Goal: Task Accomplishment & Management: Manage account settings

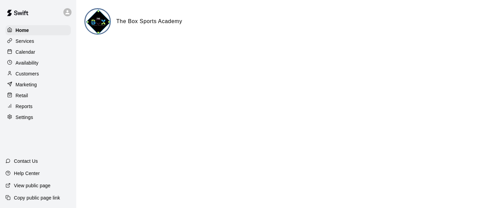
click at [39, 186] on p "View public page" at bounding box center [32, 185] width 37 height 7
click at [34, 42] on div "Services" at bounding box center [37, 41] width 65 height 10
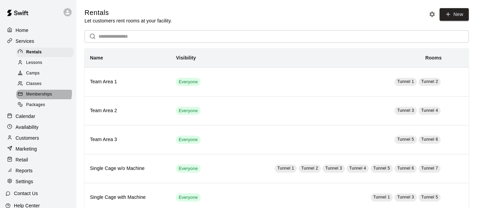
click at [43, 94] on span "Memberships" at bounding box center [39, 94] width 26 height 7
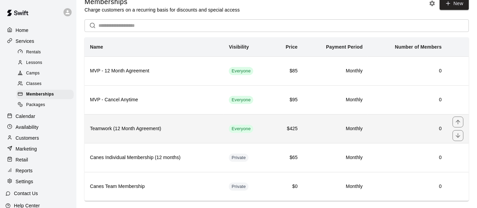
scroll to position [21, 0]
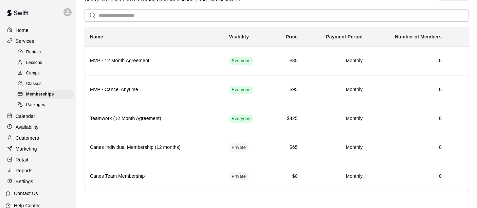
click at [42, 51] on div "Rentals" at bounding box center [44, 51] width 57 height 9
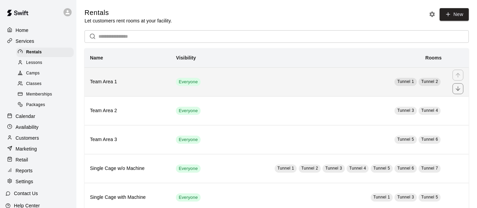
click at [290, 91] on td "Tunnel 1 Tunnel 2" at bounding box center [331, 81] width 231 height 29
click at [213, 88] on td "Everyone" at bounding box center [192, 81] width 45 height 29
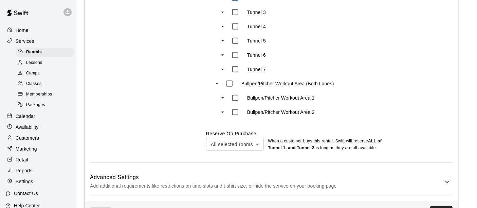
scroll to position [392, 0]
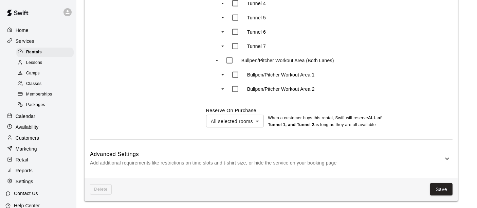
drag, startPoint x: 346, startPoint y: 162, endPoint x: 372, endPoint y: 149, distance: 29.1
click at [346, 162] on p "Add additional requirements like restrictions on time slots and t-shirt size, o…" at bounding box center [266, 162] width 353 height 8
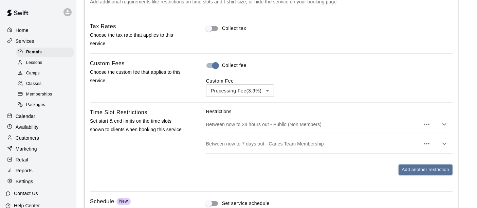
scroll to position [603, 0]
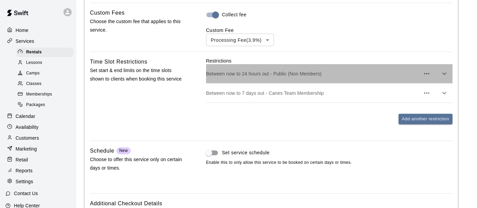
click at [339, 74] on p "Between now to 24 hours out - Public (Non Members)" at bounding box center [313, 73] width 214 height 7
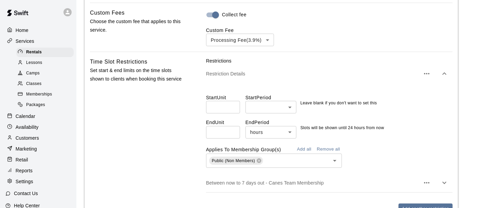
scroll to position [679, 0]
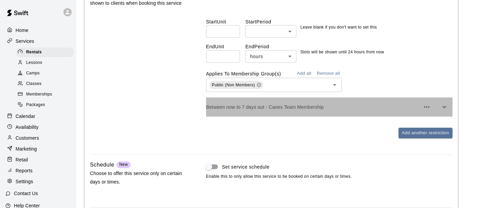
click at [303, 104] on p "Between now to 7 days out - Canes Team Membership" at bounding box center [313, 106] width 214 height 7
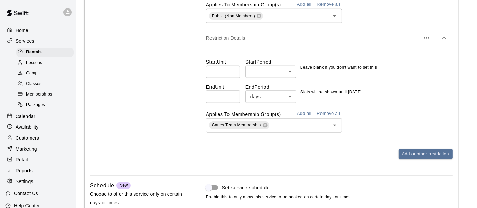
scroll to position [754, 0]
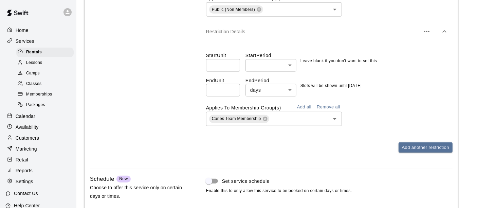
click at [232, 88] on input "*" at bounding box center [223, 90] width 34 height 13
click at [232, 91] on input "*" at bounding box center [223, 90] width 34 height 13
type input "*"
click at [232, 91] on input "*" at bounding box center [223, 90] width 34 height 13
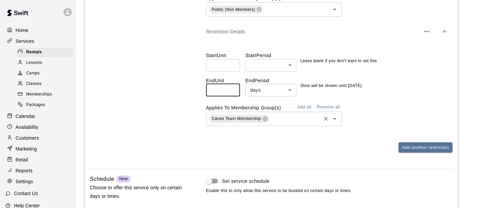
click at [291, 120] on input "text" at bounding box center [295, 118] width 50 height 8
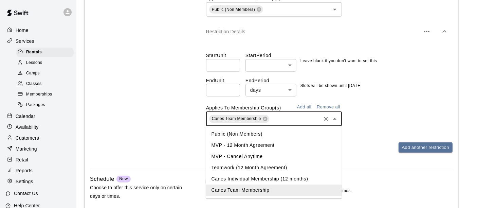
click at [264, 145] on li "MVP - 12 Month Agreement" at bounding box center [274, 145] width 136 height 11
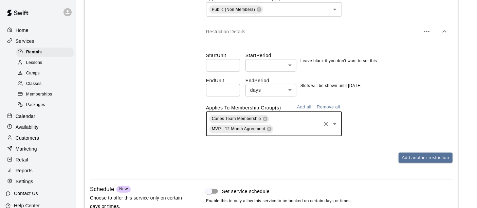
click at [290, 122] on div "Canes Team Membership MVP - 12 Month Agreement ​" at bounding box center [274, 124] width 136 height 24
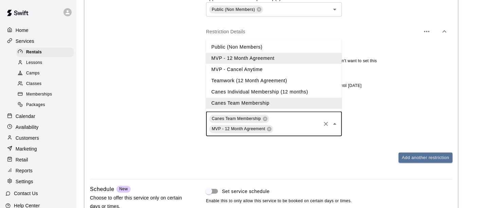
click at [362, 120] on div "Canes Team Membership MVP - 12 Month Agreement ​" at bounding box center [329, 124] width 246 height 24
click at [366, 112] on div "Canes Team Membership MVP - 12 Month Agreement ​" at bounding box center [329, 124] width 246 height 24
click at [324, 121] on icon "Clear" at bounding box center [325, 123] width 7 height 7
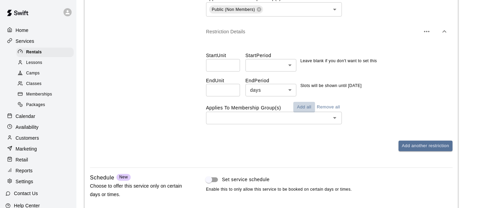
click at [303, 107] on button "Add all" at bounding box center [304, 107] width 22 height 11
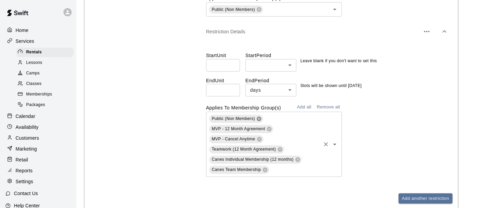
click at [259, 118] on icon at bounding box center [258, 118] width 5 height 5
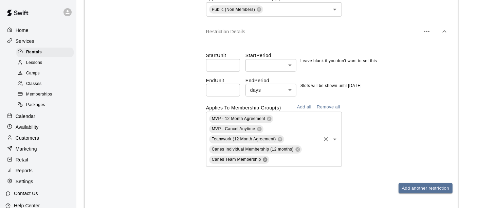
click at [265, 158] on icon at bounding box center [264, 159] width 5 height 5
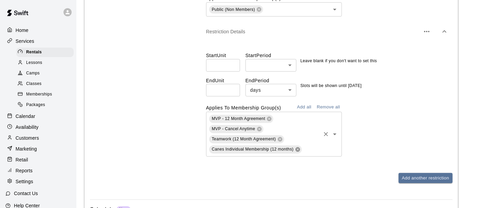
click at [298, 149] on icon at bounding box center [297, 149] width 5 height 5
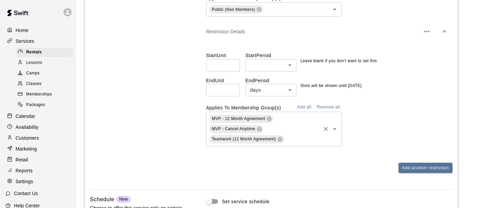
click at [358, 129] on div "MVP - 12 Month Agreement MVP - Cancel Anytime Teamwork (12 Month Agreement) ​" at bounding box center [329, 129] width 246 height 35
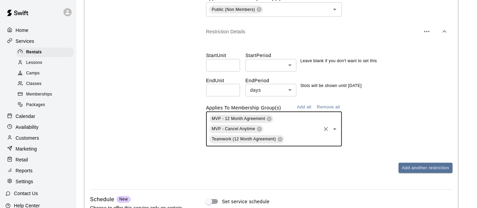
click at [425, 28] on icon "button" at bounding box center [426, 31] width 8 height 8
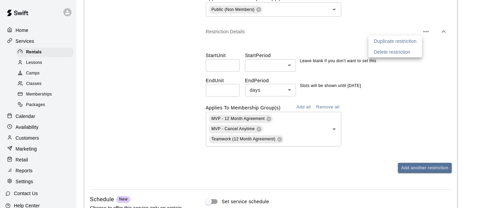
click at [402, 43] on p "Duplicate restriction" at bounding box center [395, 41] width 43 height 7
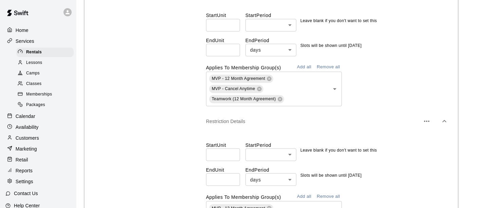
scroll to position [867, 0]
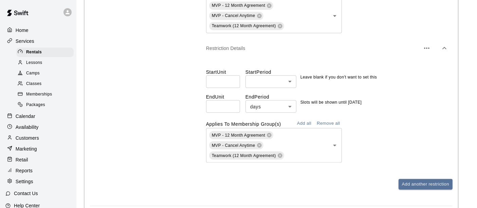
click at [232, 103] on input "*" at bounding box center [223, 106] width 34 height 13
click at [308, 125] on button "Add all" at bounding box center [304, 123] width 22 height 11
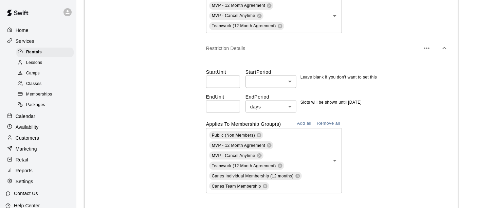
type input "*"
click at [232, 108] on input "*" at bounding box center [223, 106] width 34 height 13
click at [258, 134] on icon at bounding box center [258, 134] width 5 height 5
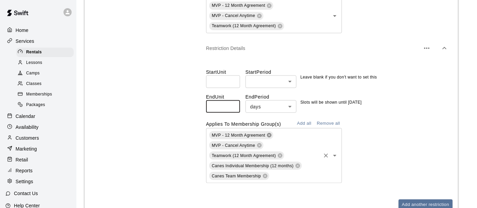
click at [270, 134] on icon at bounding box center [269, 135] width 4 height 4
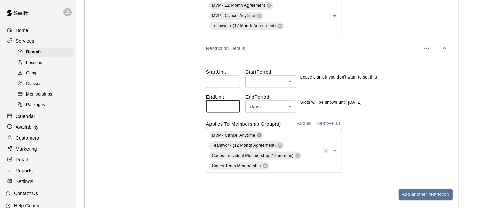
click at [260, 135] on icon at bounding box center [259, 135] width 4 height 4
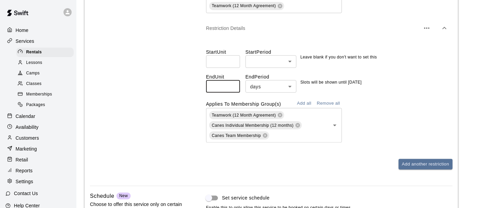
scroll to position [905, 0]
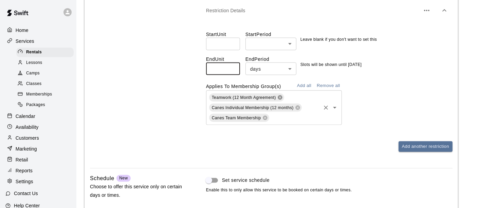
click at [280, 95] on icon at bounding box center [280, 97] width 4 height 4
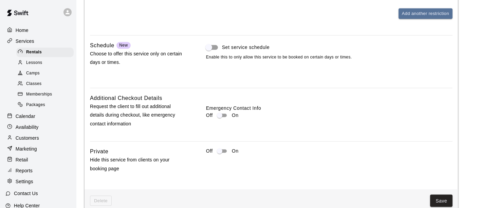
scroll to position [1039, 0]
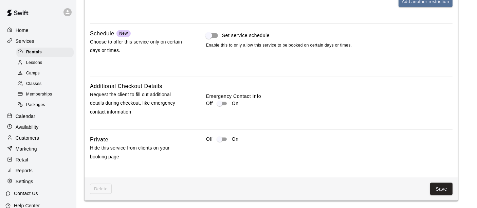
click at [438, 185] on button "Save" at bounding box center [441, 189] width 22 height 13
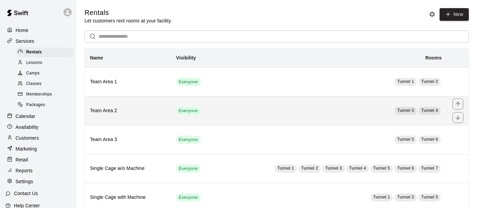
click at [249, 112] on td "Tunnel 3 Tunnel 4" at bounding box center [331, 110] width 231 height 29
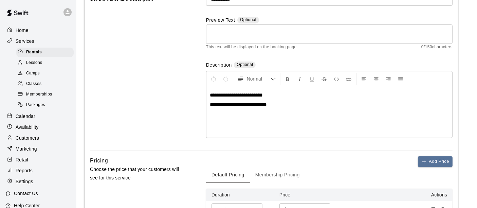
scroll to position [151, 0]
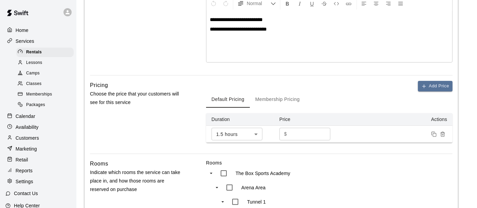
drag, startPoint x: 302, startPoint y: 129, endPoint x: 273, endPoint y: 138, distance: 29.5
click at [280, 137] on div "$ ** ​" at bounding box center [304, 134] width 51 height 13
type input "***"
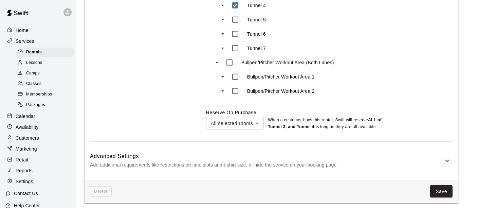
scroll to position [392, 0]
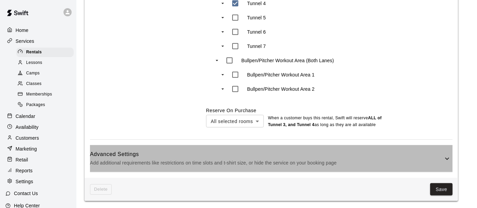
click at [273, 146] on div "Advanced Settings Add additional requirements like restrictions on time slots a…" at bounding box center [271, 158] width 362 height 27
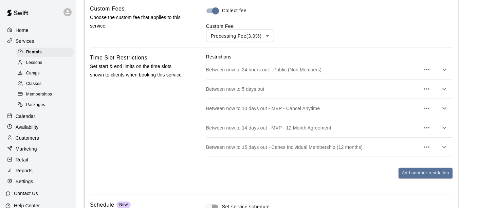
scroll to position [618, 0]
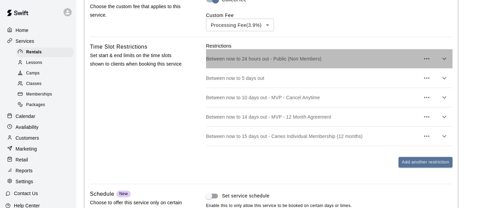
click at [326, 56] on p "Between now to 24 hours out - Public (Non Members)" at bounding box center [313, 58] width 214 height 7
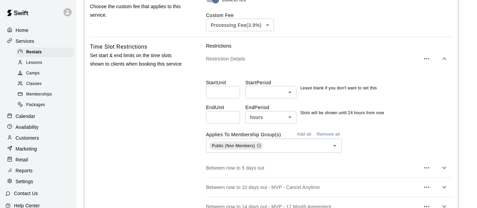
scroll to position [693, 0]
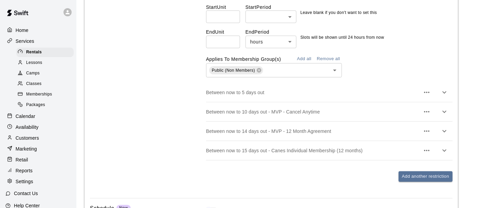
click at [344, 95] on p "Between now to 5 days out" at bounding box center [313, 92] width 214 height 7
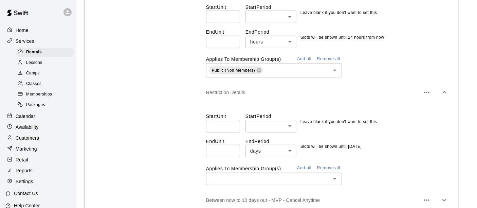
scroll to position [806, 0]
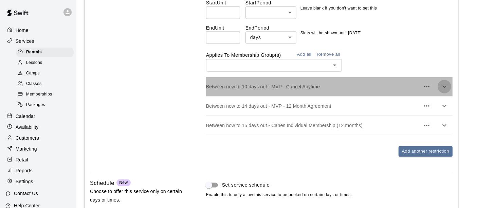
click at [449, 87] on button "button" at bounding box center [444, 87] width 14 height 14
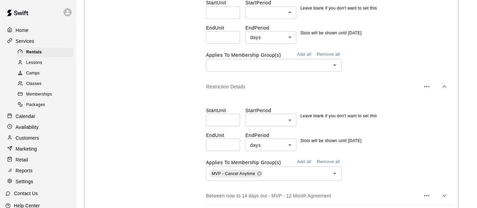
click at [431, 86] on button "button" at bounding box center [427, 87] width 14 height 14
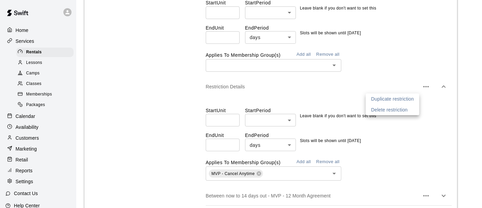
click at [413, 109] on li "Delete restriction" at bounding box center [393, 109] width 54 height 11
type input "**"
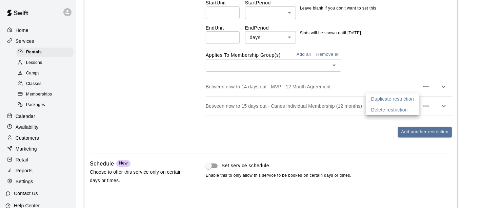
click at [426, 84] on div at bounding box center [241, 104] width 482 height 208
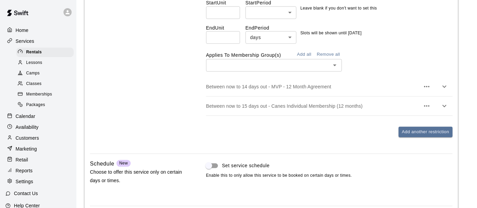
click at [426, 87] on icon "button" at bounding box center [426, 86] width 8 height 8
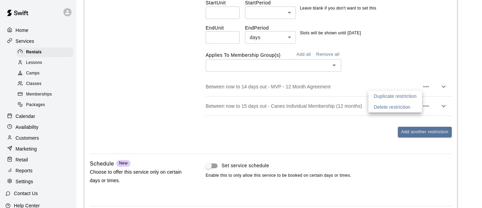
drag, startPoint x: 391, startPoint y: 107, endPoint x: 405, endPoint y: 103, distance: 14.0
click at [392, 107] on p "Delete restriction" at bounding box center [392, 106] width 37 height 7
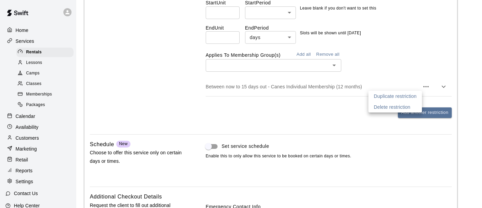
click at [427, 88] on div at bounding box center [241, 104] width 482 height 208
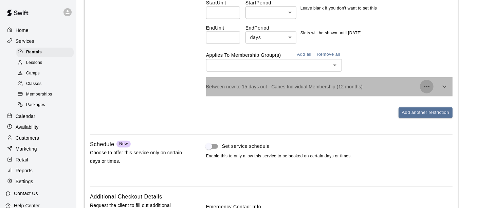
click at [425, 87] on icon "button" at bounding box center [426, 86] width 8 height 8
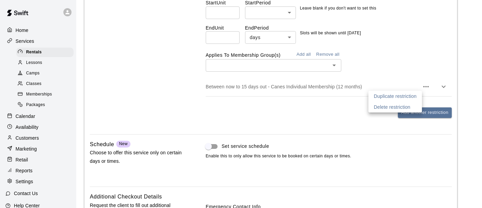
click at [409, 106] on p "Delete restriction" at bounding box center [392, 106] width 37 height 7
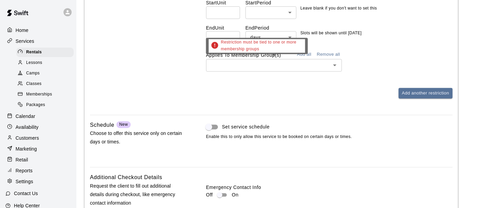
click at [303, 53] on span "Restriction must be tied to one or more membership groups" at bounding box center [263, 46] width 84 height 14
click at [306, 55] on div "Restriction must be tied to one or more membership groups" at bounding box center [257, 48] width 102 height 21
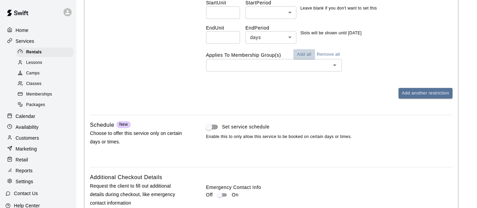
click at [310, 55] on button "Add all" at bounding box center [304, 54] width 22 height 11
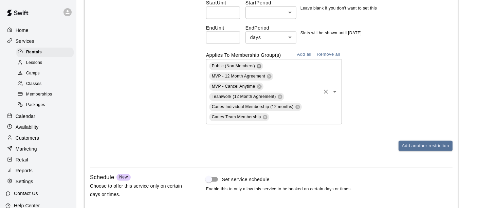
click at [260, 64] on icon at bounding box center [258, 66] width 4 height 4
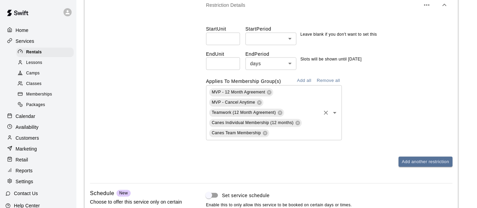
scroll to position [768, 0]
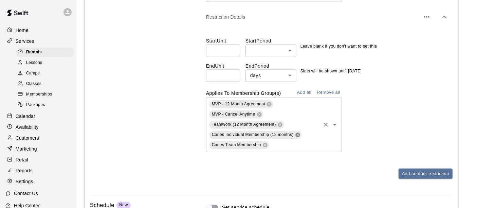
click at [299, 136] on icon at bounding box center [297, 134] width 5 height 5
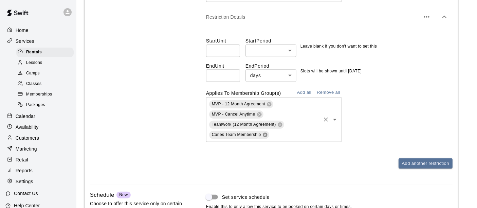
click at [264, 132] on icon at bounding box center [264, 134] width 5 height 5
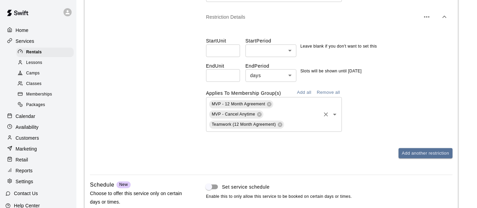
click at [389, 90] on div "Applies To Membership Group(s) Add all Remove all MVP - 12 Month Agreement MVP …" at bounding box center [329, 109] width 246 height 44
click at [424, 13] on icon "button" at bounding box center [426, 17] width 8 height 8
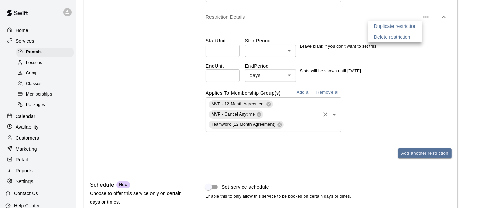
click at [387, 25] on p "Duplicate restriction" at bounding box center [395, 26] width 43 height 7
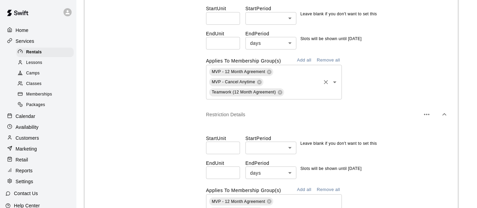
scroll to position [844, 0]
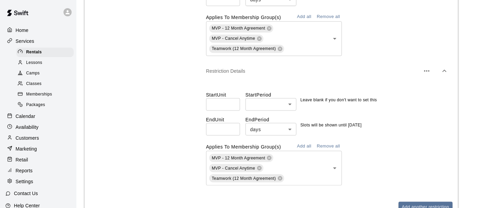
click at [213, 129] on input "*" at bounding box center [223, 129] width 34 height 13
click at [233, 127] on input "*" at bounding box center [223, 129] width 34 height 13
type input "*"
click at [233, 127] on input "*" at bounding box center [223, 129] width 34 height 13
click at [305, 146] on button "Add all" at bounding box center [304, 146] width 22 height 11
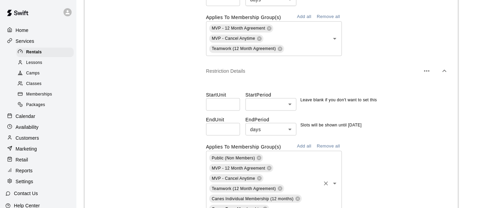
click at [258, 158] on icon at bounding box center [258, 157] width 5 height 5
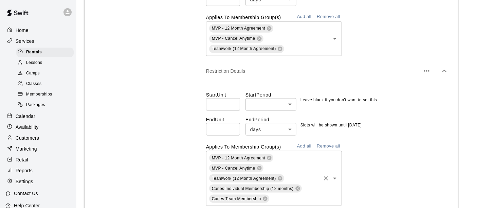
click at [260, 158] on span "MVP - 12 Month Agreement" at bounding box center [238, 157] width 53 height 5
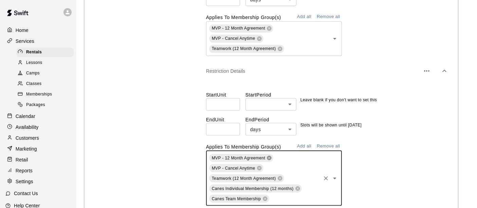
click at [270, 159] on icon at bounding box center [269, 157] width 4 height 4
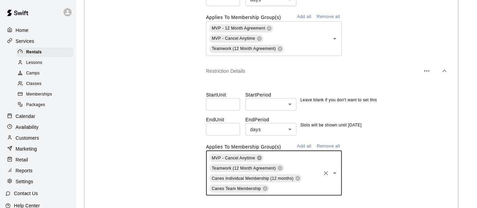
click at [258, 158] on icon at bounding box center [259, 157] width 4 height 4
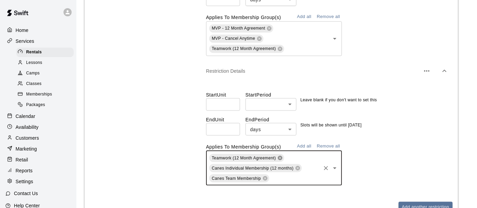
click at [279, 158] on icon at bounding box center [280, 157] width 4 height 4
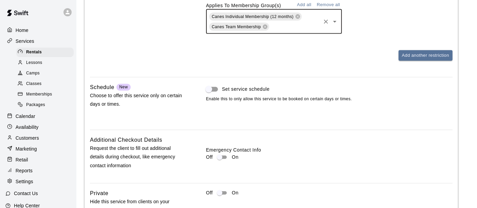
scroll to position [1039, 0]
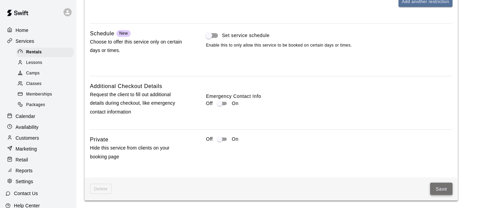
click at [441, 190] on button "Save" at bounding box center [441, 189] width 22 height 13
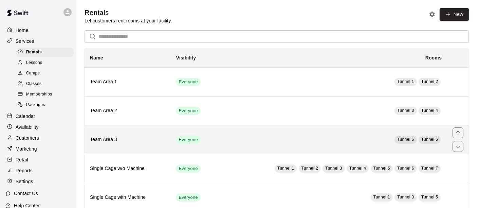
click at [220, 142] on td "Tunnel 5 Tunnel 6" at bounding box center [331, 139] width 231 height 29
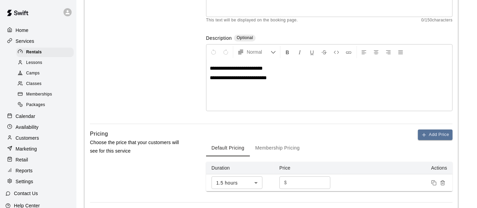
scroll to position [113, 0]
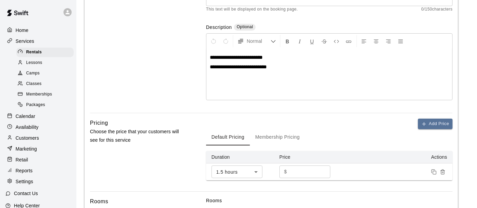
drag, startPoint x: 303, startPoint y: 168, endPoint x: 237, endPoint y: 163, distance: 65.6
click at [237, 163] on tr "1.5 hours ** ​ $ ** ​" at bounding box center [329, 171] width 246 height 17
type input "***"
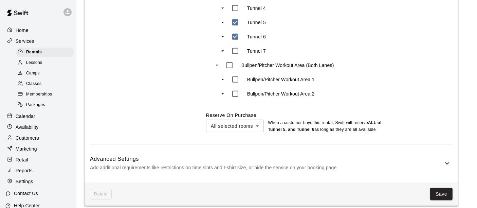
scroll to position [392, 0]
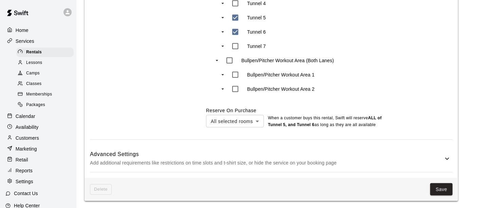
click at [359, 166] on p "Add additional requirements like restrictions on time slots and t-shirt size, o…" at bounding box center [266, 162] width 353 height 8
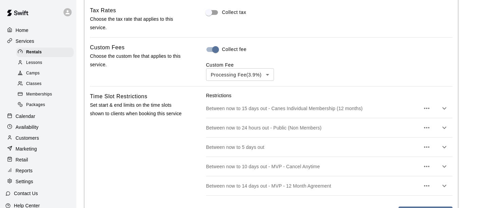
scroll to position [580, 0]
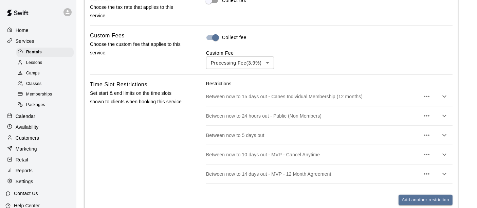
click at [426, 98] on icon "button" at bounding box center [426, 96] width 8 height 8
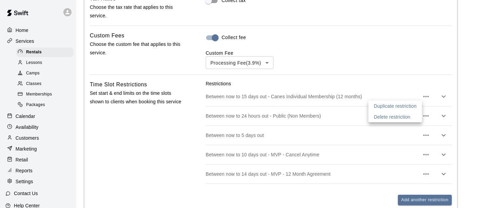
click at [408, 115] on p "Delete restriction" at bounding box center [392, 116] width 37 height 7
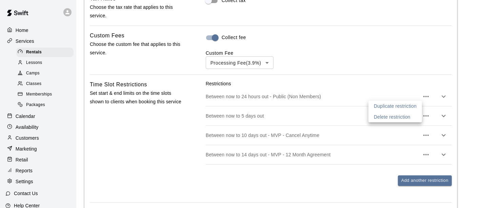
click at [406, 58] on div at bounding box center [241, 104] width 482 height 208
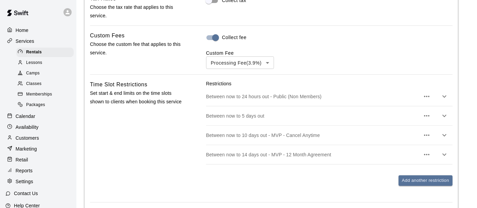
click at [427, 137] on icon "button" at bounding box center [426, 135] width 8 height 8
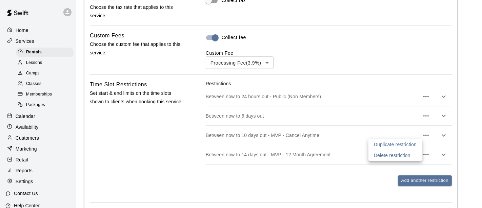
click at [397, 155] on p "Delete restriction" at bounding box center [392, 155] width 37 height 7
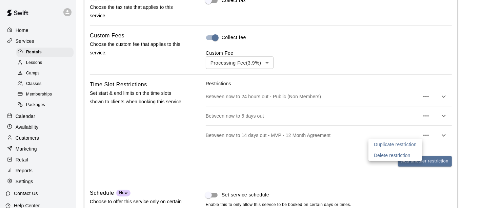
click at [425, 134] on div at bounding box center [241, 104] width 482 height 208
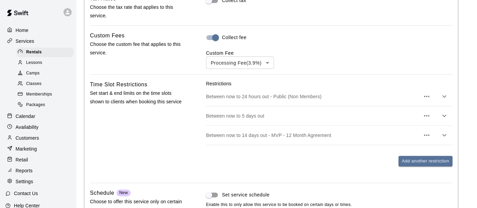
click at [426, 135] on icon "button" at bounding box center [426, 134] width 5 height 1
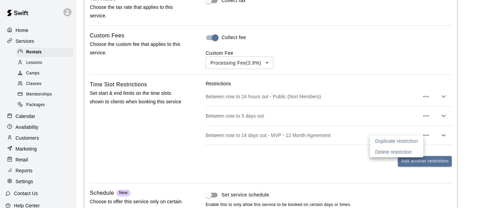
click at [388, 152] on p "Delete restriction" at bounding box center [394, 151] width 37 height 7
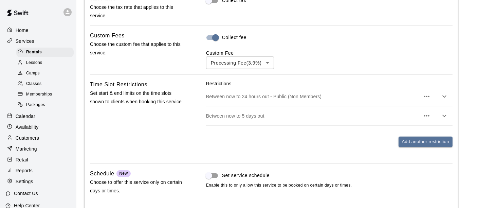
click at [278, 112] on p "Between now to 5 days out" at bounding box center [313, 115] width 214 height 7
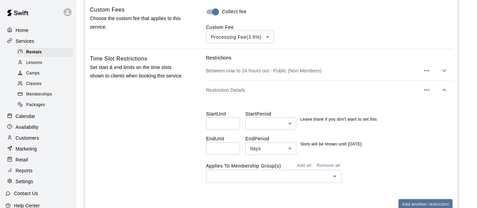
scroll to position [618, 0]
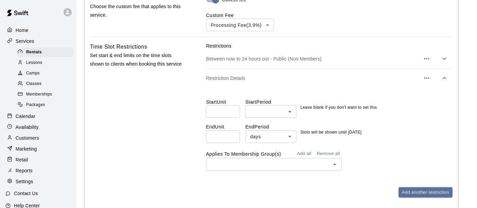
click at [307, 153] on button "Add all" at bounding box center [304, 153] width 22 height 11
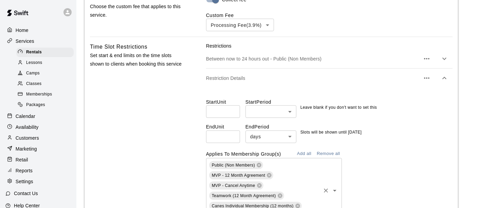
scroll to position [768, 0]
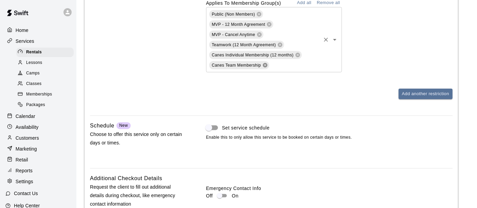
click at [266, 62] on icon at bounding box center [264, 64] width 5 height 5
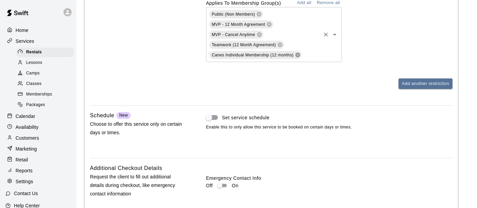
click at [298, 56] on icon at bounding box center [297, 55] width 4 height 4
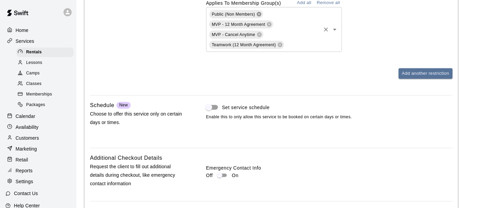
click at [258, 13] on icon at bounding box center [258, 14] width 5 height 5
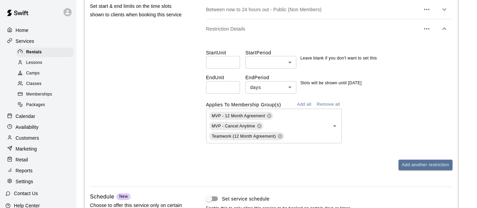
scroll to position [655, 0]
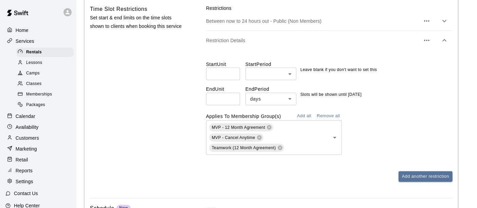
click at [427, 39] on icon "button" at bounding box center [426, 40] width 8 height 8
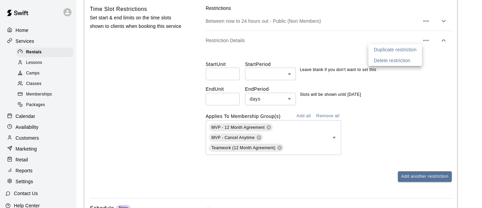
click at [379, 47] on p "Duplicate restriction" at bounding box center [395, 49] width 43 height 7
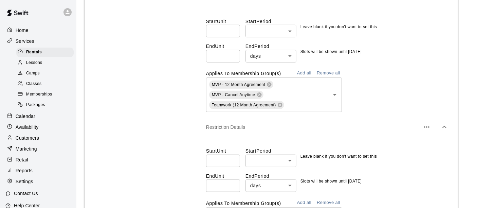
scroll to position [731, 0]
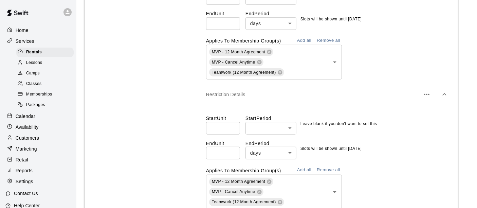
click at [233, 150] on input "*" at bounding box center [223, 153] width 34 height 13
type input "*"
click at [233, 150] on input "*" at bounding box center [223, 153] width 34 height 13
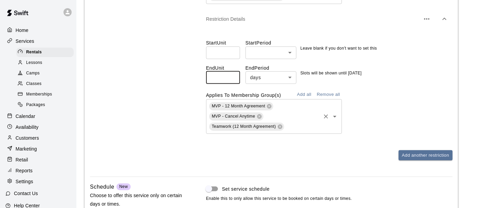
scroll to position [806, 0]
click at [304, 92] on button "Add all" at bounding box center [304, 94] width 22 height 11
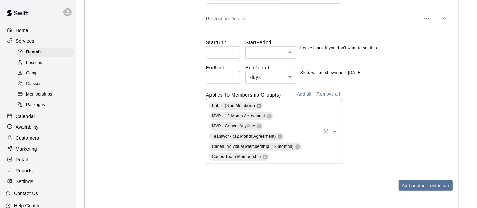
click at [256, 103] on icon at bounding box center [258, 105] width 5 height 5
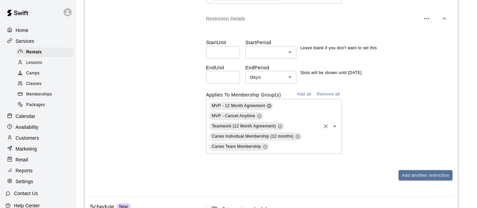
click at [267, 106] on icon at bounding box center [269, 105] width 4 height 4
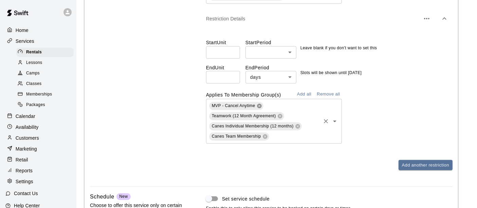
click at [260, 107] on icon at bounding box center [259, 105] width 4 height 4
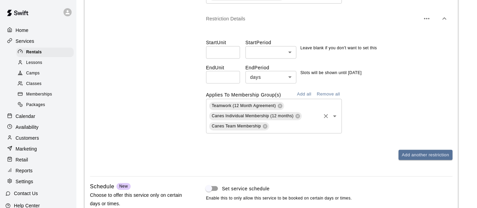
click at [281, 106] on icon at bounding box center [280, 105] width 4 height 4
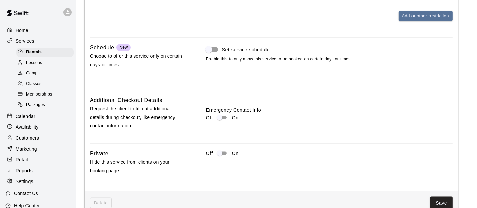
scroll to position [949, 0]
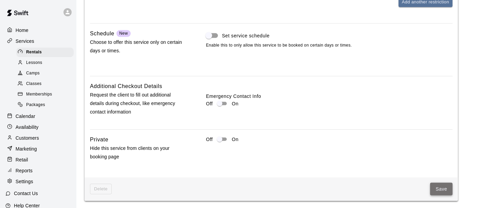
click at [439, 193] on button "Save" at bounding box center [441, 189] width 22 height 13
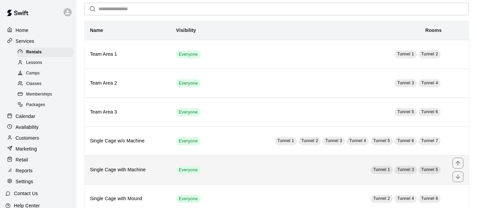
scroll to position [38, 0]
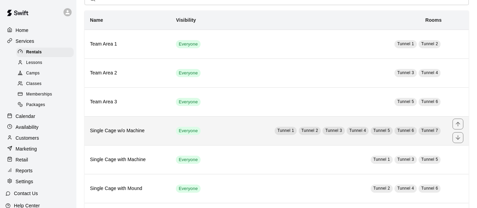
click at [221, 132] on td "Tunnel 1 Tunnel 2 Tunnel 3 Tunnel 4 Tunnel 5 Tunnel 6 Tunnel 7" at bounding box center [331, 130] width 231 height 29
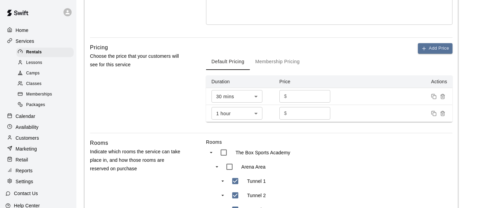
scroll to position [226, 0]
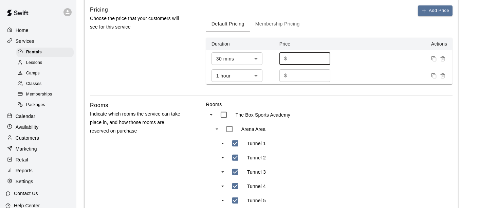
drag, startPoint x: 308, startPoint y: 58, endPoint x: 237, endPoint y: 59, distance: 71.3
click at [239, 59] on tr "30 mins ** ​ $ ** ​" at bounding box center [329, 58] width 246 height 17
type input "**"
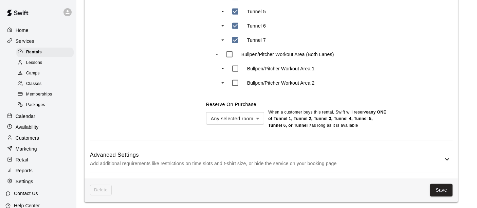
scroll to position [416, 0]
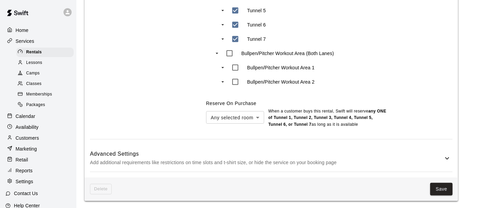
click at [223, 154] on h6 "Advanced Settings" at bounding box center [266, 153] width 353 height 9
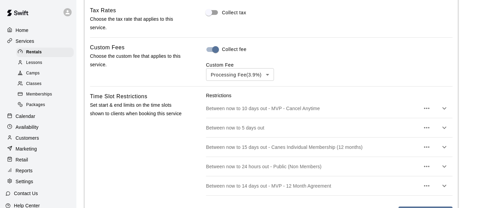
scroll to position [604, 0]
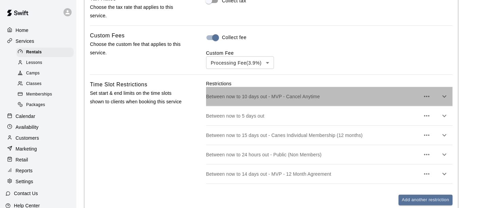
click at [355, 99] on p "Between now to 10 days out - MVP - Cancel Anytime" at bounding box center [313, 96] width 214 height 7
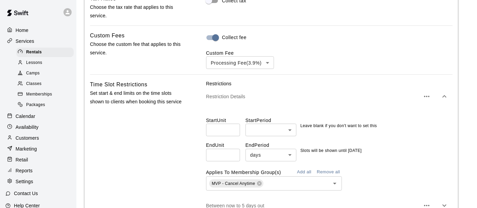
click at [425, 98] on icon "button" at bounding box center [426, 96] width 8 height 8
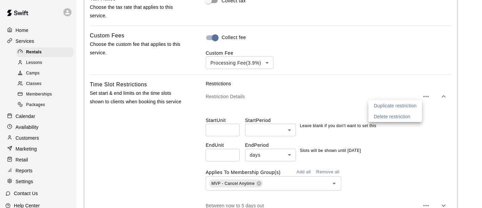
click at [405, 120] on li "Delete restriction" at bounding box center [396, 116] width 54 height 11
type input "*"
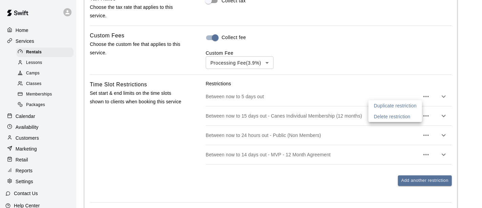
click at [363, 81] on div at bounding box center [241, 104] width 482 height 208
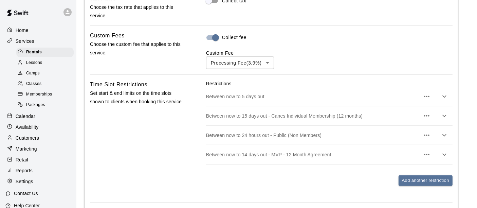
click at [426, 112] on icon "button" at bounding box center [426, 116] width 8 height 8
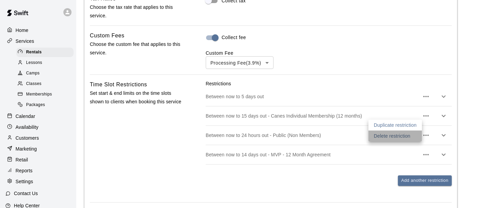
click at [400, 135] on p "Delete restriction" at bounding box center [392, 135] width 37 height 7
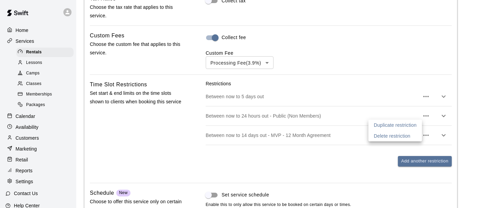
click at [427, 136] on div at bounding box center [241, 104] width 482 height 208
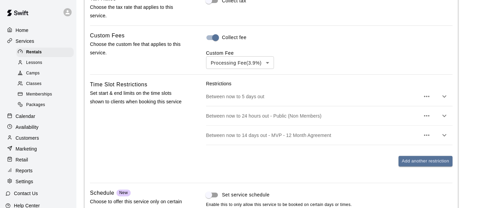
click at [427, 132] on icon "button" at bounding box center [426, 135] width 8 height 8
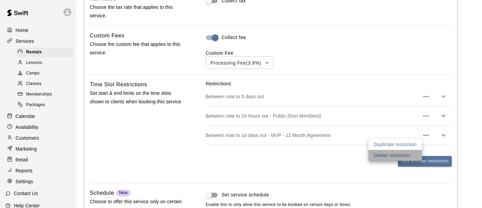
click at [397, 154] on p "Delete restriction" at bounding box center [392, 155] width 37 height 7
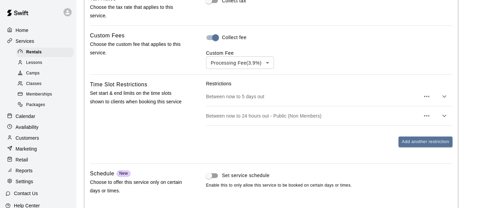
click at [319, 148] on div "Restrictions Between now to 5 days out Between now to 24 hours out - Public (No…" at bounding box center [329, 119] width 246 height 78
click at [371, 102] on div "Between now to 5 days out" at bounding box center [329, 96] width 246 height 19
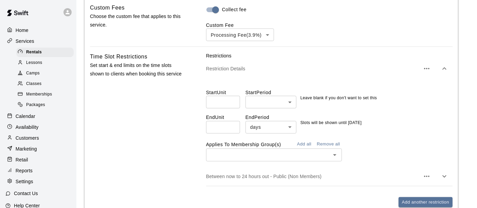
scroll to position [642, 0]
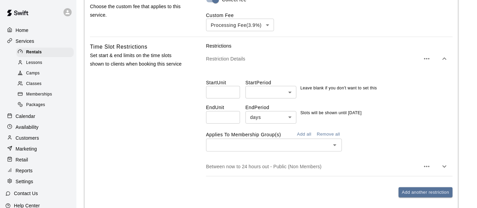
click at [312, 133] on button "Add all" at bounding box center [304, 134] width 22 height 11
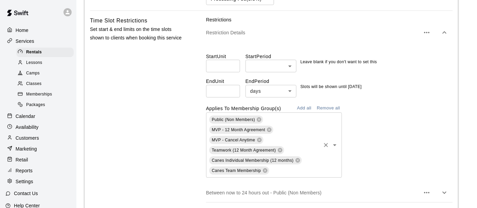
scroll to position [679, 0]
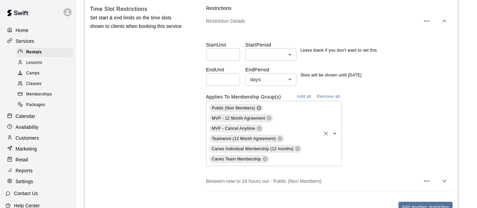
click at [259, 106] on icon at bounding box center [258, 108] width 4 height 4
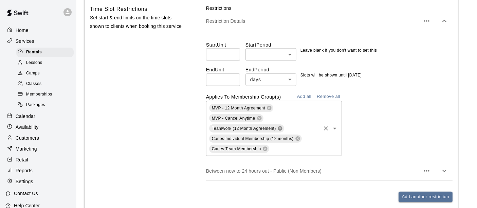
click at [279, 127] on icon at bounding box center [280, 128] width 4 height 4
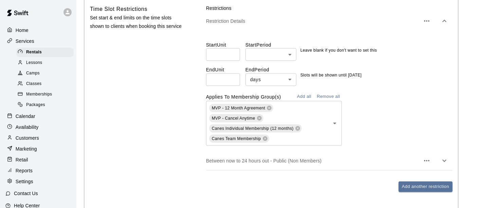
click at [264, 139] on icon at bounding box center [264, 138] width 5 height 5
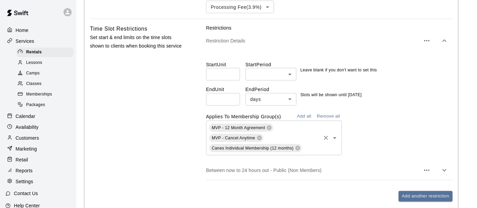
scroll to position [603, 0]
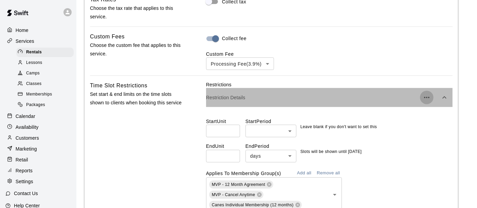
click at [427, 95] on icon "button" at bounding box center [426, 97] width 8 height 8
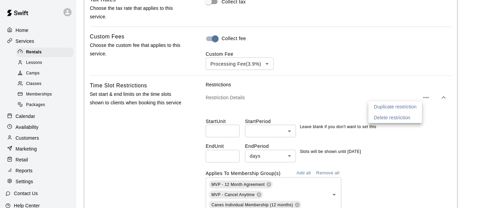
click at [388, 118] on p "Delete restriction" at bounding box center [392, 117] width 37 height 7
type input "**"
type input "*****"
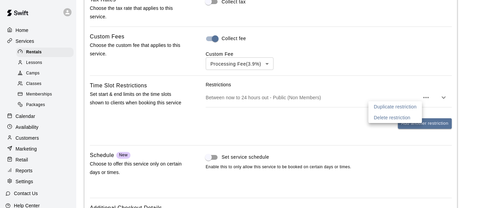
click at [316, 84] on div at bounding box center [241, 104] width 482 height 208
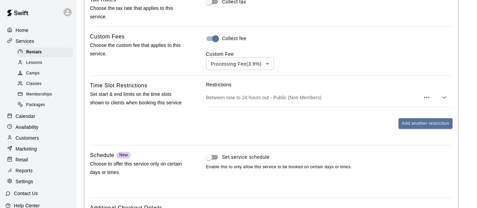
click at [428, 98] on icon "button" at bounding box center [426, 97] width 8 height 8
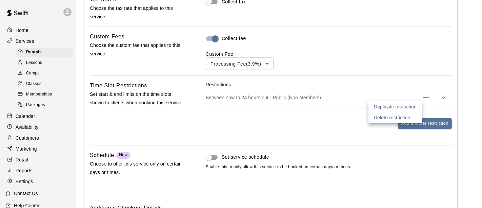
click at [282, 98] on div at bounding box center [241, 104] width 482 height 208
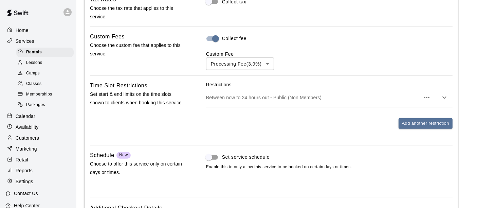
click at [283, 97] on p "Between now to 24 hours out - Public (Non Members)" at bounding box center [313, 97] width 214 height 7
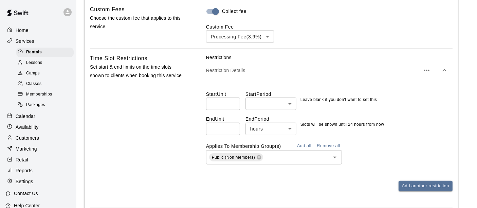
scroll to position [641, 0]
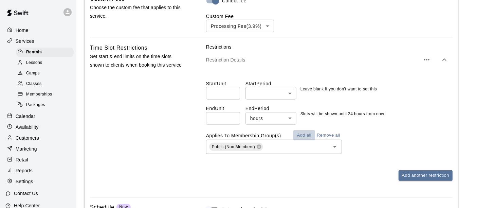
click at [304, 135] on button "Add all" at bounding box center [304, 135] width 22 height 11
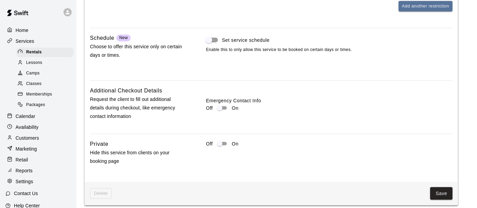
scroll to position [865, 0]
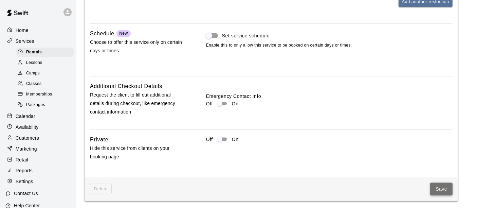
click at [444, 193] on button "Save" at bounding box center [441, 189] width 22 height 13
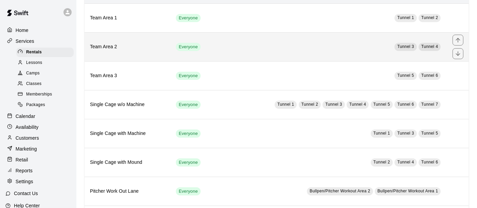
scroll to position [75, 0]
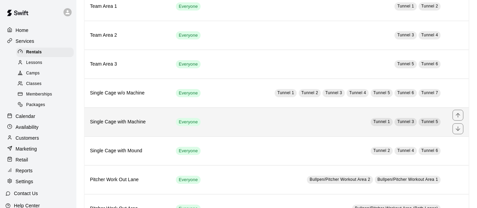
click at [272, 121] on td "Tunnel 1 Tunnel 3 Tunnel 5" at bounding box center [331, 121] width 231 height 29
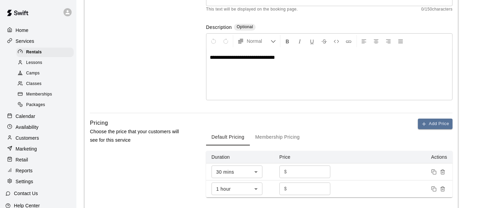
scroll to position [151, 0]
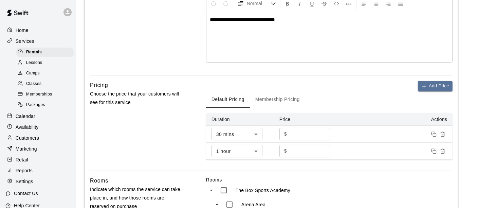
click at [309, 131] on input "**" at bounding box center [309, 134] width 41 height 13
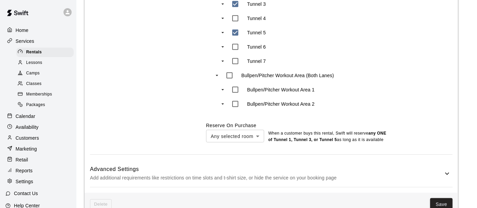
scroll to position [416, 0]
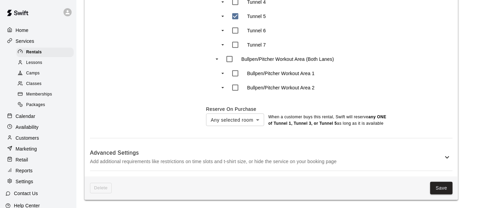
type input "**"
click at [356, 155] on h6 "Advanced Settings" at bounding box center [266, 152] width 353 height 9
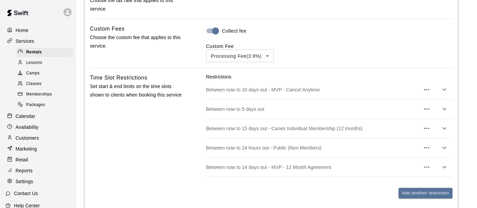
scroll to position [604, 0]
click at [428, 94] on icon "button" at bounding box center [426, 89] width 8 height 8
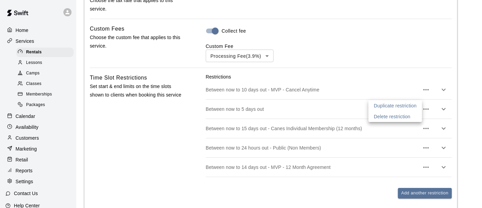
click at [409, 116] on p "Delete restriction" at bounding box center [392, 116] width 37 height 7
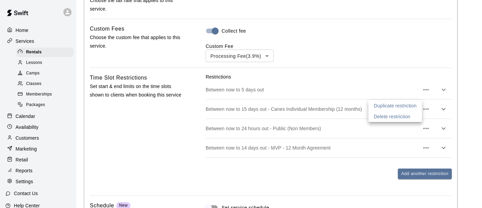
click at [429, 115] on div at bounding box center [241, 104] width 482 height 208
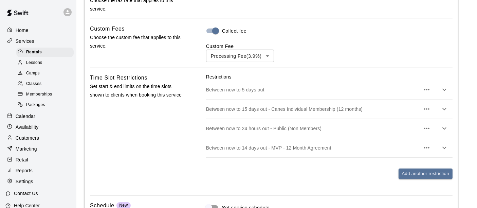
click at [424, 113] on icon "button" at bounding box center [426, 109] width 8 height 8
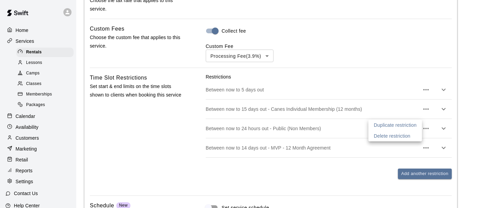
click at [395, 134] on p "Delete restriction" at bounding box center [392, 135] width 37 height 7
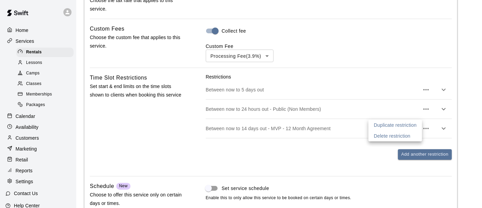
drag, startPoint x: 420, startPoint y: 136, endPoint x: 423, endPoint y: 134, distance: 3.5
click at [421, 136] on li "Delete restriction" at bounding box center [396, 135] width 54 height 11
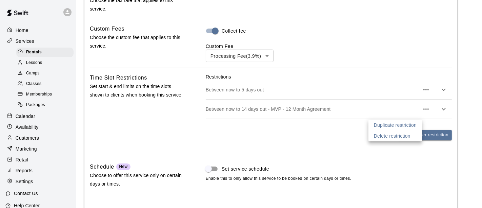
click at [345, 141] on div at bounding box center [241, 104] width 482 height 208
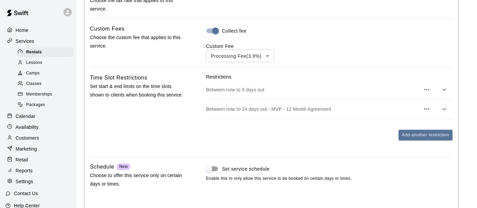
type input "**"
click at [429, 113] on icon "button" at bounding box center [426, 109] width 8 height 8
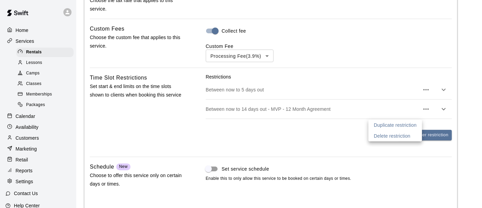
click at [395, 137] on p "Delete restriction" at bounding box center [392, 135] width 37 height 7
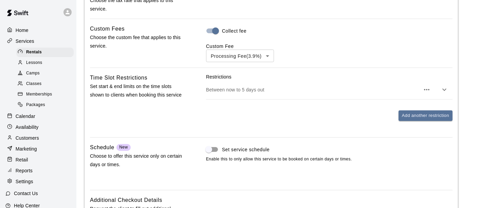
click at [429, 94] on icon "button" at bounding box center [426, 89] width 8 height 8
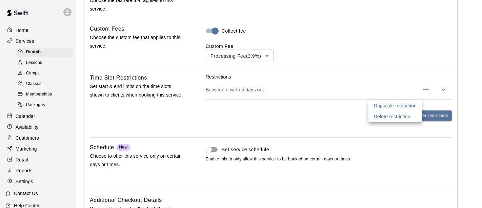
click at [407, 107] on p "Duplicate restriction" at bounding box center [395, 105] width 43 height 7
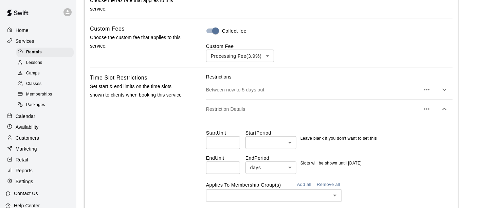
click at [243, 93] on p "Between now to 5 days out" at bounding box center [313, 89] width 214 height 7
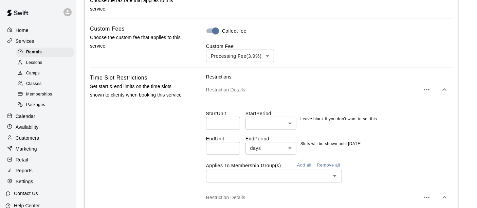
click at [231, 154] on input "*" at bounding box center [223, 148] width 34 height 13
click at [232, 154] on input "*" at bounding box center [223, 148] width 34 height 13
type input "*"
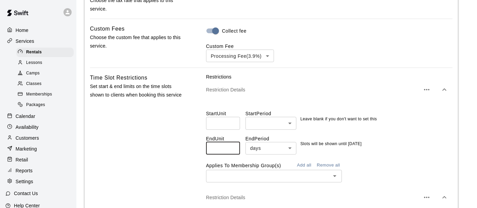
click at [232, 154] on input "*" at bounding box center [223, 148] width 34 height 13
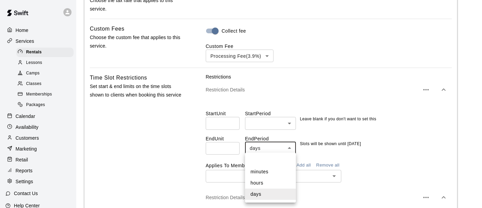
click at [265, 182] on li "hours" at bounding box center [270, 182] width 51 height 11
type input "*****"
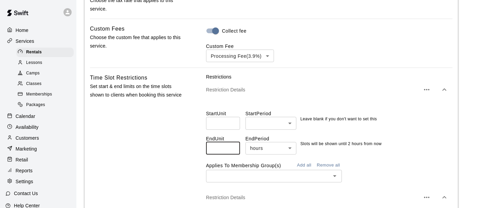
click at [226, 152] on input "*" at bounding box center [223, 148] width 34 height 13
type input "**"
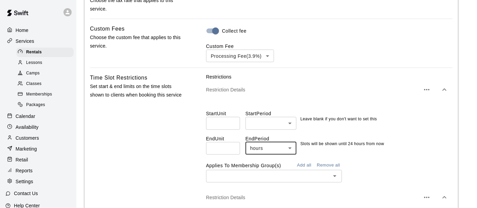
click at [308, 169] on button "Add all" at bounding box center [304, 165] width 22 height 11
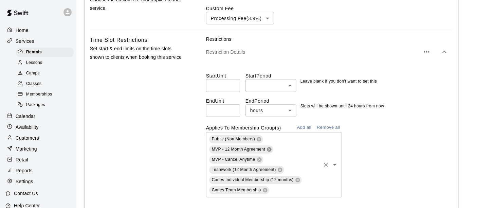
scroll to position [679, 0]
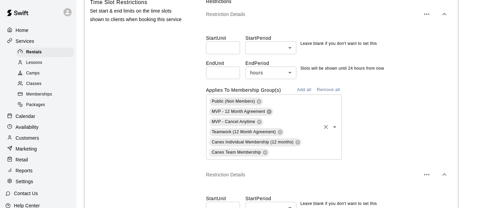
click at [268, 114] on icon at bounding box center [268, 111] width 5 height 5
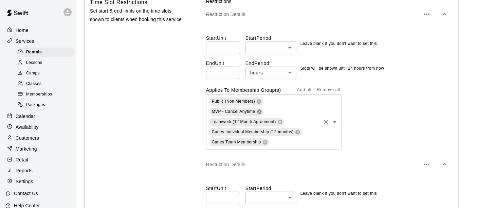
click at [259, 114] on icon at bounding box center [258, 111] width 5 height 5
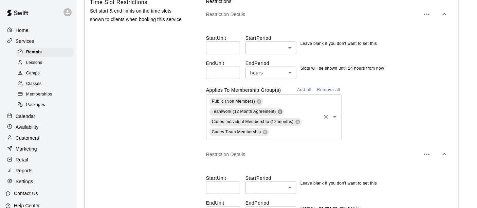
click at [278, 114] on icon at bounding box center [280, 111] width 4 height 4
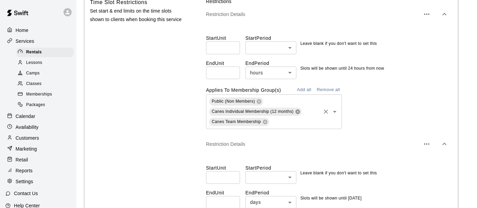
click at [296, 114] on icon at bounding box center [297, 111] width 4 height 4
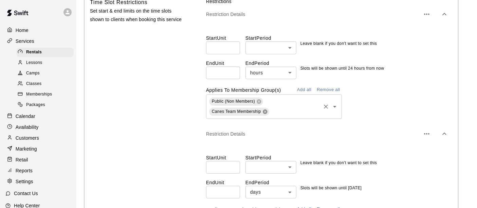
click at [266, 114] on icon at bounding box center [265, 111] width 4 height 4
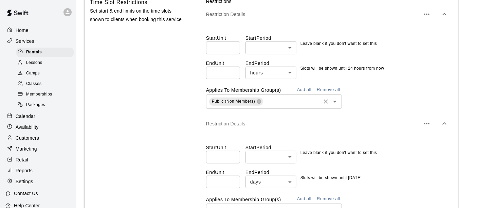
click at [399, 109] on div "Public (Non Members) ​" at bounding box center [329, 101] width 246 height 14
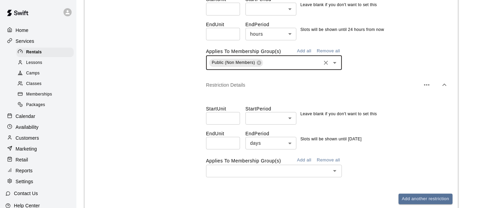
scroll to position [755, 0]
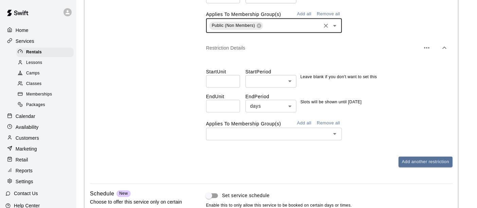
click at [188, 133] on div "Time Slot Restrictions Set start & end limits on the time slots shown to client…" at bounding box center [271, 49] width 362 height 255
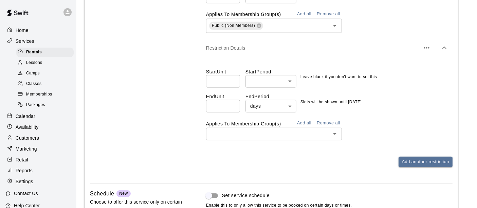
click at [303, 19] on button "Add all" at bounding box center [304, 14] width 22 height 11
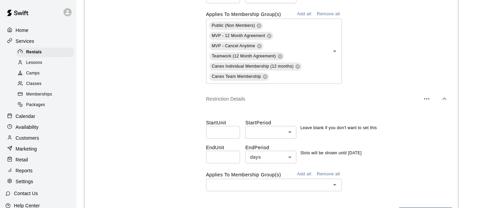
click at [430, 103] on icon "button" at bounding box center [426, 99] width 8 height 8
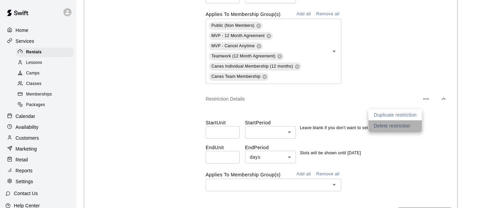
click at [412, 123] on li "Delete restriction" at bounding box center [396, 125] width 54 height 11
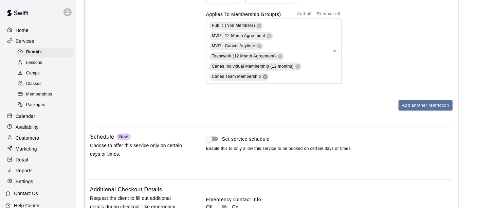
click at [264, 79] on icon at bounding box center [265, 76] width 4 height 4
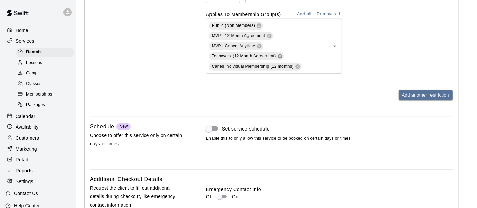
click at [279, 58] on icon at bounding box center [280, 56] width 4 height 4
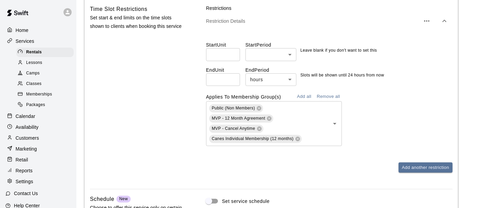
scroll to position [604, 0]
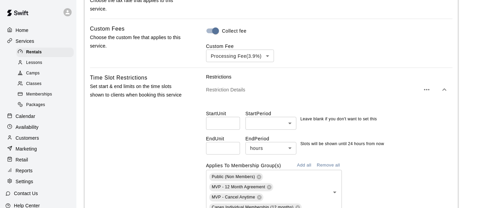
click at [427, 94] on icon "button" at bounding box center [426, 89] width 8 height 8
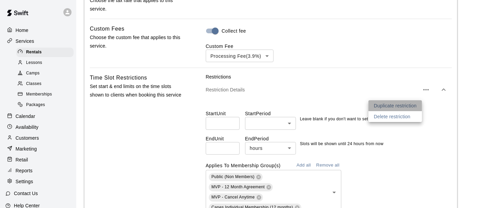
click at [405, 102] on p "Duplicate restriction" at bounding box center [395, 105] width 43 height 7
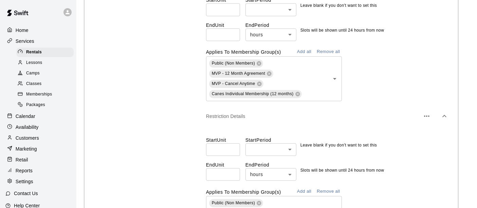
scroll to position [793, 0]
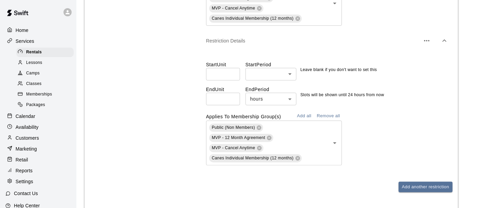
click at [231, 105] on input "**" at bounding box center [223, 99] width 34 height 13
click at [232, 105] on input "**" at bounding box center [223, 99] width 34 height 13
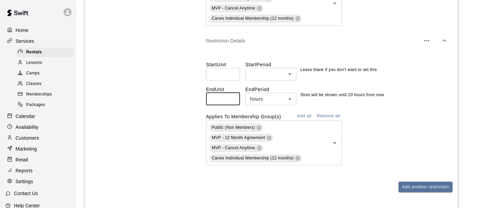
click at [232, 105] on input "**" at bounding box center [223, 99] width 34 height 13
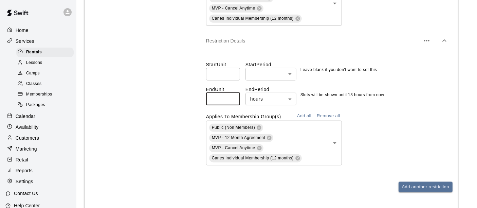
click at [232, 105] on input "**" at bounding box center [223, 99] width 34 height 13
type input "**"
click at [232, 105] on input "**" at bounding box center [223, 99] width 34 height 13
click at [269, 140] on icon at bounding box center [269, 137] width 4 height 4
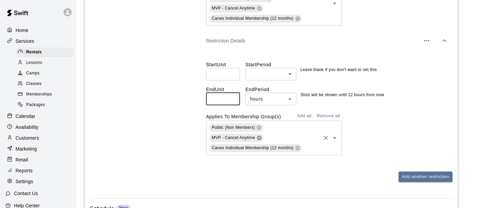
click at [260, 140] on icon at bounding box center [258, 137] width 5 height 5
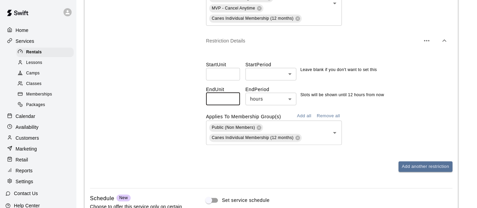
drag, startPoint x: 298, startPoint y: 144, endPoint x: 303, endPoint y: 146, distance: 6.0
click at [298, 140] on icon at bounding box center [297, 137] width 5 height 5
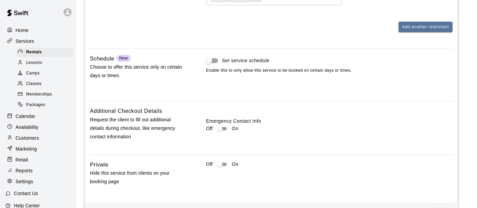
scroll to position [878, 0]
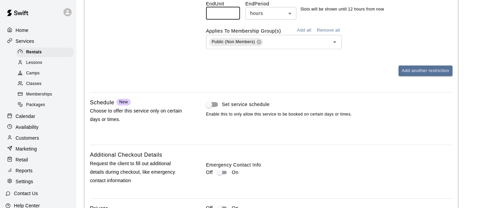
click at [346, 76] on div "Add another restriction" at bounding box center [329, 70] width 246 height 11
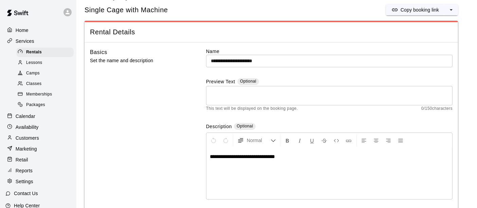
scroll to position [0, 0]
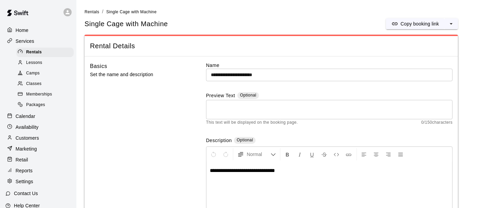
click at [351, 110] on textarea at bounding box center [329, 110] width 237 height 14
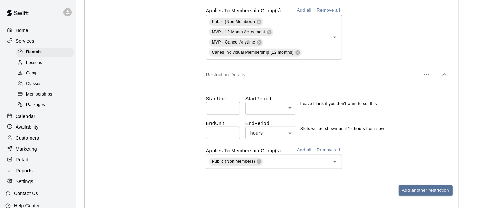
scroll to position [792, 0]
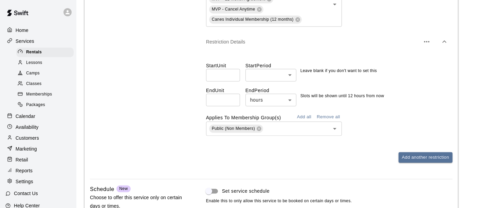
click at [435, 102] on div "End Unit ** ​ End Period hours ***** ​ Slots will be shown until 12 hours from …" at bounding box center [329, 93] width 246 height 25
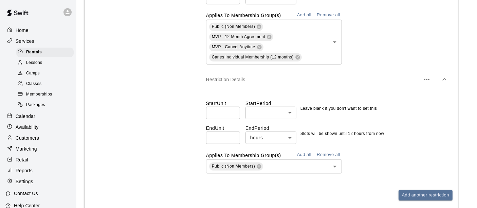
click at [445, 80] on icon "button" at bounding box center [444, 79] width 4 height 2
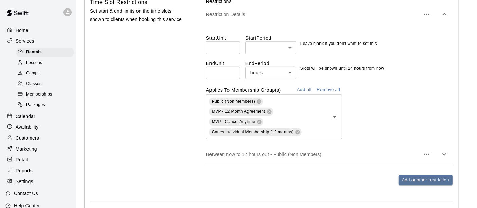
scroll to position [679, 0]
click at [443, 19] on icon "button" at bounding box center [444, 15] width 8 height 8
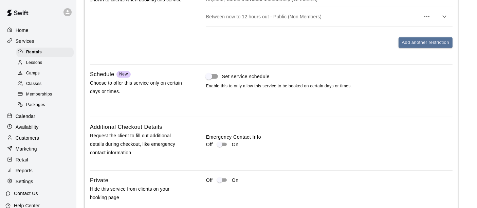
scroll to position [746, 0]
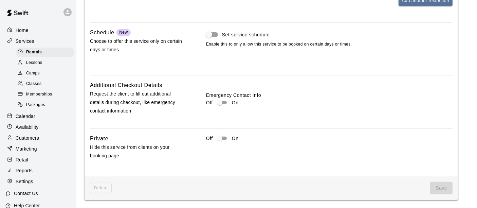
click at [261, 187] on div "Save" at bounding box center [282, 188] width 341 height 13
click at [440, 188] on span "Save" at bounding box center [441, 188] width 22 height 13
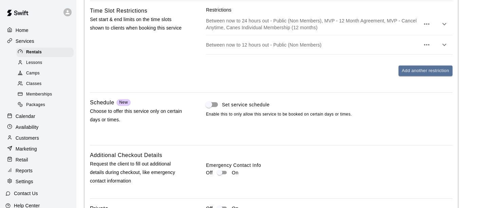
click at [426, 45] on icon "button" at bounding box center [426, 44] width 5 height 1
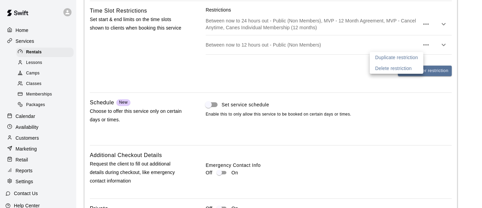
click at [406, 68] on p "Delete restriction" at bounding box center [394, 68] width 37 height 7
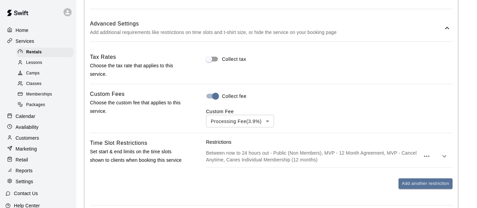
scroll to position [539, 0]
click at [338, 163] on p "Between now to 24 hours out - Public (Non Members), MVP - 12 Month Agreement, M…" at bounding box center [313, 156] width 214 height 14
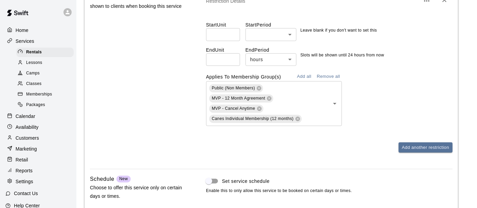
scroll to position [844, 0]
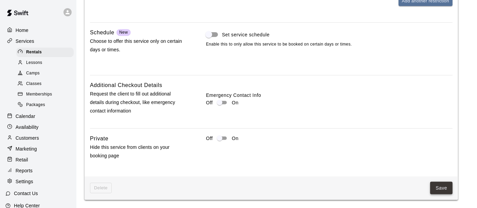
click at [438, 189] on button "Save" at bounding box center [441, 188] width 22 height 13
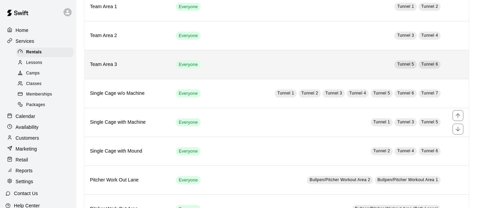
scroll to position [113, 0]
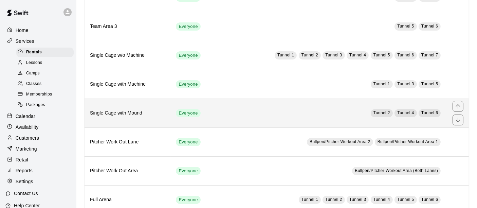
click at [233, 114] on td "Tunnel 2 Tunnel 4 Tunnel 6" at bounding box center [331, 112] width 231 height 29
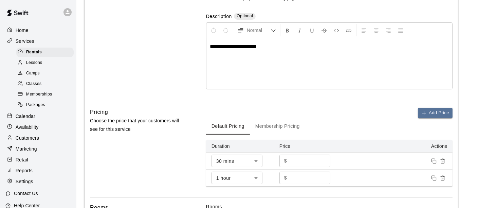
scroll to position [151, 0]
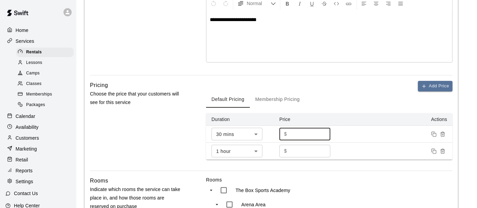
drag, startPoint x: 284, startPoint y: 133, endPoint x: 254, endPoint y: 130, distance: 29.4
click at [257, 131] on tr "30 mins ** ​ $ ** ​" at bounding box center [329, 134] width 246 height 17
type input "**"
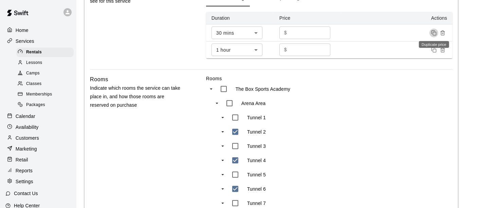
scroll to position [264, 0]
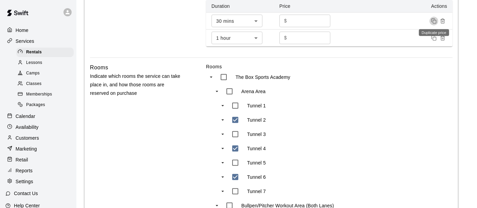
click at [310, 18] on input "**" at bounding box center [309, 21] width 41 height 13
type input "*"
type input "**"
click at [310, 35] on input "**" at bounding box center [309, 38] width 41 height 13
type input "*"
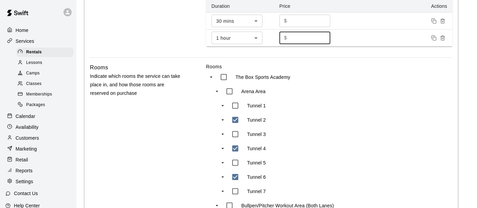
type input "**"
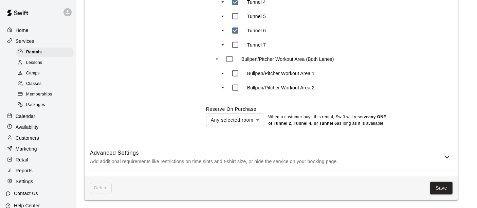
scroll to position [416, 0]
click at [357, 164] on p "Add additional requirements like restrictions on time slots and t-shirt size, o…" at bounding box center [266, 161] width 353 height 8
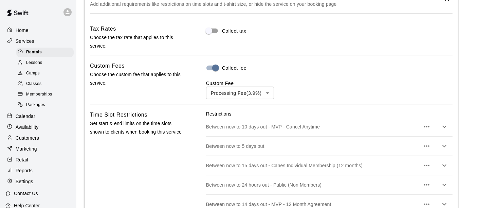
scroll to position [604, 0]
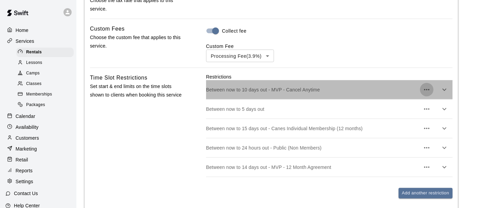
click at [430, 94] on icon "button" at bounding box center [426, 89] width 8 height 8
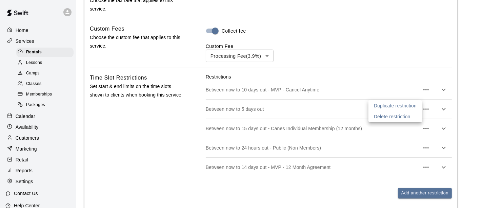
click at [411, 119] on li "Delete restriction" at bounding box center [396, 116] width 54 height 11
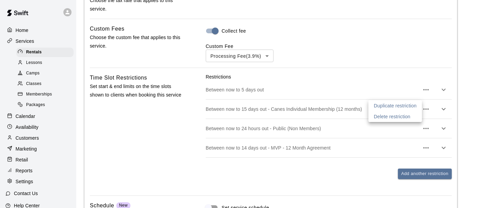
click at [427, 111] on div at bounding box center [241, 104] width 482 height 208
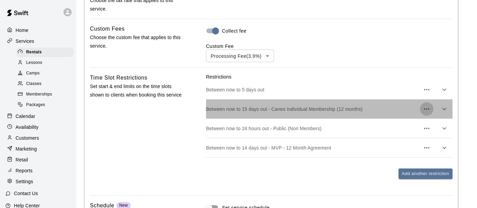
click at [427, 113] on icon "button" at bounding box center [426, 109] width 8 height 8
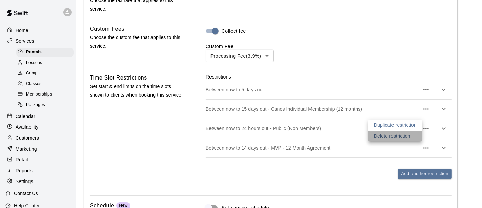
click at [406, 136] on p "Delete restriction" at bounding box center [392, 135] width 37 height 7
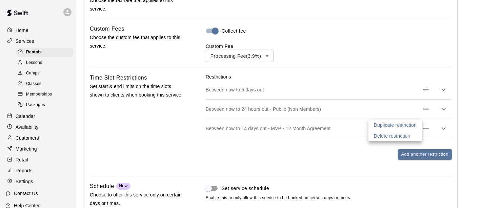
click at [426, 115] on div at bounding box center [241, 104] width 482 height 208
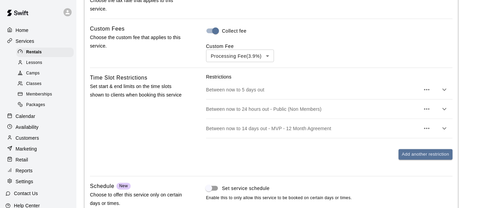
click at [426, 132] on icon "button" at bounding box center [426, 128] width 8 height 8
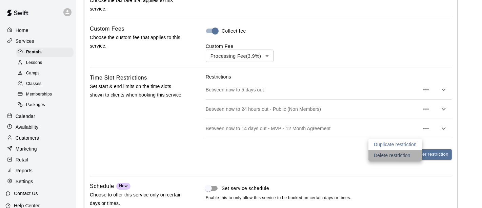
click at [403, 153] on p "Delete restriction" at bounding box center [392, 155] width 37 height 7
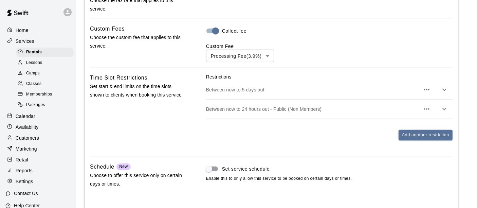
click at [380, 99] on div "Between now to 5 days out" at bounding box center [329, 89] width 246 height 19
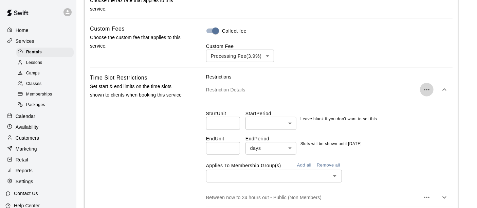
click at [425, 94] on icon "button" at bounding box center [426, 89] width 8 height 8
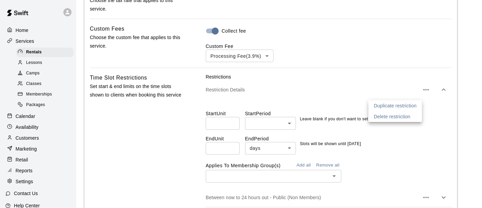
click at [398, 116] on p "Delete restriction" at bounding box center [392, 116] width 37 height 7
type input "**"
type input "*****"
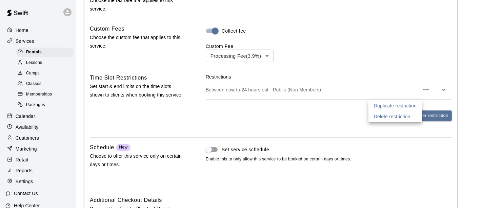
click at [316, 95] on div at bounding box center [241, 104] width 482 height 208
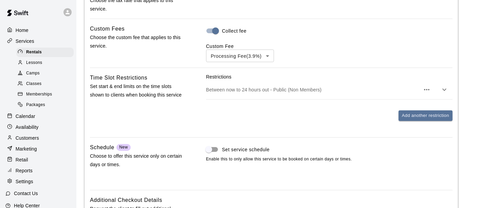
click at [425, 90] on icon "button" at bounding box center [426, 89] width 5 height 1
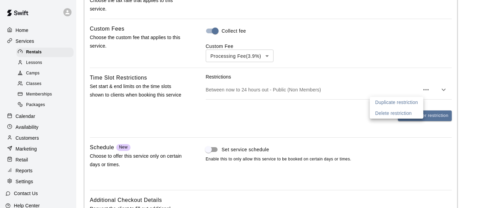
click at [309, 93] on div at bounding box center [241, 104] width 482 height 208
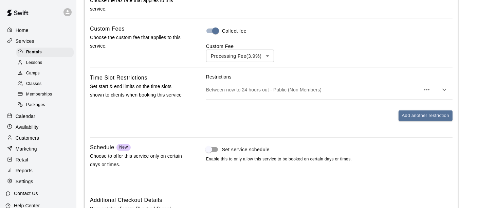
click at [349, 93] on p "Between now to 24 hours out - Public (Non Members)" at bounding box center [313, 89] width 214 height 7
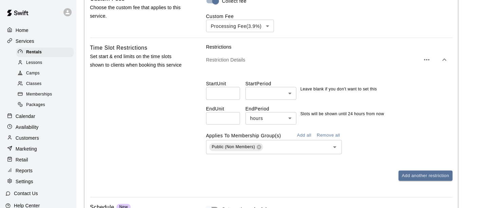
scroll to position [679, 0]
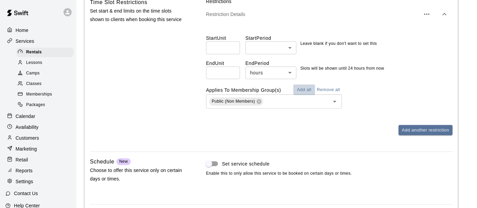
click at [306, 92] on button "Add all" at bounding box center [304, 89] width 22 height 11
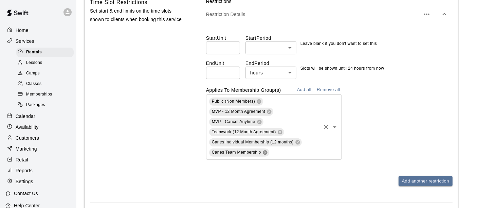
click at [264, 154] on icon at bounding box center [265, 152] width 4 height 4
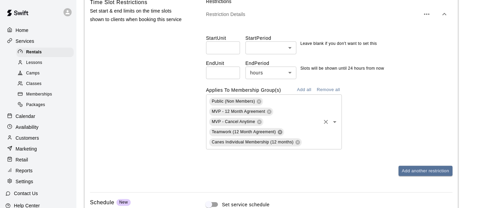
click at [280, 135] on icon at bounding box center [279, 131] width 5 height 5
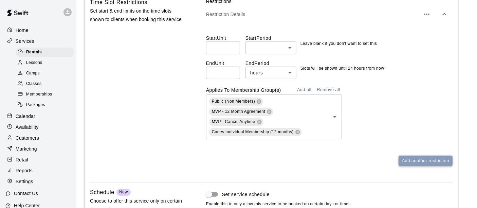
click at [418, 166] on button "Add another restriction" at bounding box center [425, 160] width 54 height 11
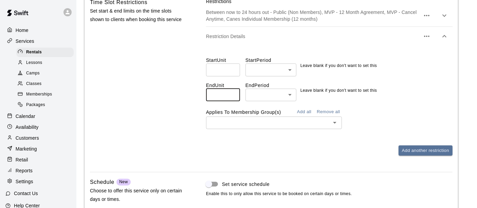
click at [221, 98] on input "number" at bounding box center [223, 95] width 34 height 13
type input "**"
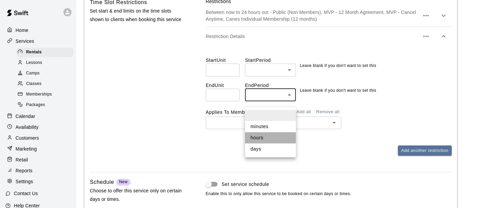
click at [264, 138] on li "hours" at bounding box center [270, 137] width 51 height 11
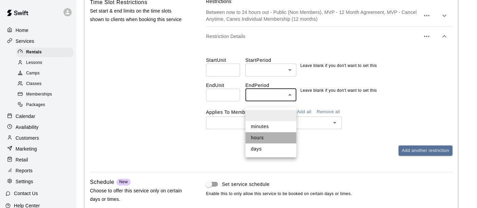
type input "*****"
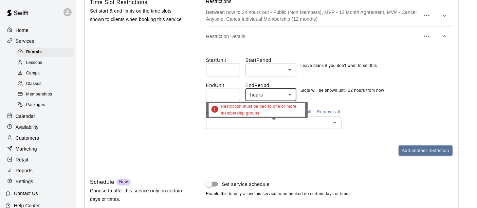
click at [274, 127] on input "text" at bounding box center [268, 122] width 120 height 8
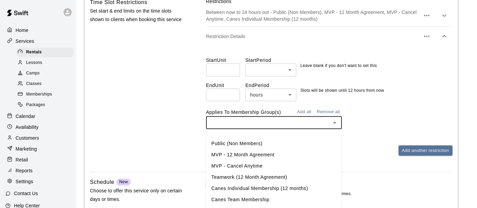
click at [260, 144] on li "Public (Non Members)" at bounding box center [274, 143] width 136 height 11
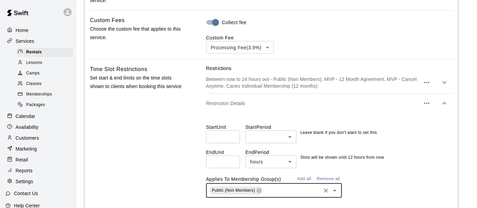
scroll to position [610, 0]
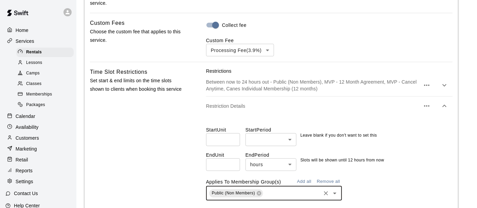
click at [369, 92] on p "Between now to 24 hours out - Public (Non Members), MVP - 12 Month Agreement, M…" at bounding box center [313, 85] width 214 height 14
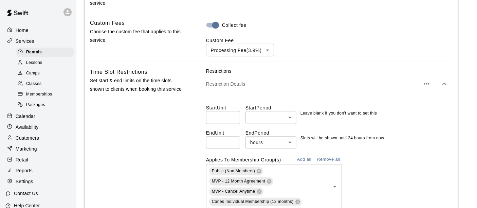
click at [231, 149] on input "**" at bounding box center [223, 142] width 34 height 13
drag, startPoint x: 221, startPoint y: 147, endPoint x: 204, endPoint y: 144, distance: 16.5
click at [209, 144] on input "**" at bounding box center [223, 142] width 34 height 13
type input "*"
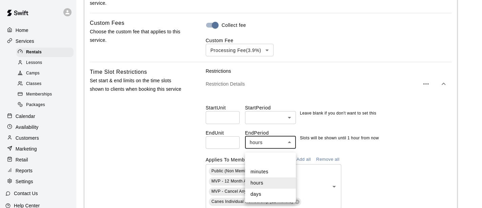
drag, startPoint x: 260, startPoint y: 192, endPoint x: 280, endPoint y: 183, distance: 21.9
click at [259, 192] on li "days" at bounding box center [270, 193] width 51 height 11
type input "****"
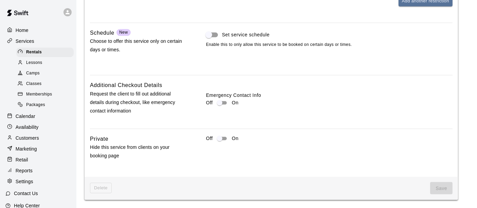
scroll to position [761, 0]
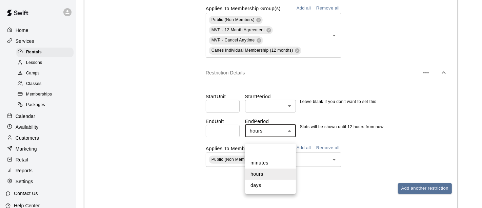
click at [264, 161] on li "minutes" at bounding box center [270, 162] width 51 height 11
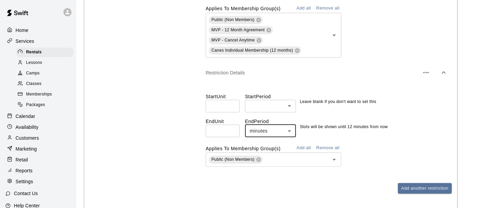
type input "*******"
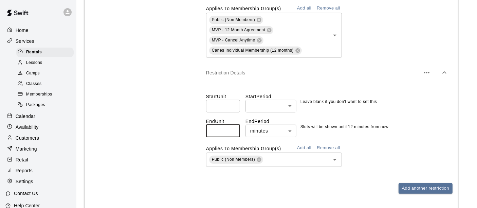
drag, startPoint x: 228, startPoint y: 141, endPoint x: 120, endPoint y: 131, distance: 108.0
click at [208, 137] on input "**" at bounding box center [223, 131] width 34 height 13
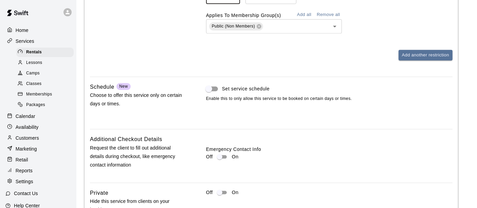
scroll to position [840, 0]
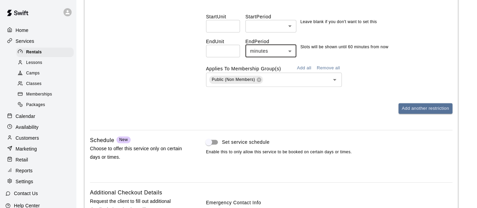
click at [275, 114] on div "Add another restriction" at bounding box center [329, 108] width 246 height 11
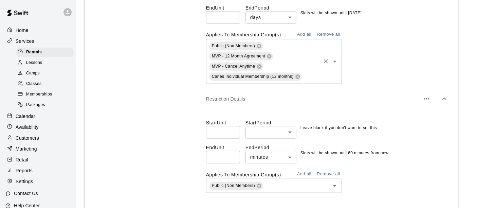
scroll to position [727, 0]
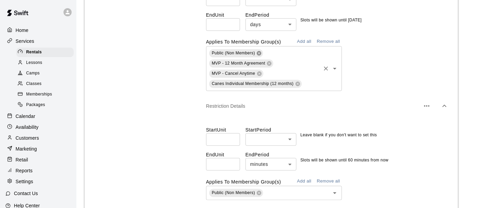
click at [258, 55] on icon at bounding box center [258, 53] width 4 height 4
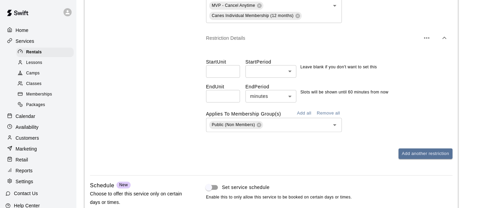
scroll to position [793, 0]
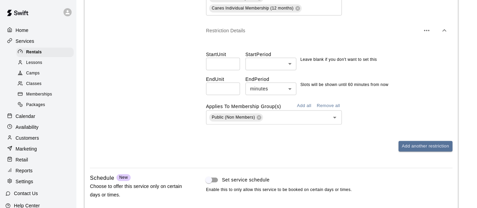
drag, startPoint x: 220, startPoint y: 99, endPoint x: 171, endPoint y: 92, distance: 49.1
click at [174, 92] on div "Time Slot Restrictions Set start & end limits on the time slots shown to client…" at bounding box center [271, 23] width 362 height 277
type input "**"
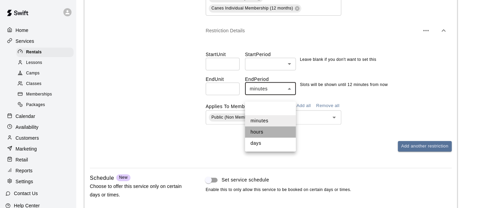
click at [263, 131] on li "hours" at bounding box center [270, 131] width 51 height 11
type input "*****"
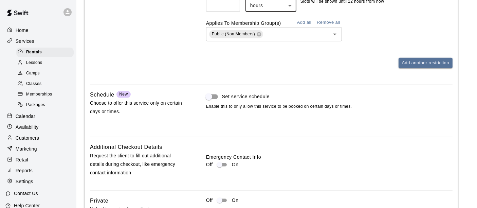
scroll to position [943, 0]
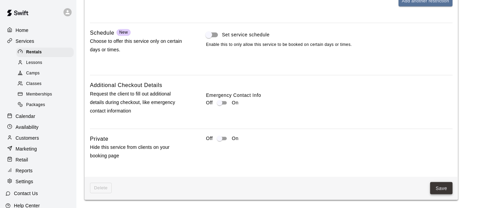
click at [435, 191] on button "Save" at bounding box center [441, 188] width 22 height 13
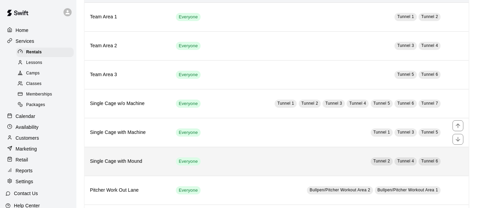
scroll to position [75, 0]
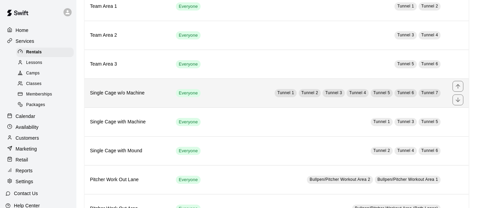
click at [251, 92] on td "Tunnel 1 Tunnel 2 Tunnel 3 Tunnel 4 Tunnel 5 Tunnel 6 Tunnel 7" at bounding box center [331, 92] width 231 height 29
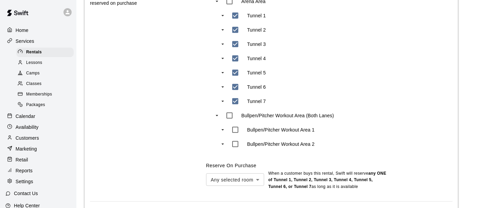
scroll to position [416, 0]
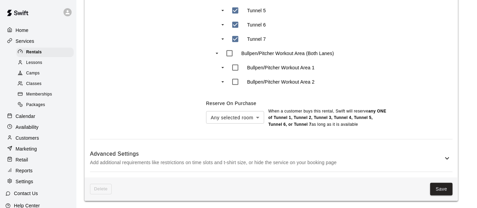
click at [355, 157] on h6 "Advanced Settings" at bounding box center [266, 153] width 353 height 9
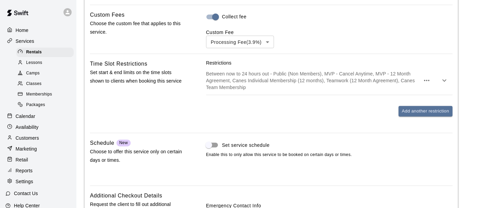
scroll to position [642, 0]
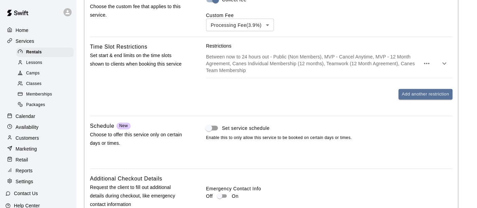
click at [429, 61] on icon "button" at bounding box center [426, 63] width 8 height 8
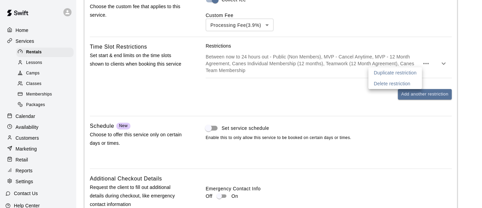
click at [404, 72] on p "Duplicate restriction" at bounding box center [395, 72] width 43 height 7
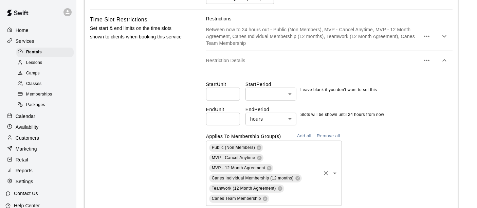
scroll to position [705, 0]
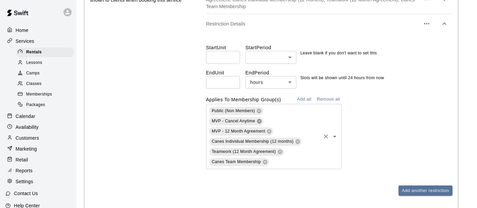
click at [259, 119] on icon at bounding box center [259, 121] width 4 height 4
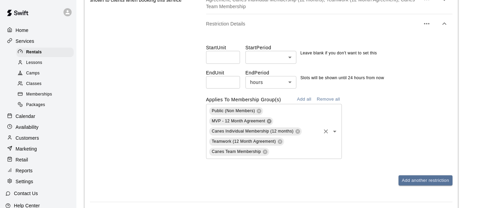
click at [269, 120] on icon at bounding box center [268, 120] width 5 height 5
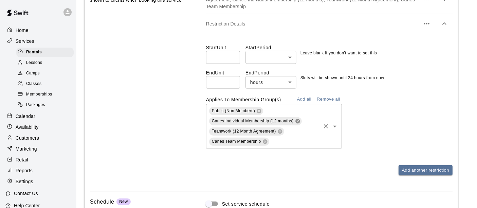
click at [297, 120] on icon at bounding box center [297, 120] width 5 height 5
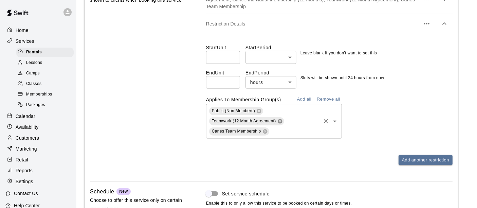
click at [281, 120] on icon at bounding box center [280, 121] width 4 height 4
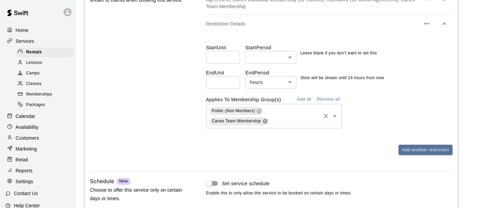
click at [265, 121] on icon at bounding box center [264, 120] width 5 height 5
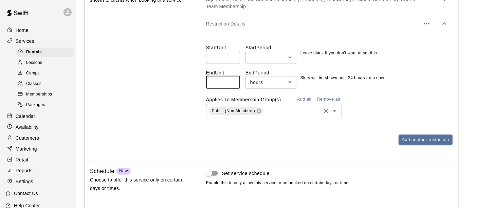
drag, startPoint x: 220, startPoint y: 79, endPoint x: 143, endPoint y: 73, distance: 77.2
click at [158, 75] on div "Time Slot Restrictions Set start & end limits on the time slots shown to client…" at bounding box center [271, 67] width 362 height 177
type input "**"
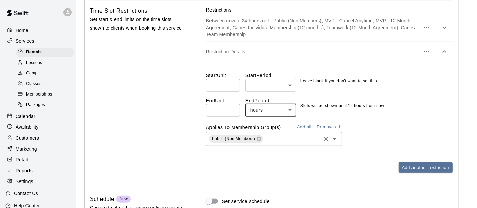
scroll to position [668, 0]
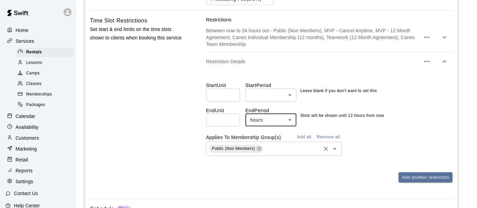
click at [252, 35] on p "Between now to 24 hours out - Public (Non Members), MVP - Cancel Anytime, MVP -…" at bounding box center [313, 37] width 214 height 20
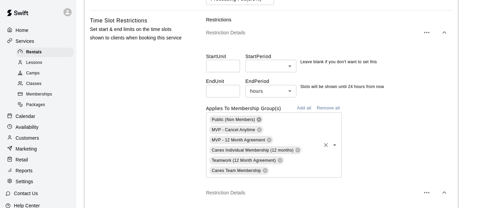
click at [260, 119] on icon at bounding box center [258, 119] width 4 height 4
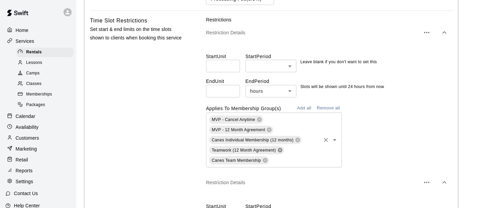
click at [280, 151] on icon at bounding box center [280, 150] width 4 height 4
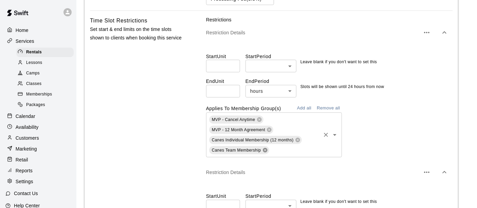
click at [264, 150] on icon at bounding box center [265, 150] width 4 height 4
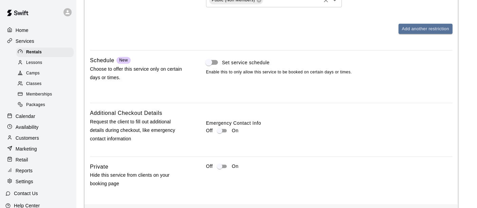
scroll to position [943, 0]
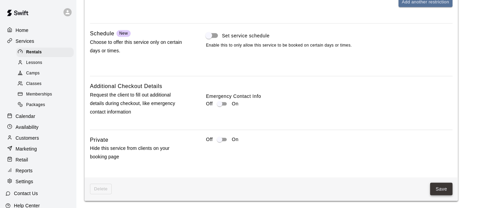
click at [446, 191] on button "Save" at bounding box center [441, 189] width 22 height 13
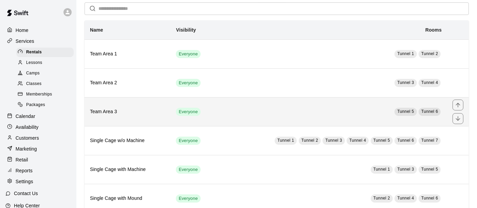
scroll to position [113, 0]
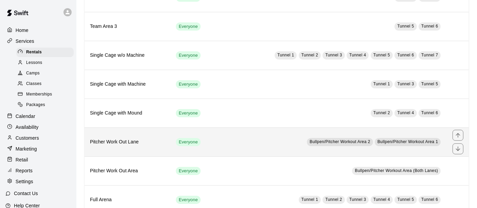
click at [245, 148] on td "Bullpen/Pitcher Workout Area 2 Bullpen/Pitcher Workout Area 1" at bounding box center [331, 141] width 231 height 29
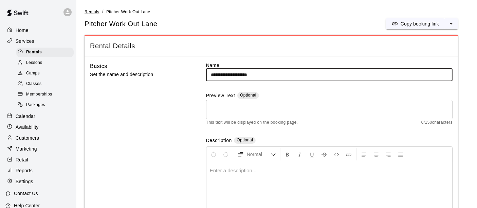
click at [91, 13] on span "Rentals" at bounding box center [91, 11] width 15 height 5
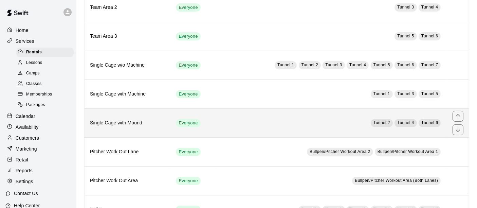
scroll to position [91, 0]
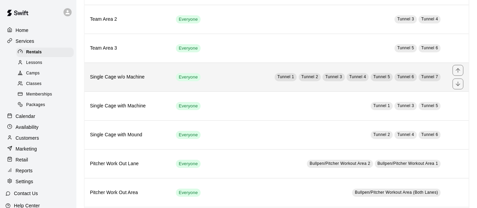
click at [232, 84] on td "Tunnel 1 Tunnel 2 Tunnel 3 Tunnel 4 Tunnel 5 Tunnel 6 Tunnel 7" at bounding box center [331, 76] width 231 height 29
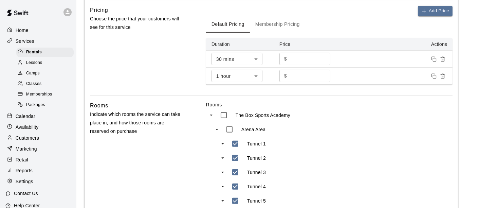
scroll to position [226, 0]
drag, startPoint x: 313, startPoint y: 57, endPoint x: 216, endPoint y: 48, distance: 97.1
click at [234, 52] on tr "30 mins ** ​ $ ** ​" at bounding box center [329, 58] width 246 height 17
type input "**"
drag, startPoint x: 306, startPoint y: 71, endPoint x: 226, endPoint y: 72, distance: 80.4
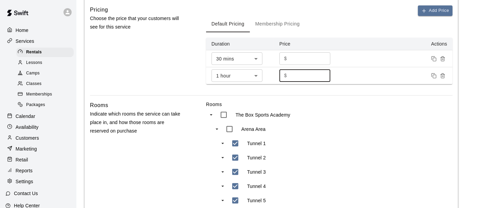
click at [231, 72] on tr "1 hour ** ​ $ ** ​" at bounding box center [329, 75] width 246 height 17
type input "**"
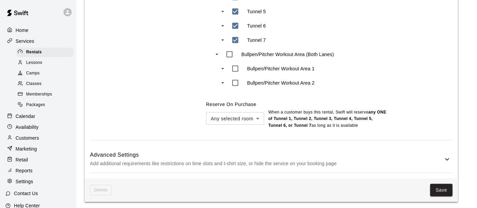
scroll to position [416, 0]
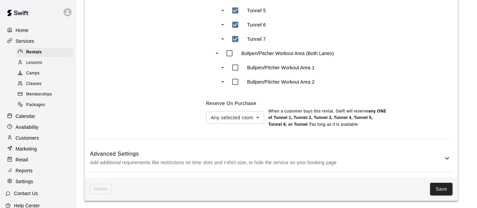
click at [352, 152] on h6 "Advanced Settings" at bounding box center [266, 153] width 353 height 9
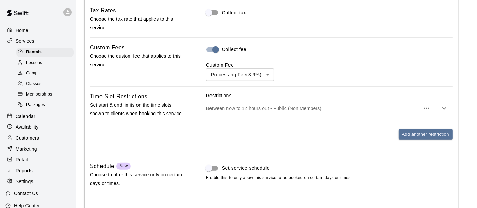
scroll to position [604, 0]
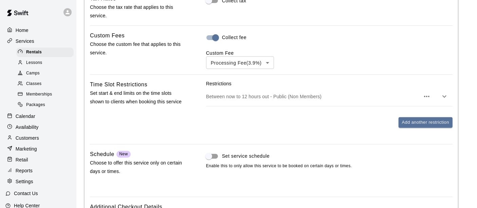
click at [338, 94] on p "Between now to 12 hours out - Public (Non Members)" at bounding box center [313, 96] width 214 height 7
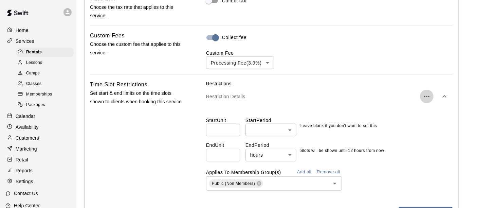
click at [426, 97] on icon "button" at bounding box center [426, 96] width 8 height 8
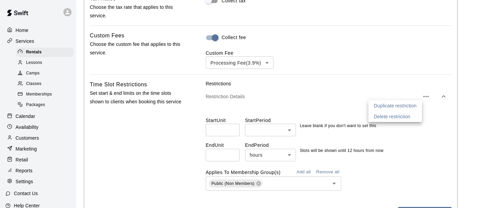
click at [444, 98] on div at bounding box center [241, 104] width 482 height 208
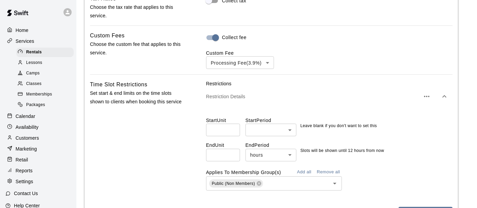
click at [445, 96] on icon "button" at bounding box center [444, 96] width 4 height 2
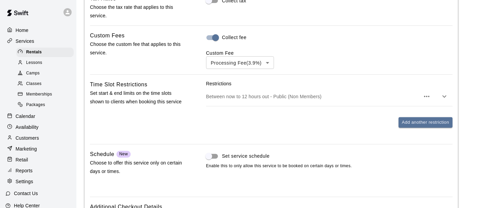
click at [357, 93] on p "Between now to 12 hours out - Public (Non Members)" at bounding box center [313, 96] width 214 height 7
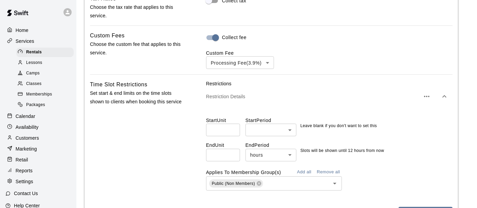
click at [431, 93] on button "button" at bounding box center [427, 97] width 14 height 14
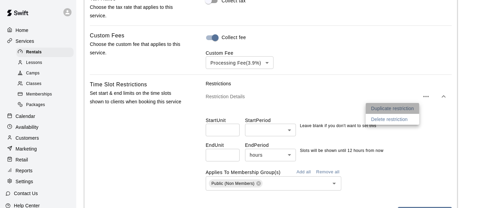
click at [392, 113] on li "Duplicate restriction" at bounding box center [393, 108] width 54 height 11
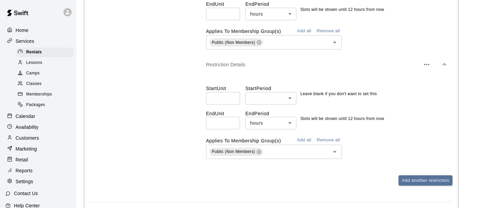
scroll to position [755, 0]
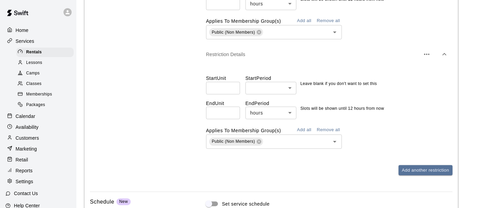
drag, startPoint x: 222, startPoint y: 114, endPoint x: 192, endPoint y: 110, distance: 30.4
click at [194, 110] on div "Time Slot Restrictions Set start & end limits on the time slots shown to client…" at bounding box center [271, 57] width 362 height 257
type input "**"
click at [303, 128] on button "Add all" at bounding box center [304, 130] width 22 height 11
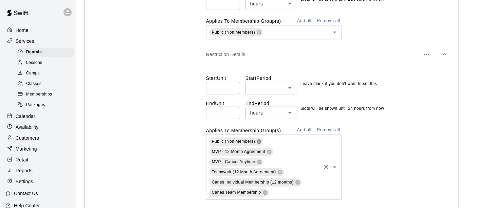
click at [259, 140] on icon at bounding box center [258, 141] width 4 height 4
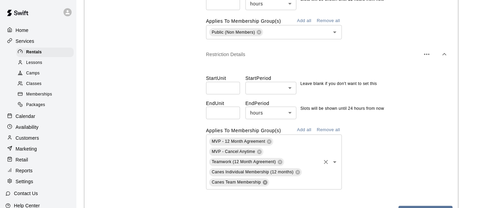
click at [265, 181] on icon at bounding box center [264, 181] width 5 height 5
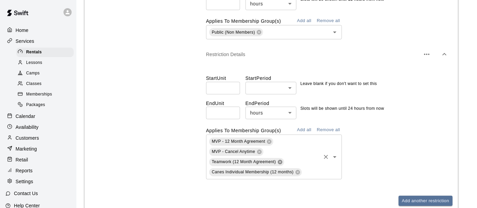
click at [281, 161] on icon at bounding box center [280, 161] width 4 height 4
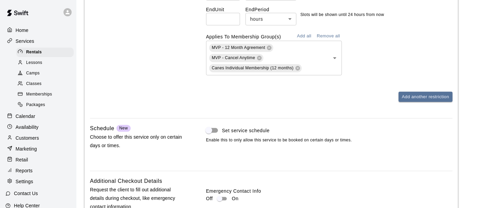
scroll to position [943, 0]
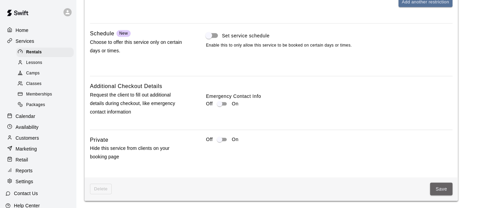
click at [447, 188] on button "Save" at bounding box center [441, 189] width 22 height 13
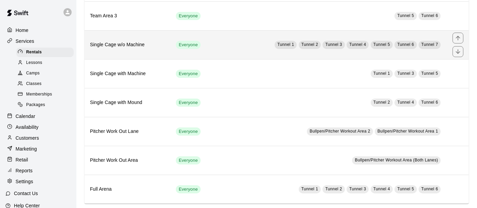
scroll to position [129, 0]
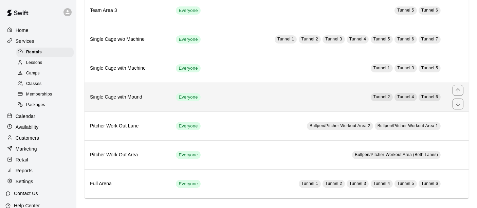
click at [235, 98] on td "Tunnel 2 Tunnel 4 Tunnel 6" at bounding box center [331, 96] width 231 height 29
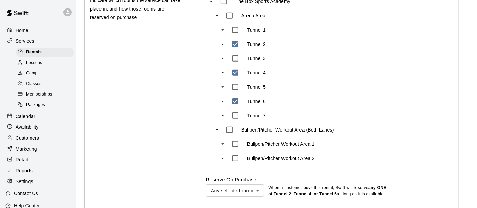
scroll to position [416, 0]
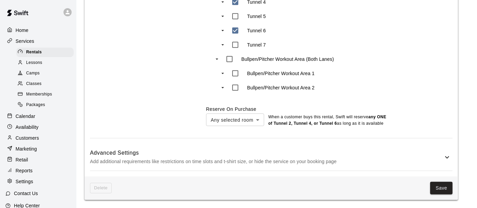
click at [315, 155] on h6 "Advanced Settings" at bounding box center [266, 152] width 353 height 9
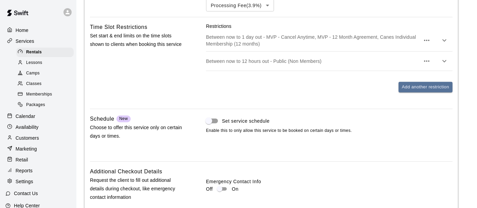
scroll to position [746, 0]
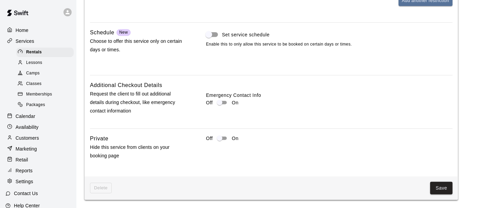
click at [440, 193] on button "Save" at bounding box center [441, 188] width 22 height 13
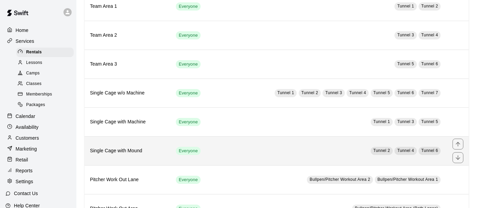
scroll to position [113, 0]
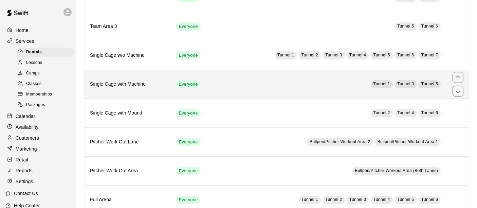
click at [266, 84] on td "Tunnel 1 Tunnel 3 Tunnel 5" at bounding box center [331, 84] width 231 height 29
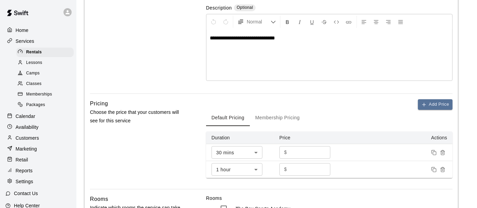
scroll to position [226, 0]
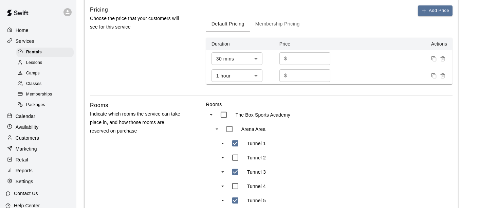
drag, startPoint x: 301, startPoint y: 57, endPoint x: 239, endPoint y: 52, distance: 62.0
click at [243, 52] on tr "30 mins ** ​ $ ** ​" at bounding box center [329, 58] width 246 height 17
click at [308, 74] on input "**" at bounding box center [309, 75] width 41 height 13
drag, startPoint x: 305, startPoint y: 53, endPoint x: 246, endPoint y: 53, distance: 59.0
click at [252, 54] on tr "30 mins ** ​ $ ** ​" at bounding box center [329, 58] width 246 height 17
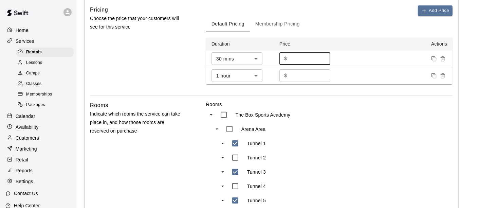
type input "**"
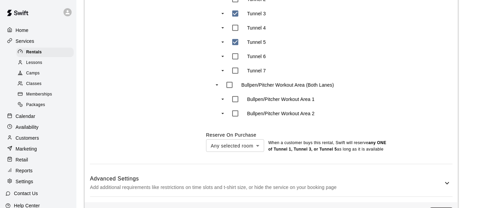
scroll to position [415, 0]
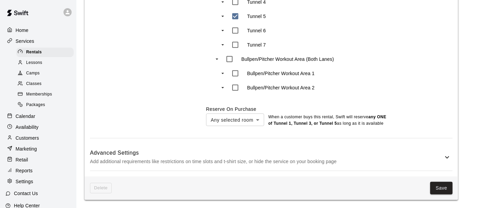
click at [333, 160] on p "Add additional requirements like restrictions on time slots and t-shirt size, o…" at bounding box center [266, 161] width 353 height 8
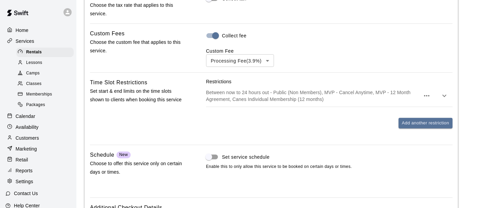
scroll to position [641, 0]
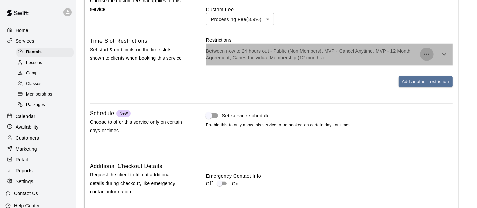
click at [430, 58] on icon "button" at bounding box center [426, 54] width 8 height 8
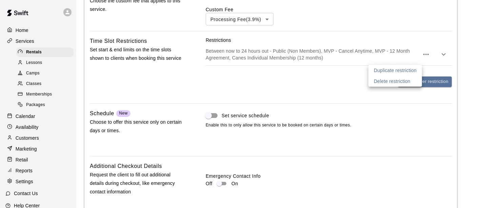
click at [408, 74] on li "Duplicate restriction" at bounding box center [396, 70] width 54 height 11
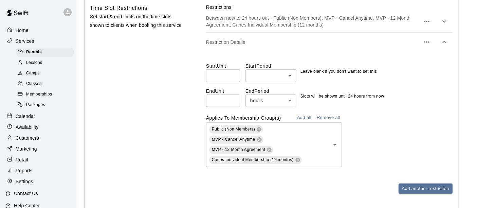
scroll to position [716, 0]
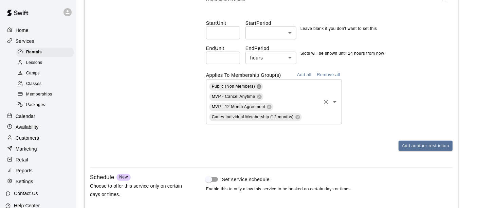
click at [258, 89] on icon at bounding box center [258, 86] width 4 height 4
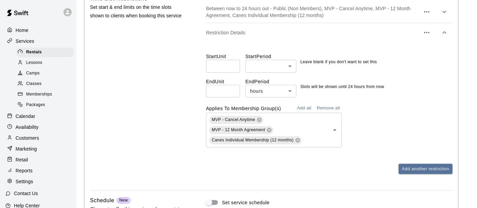
scroll to position [641, 0]
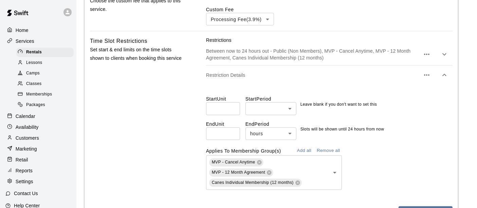
drag, startPoint x: 220, startPoint y: 139, endPoint x: 149, endPoint y: 139, distance: 70.6
click at [177, 142] on div "Time Slot Restrictions Set start & end limits on the time slots shown to client…" at bounding box center [271, 132] width 362 height 190
type input "**"
click at [258, 165] on icon at bounding box center [258, 161] width 5 height 5
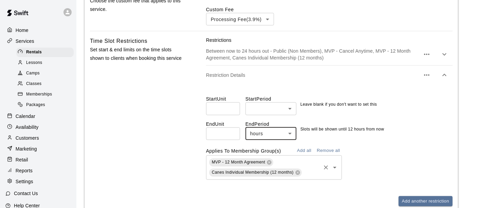
click at [264, 164] on span "MVP - 12 Month Agreement" at bounding box center [238, 161] width 53 height 5
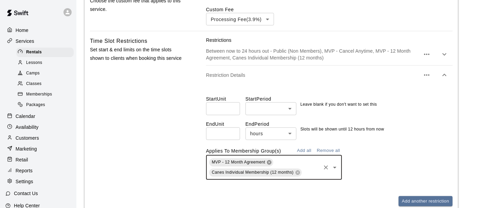
click at [267, 164] on icon at bounding box center [269, 162] width 4 height 4
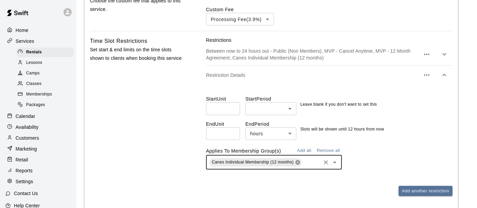
click at [298, 164] on icon at bounding box center [297, 162] width 4 height 4
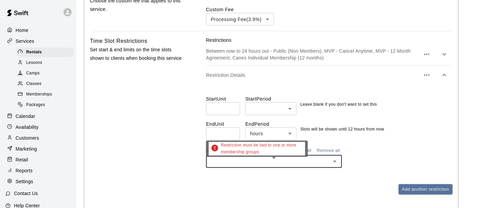
click at [297, 166] on input "text" at bounding box center [268, 161] width 120 height 8
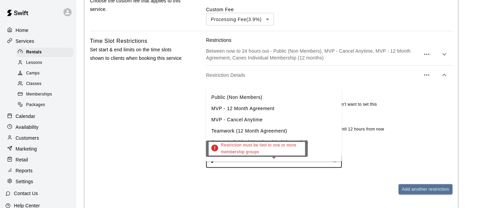
type input "**"
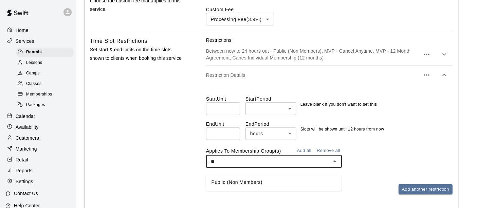
click at [253, 184] on li "Public (Non Members)" at bounding box center [274, 182] width 136 height 11
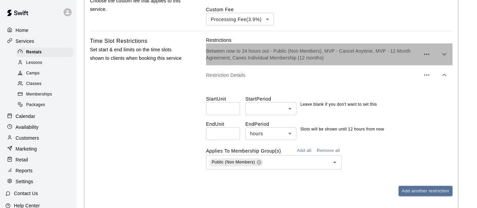
click at [296, 61] on p "Between now to 24 hours out - Public (Non Members), MVP - Cancel Anytime, MVP -…" at bounding box center [313, 54] width 214 height 14
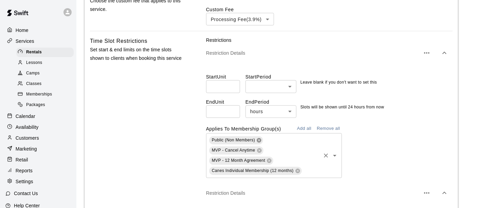
click at [259, 143] on icon at bounding box center [258, 139] width 5 height 5
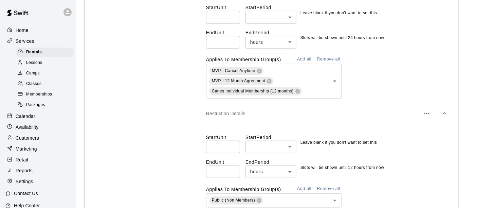
scroll to position [943, 0]
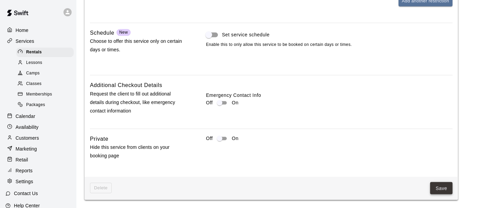
click at [442, 186] on button "Save" at bounding box center [441, 188] width 22 height 13
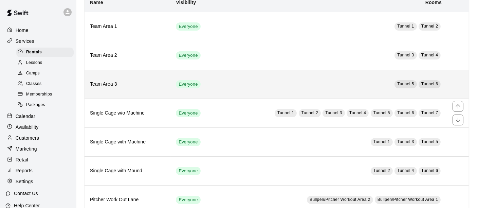
scroll to position [75, 0]
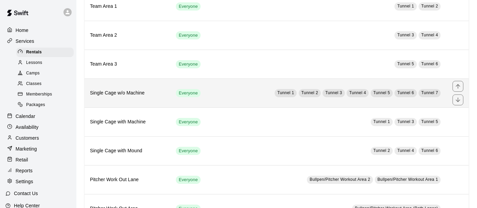
click at [229, 91] on td "Tunnel 1 Tunnel 2 Tunnel 3 Tunnel 4 Tunnel 5 Tunnel 6 Tunnel 7" at bounding box center [331, 92] width 231 height 29
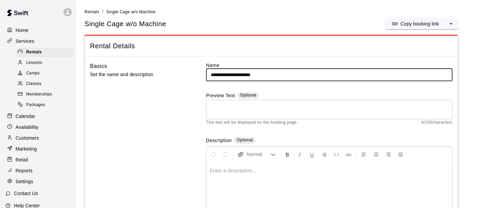
scroll to position [188, 0]
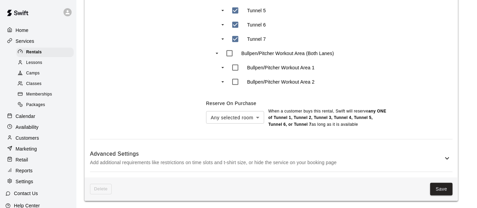
click at [317, 158] on p "Add additional requirements like restrictions on time slots and t-shirt size, o…" at bounding box center [266, 162] width 353 height 8
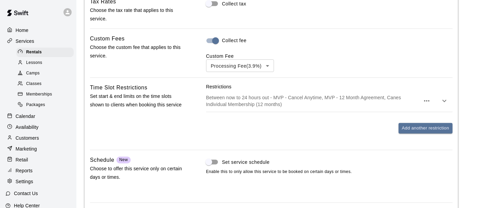
scroll to position [604, 0]
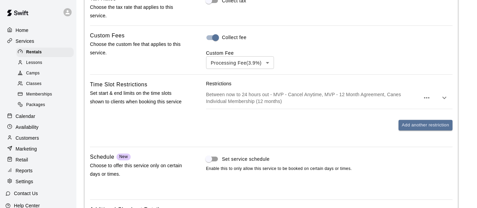
click at [427, 98] on icon "button" at bounding box center [426, 98] width 8 height 8
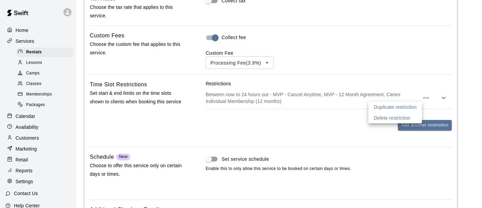
click at [396, 109] on p "Duplicate restriction" at bounding box center [395, 106] width 43 height 7
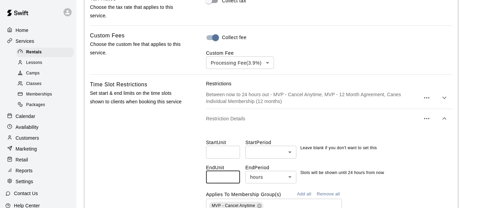
drag, startPoint x: 223, startPoint y: 172, endPoint x: 189, endPoint y: 174, distance: 33.3
click at [209, 173] on input "**" at bounding box center [223, 177] width 34 height 13
type input "**"
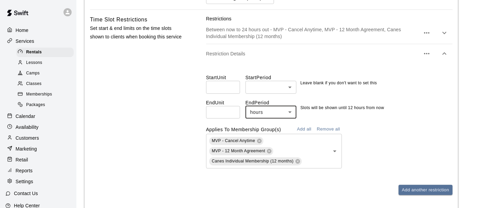
scroll to position [755, 0]
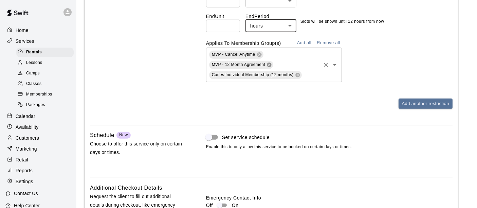
click at [269, 62] on icon at bounding box center [269, 64] width 4 height 4
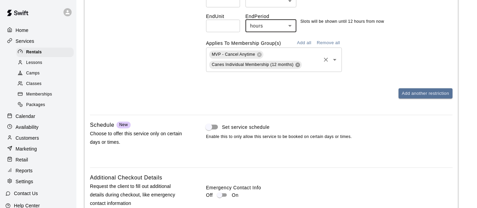
click at [298, 64] on icon at bounding box center [297, 64] width 4 height 4
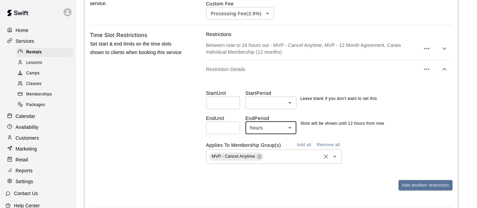
scroll to position [642, 0]
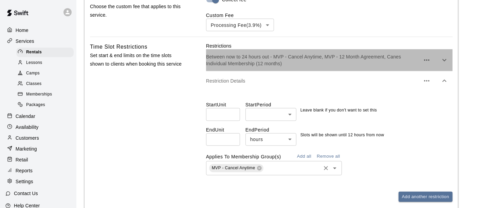
click at [337, 58] on p "Between now to 24 hours out - MVP - Cancel Anytime, MVP - 12 Month Agreement, C…" at bounding box center [313, 60] width 214 height 14
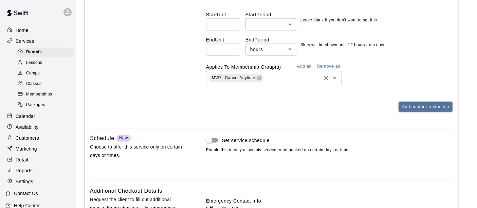
scroll to position [679, 0]
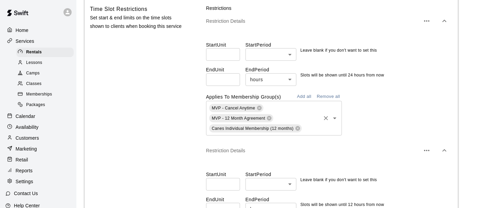
click at [297, 111] on div "MVP - Cancel Anytime MVP - 12 Month Agreement Canes Individual Membership (12 m…" at bounding box center [274, 118] width 136 height 35
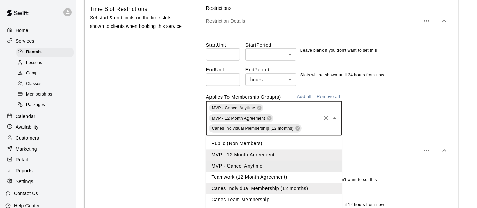
click at [377, 118] on div "MVP - Cancel Anytime MVP - 12 Month Agreement Canes Individual Membership (12 m…" at bounding box center [329, 118] width 246 height 35
click at [362, 97] on div "Applies To Membership Group(s) Add all Remove all MVP - Cancel Anytime MVP - 12…" at bounding box center [329, 113] width 246 height 44
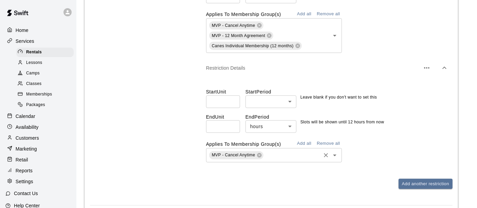
scroll to position [793, 0]
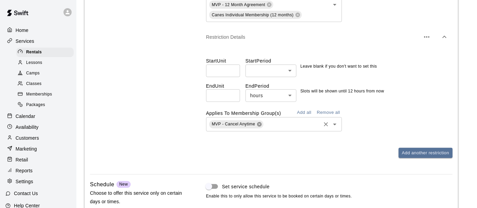
click at [260, 123] on icon at bounding box center [259, 124] width 4 height 4
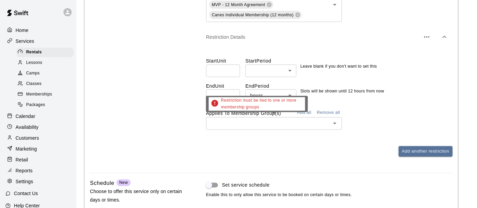
click at [260, 123] on input "text" at bounding box center [268, 123] width 120 height 8
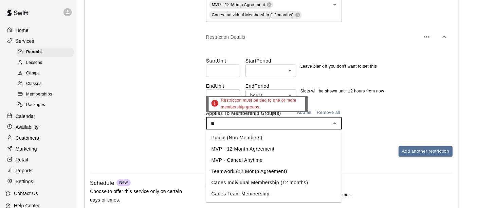
type input "***"
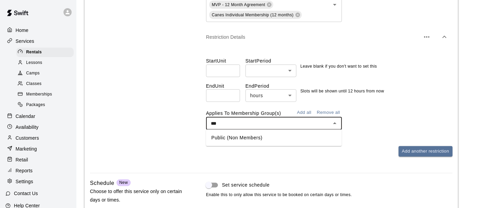
click at [248, 137] on li "Public (Non Members)" at bounding box center [274, 137] width 136 height 11
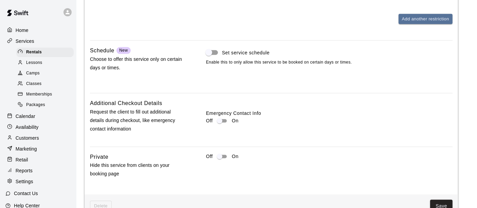
scroll to position [943, 0]
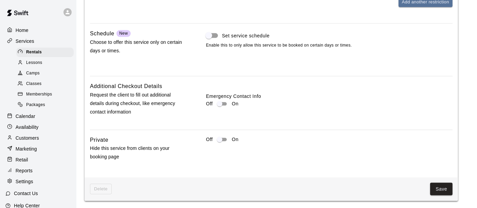
click at [444, 187] on button "Save" at bounding box center [441, 189] width 22 height 13
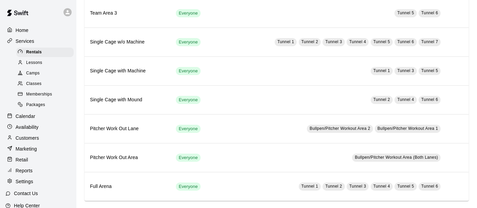
scroll to position [129, 0]
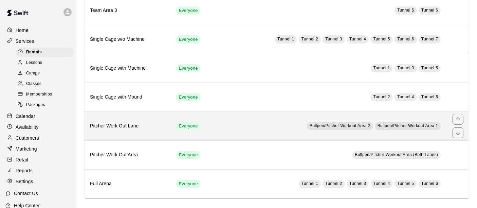
click at [223, 121] on td "Bullpen/Pitcher Workout Area 2 Bullpen/Pitcher Workout Area 1" at bounding box center [331, 125] width 231 height 29
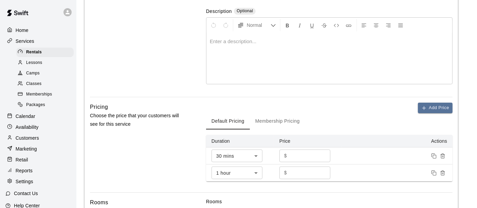
scroll to position [226, 0]
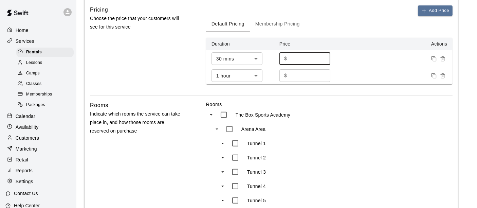
drag, startPoint x: 303, startPoint y: 55, endPoint x: 271, endPoint y: 56, distance: 31.2
click at [274, 57] on td "$ ** ​" at bounding box center [308, 58] width 68 height 17
type input "**"
click at [465, 85] on main "**********" at bounding box center [276, 86] width 384 height 608
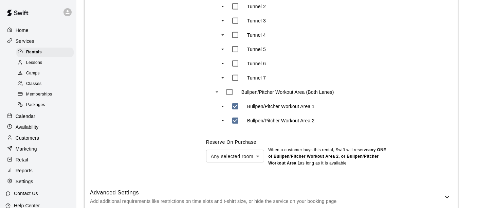
scroll to position [416, 0]
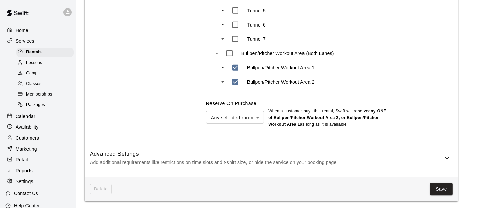
click at [398, 158] on p "Add additional requirements like restrictions on time slots and t-shirt size, o…" at bounding box center [266, 162] width 353 height 8
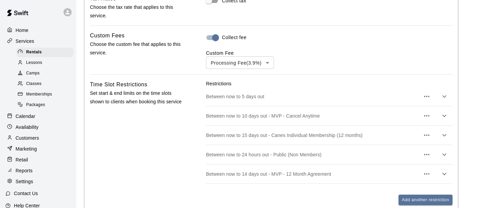
scroll to position [679, 0]
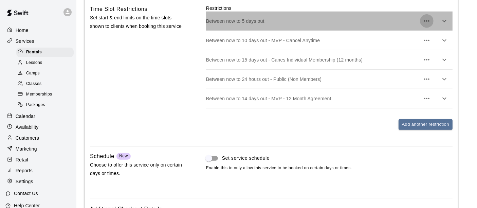
click at [428, 20] on icon "button" at bounding box center [426, 21] width 8 height 8
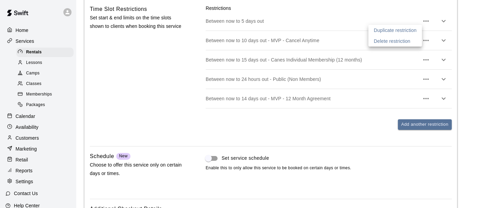
click at [404, 42] on p "Delete restriction" at bounding box center [392, 41] width 37 height 7
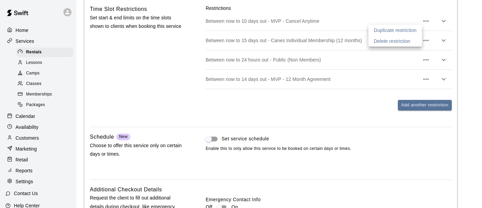
click at [426, 21] on div at bounding box center [241, 104] width 482 height 208
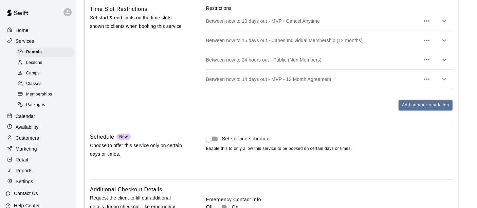
click at [421, 21] on button "button" at bounding box center [427, 21] width 14 height 14
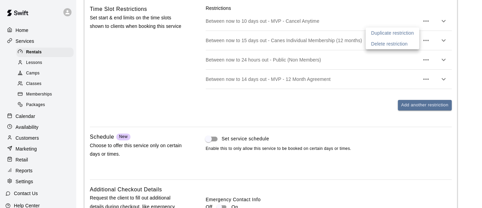
click at [406, 40] on p "Delete restriction" at bounding box center [390, 43] width 37 height 7
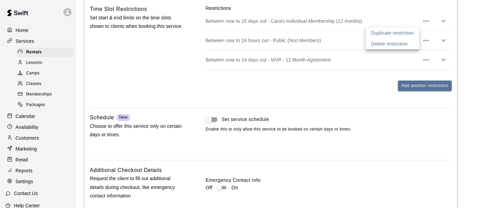
click at [428, 18] on div at bounding box center [241, 104] width 482 height 208
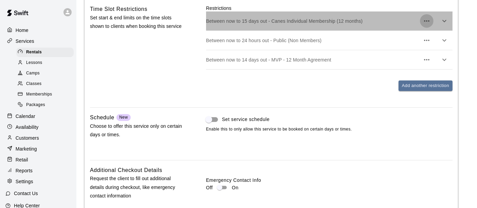
click at [423, 21] on button "button" at bounding box center [427, 21] width 14 height 14
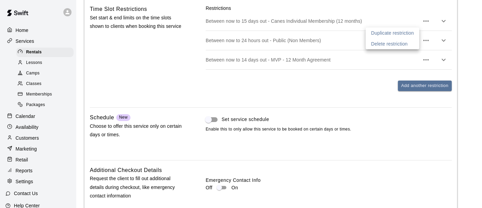
click at [407, 44] on p "Delete restriction" at bounding box center [390, 43] width 37 height 7
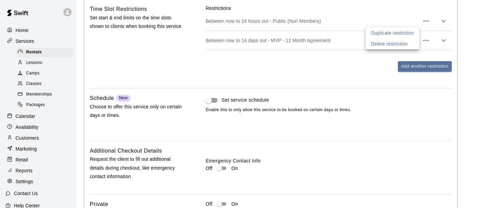
click at [429, 20] on div at bounding box center [241, 104] width 482 height 208
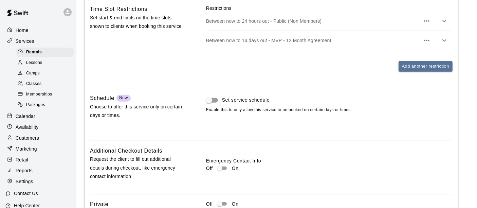
click at [423, 23] on icon "button" at bounding box center [426, 21] width 8 height 8
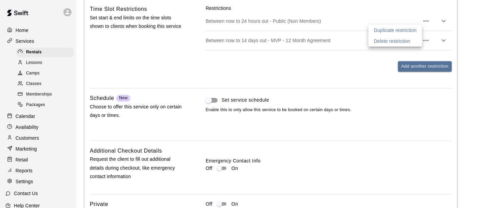
click at [406, 42] on p "Delete restriction" at bounding box center [392, 41] width 37 height 7
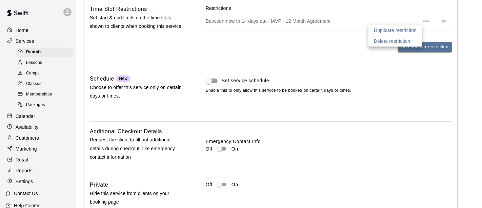
click at [428, 19] on div at bounding box center [241, 104] width 482 height 208
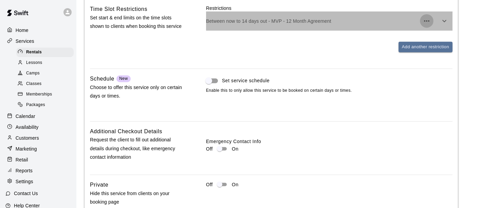
click at [424, 21] on icon "button" at bounding box center [426, 20] width 5 height 1
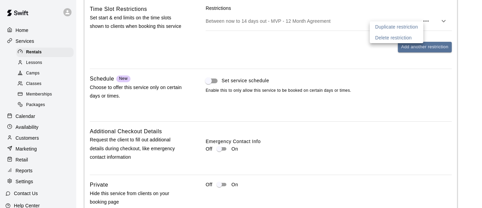
click at [410, 35] on p "Delete restriction" at bounding box center [394, 37] width 37 height 7
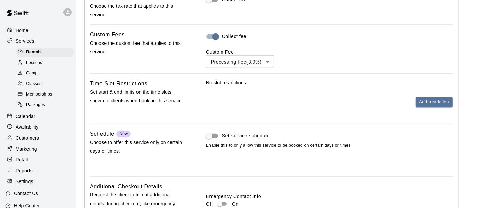
scroll to position [604, 0]
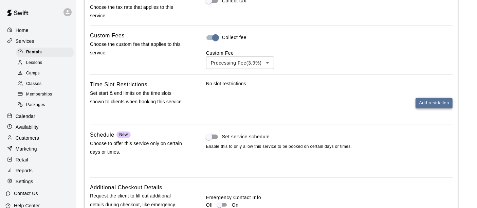
click at [437, 103] on button "Add restriction" at bounding box center [433, 103] width 37 height 11
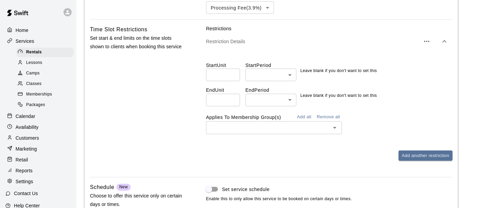
scroll to position [662, 0]
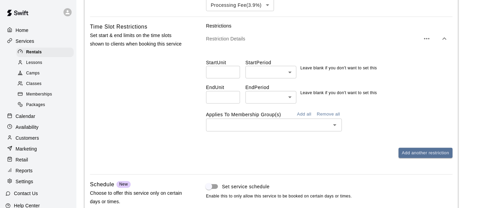
click at [210, 98] on input "number" at bounding box center [223, 97] width 34 height 13
type input "**"
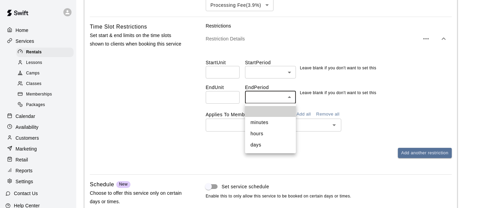
click at [256, 131] on li "hours" at bounding box center [270, 133] width 51 height 11
type input "*****"
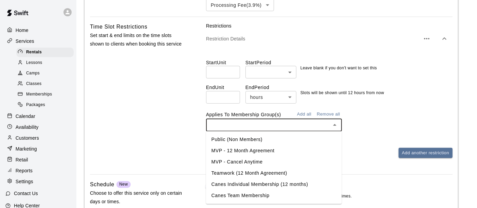
click at [236, 120] on input "text" at bounding box center [268, 124] width 120 height 8
click at [240, 143] on li "Public (Non Members)" at bounding box center [274, 139] width 136 height 11
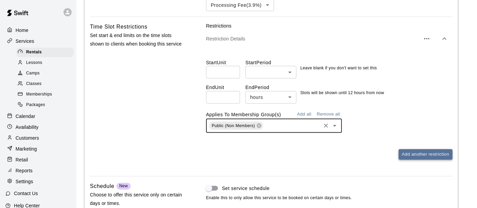
click at [412, 156] on button "Add another restriction" at bounding box center [425, 154] width 54 height 11
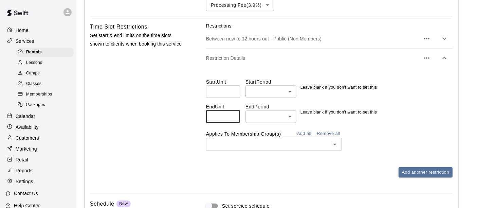
click at [216, 116] on input "number" at bounding box center [223, 116] width 34 height 13
type input "**"
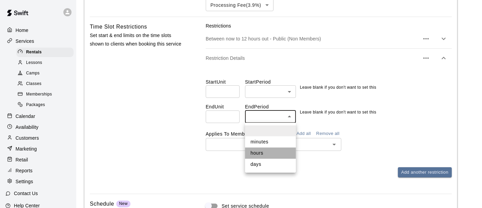
click at [257, 153] on li "hours" at bounding box center [270, 152] width 51 height 11
type input "*****"
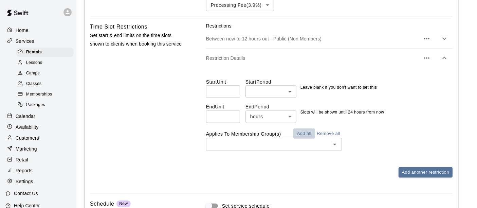
click at [307, 128] on button "Add all" at bounding box center [304, 133] width 22 height 11
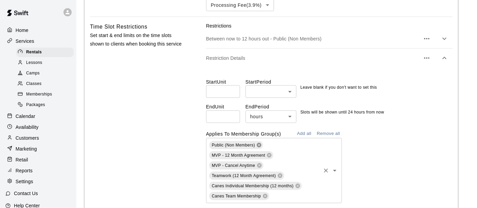
click at [256, 146] on icon at bounding box center [258, 144] width 5 height 5
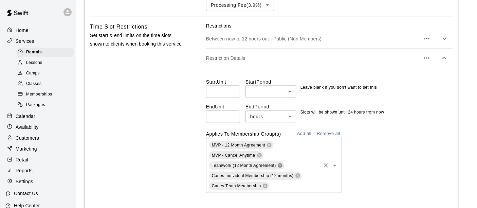
click at [277, 165] on icon at bounding box center [279, 165] width 5 height 5
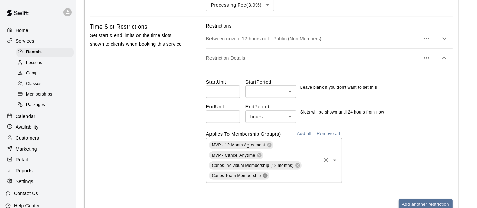
click at [265, 175] on icon at bounding box center [264, 175] width 5 height 5
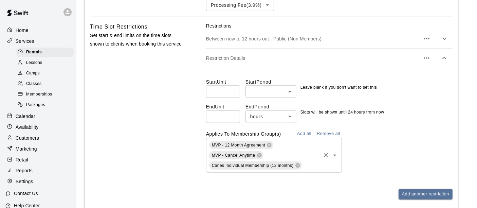
click at [265, 175] on div "Start Unit ​ Start Period ​ ​ Leave blank if you don't want to set this End Uni…" at bounding box center [329, 123] width 246 height 110
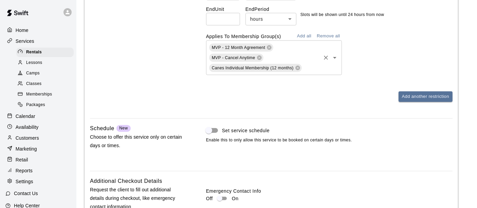
scroll to position [854, 0]
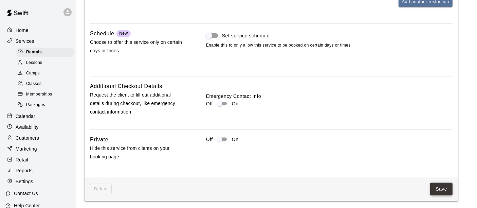
click at [442, 193] on button "Save" at bounding box center [441, 189] width 22 height 13
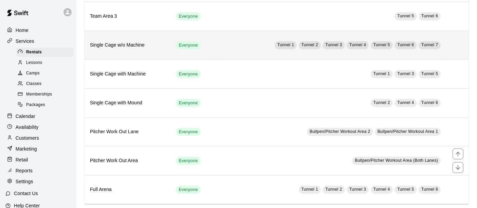
scroll to position [129, 0]
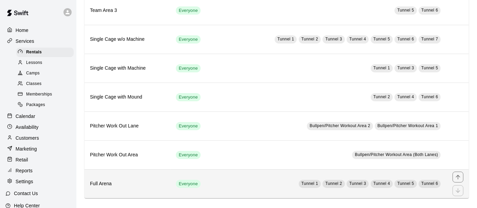
click at [242, 179] on td "Tunnel 1 Tunnel 2 Tunnel 3 Tunnel 4 Tunnel 5 Tunnel 6" at bounding box center [331, 183] width 231 height 29
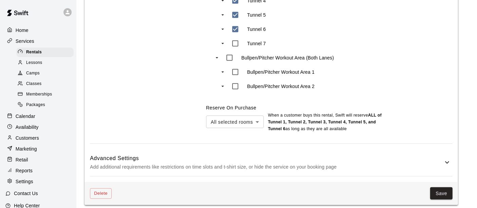
scroll to position [398, 0]
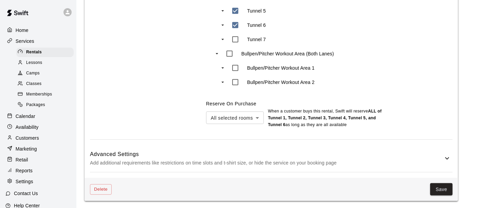
click at [322, 165] on p "Add additional requirements like restrictions on time slots and t-shirt size, o…" at bounding box center [266, 162] width 353 height 8
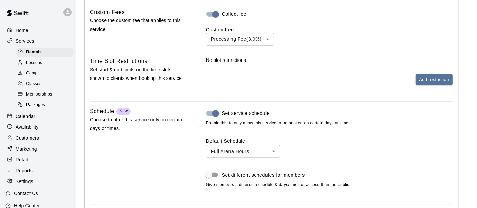
scroll to position [625, 0]
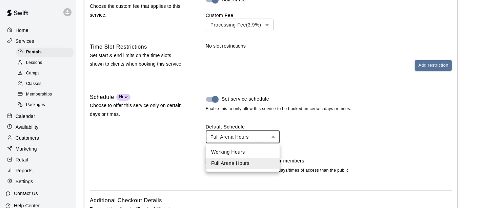
click at [264, 136] on div at bounding box center [241, 104] width 482 height 208
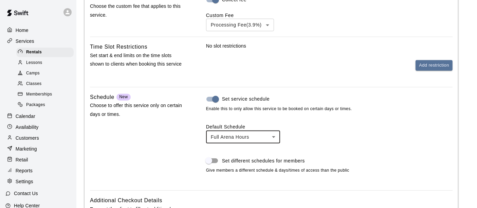
click at [308, 119] on div "Set service schedule Enable this to only allow this service to be booked on cer…" at bounding box center [329, 133] width 246 height 81
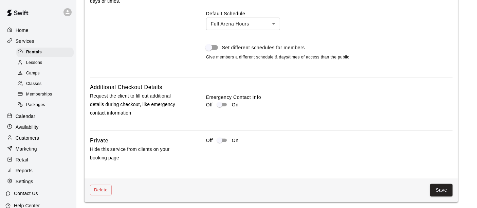
scroll to position [740, 0]
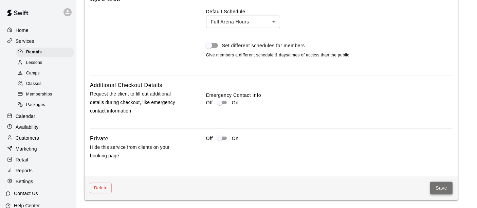
click at [442, 191] on button "Save" at bounding box center [441, 188] width 22 height 13
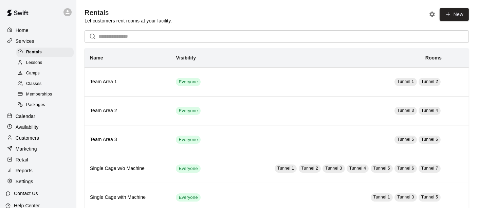
scroll to position [129, 0]
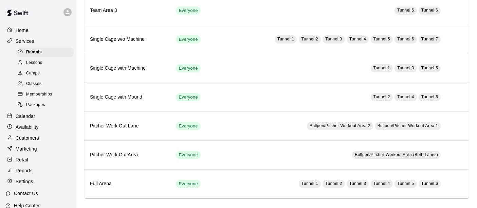
click at [38, 63] on span "Lessons" at bounding box center [34, 62] width 16 height 7
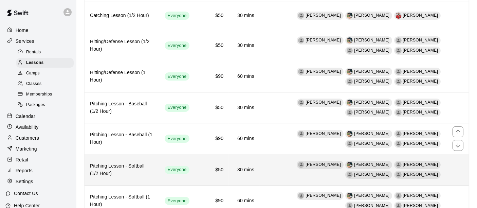
scroll to position [158, 0]
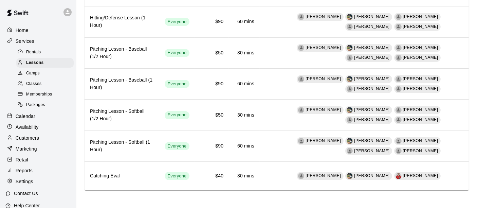
click at [38, 74] on span "Camps" at bounding box center [33, 73] width 14 height 7
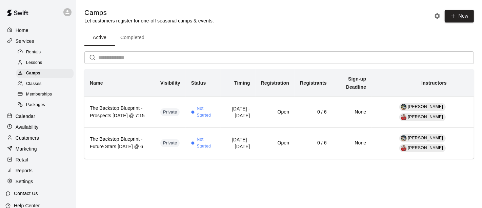
click at [25, 87] on div at bounding box center [22, 84] width 8 height 6
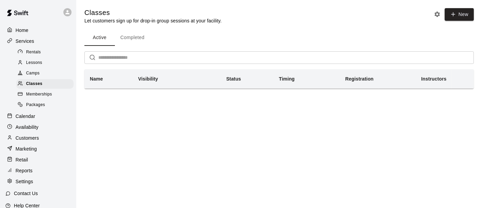
click at [34, 70] on div "Camps" at bounding box center [44, 73] width 57 height 9
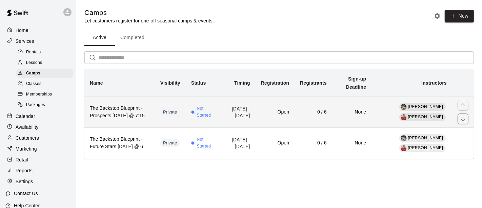
click at [317, 117] on td "0 / 6" at bounding box center [314, 111] width 38 height 31
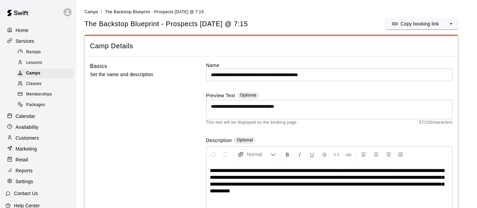
scroll to position [5, 0]
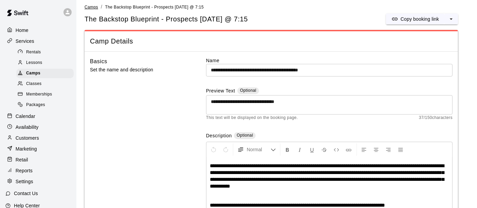
click at [92, 7] on span "Camps" at bounding box center [91, 7] width 14 height 5
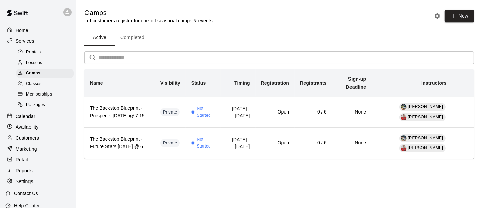
click at [40, 107] on span "Packages" at bounding box center [35, 104] width 19 height 7
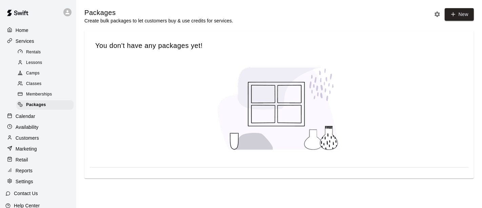
click at [33, 96] on span "Memberships" at bounding box center [39, 94] width 26 height 7
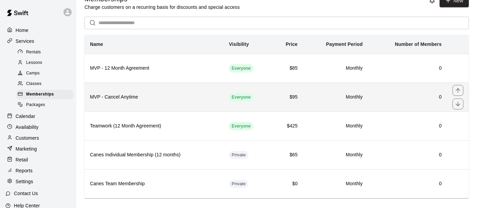
scroll to position [21, 0]
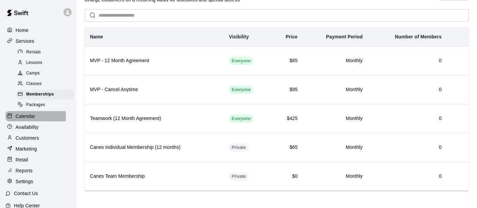
click at [22, 118] on p "Calendar" at bounding box center [26, 116] width 20 height 7
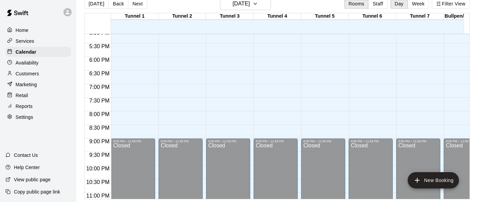
scroll to position [487, 0]
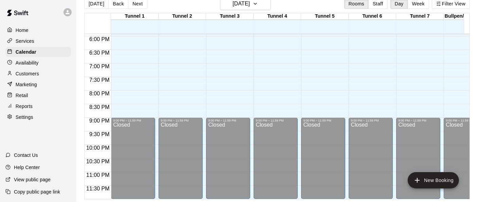
click at [35, 63] on p "Availability" at bounding box center [27, 62] width 23 height 7
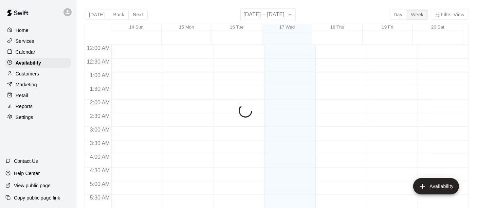
scroll to position [437, 0]
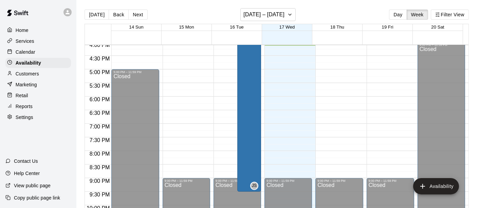
click at [23, 43] on p "Services" at bounding box center [25, 41] width 19 height 7
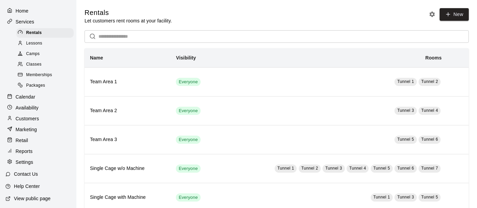
scroll to position [36, 0]
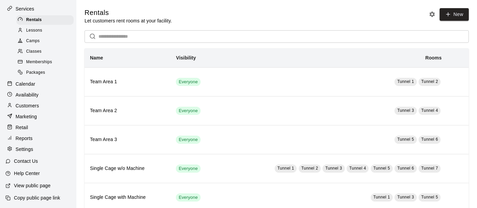
click at [26, 148] on p "Settings" at bounding box center [25, 149] width 18 height 7
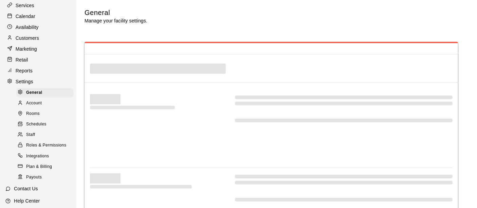
select select "**"
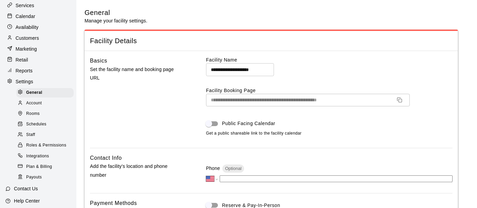
scroll to position [68, 0]
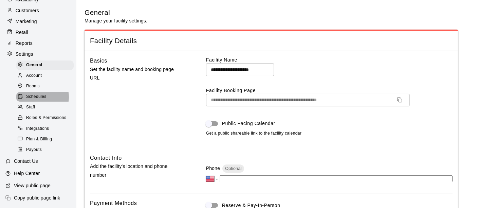
click at [40, 95] on span "Schedules" at bounding box center [36, 96] width 20 height 7
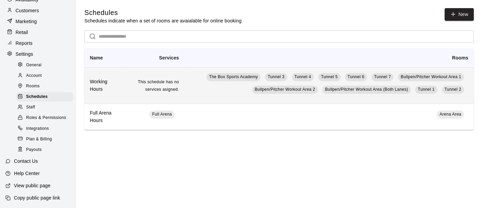
click at [181, 95] on td "This schedule has no services asigned." at bounding box center [153, 85] width 63 height 36
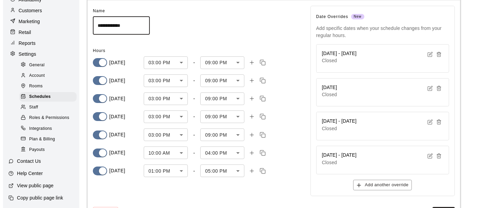
scroll to position [31, 0]
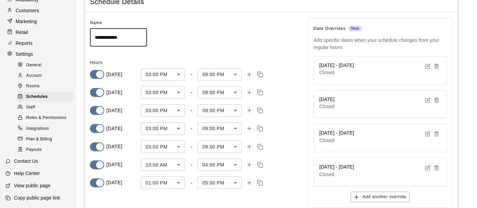
click at [182, 77] on body "**********" at bounding box center [238, 108] width 477 height 278
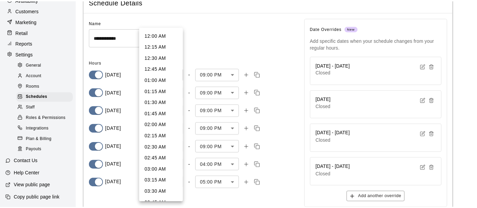
scroll to position [592, 0]
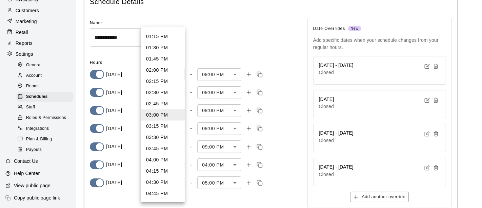
click at [255, 39] on div at bounding box center [241, 104] width 482 height 208
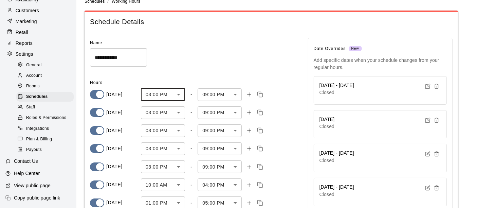
scroll to position [0, 0]
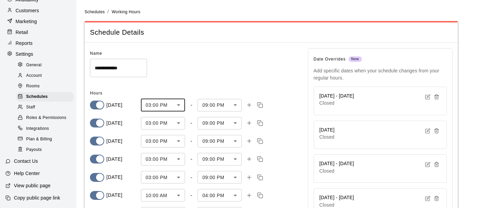
click at [205, 80] on div "**********" at bounding box center [193, 133] width 207 height 171
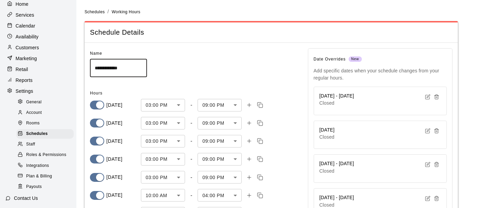
scroll to position [38, 0]
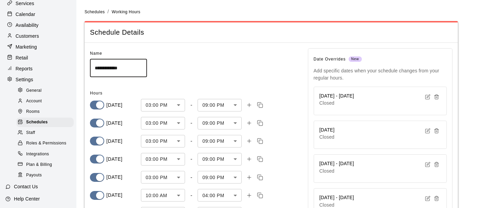
click at [38, 136] on div "Staff" at bounding box center [44, 132] width 57 height 9
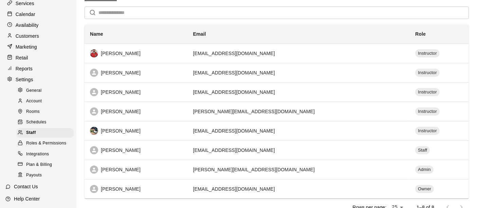
scroll to position [35, 0]
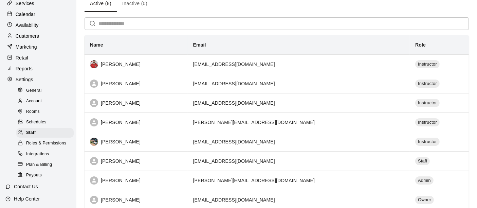
click at [38, 146] on span "Roles & Permissions" at bounding box center [46, 143] width 40 height 7
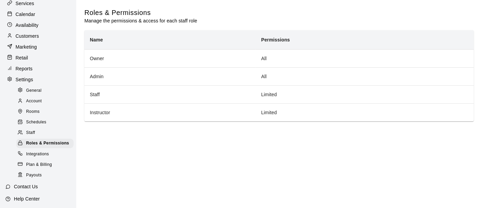
click at [35, 157] on span "Integrations" at bounding box center [37, 154] width 23 height 7
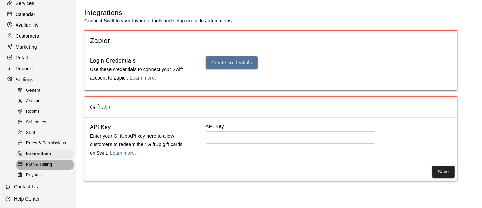
click at [47, 167] on span "Plan & Billing" at bounding box center [39, 164] width 26 height 7
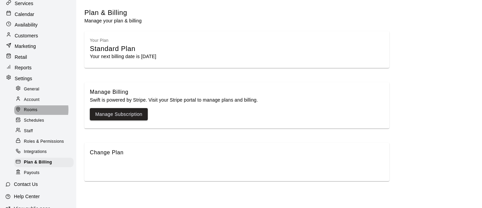
click at [35, 110] on span "Rooms" at bounding box center [31, 110] width 14 height 7
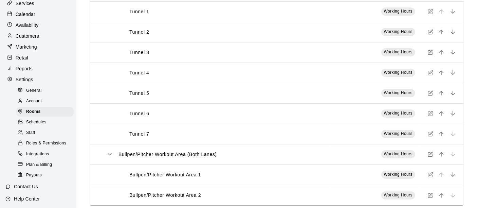
scroll to position [118, 0]
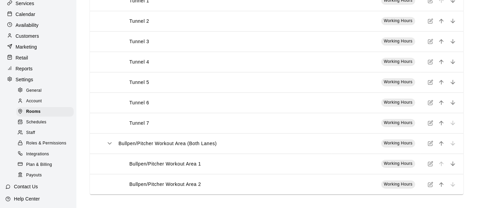
click at [273, 119] on div "Tunnel 7" at bounding box center [221, 122] width 209 height 7
click at [143, 125] on p "Tunnel 7" at bounding box center [139, 122] width 20 height 7
click at [430, 126] on icon "simple table" at bounding box center [429, 122] width 5 height 5
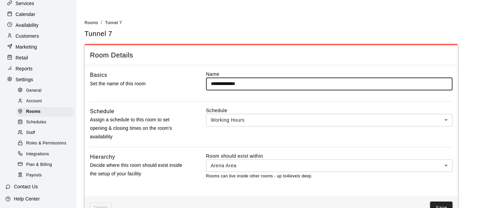
scroll to position [18, 0]
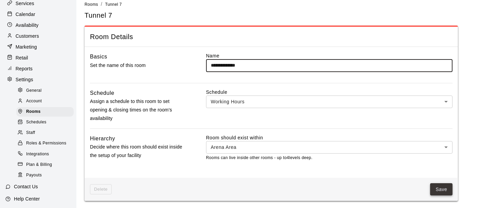
type input "**********"
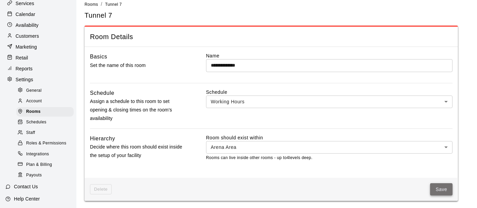
click at [444, 190] on button "Save" at bounding box center [441, 189] width 22 height 13
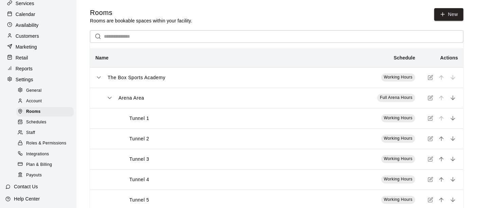
click at [34, 126] on span "Schedules" at bounding box center [36, 122] width 20 height 7
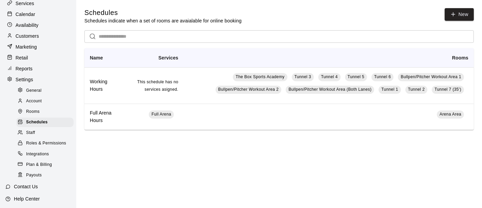
click at [31, 115] on span "Rooms" at bounding box center [33, 111] width 14 height 7
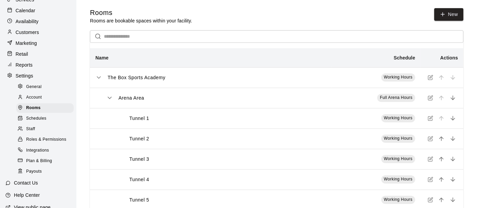
scroll to position [30, 0]
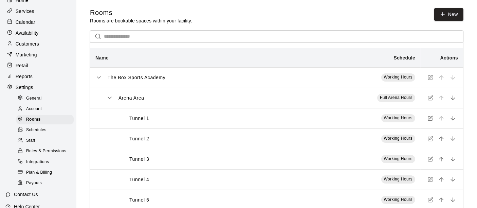
click at [27, 88] on p "Settings" at bounding box center [25, 87] width 18 height 7
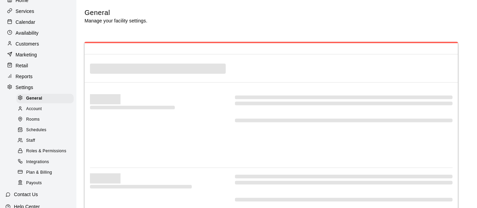
select select "**"
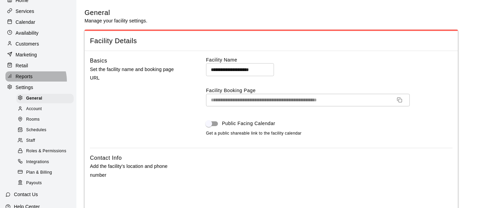
click at [32, 81] on div "Reports" at bounding box center [37, 76] width 65 height 10
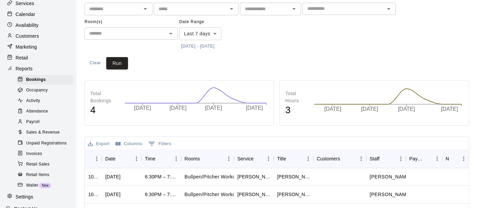
scroll to position [75, 0]
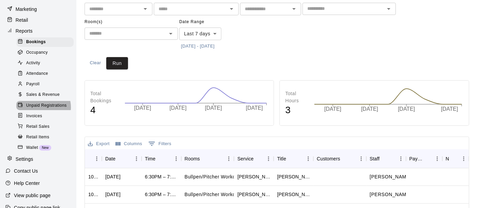
click at [42, 109] on span "Unpaid Registrations" at bounding box center [46, 105] width 40 height 7
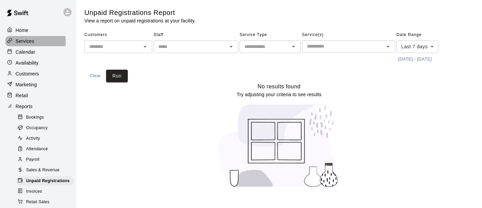
click at [24, 41] on p "Services" at bounding box center [25, 41] width 19 height 7
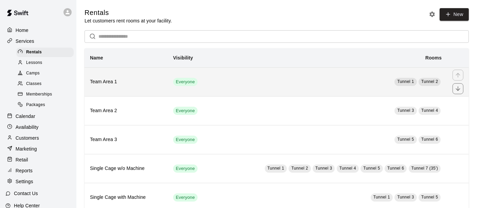
click at [255, 89] on td "Tunnel 1 Tunnel 2" at bounding box center [329, 81] width 235 height 29
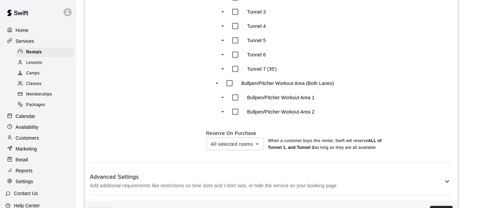
scroll to position [392, 0]
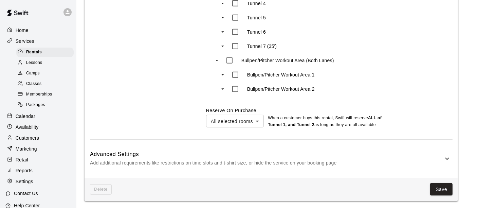
click at [347, 159] on p "Add additional requirements like restrictions on time slots and t-shirt size, o…" at bounding box center [266, 162] width 353 height 8
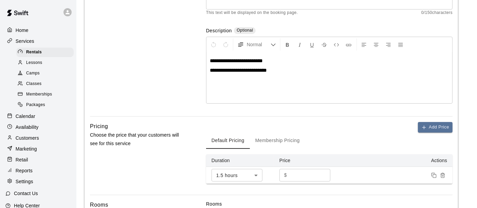
scroll to position [0, 0]
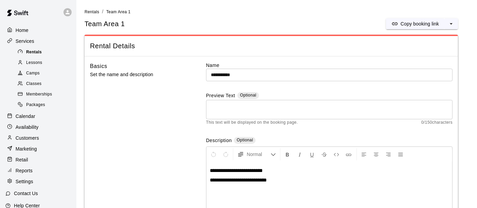
click at [38, 55] on span "Rentals" at bounding box center [34, 52] width 16 height 7
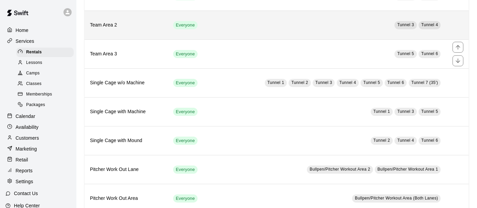
scroll to position [113, 0]
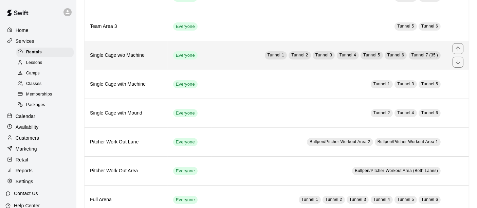
click at [226, 57] on td "Tunnel 1 Tunnel 2 Tunnel 3 Tunnel 4 Tunnel 5 Tunnel 6 Tunnel 7 (35')" at bounding box center [329, 55] width 235 height 29
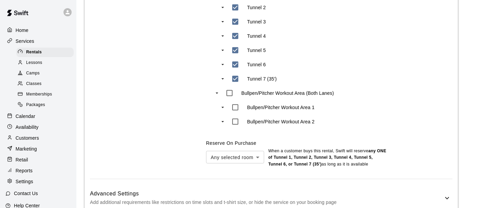
scroll to position [416, 0]
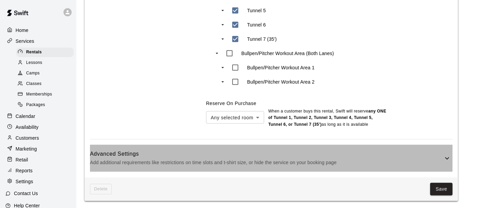
click at [332, 152] on h6 "Advanced Settings" at bounding box center [266, 153] width 353 height 9
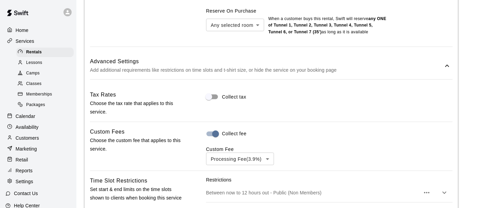
scroll to position [565, 0]
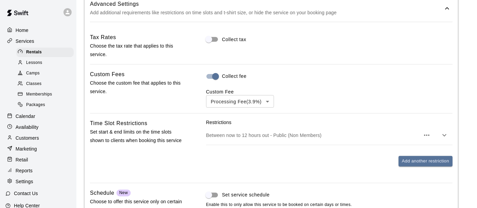
click at [360, 130] on div "Between now to 12 hours out - Public (Non Members)" at bounding box center [329, 135] width 246 height 19
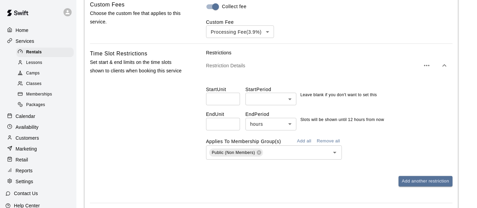
scroll to position [641, 0]
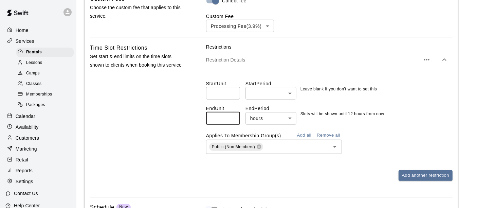
drag, startPoint x: 226, startPoint y: 117, endPoint x: 169, endPoint y: 117, distance: 56.7
click at [174, 118] on div "Time Slot Restrictions Set start & end limits on the time slots shown to client…" at bounding box center [271, 117] width 362 height 148
click at [424, 59] on icon "button" at bounding box center [426, 59] width 5 height 1
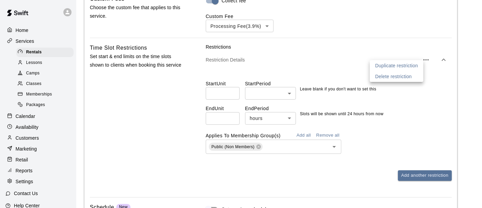
click at [393, 66] on p "Duplicate restriction" at bounding box center [397, 65] width 43 height 7
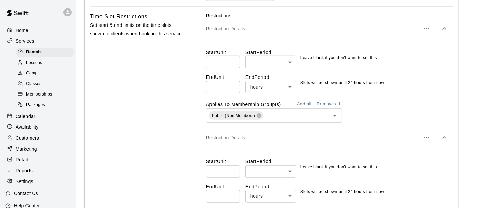
scroll to position [716, 0]
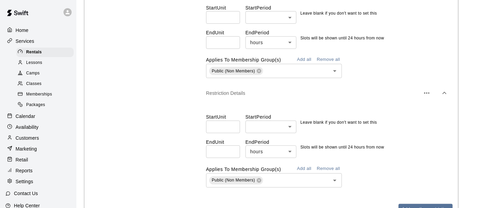
click at [231, 41] on input "**" at bounding box center [223, 42] width 34 height 13
click at [233, 41] on input "**" at bounding box center [223, 42] width 34 height 13
drag, startPoint x: 222, startPoint y: 42, endPoint x: 123, endPoint y: 36, distance: 99.2
click at [123, 36] on div "Time Slot Restrictions Set start & end limits on the time slots shown to client…" at bounding box center [271, 96] width 362 height 257
type input "*"
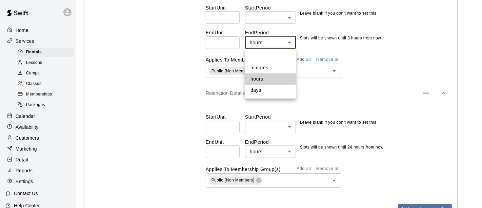
click at [257, 88] on li "days" at bounding box center [270, 89] width 51 height 11
type input "****"
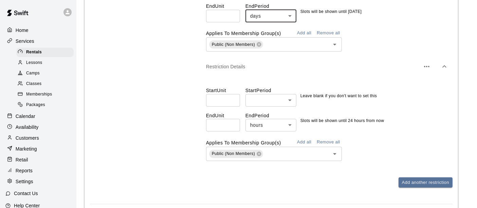
scroll to position [754, 0]
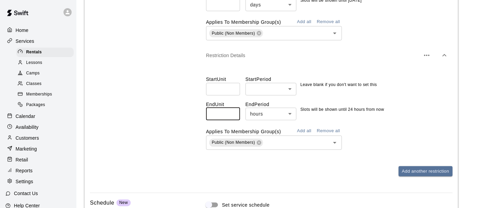
drag, startPoint x: 228, startPoint y: 110, endPoint x: 162, endPoint y: 106, distance: 65.9
click at [162, 106] on div "Time Slot Restrictions Set start & end limits on the time slots shown to client…" at bounding box center [271, 58] width 362 height 257
type input "*"
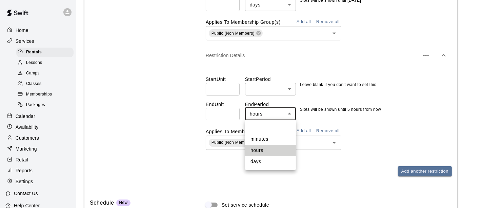
click at [257, 160] on li "days" at bounding box center [270, 161] width 51 height 11
type input "****"
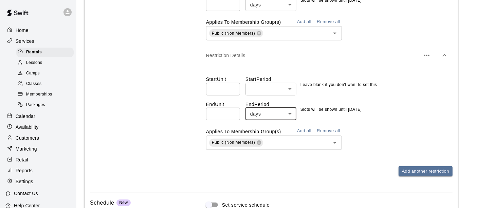
click at [266, 140] on input "text" at bounding box center [292, 142] width 56 height 8
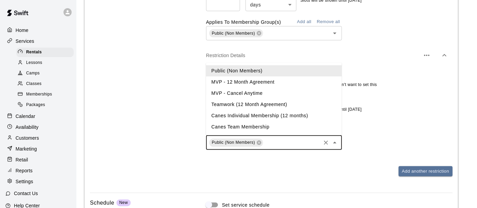
click at [262, 142] on div "Public (Non Members)" at bounding box center [236, 142] width 54 height 8
click at [258, 143] on icon at bounding box center [258, 142] width 4 height 4
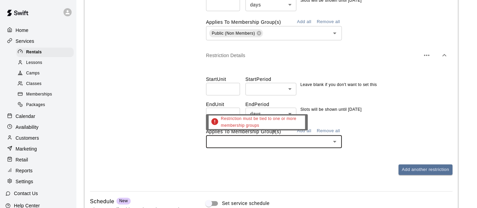
click at [310, 143] on input "text" at bounding box center [268, 141] width 120 height 8
click at [330, 144] on div at bounding box center [334, 141] width 9 height 9
click at [332, 140] on icon "Open" at bounding box center [334, 141] width 8 height 8
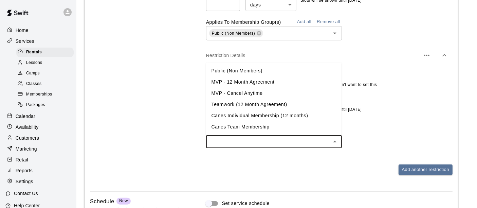
click at [255, 93] on li "MVP - Cancel Anytime" at bounding box center [274, 93] width 136 height 11
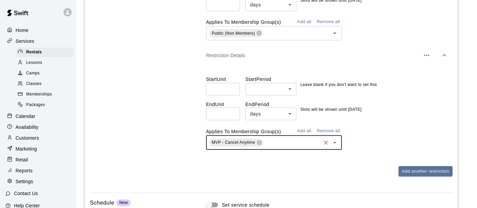
click at [426, 50] on button "button" at bounding box center [427, 56] width 14 height 14
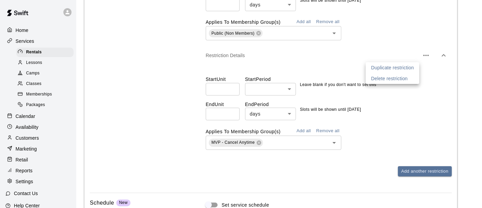
click at [382, 69] on p "Duplicate restriction" at bounding box center [393, 67] width 43 height 7
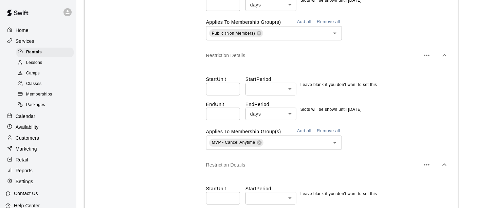
scroll to position [829, 0]
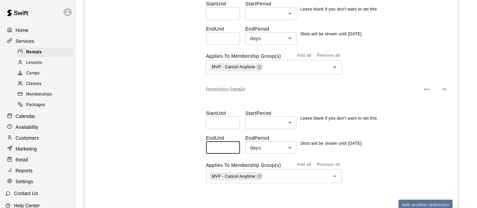
drag, startPoint x: 219, startPoint y: 147, endPoint x: 183, endPoint y: 143, distance: 36.2
click at [189, 143] on div "Time Slot Restrictions Set start & end limits on the time slots shown to client…" at bounding box center [271, 38] width 362 height 366
type input "*"
click at [311, 165] on button "Add all" at bounding box center [304, 164] width 22 height 11
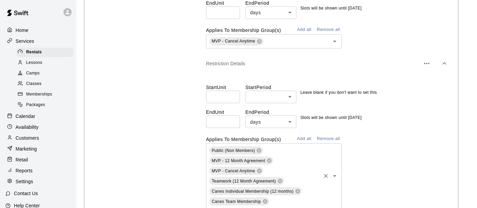
scroll to position [867, 0]
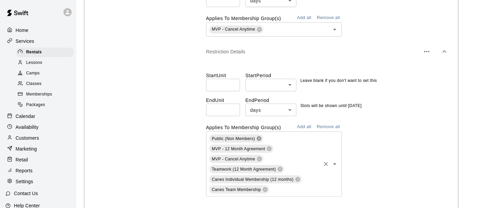
click at [261, 140] on icon at bounding box center [258, 138] width 5 height 5
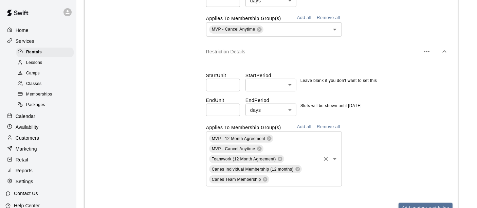
click at [260, 146] on icon at bounding box center [258, 148] width 5 height 5
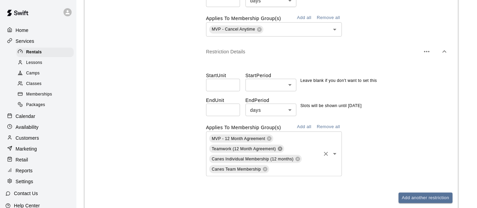
click at [280, 149] on icon at bounding box center [280, 148] width 4 height 4
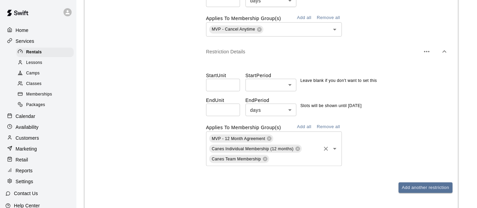
click at [297, 147] on icon at bounding box center [297, 148] width 5 height 5
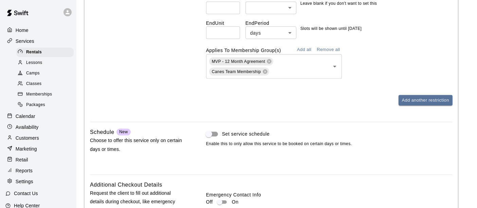
scroll to position [1042, 0]
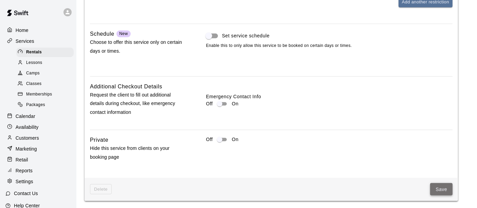
click at [444, 191] on button "Save" at bounding box center [441, 189] width 22 height 13
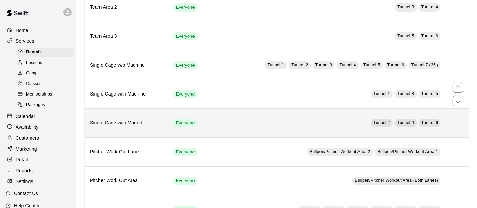
scroll to position [91, 0]
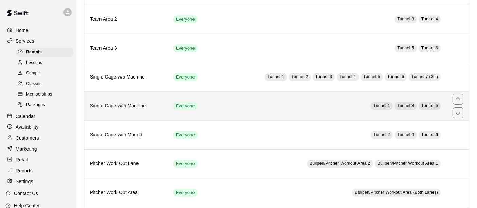
click at [229, 104] on td "Tunnel 1 Tunnel 3 Tunnel 5" at bounding box center [329, 105] width 235 height 29
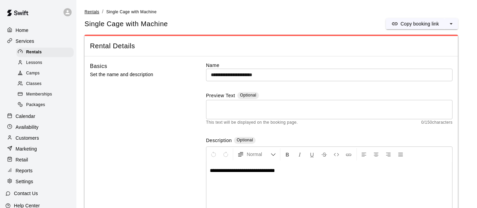
click at [98, 12] on span "Rentals" at bounding box center [91, 11] width 15 height 5
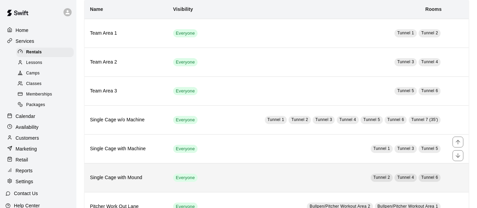
scroll to position [75, 0]
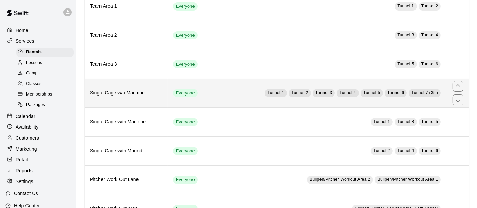
click at [224, 97] on td "Tunnel 1 Tunnel 2 Tunnel 3 Tunnel 4 Tunnel 5 Tunnel 6 Tunnel 7 (35')" at bounding box center [329, 92] width 235 height 29
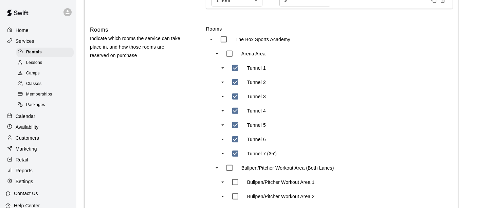
scroll to position [415, 0]
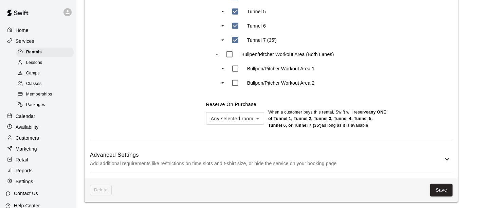
click at [373, 159] on p "Add additional requirements like restrictions on time slots and t-shirt size, o…" at bounding box center [266, 163] width 353 height 8
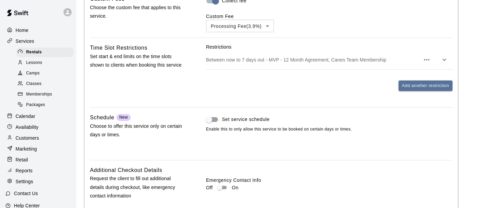
scroll to position [603, 0]
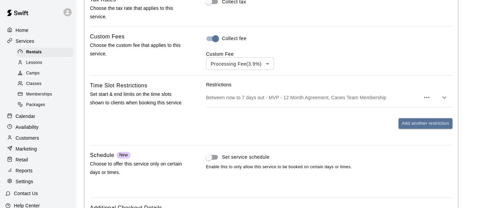
click at [386, 84] on p "Restrictions" at bounding box center [329, 84] width 246 height 7
click at [281, 109] on div "Restrictions Between now to 7 days out - MVP - 12 Month Agreement, Canes Team M…" at bounding box center [329, 104] width 246 height 47
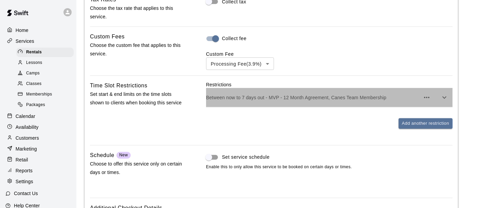
click at [414, 93] on div "Between now to 7 days out - MVP - 12 Month Agreement, Canes Team Membership" at bounding box center [329, 97] width 246 height 19
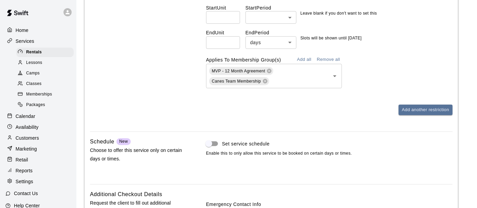
scroll to position [679, 0]
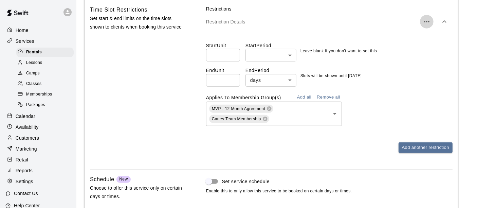
click at [427, 23] on icon "button" at bounding box center [426, 22] width 8 height 8
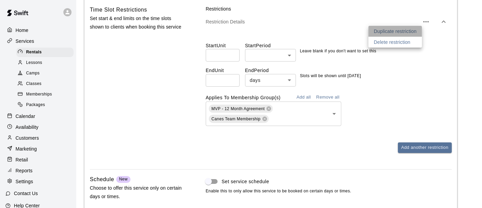
click at [399, 33] on p "Duplicate restriction" at bounding box center [395, 31] width 43 height 7
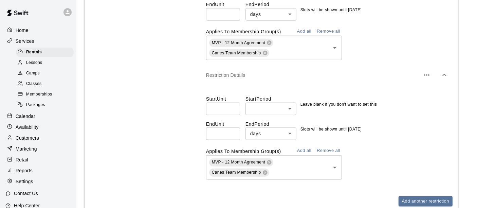
scroll to position [754, 0]
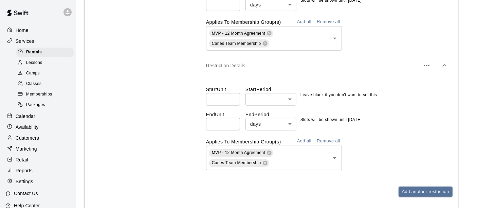
click at [232, 127] on input "*" at bounding box center [223, 124] width 34 height 13
click at [232, 123] on input "*" at bounding box center [223, 124] width 34 height 13
click at [232, 125] on input "*" at bounding box center [223, 124] width 34 height 13
type input "*"
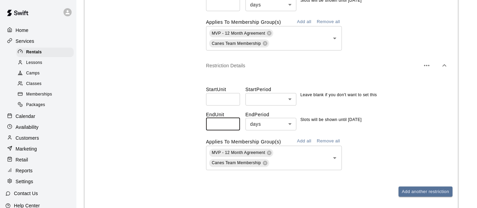
click at [232, 125] on input "*" at bounding box center [223, 124] width 34 height 13
click at [270, 150] on icon at bounding box center [268, 152] width 5 height 5
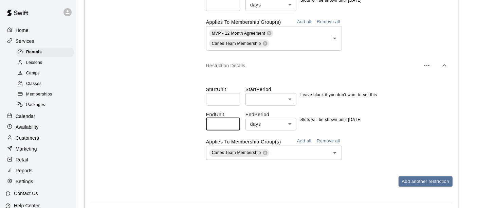
click at [300, 138] on button "Add all" at bounding box center [304, 141] width 22 height 11
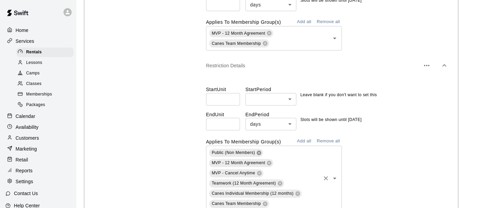
click at [259, 152] on icon at bounding box center [258, 152] width 5 height 5
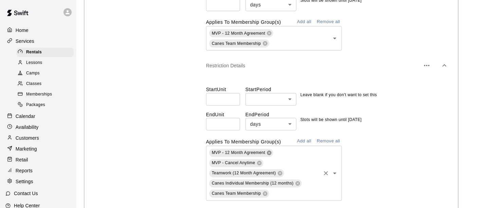
click at [269, 151] on icon at bounding box center [269, 152] width 4 height 4
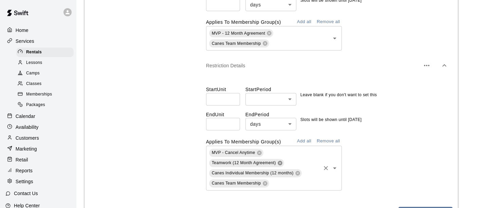
click at [280, 162] on icon at bounding box center [280, 162] width 4 height 4
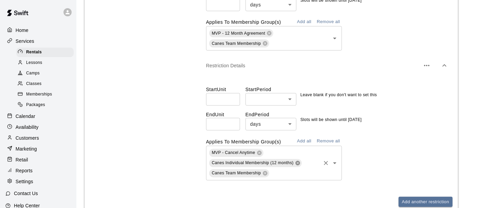
click at [299, 162] on icon at bounding box center [297, 162] width 4 height 4
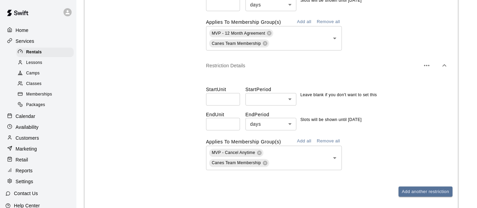
drag, startPoint x: 264, startPoint y: 163, endPoint x: 271, endPoint y: 161, distance: 6.9
click at [264, 162] on icon at bounding box center [265, 162] width 4 height 4
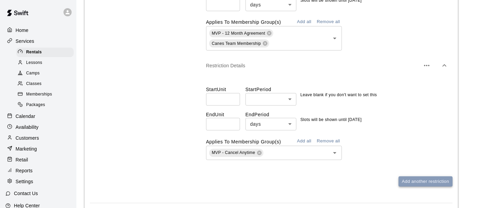
click at [411, 177] on button "Add another restriction" at bounding box center [425, 181] width 54 height 11
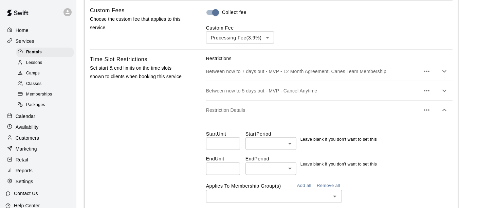
scroll to position [641, 0]
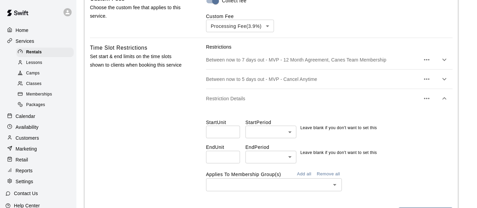
click at [222, 159] on input "number" at bounding box center [223, 157] width 34 height 13
type input "*"
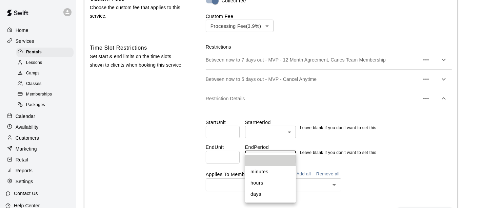
click at [265, 193] on li "days" at bounding box center [270, 193] width 51 height 11
type input "****"
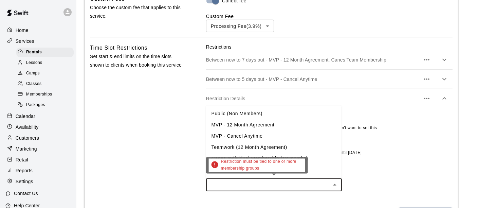
click at [247, 180] on input "text" at bounding box center [268, 184] width 120 height 8
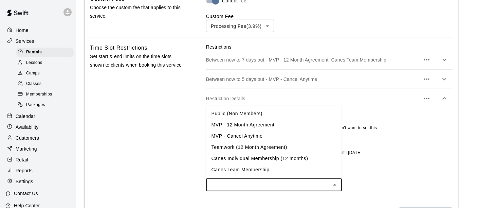
click at [275, 126] on li "MVP - 12 Month Agreement" at bounding box center [274, 124] width 136 height 11
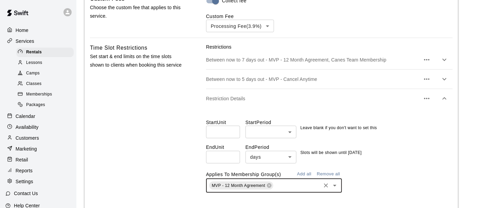
click at [326, 186] on icon "Clear" at bounding box center [325, 185] width 7 height 7
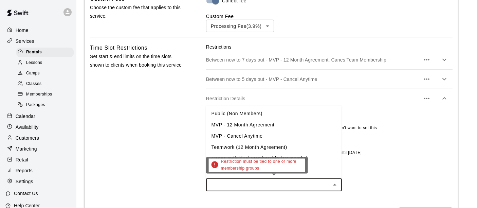
click at [274, 182] on input "text" at bounding box center [268, 184] width 120 height 8
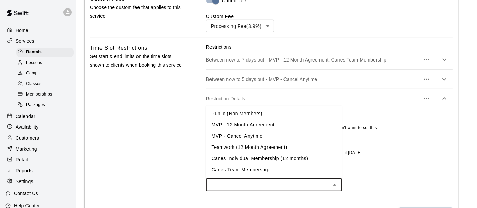
click at [258, 113] on li "Public (Non Members)" at bounding box center [274, 113] width 136 height 11
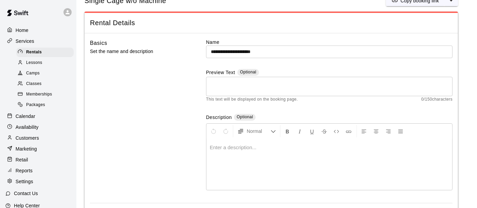
scroll to position [0, 0]
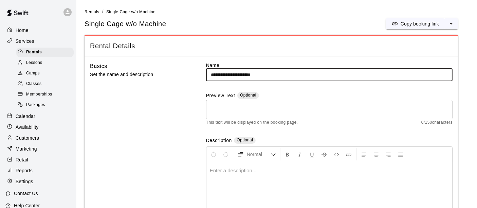
drag, startPoint x: 290, startPoint y: 74, endPoint x: 242, endPoint y: 75, distance: 48.9
click at [242, 75] on input "**********" at bounding box center [329, 75] width 246 height 13
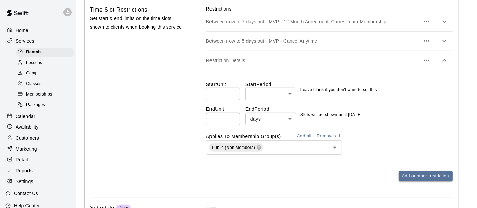
scroll to position [641, 0]
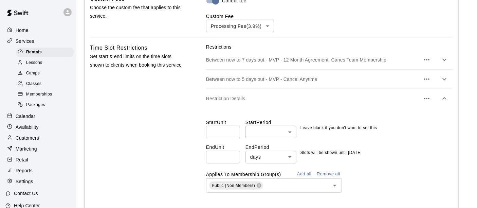
type input "**********"
click at [443, 93] on button "button" at bounding box center [444, 99] width 14 height 14
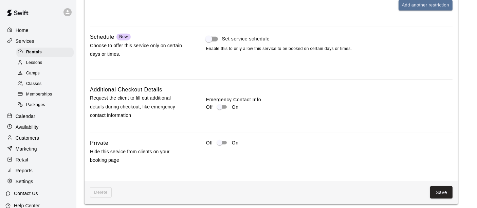
scroll to position [763, 0]
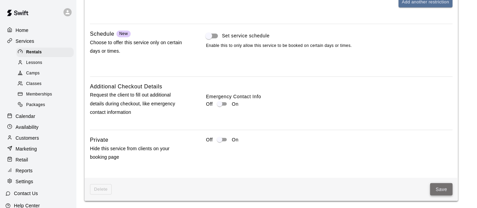
click at [451, 192] on button "Save" at bounding box center [441, 189] width 22 height 13
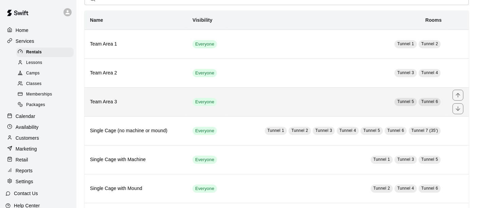
scroll to position [75, 0]
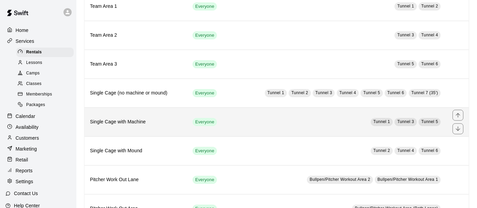
click at [250, 125] on td "Tunnel 1 Tunnel 3 Tunnel 5" at bounding box center [337, 121] width 219 height 29
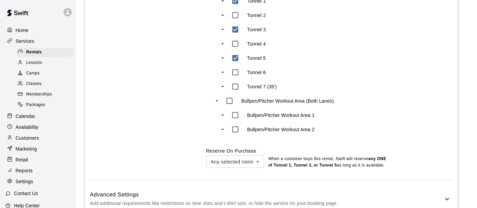
scroll to position [416, 0]
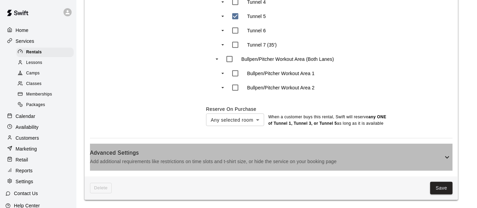
click at [355, 161] on p "Add additional requirements like restrictions on time slots and t-shirt size, o…" at bounding box center [266, 161] width 353 height 8
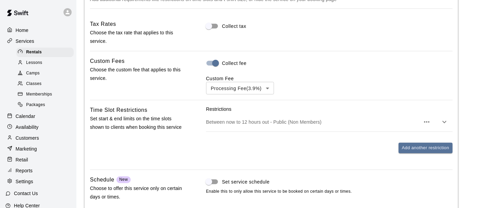
scroll to position [642, 0]
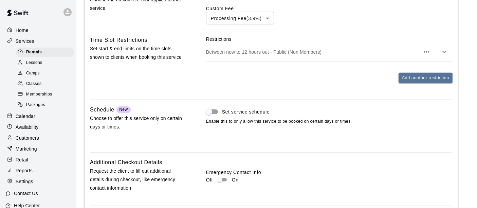
click at [427, 56] on icon "button" at bounding box center [426, 52] width 8 height 8
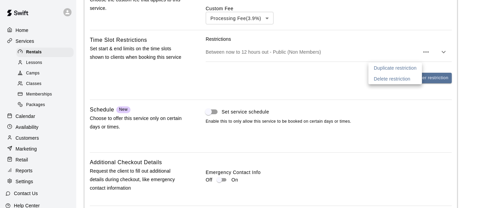
click at [413, 66] on p "Duplicate restriction" at bounding box center [395, 67] width 43 height 7
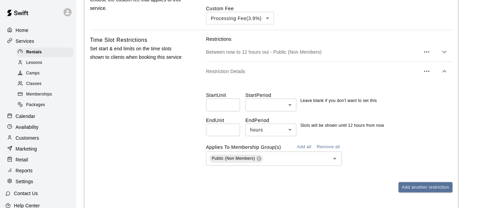
click at [424, 56] on icon "button" at bounding box center [426, 52] width 8 height 8
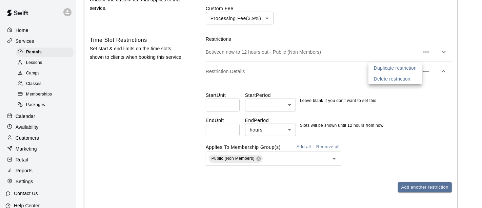
click at [426, 58] on div at bounding box center [241, 104] width 482 height 208
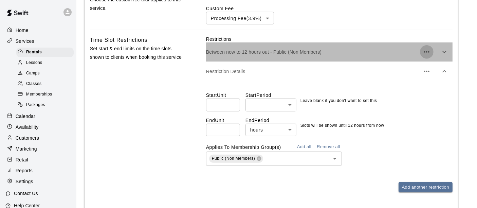
click at [429, 56] on icon "button" at bounding box center [426, 52] width 8 height 8
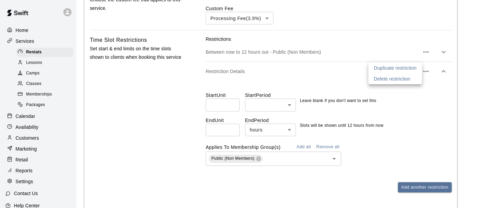
click at [413, 77] on li "Delete restriction" at bounding box center [396, 78] width 54 height 11
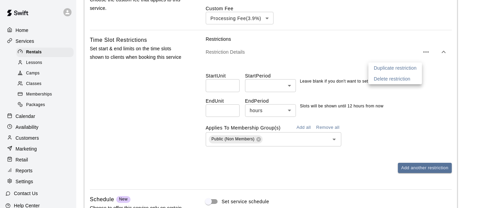
click at [312, 55] on div at bounding box center [241, 104] width 482 height 208
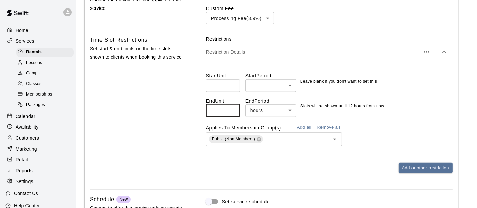
drag, startPoint x: 222, startPoint y: 113, endPoint x: 181, endPoint y: 108, distance: 41.4
click at [186, 109] on div "Time Slot Restrictions Set start & end limits on the time slots shown to client…" at bounding box center [271, 110] width 362 height 148
type input "*"
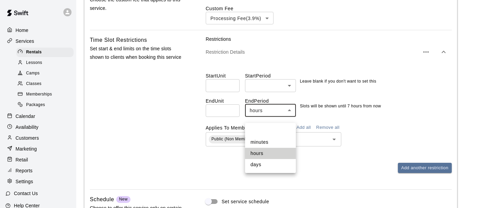
click at [264, 163] on li "days" at bounding box center [270, 164] width 51 height 11
type input "****"
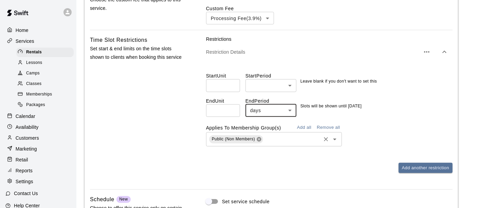
click at [260, 142] on icon at bounding box center [258, 138] width 5 height 5
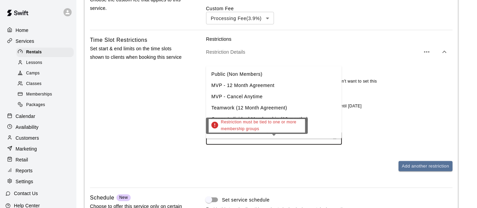
click at [284, 142] on input "text" at bounding box center [268, 138] width 120 height 8
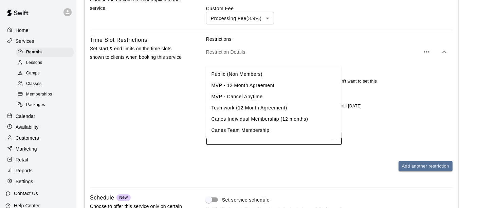
click at [273, 85] on li "MVP - 12 Month Agreement" at bounding box center [274, 85] width 136 height 11
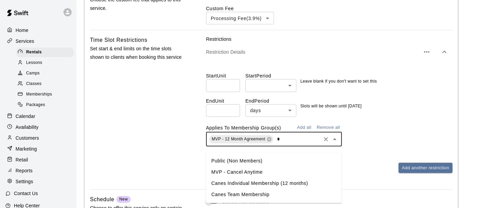
type input "**"
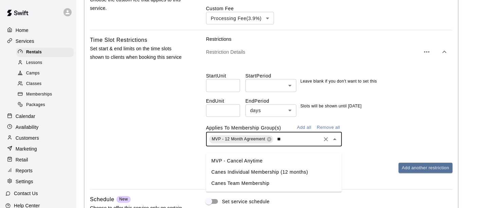
click at [259, 183] on li "Canes Team Membership" at bounding box center [274, 183] width 136 height 11
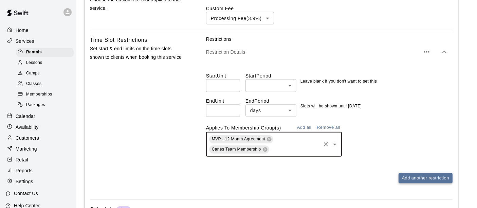
click at [419, 181] on button "Add another restriction" at bounding box center [425, 178] width 54 height 11
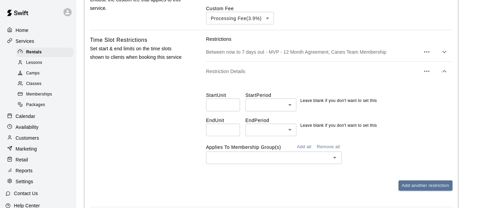
click at [213, 136] on input "number" at bounding box center [223, 129] width 34 height 13
type input "*"
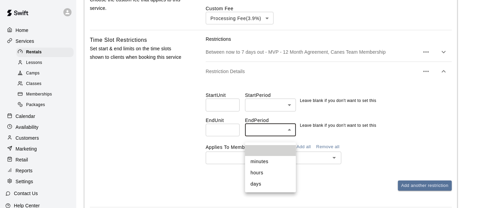
drag, startPoint x: 259, startPoint y: 185, endPoint x: 249, endPoint y: 174, distance: 14.9
click at [259, 185] on li "days" at bounding box center [270, 183] width 51 height 11
type input "****"
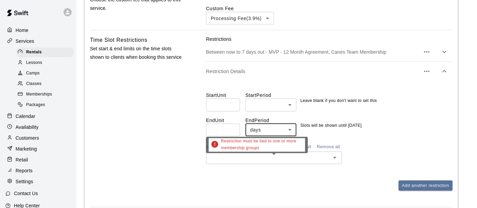
click at [245, 164] on div "​" at bounding box center [274, 157] width 136 height 13
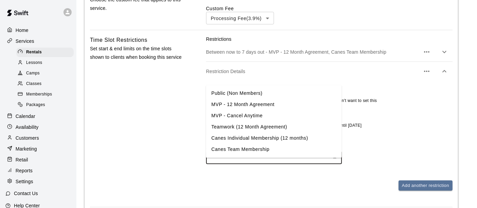
click at [260, 119] on li "MVP - Cancel Anytime" at bounding box center [274, 115] width 136 height 11
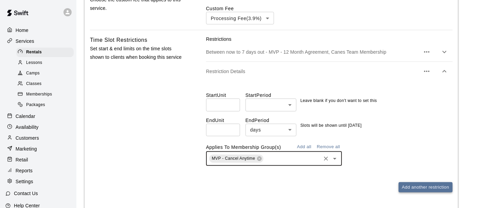
click at [404, 192] on button "Add another restriction" at bounding box center [425, 187] width 54 height 11
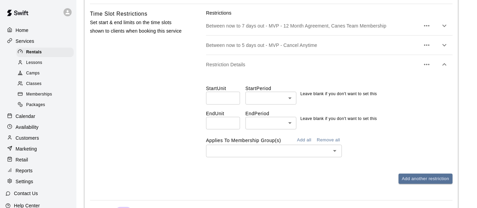
scroll to position [679, 0]
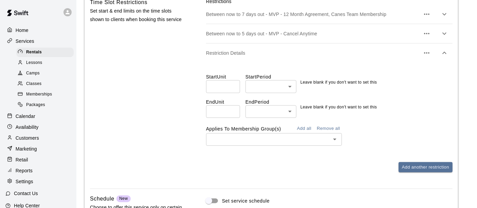
click at [211, 118] on input "number" at bounding box center [223, 111] width 34 height 13
type input "*"
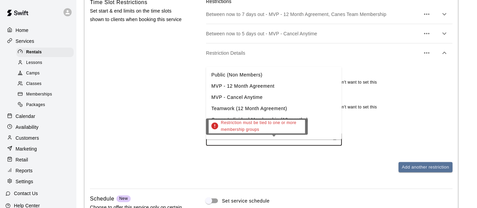
click at [250, 144] on input "text" at bounding box center [268, 139] width 120 height 8
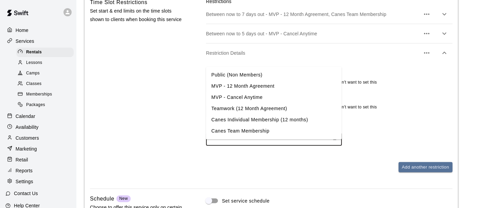
click at [248, 77] on li "Public (Non Members)" at bounding box center [274, 75] width 136 height 11
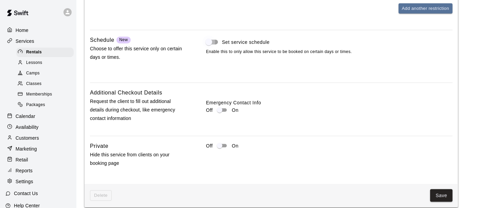
scroll to position [853, 0]
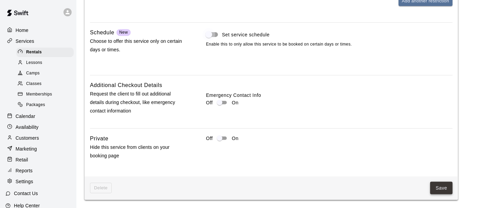
click at [438, 191] on button "Save" at bounding box center [441, 188] width 22 height 13
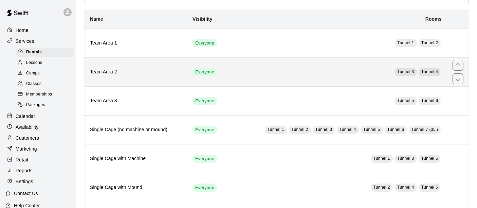
scroll to position [75, 0]
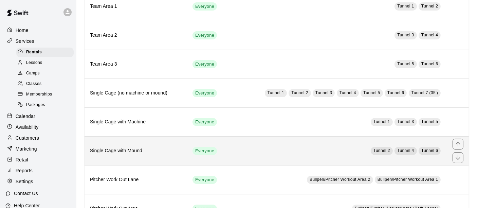
click at [260, 151] on td "Tunnel 2 Tunnel 4 Tunnel 6" at bounding box center [337, 150] width 219 height 29
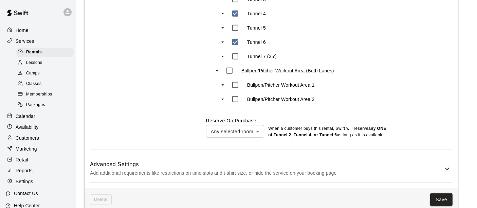
scroll to position [416, 0]
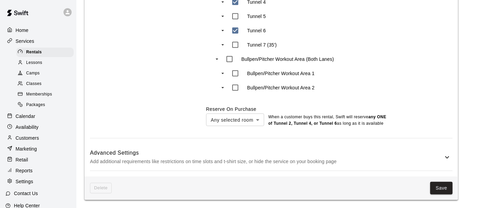
click at [369, 158] on p "Add additional requirements like restrictions on time slots and t-shirt size, o…" at bounding box center [266, 161] width 353 height 8
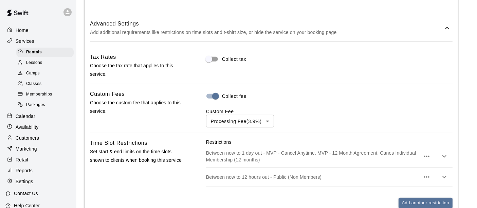
scroll to position [566, 0]
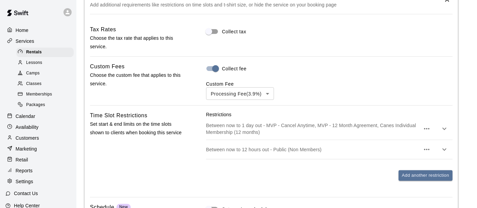
click at [442, 133] on icon "button" at bounding box center [444, 129] width 8 height 8
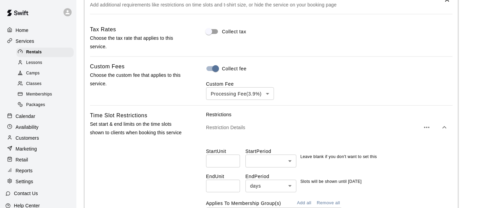
click at [428, 131] on icon "button" at bounding box center [426, 127] width 8 height 8
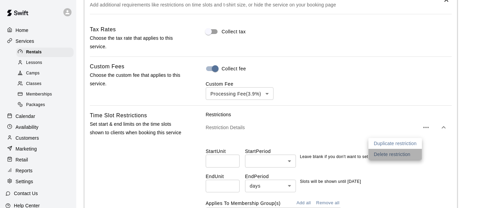
click at [410, 156] on p "Delete restriction" at bounding box center [392, 154] width 37 height 7
type input "**"
type input "*****"
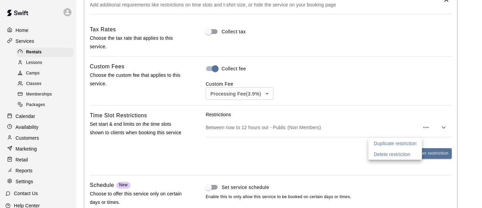
click at [427, 132] on div at bounding box center [241, 104] width 482 height 208
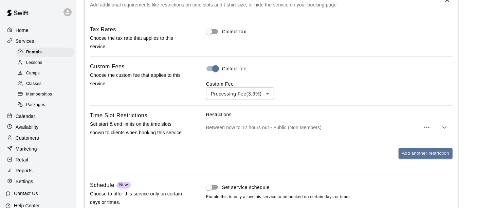
click at [427, 131] on icon "button" at bounding box center [426, 127] width 8 height 8
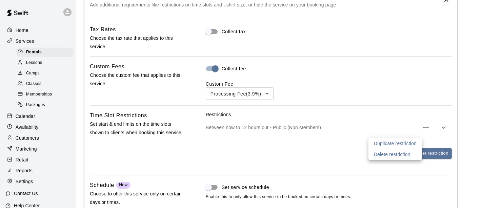
click at [403, 153] on p "Delete restriction" at bounding box center [392, 154] width 37 height 7
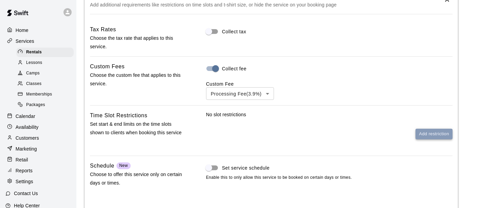
click at [424, 139] on button "Add restriction" at bounding box center [433, 134] width 37 height 11
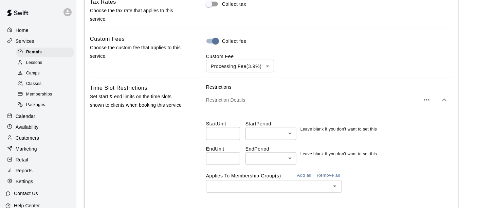
scroll to position [642, 0]
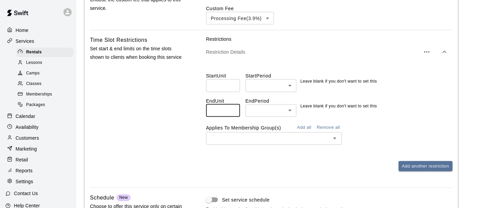
click at [221, 117] on input "number" at bounding box center [223, 110] width 34 height 13
type input "*"
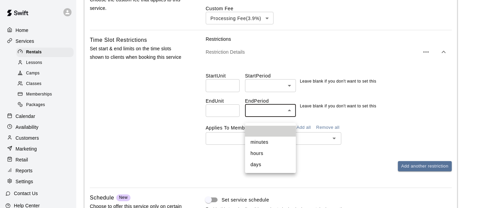
click at [259, 169] on li "days" at bounding box center [270, 164] width 51 height 11
type input "****"
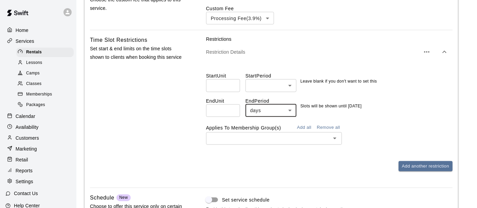
click at [247, 142] on input "text" at bounding box center [268, 138] width 120 height 8
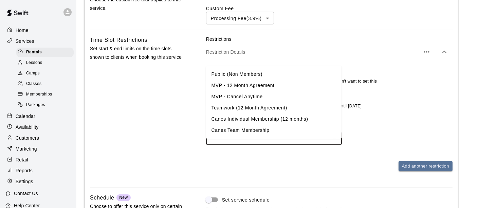
click at [239, 74] on li "Public (Non Members)" at bounding box center [274, 74] width 136 height 11
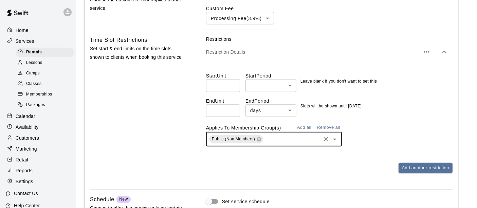
scroll to position [679, 0]
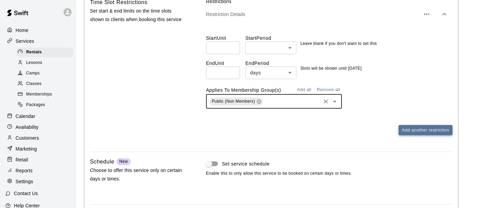
click at [431, 135] on button "Add another restriction" at bounding box center [425, 130] width 54 height 11
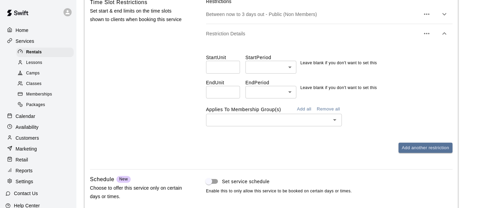
click at [222, 95] on input "number" at bounding box center [223, 92] width 34 height 13
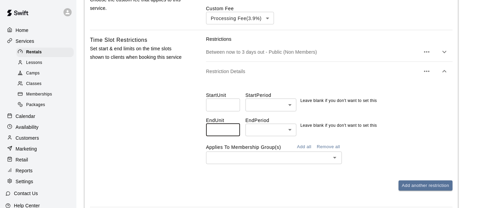
type input "*"
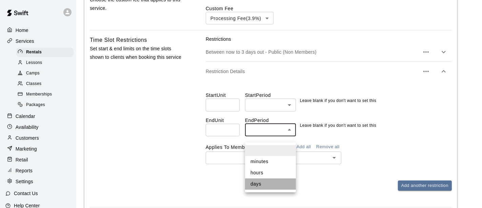
click at [255, 184] on li "days" at bounding box center [270, 183] width 51 height 11
type input "****"
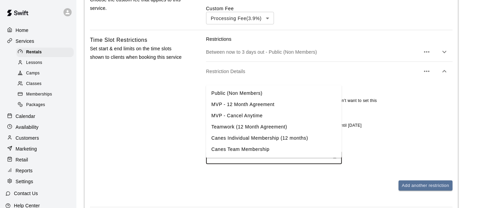
click at [245, 162] on input "text" at bounding box center [268, 157] width 120 height 8
click at [244, 118] on li "MVP - Cancel Anytime" at bounding box center [274, 115] width 136 height 11
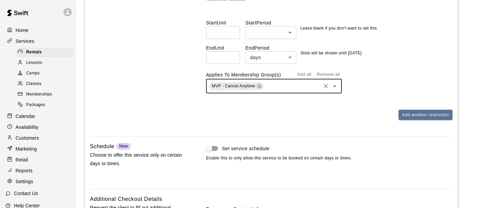
scroll to position [717, 0]
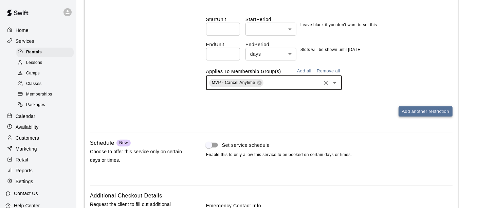
click at [442, 117] on button "Add another restriction" at bounding box center [425, 111] width 54 height 11
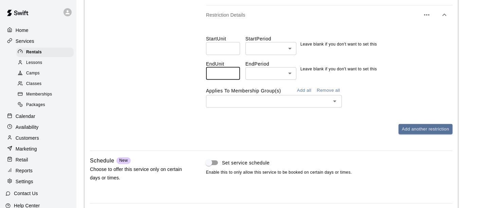
click at [222, 76] on input "number" at bounding box center [223, 73] width 34 height 13
type input "*"
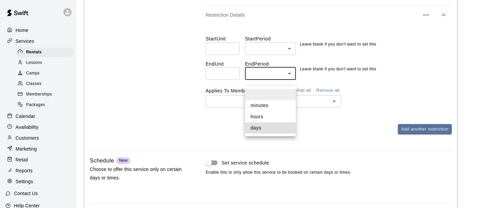
click at [264, 130] on li "days" at bounding box center [270, 127] width 51 height 11
type input "****"
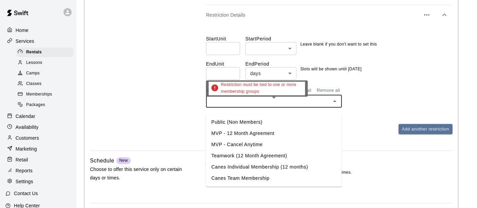
click at [239, 105] on input "text" at bounding box center [268, 101] width 120 height 8
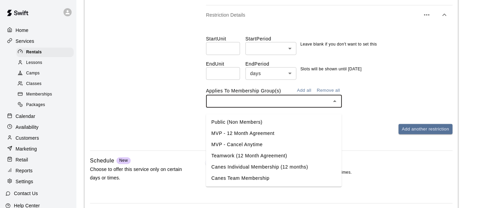
click at [258, 133] on li "MVP - 12 Month Agreement" at bounding box center [274, 133] width 136 height 11
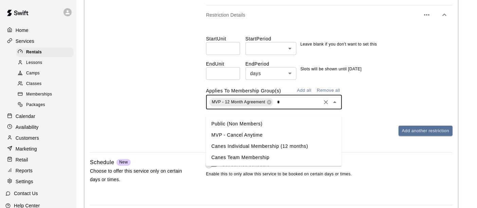
type input "**"
click at [260, 148] on li "Canes Team Membership" at bounding box center [274, 146] width 136 height 11
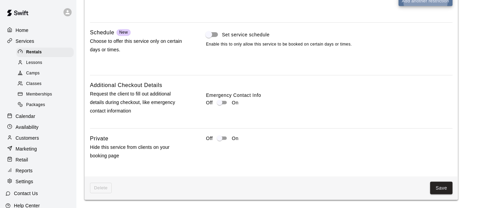
scroll to position [862, 0]
click at [442, 191] on button "Save" at bounding box center [441, 188] width 22 height 13
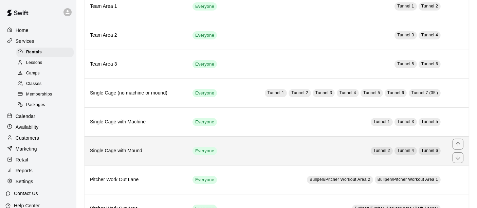
scroll to position [113, 0]
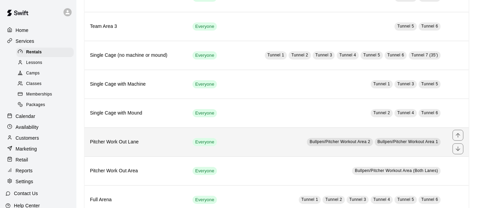
click at [254, 134] on td "Bullpen/Pitcher Workout Area 2 Bullpen/Pitcher Workout Area 1" at bounding box center [337, 141] width 219 height 29
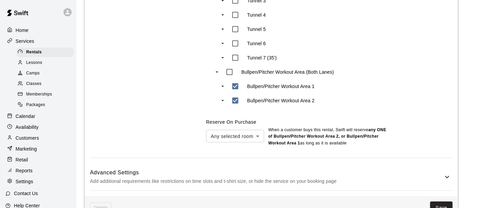
scroll to position [416, 0]
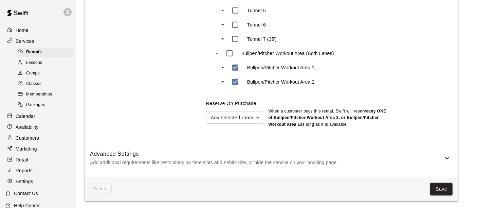
click at [357, 158] on p "Add additional requirements like restrictions on time slots and t-shirt size, o…" at bounding box center [266, 162] width 353 height 8
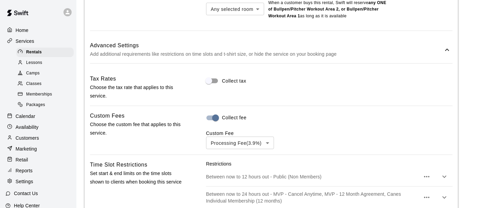
scroll to position [566, 0]
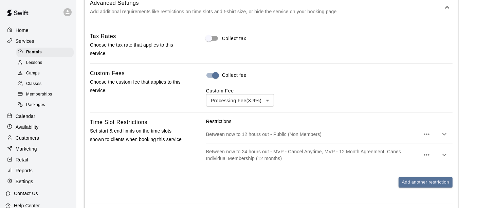
click at [430, 157] on icon "button" at bounding box center [426, 155] width 8 height 8
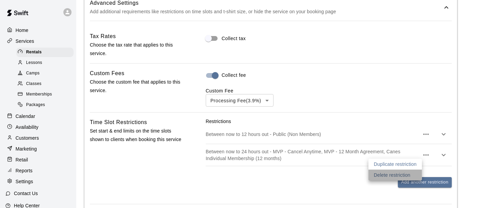
click at [391, 174] on p "Delete restriction" at bounding box center [392, 174] width 37 height 7
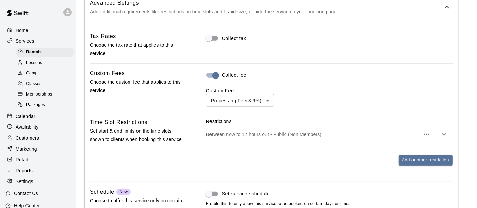
click at [427, 135] on icon "button" at bounding box center [426, 134] width 8 height 8
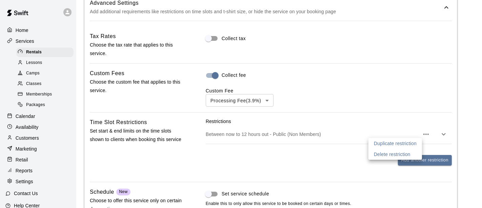
click at [331, 136] on div at bounding box center [241, 104] width 482 height 208
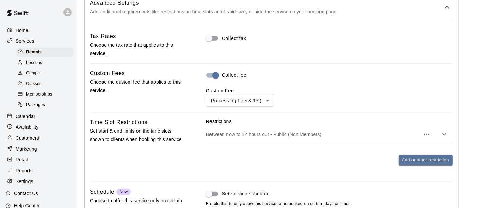
click at [305, 137] on p "Between now to 12 hours out - Public (Non Members)" at bounding box center [313, 134] width 214 height 7
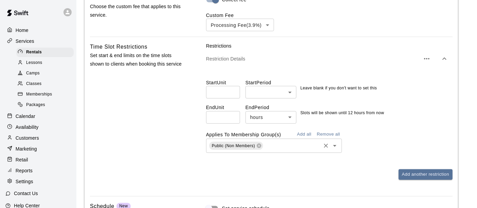
scroll to position [642, 0]
drag, startPoint x: 218, startPoint y: 116, endPoint x: 128, endPoint y: 120, distance: 91.0
click at [157, 117] on div "Time Slot Restrictions Set start & end limits on the time slots shown to client…" at bounding box center [271, 116] width 362 height 148
type input "*"
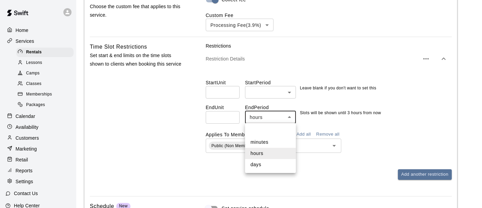
drag, startPoint x: 257, startPoint y: 163, endPoint x: 245, endPoint y: 153, distance: 15.9
click at [257, 163] on li "days" at bounding box center [270, 164] width 51 height 11
type input "****"
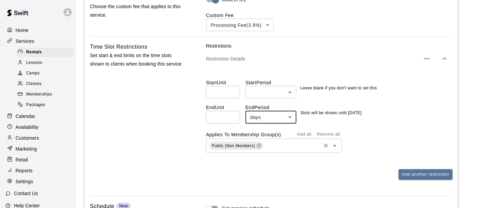
click at [237, 144] on span "Public (Non Members)" at bounding box center [233, 145] width 43 height 5
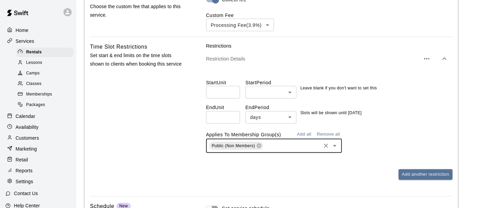
click at [428, 180] on div "Restrictions Restriction Details Start Unit ​ Start Period ​ ​ Leave blank if y…" at bounding box center [329, 116] width 246 height 148
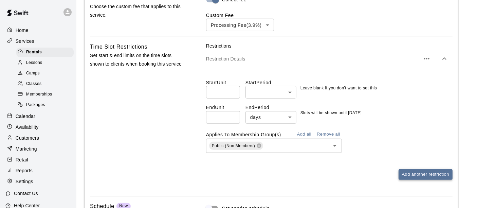
click at [425, 172] on button "Add another restriction" at bounding box center [425, 174] width 54 height 11
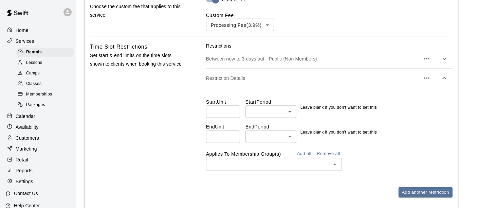
click at [214, 137] on input "number" at bounding box center [223, 136] width 34 height 13
type input "*"
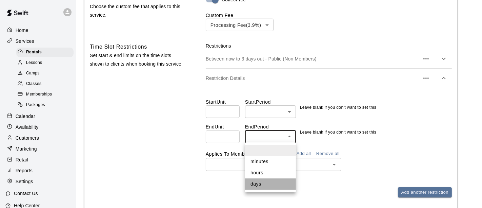
click at [262, 182] on li "days" at bounding box center [270, 183] width 51 height 11
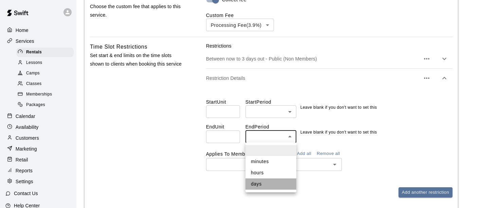
type input "****"
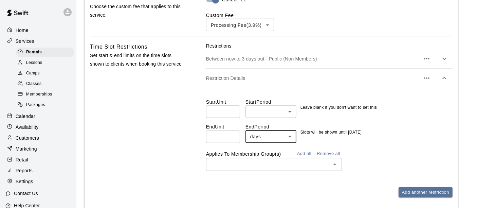
click at [242, 162] on input "text" at bounding box center [268, 164] width 120 height 8
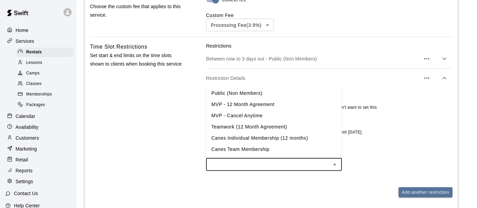
click at [251, 117] on li "MVP - Cancel Anytime" at bounding box center [274, 115] width 136 height 11
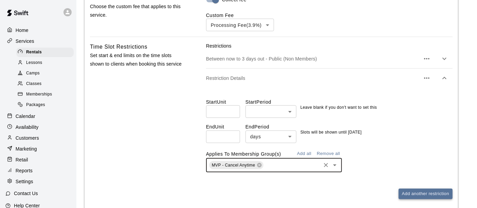
click at [427, 193] on button "Add another restriction" at bounding box center [425, 193] width 54 height 11
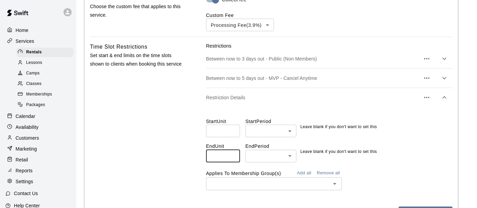
click at [217, 152] on input "number" at bounding box center [223, 156] width 34 height 13
type input "*"
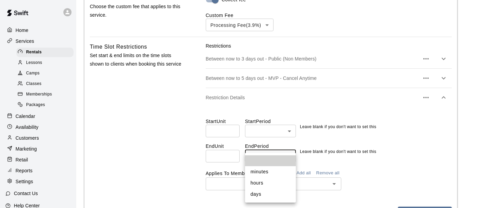
click at [259, 194] on li "days" at bounding box center [270, 193] width 51 height 11
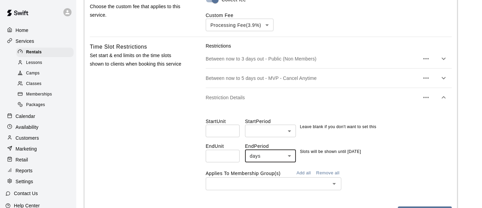
type input "****"
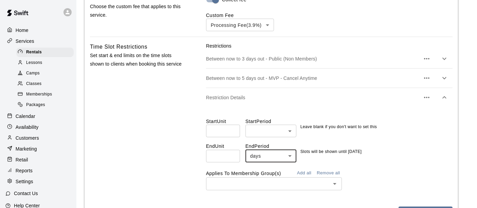
click at [247, 185] on input "text" at bounding box center [268, 183] width 120 height 8
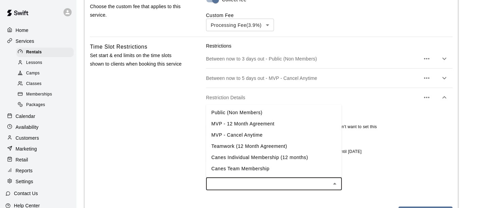
click at [320, 170] on li "Canes Team Membership" at bounding box center [274, 168] width 136 height 11
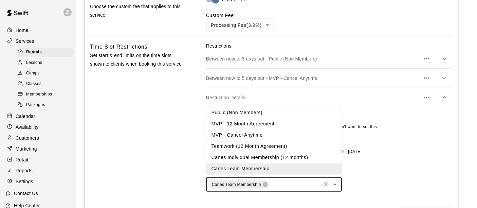
click at [298, 186] on input "text" at bounding box center [295, 184] width 50 height 8
click at [271, 126] on li "MVP - 12 Month Agreement" at bounding box center [274, 123] width 136 height 11
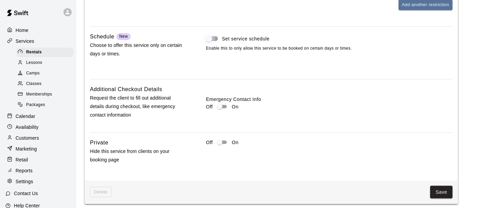
scroll to position [862, 0]
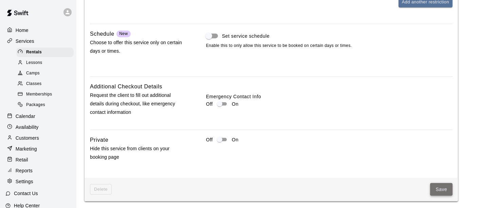
click at [440, 187] on button "Save" at bounding box center [441, 189] width 22 height 13
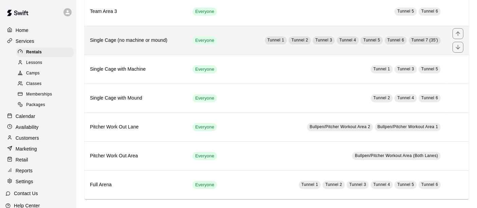
scroll to position [129, 0]
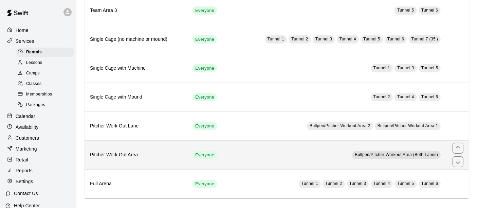
click at [327, 155] on td "Bullpen/Pitcher Workout Area (Both Lanes)" at bounding box center [337, 154] width 219 height 29
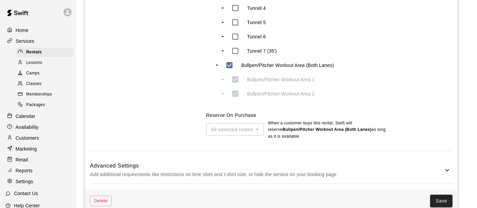
scroll to position [416, 0]
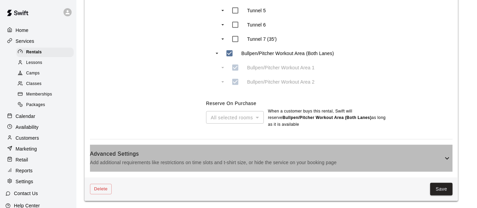
click at [381, 158] on p "Add additional requirements like restrictions on time slots and t-shirt size, o…" at bounding box center [266, 162] width 353 height 8
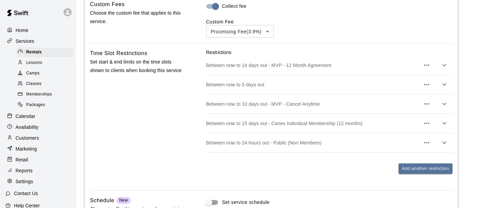
scroll to position [679, 0]
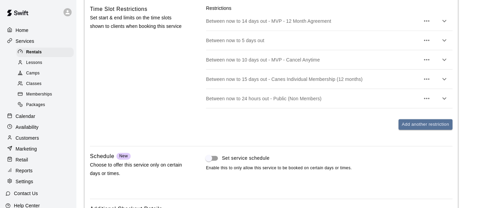
click at [428, 22] on icon "button" at bounding box center [426, 21] width 8 height 8
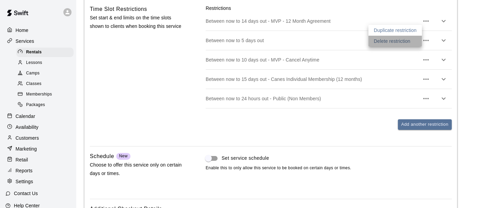
drag, startPoint x: 403, startPoint y: 40, endPoint x: 414, endPoint y: 31, distance: 13.2
click at [403, 40] on p "Delete restriction" at bounding box center [392, 41] width 37 height 7
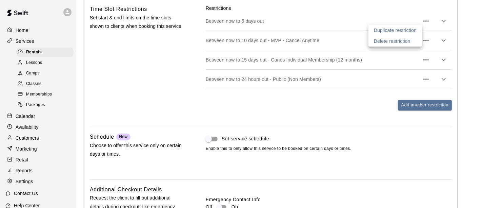
click at [427, 22] on div at bounding box center [241, 104] width 482 height 208
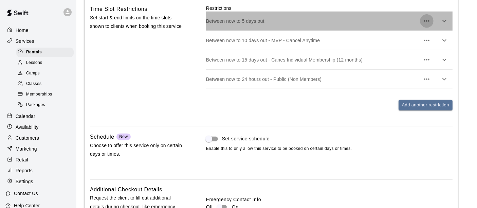
click at [427, 19] on icon "button" at bounding box center [426, 21] width 8 height 8
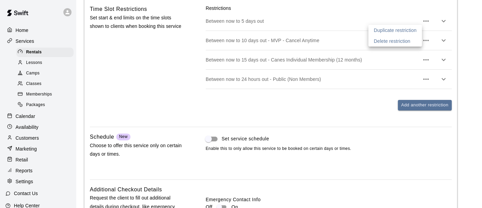
click at [409, 44] on p "Delete restriction" at bounding box center [392, 41] width 37 height 7
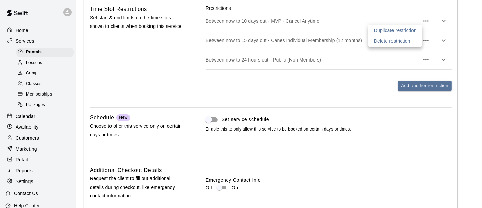
click at [427, 22] on div at bounding box center [241, 104] width 482 height 208
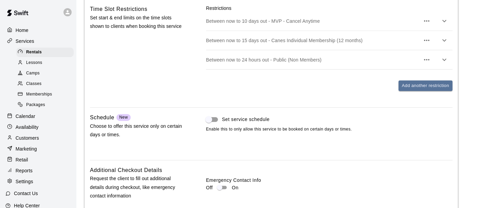
click at [427, 20] on icon "button" at bounding box center [426, 21] width 8 height 8
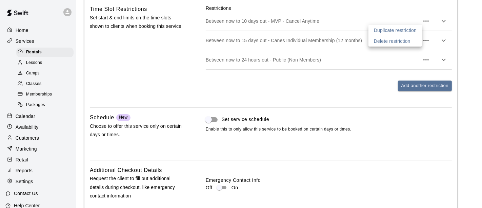
click at [404, 39] on p "Delete restriction" at bounding box center [392, 41] width 37 height 7
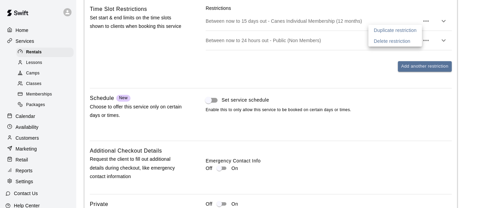
click at [395, 39] on p "Delete restriction" at bounding box center [392, 41] width 37 height 7
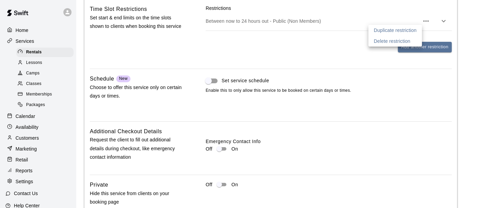
click at [424, 20] on div at bounding box center [241, 104] width 482 height 208
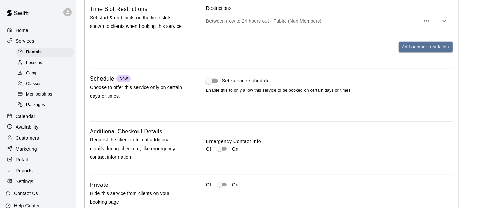
click at [315, 18] on p "Between now to 24 hours out - Public (Non Members)" at bounding box center [313, 21] width 214 height 7
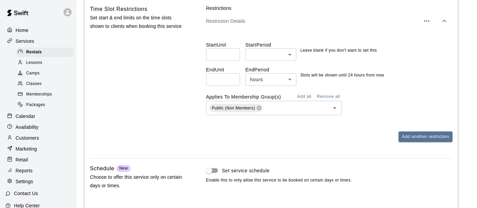
drag, startPoint x: 228, startPoint y: 81, endPoint x: 179, endPoint y: 73, distance: 49.5
click at [187, 76] on div "Time Slot Restrictions Set start & end limits on the time slots shown to client…" at bounding box center [271, 79] width 362 height 148
type input "**"
type input "*"
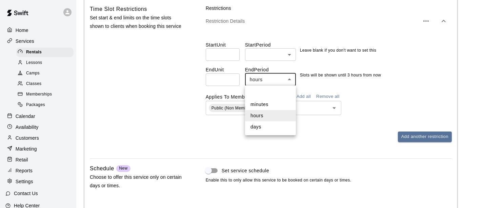
click at [257, 126] on li "days" at bounding box center [270, 126] width 51 height 11
type input "****"
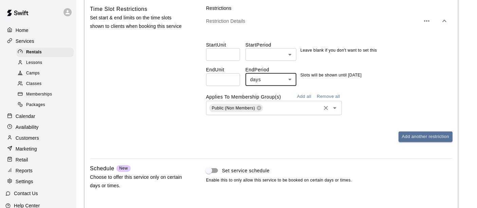
click at [247, 104] on span "Public (Non Members)" at bounding box center [233, 107] width 49 height 7
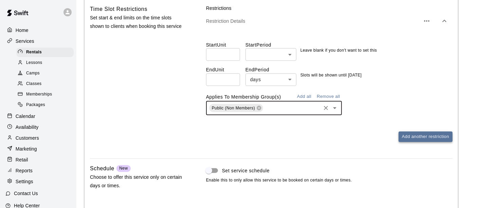
click at [419, 136] on button "Add another restriction" at bounding box center [425, 136] width 54 height 11
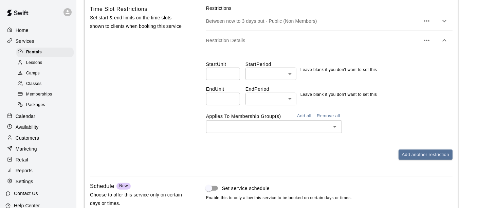
click at [220, 100] on input "number" at bounding box center [223, 99] width 34 height 13
type input "*"
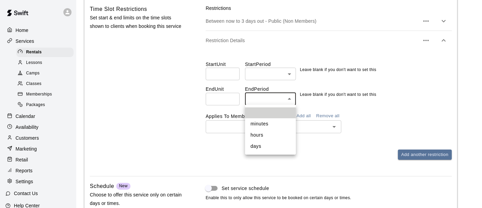
click at [260, 147] on li "days" at bounding box center [270, 145] width 51 height 11
type input "****"
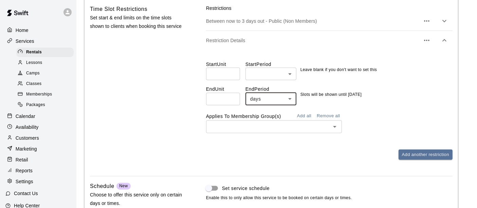
click at [230, 126] on input "text" at bounding box center [268, 126] width 120 height 8
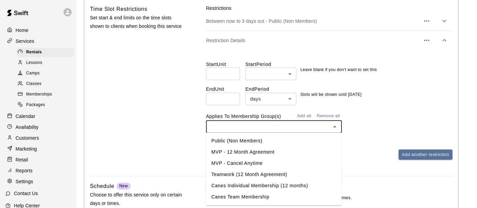
click at [244, 152] on li "MVP - 12 Month Agreement" at bounding box center [274, 152] width 136 height 11
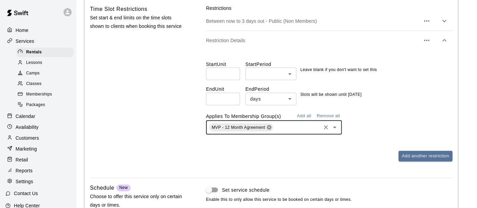
click at [269, 126] on icon at bounding box center [269, 127] width 4 height 4
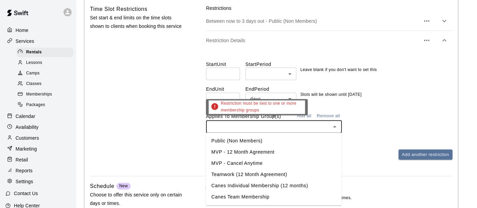
click at [269, 126] on input "text" at bounding box center [268, 126] width 120 height 8
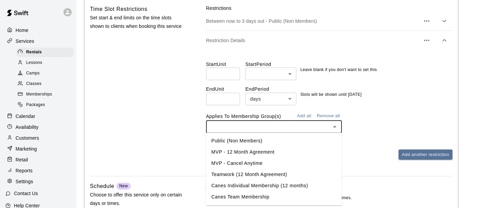
click at [258, 163] on li "MVP - Cancel Anytime" at bounding box center [274, 163] width 136 height 11
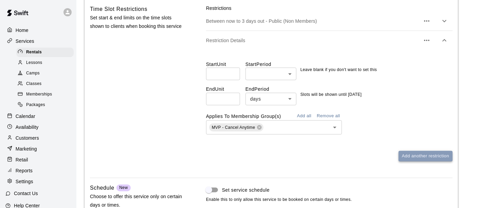
click at [428, 158] on button "Add another restriction" at bounding box center [425, 156] width 54 height 11
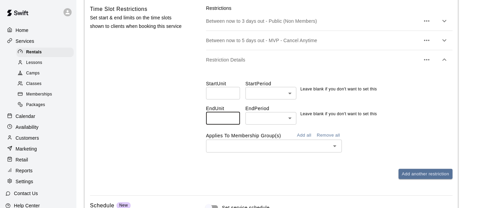
click at [223, 117] on input "number" at bounding box center [223, 118] width 34 height 13
type input "*"
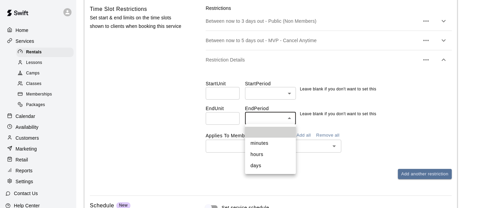
drag, startPoint x: 253, startPoint y: 167, endPoint x: 245, endPoint y: 161, distance: 9.7
click at [253, 168] on li "days" at bounding box center [270, 165] width 51 height 11
type input "****"
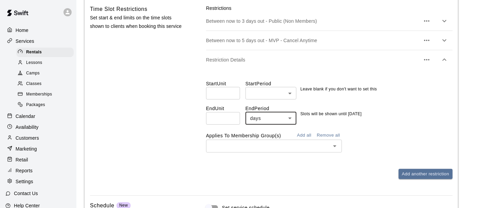
click at [223, 149] on input "text" at bounding box center [268, 145] width 120 height 8
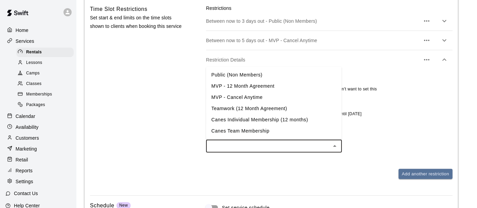
click at [250, 88] on li "MVP - 12 Month Agreement" at bounding box center [274, 86] width 136 height 11
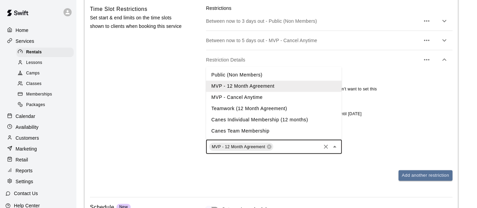
click at [288, 145] on input "text" at bounding box center [296, 146] width 45 height 8
drag, startPoint x: 252, startPoint y: 127, endPoint x: 268, endPoint y: 132, distance: 16.5
click at [253, 128] on li "Canes Team Membership" at bounding box center [274, 131] width 136 height 11
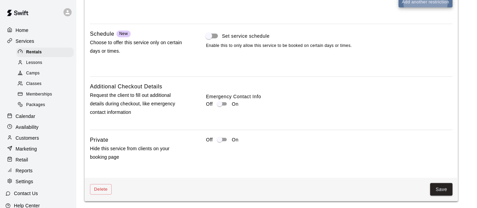
scroll to position [859, 0]
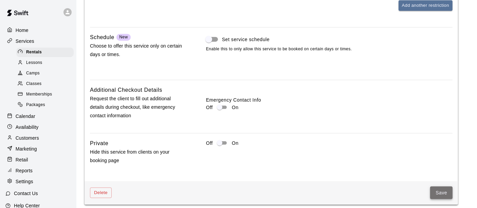
click at [448, 190] on button "Save" at bounding box center [441, 192] width 22 height 13
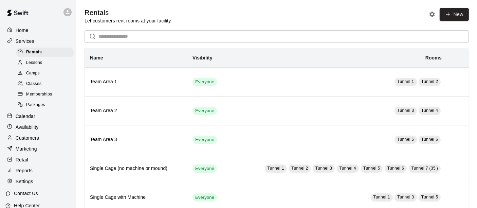
click at [46, 95] on span "Memberships" at bounding box center [39, 94] width 26 height 7
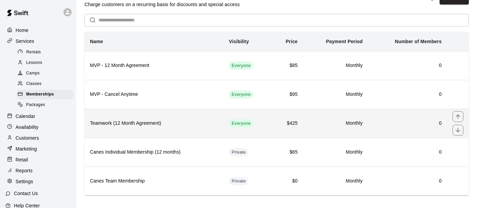
scroll to position [21, 0]
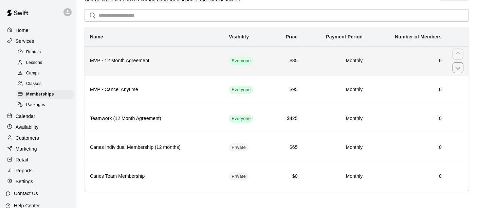
click at [192, 57] on th "MVP - 12 Month Agreement" at bounding box center [153, 60] width 139 height 29
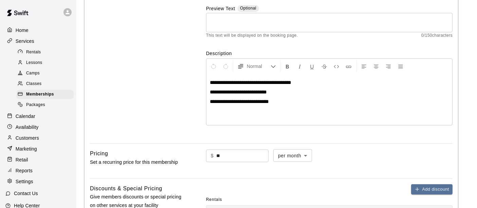
scroll to position [75, 0]
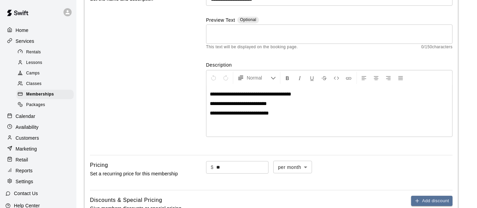
click at [212, 101] on span "**********" at bounding box center [238, 103] width 57 height 5
drag, startPoint x: 286, startPoint y: 103, endPoint x: 237, endPoint y: 106, distance: 48.6
click at [237, 106] on p "**********" at bounding box center [329, 103] width 239 height 7
click at [238, 106] on span "**********" at bounding box center [237, 103] width 55 height 5
click at [282, 103] on p "**********" at bounding box center [329, 103] width 239 height 7
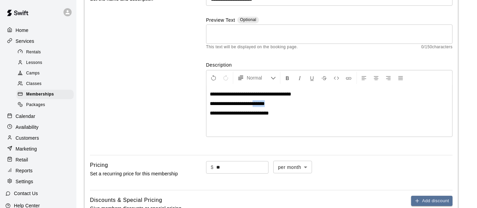
drag, startPoint x: 269, startPoint y: 105, endPoint x: 259, endPoint y: 104, distance: 10.9
click at [259, 104] on p "**********" at bounding box center [329, 103] width 239 height 7
click at [259, 104] on span "**********" at bounding box center [237, 103] width 55 height 5
drag, startPoint x: 306, startPoint y: 93, endPoint x: 198, endPoint y: 87, distance: 107.7
click at [198, 87] on div "**********" at bounding box center [271, 67] width 362 height 163
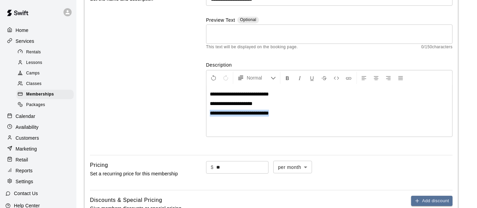
drag, startPoint x: 286, startPoint y: 115, endPoint x: 207, endPoint y: 113, distance: 78.8
click at [207, 113] on div "**********" at bounding box center [329, 110] width 246 height 51
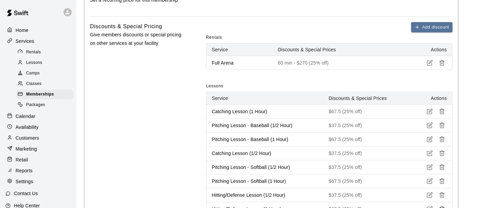
scroll to position [264, 0]
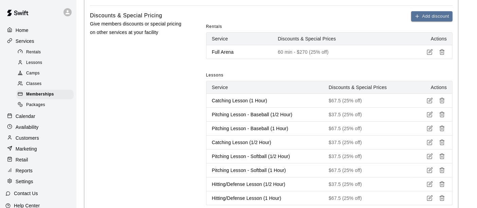
click at [430, 100] on icon "button" at bounding box center [429, 100] width 6 height 6
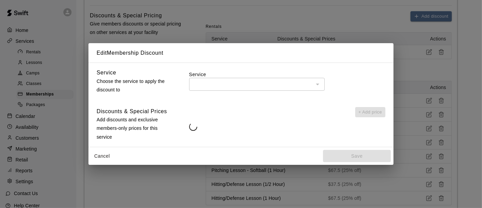
type input "**********"
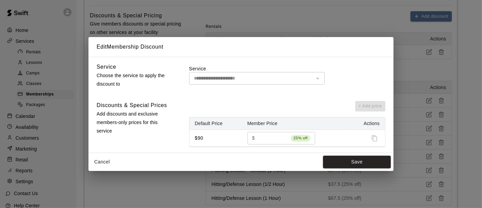
drag, startPoint x: 271, startPoint y: 136, endPoint x: 162, endPoint y: 138, distance: 109.6
click at [162, 138] on div "Discounts & Special Prices Add discounts and exclusive members-only prices for …" at bounding box center [241, 124] width 289 height 46
type input "**"
drag, startPoint x: 335, startPoint y: 165, endPoint x: 347, endPoint y: 163, distance: 11.6
click at [336, 165] on button "Save" at bounding box center [357, 161] width 68 height 13
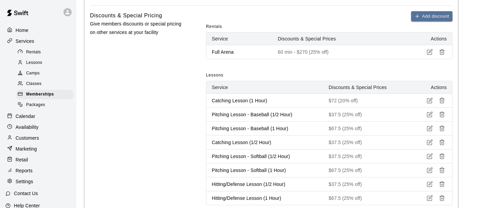
click at [428, 112] on icon "button" at bounding box center [429, 114] width 5 height 5
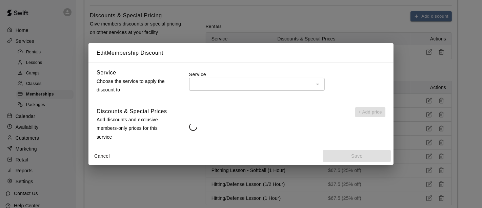
type input "**********"
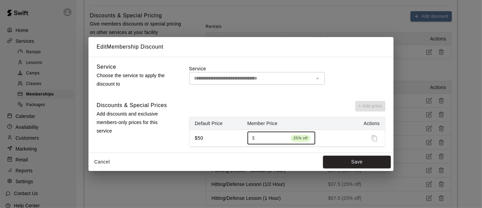
drag, startPoint x: 272, startPoint y: 138, endPoint x: 209, endPoint y: 142, distance: 62.9
click at [210, 142] on tr "$50 $ **** 25% off ​" at bounding box center [288, 137] width 196 height 17
type input "**"
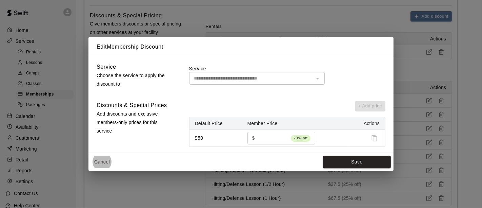
click at [265, 137] on input "**" at bounding box center [273, 138] width 31 height 13
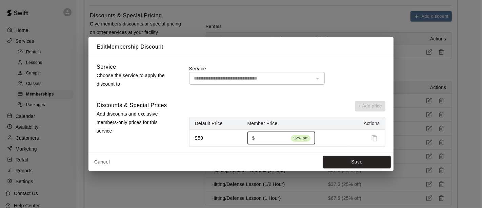
type input "**"
click at [339, 165] on button "Save" at bounding box center [357, 161] width 68 height 13
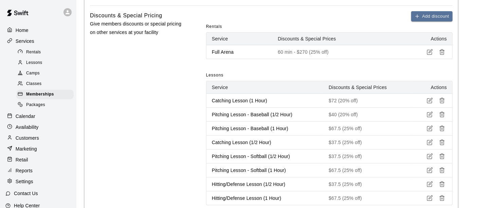
click at [430, 126] on icon "button" at bounding box center [431, 128] width 4 height 4
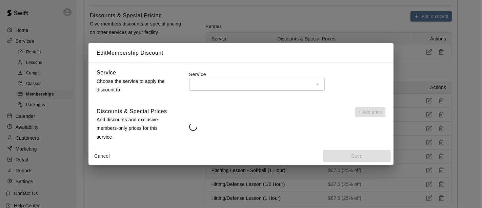
type input "**********"
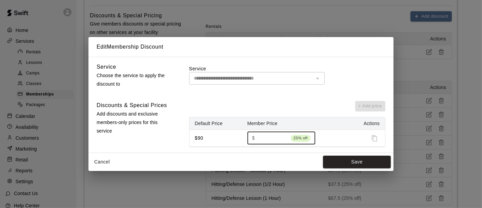
drag, startPoint x: 274, startPoint y: 136, endPoint x: 166, endPoint y: 126, distance: 108.7
click at [173, 130] on div "Discounts & Special Prices Add discounts and exclusive members-only prices for …" at bounding box center [241, 124] width 289 height 46
type input "**"
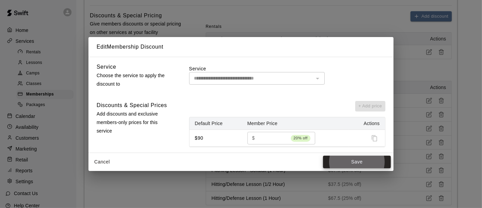
click at [323, 155] on button "Save" at bounding box center [357, 161] width 68 height 13
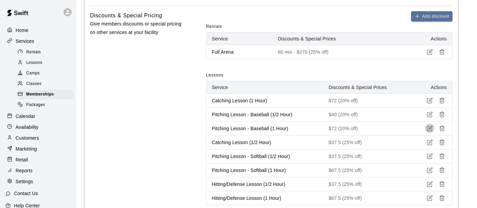
click at [432, 141] on icon "button" at bounding box center [429, 142] width 6 height 6
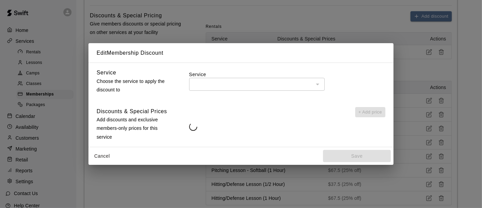
type input "**********"
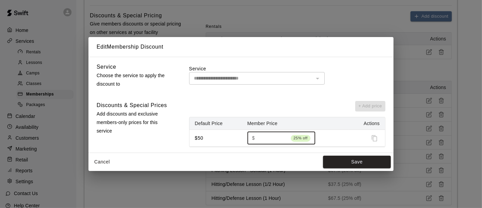
drag, startPoint x: 277, startPoint y: 140, endPoint x: 178, endPoint y: 126, distance: 99.1
click at [184, 130] on div "Discounts & Special Prices Add discounts and exclusive members-only prices for …" at bounding box center [241, 124] width 289 height 46
type input "**"
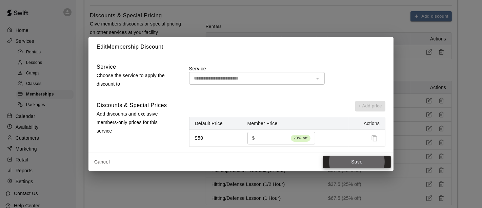
click at [323, 155] on button "Save" at bounding box center [357, 161] width 68 height 13
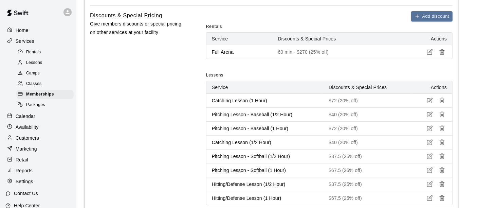
scroll to position [301, 0]
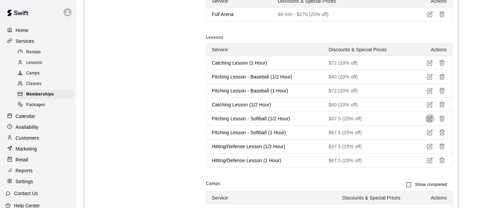
click at [430, 115] on icon "button" at bounding box center [429, 118] width 6 height 6
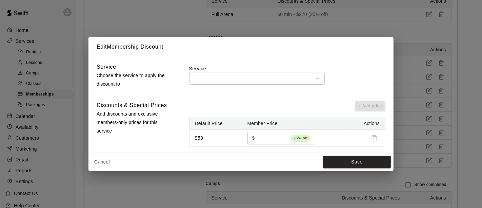
type input "**********"
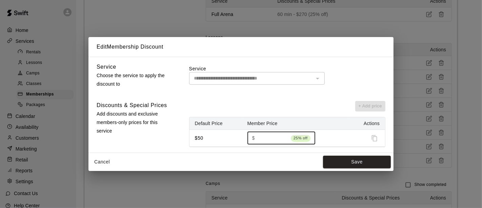
drag, startPoint x: 270, startPoint y: 135, endPoint x: 212, endPoint y: 136, distance: 58.0
click at [212, 136] on tr "$50 $ **** 25% off ​" at bounding box center [288, 137] width 196 height 17
type input "**"
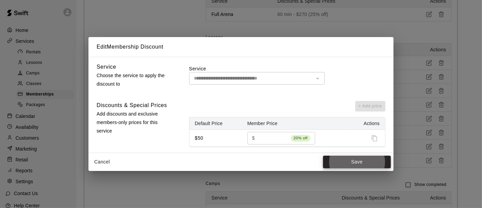
click at [323, 155] on button "Save" at bounding box center [357, 161] width 68 height 13
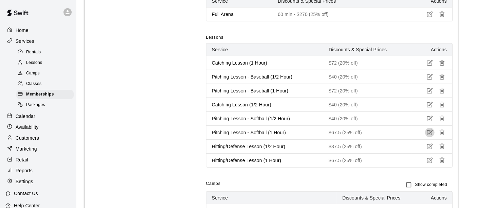
click at [431, 131] on icon "button" at bounding box center [429, 132] width 6 height 6
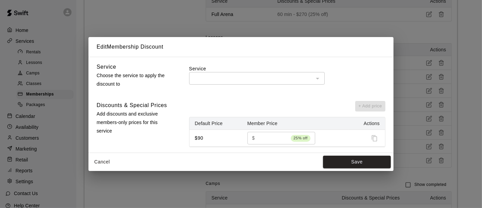
type input "**********"
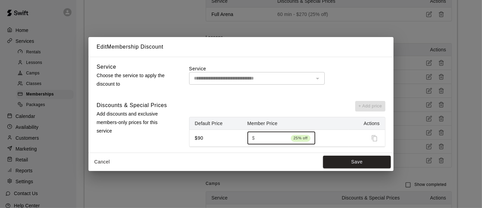
drag, startPoint x: 274, startPoint y: 135, endPoint x: 163, endPoint y: 131, distance: 111.0
click at [180, 132] on div "Discounts & Special Prices Add discounts and exclusive members-only prices for …" at bounding box center [241, 124] width 289 height 46
type input "**"
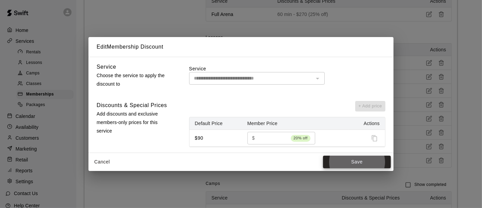
click at [323, 155] on button "Save" at bounding box center [357, 161] width 68 height 13
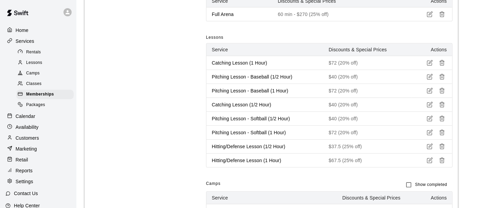
click at [426, 146] on button "button" at bounding box center [429, 145] width 9 height 9
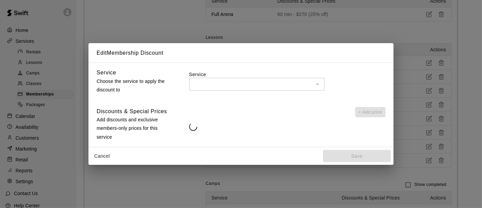
type input "**********"
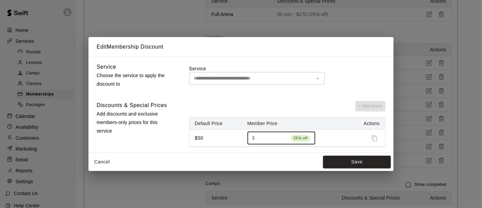
drag, startPoint x: 272, startPoint y: 138, endPoint x: 169, endPoint y: 114, distance: 105.4
click at [172, 116] on div "Discounts & Special Prices Add discounts and exclusive members-only prices for …" at bounding box center [241, 124] width 289 height 46
type input "**"
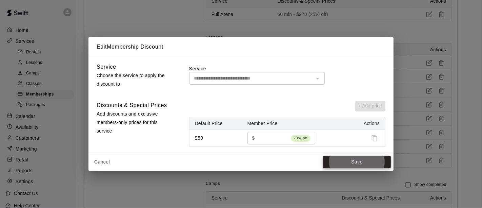
click at [323, 155] on button "Save" at bounding box center [357, 161] width 68 height 13
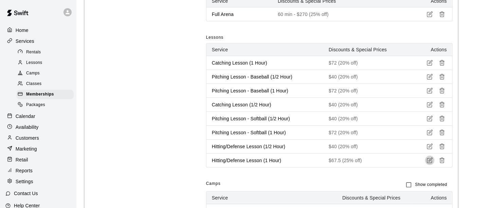
click at [429, 159] on icon "button" at bounding box center [431, 160] width 4 height 4
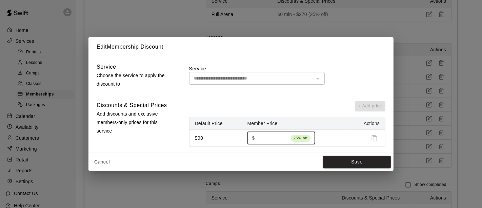
drag, startPoint x: 275, startPoint y: 138, endPoint x: 243, endPoint y: 134, distance: 32.7
click at [240, 136] on tr "$90 $ **** 25% off ​" at bounding box center [288, 137] width 196 height 17
type input "**"
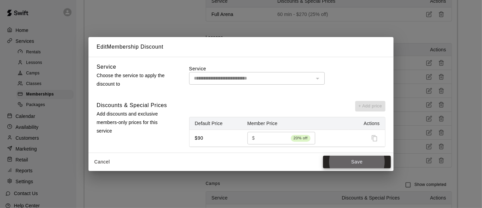
click at [323, 155] on button "Save" at bounding box center [357, 161] width 68 height 13
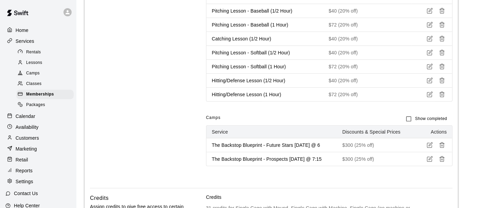
scroll to position [377, 0]
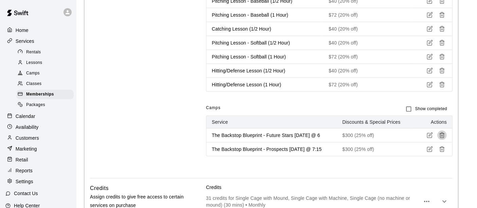
click at [443, 134] on icon "button" at bounding box center [442, 135] width 6 height 6
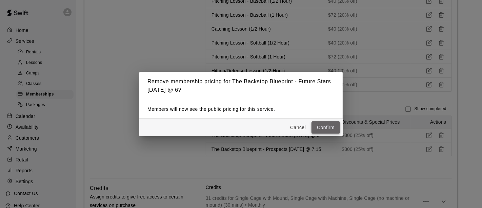
click at [322, 130] on button "Confirm" at bounding box center [326, 127] width 28 height 13
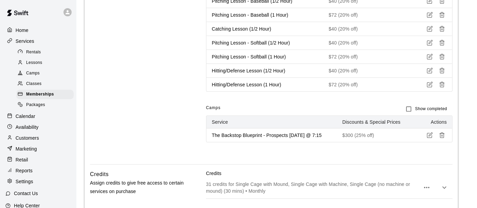
click at [442, 134] on icon "button" at bounding box center [442, 135] width 6 height 6
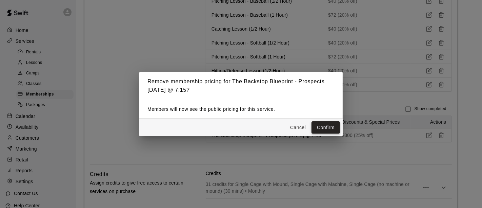
click at [332, 129] on button "Confirm" at bounding box center [326, 127] width 28 height 13
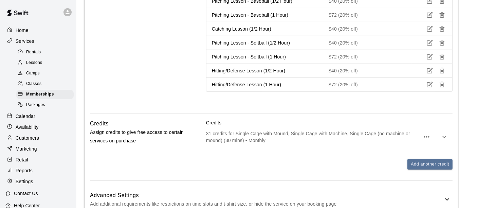
click at [427, 133] on icon "button" at bounding box center [426, 137] width 8 height 8
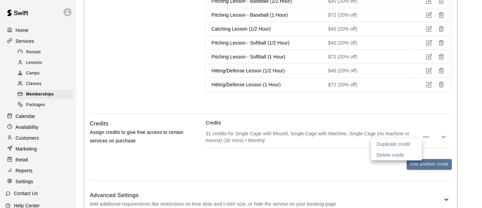
click at [286, 160] on div at bounding box center [241, 104] width 482 height 208
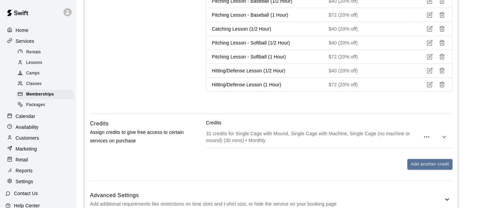
click at [283, 136] on p "31 credits for Single Cage with Mound, Single Cage with Machine, Single Cage (n…" at bounding box center [313, 137] width 214 height 14
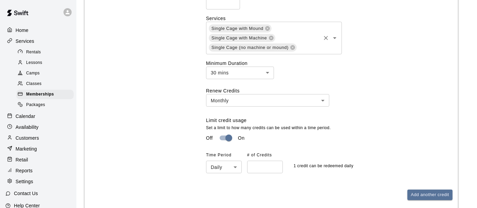
scroll to position [490, 0]
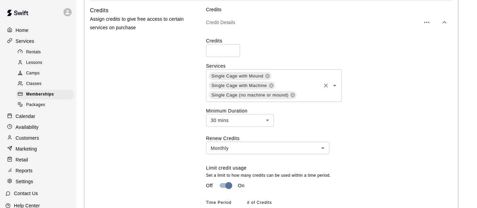
click at [318, 88] on div "Single Cage with Mound Single Cage with Machine Single Cage (no machine or moun…" at bounding box center [274, 85] width 136 height 33
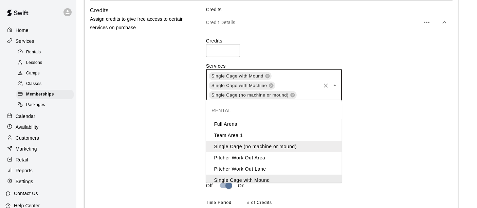
scroll to position [3, 0]
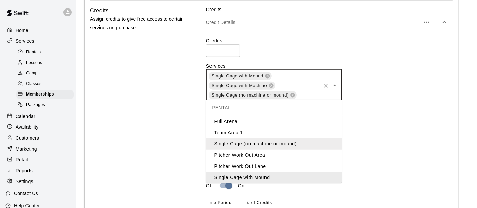
click at [389, 100] on div "Credits ** ​ Services Single Cage with Mound Single Cage with Machine Single Ca…" at bounding box center [329, 128] width 246 height 183
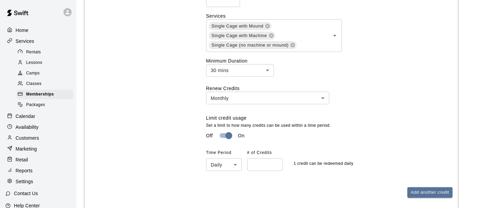
scroll to position [649, 0]
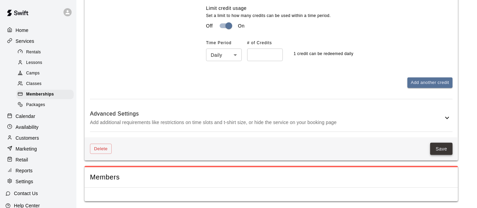
click at [442, 147] on button "Save" at bounding box center [441, 148] width 22 height 13
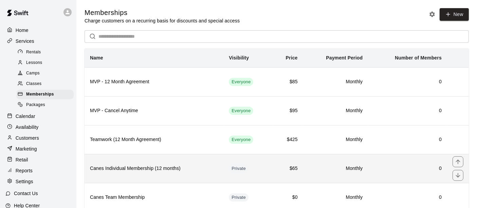
scroll to position [21, 0]
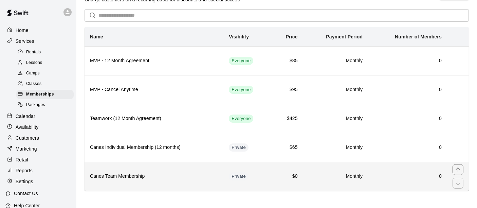
click at [194, 180] on th "Canes Team Membership" at bounding box center [153, 175] width 139 height 29
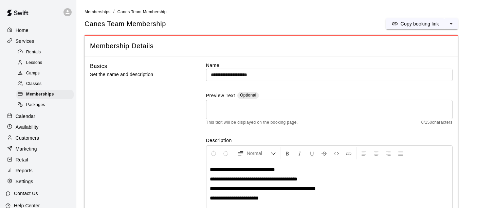
click at [97, 9] on link "Memberships" at bounding box center [97, 11] width 26 height 5
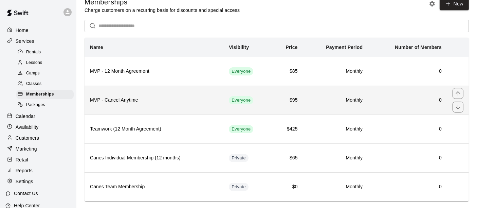
scroll to position [21, 0]
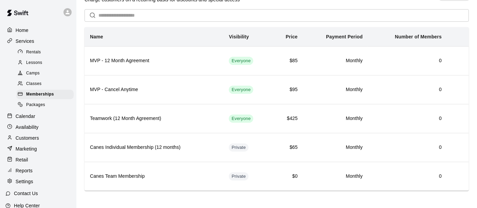
click at [34, 53] on span "Rentals" at bounding box center [33, 52] width 15 height 7
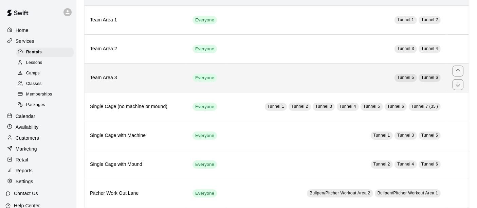
scroll to position [113, 0]
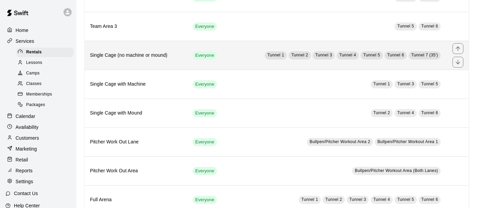
click at [231, 55] on td "Tunnel 1 Tunnel 2 Tunnel 3 Tunnel 4 Tunnel 5 Tunnel 6 Tunnel 7 (35')" at bounding box center [337, 55] width 219 height 29
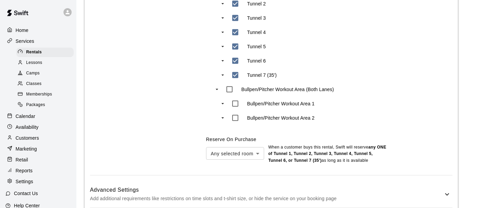
scroll to position [416, 0]
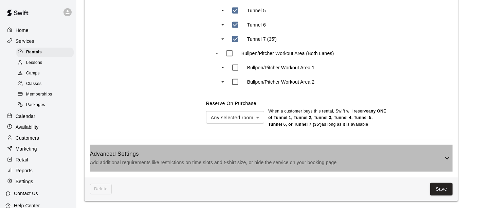
click at [330, 152] on h6 "Advanced Settings" at bounding box center [266, 153] width 353 height 9
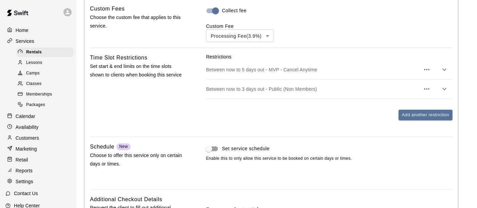
scroll to position [642, 0]
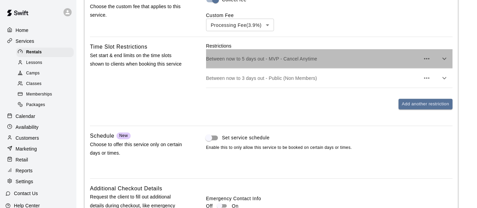
click at [332, 56] on p "Between now to 5 days out - MVP - Cancel Anytime" at bounding box center [313, 58] width 214 height 7
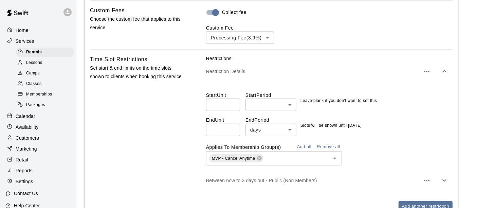
scroll to position [641, 0]
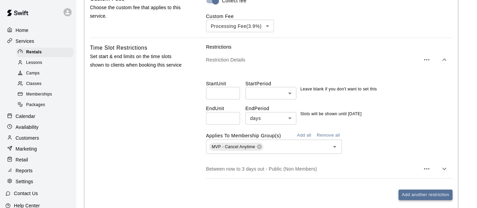
click at [431, 194] on button "Add another restriction" at bounding box center [425, 194] width 54 height 11
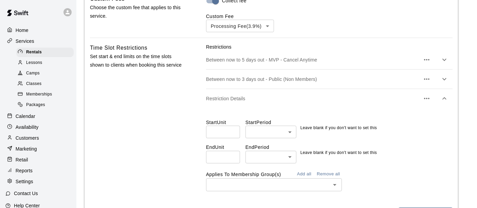
click at [216, 152] on input "number" at bounding box center [223, 157] width 34 height 13
type input "*"
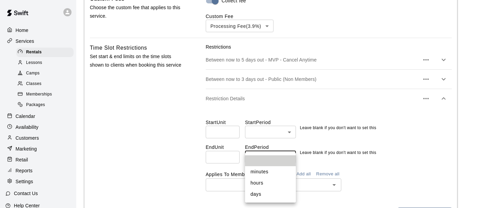
click at [260, 193] on li "days" at bounding box center [270, 193] width 51 height 11
type input "****"
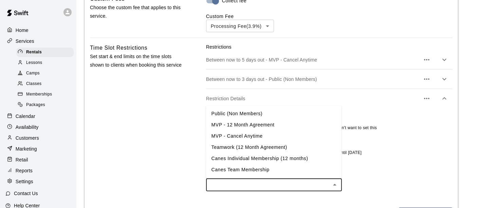
click at [237, 181] on input "text" at bounding box center [268, 184] width 120 height 8
click at [310, 160] on li "Canes Individual Membership (12 months)" at bounding box center [274, 158] width 136 height 11
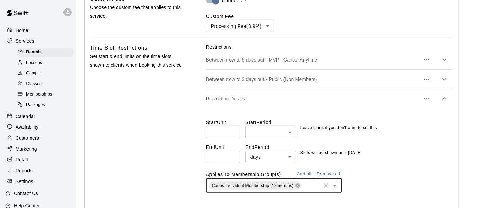
click at [312, 183] on input "text" at bounding box center [311, 185] width 17 height 8
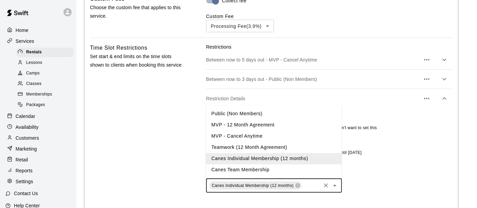
click at [263, 125] on li "MVP - 12 Month Agreement" at bounding box center [274, 124] width 136 height 11
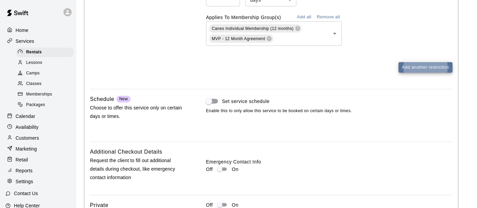
scroll to position [862, 0]
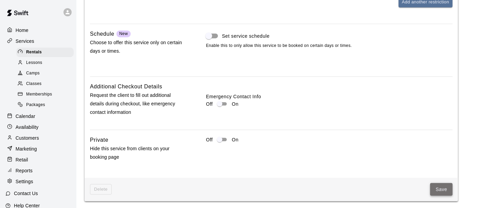
click at [437, 187] on button "Save" at bounding box center [441, 189] width 22 height 13
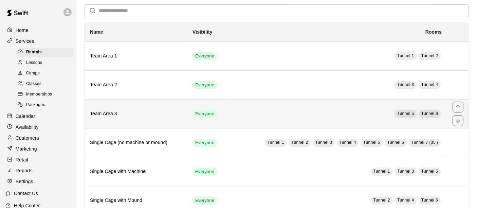
scroll to position [38, 0]
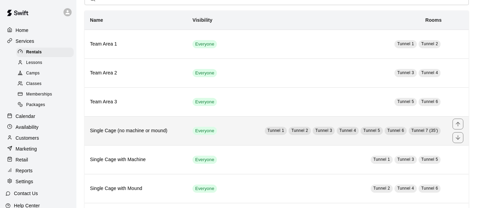
click at [254, 130] on td "Tunnel 1 Tunnel 2 Tunnel 3 Tunnel 4 Tunnel 5 Tunnel 6 Tunnel 7 (35')" at bounding box center [337, 130] width 219 height 29
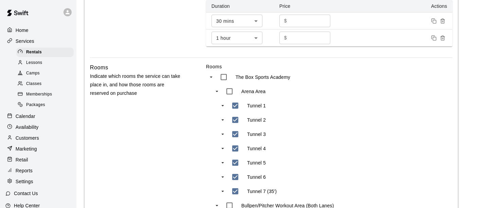
scroll to position [415, 0]
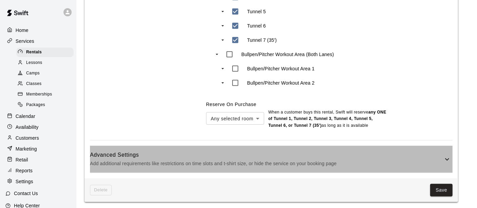
click at [335, 147] on div "Advanced Settings Add additional requirements like restrictions on time slots a…" at bounding box center [271, 159] width 362 height 27
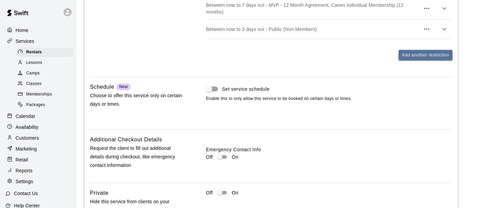
scroll to position [766, 0]
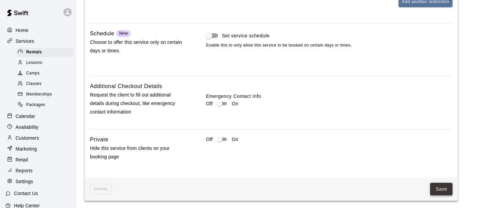
click at [443, 190] on button "Save" at bounding box center [441, 189] width 22 height 13
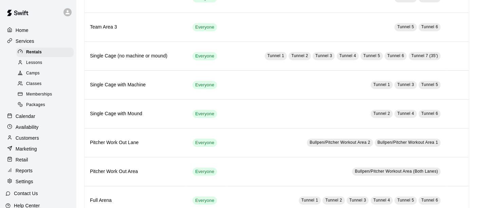
scroll to position [113, 0]
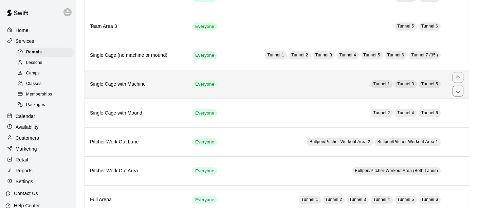
click at [277, 79] on td "Tunnel 1 Tunnel 3 Tunnel 5" at bounding box center [337, 84] width 219 height 29
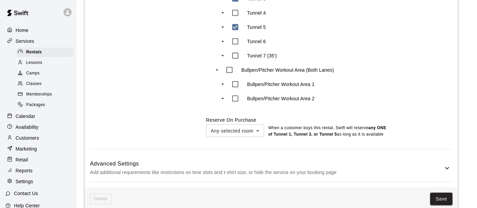
scroll to position [416, 0]
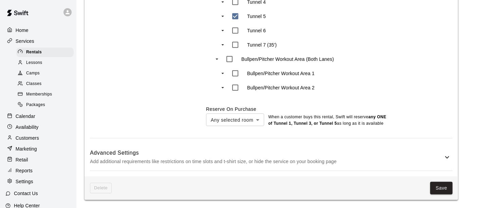
click at [350, 160] on p "Add additional requirements like restrictions on time slots and t-shirt size, o…" at bounding box center [266, 161] width 353 height 8
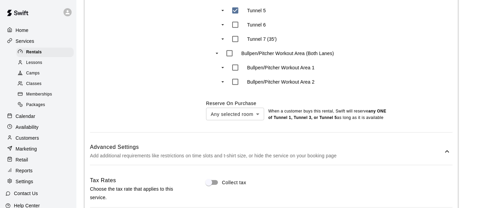
scroll to position [604, 0]
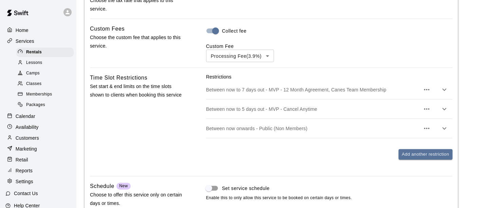
click at [388, 93] on p "Between now to 7 days out - MVP - 12 Month Agreement, Canes Team Membership" at bounding box center [313, 89] width 214 height 7
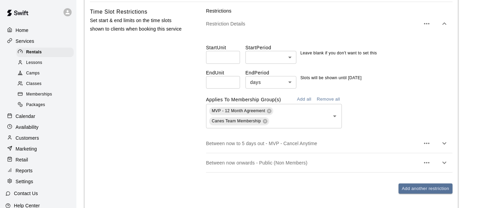
scroll to position [717, 0]
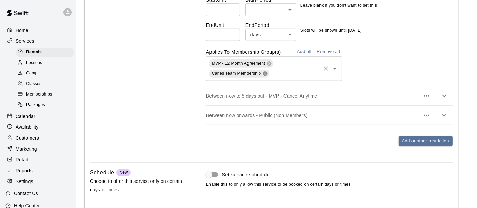
click at [264, 76] on icon at bounding box center [265, 73] width 4 height 4
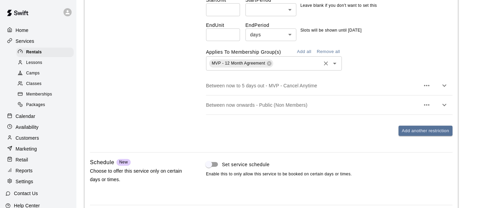
click at [293, 68] on input "text" at bounding box center [296, 63] width 45 height 8
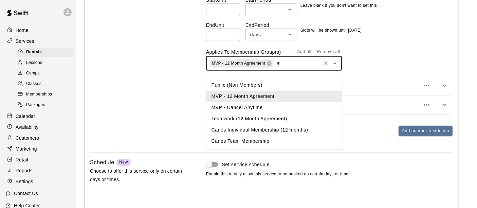
type input "**"
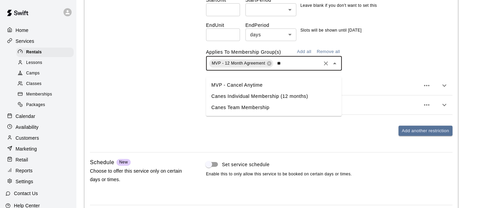
click at [285, 94] on li "Canes Individual Membership (12 months)" at bounding box center [274, 96] width 136 height 11
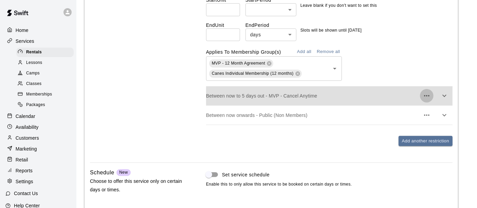
scroll to position [862, 0]
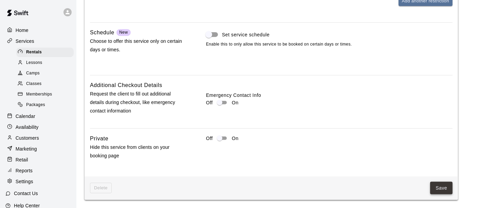
click at [445, 190] on button "Save" at bounding box center [441, 188] width 22 height 13
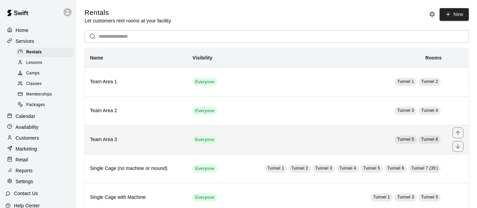
scroll to position [75, 0]
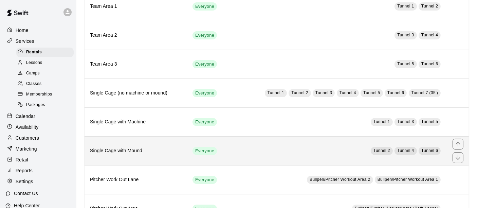
click at [279, 145] on td "Tunnel 2 Tunnel 4 Tunnel 6" at bounding box center [337, 150] width 219 height 29
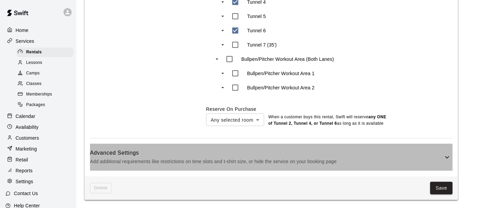
click at [361, 154] on h6 "Advanced Settings" at bounding box center [266, 152] width 353 height 9
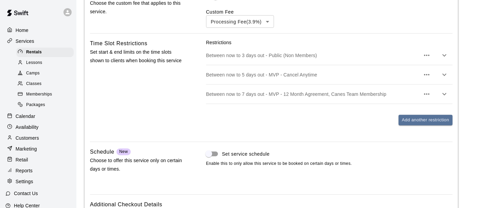
scroll to position [642, 0]
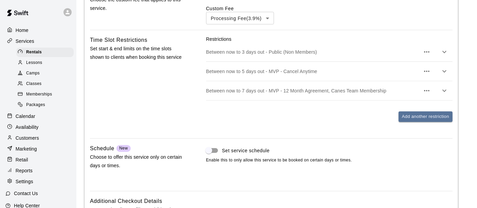
click at [352, 92] on div "Between now to 7 days out - MVP - 12 Month Agreement, Canes Team Membership" at bounding box center [329, 90] width 246 height 19
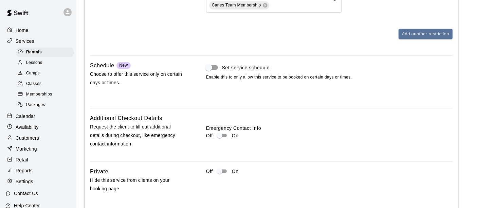
scroll to position [755, 0]
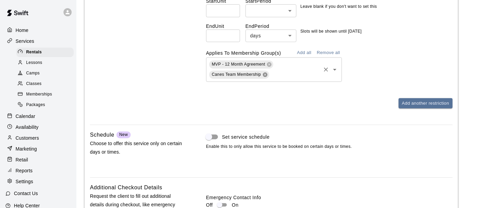
click at [265, 77] on icon at bounding box center [265, 74] width 4 height 4
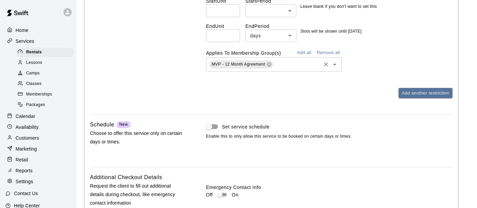
click at [286, 69] on input "text" at bounding box center [296, 64] width 45 height 8
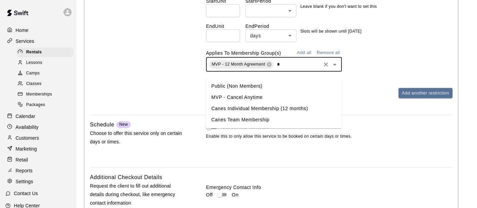
type input "**"
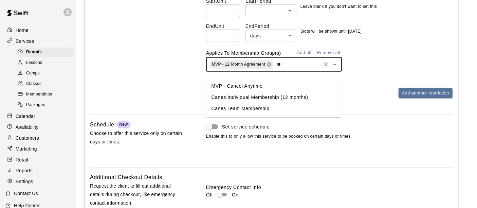
click at [264, 99] on li "Canes Individual Membership (12 months)" at bounding box center [274, 97] width 136 height 11
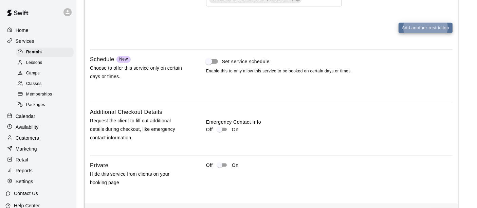
scroll to position [862, 0]
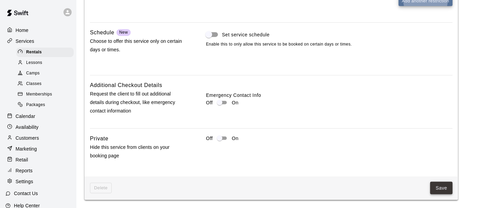
click at [448, 192] on button "Save" at bounding box center [441, 188] width 22 height 13
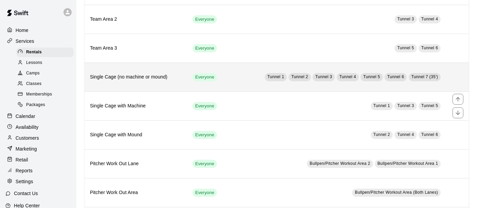
scroll to position [129, 0]
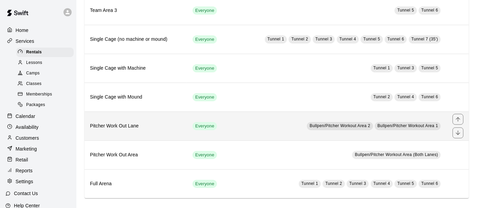
click at [270, 122] on td "Bullpen/Pitcher Workout Area 2 Bullpen/Pitcher Workout Area 1" at bounding box center [337, 125] width 219 height 29
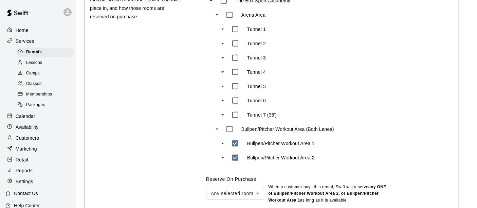
scroll to position [415, 0]
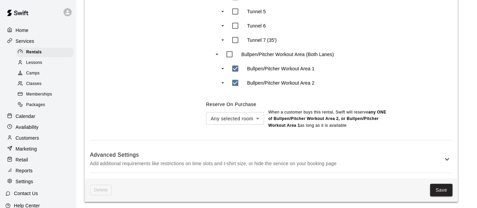
click at [348, 161] on p "Add additional requirements like restrictions on time slots and t-shirt size, o…" at bounding box center [266, 163] width 353 height 8
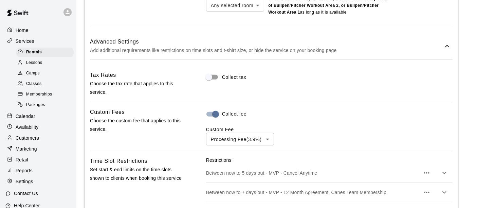
scroll to position [603, 0]
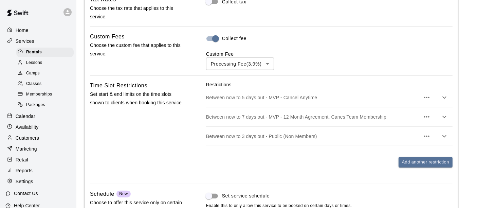
click at [335, 122] on div "Between now to 7 days out - MVP - 12 Month Agreement, Canes Team Membership" at bounding box center [329, 116] width 246 height 19
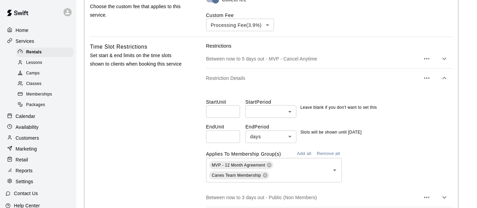
scroll to position [679, 0]
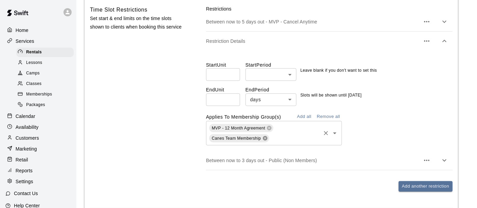
click at [266, 136] on icon at bounding box center [264, 137] width 5 height 5
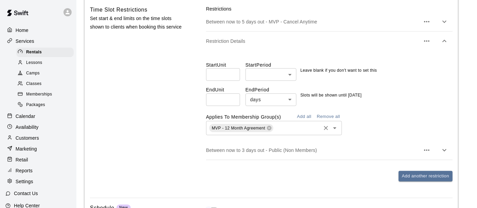
click at [301, 129] on input "text" at bounding box center [296, 128] width 45 height 8
type input "*"
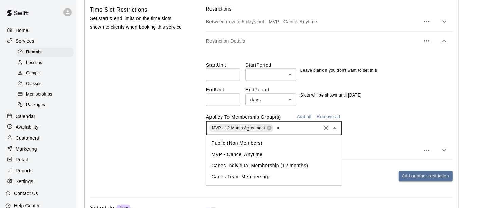
click at [275, 167] on li "Canes Individual Membership (12 months)" at bounding box center [274, 165] width 136 height 11
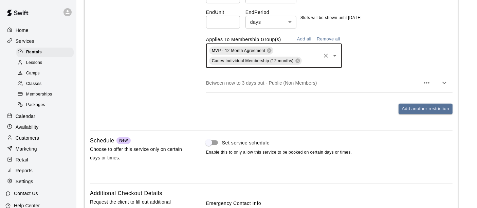
scroll to position [862, 0]
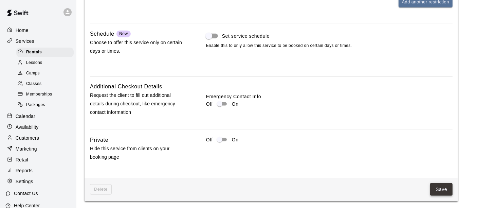
click at [437, 187] on button "Save" at bounding box center [441, 189] width 22 height 13
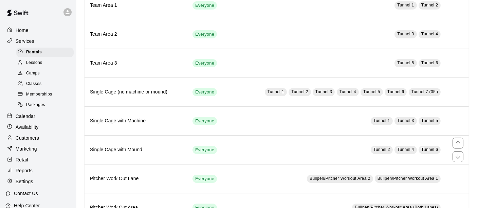
scroll to position [129, 0]
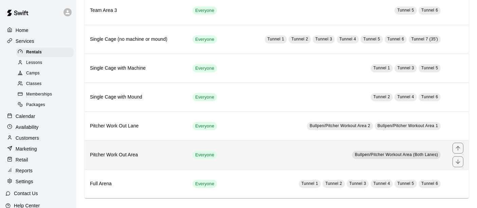
click at [265, 149] on td "Bullpen/Pitcher Workout Area (Both Lanes)" at bounding box center [337, 154] width 219 height 29
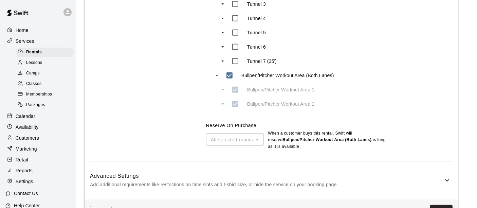
scroll to position [416, 0]
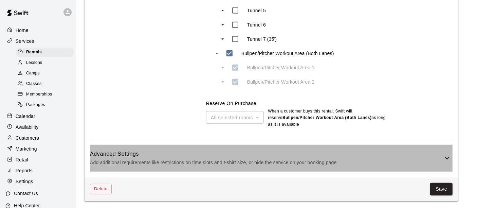
click at [328, 162] on p "Add additional requirements like restrictions on time slots and t-shirt size, o…" at bounding box center [266, 162] width 353 height 8
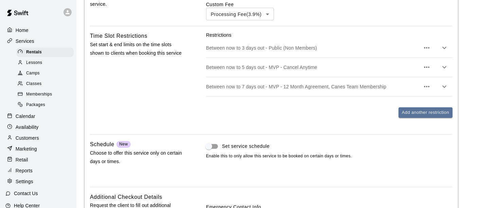
scroll to position [642, 0]
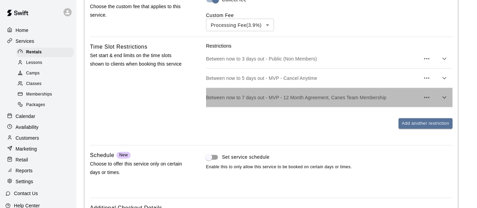
click at [393, 99] on p "Between now to 7 days out - MVP - 12 Month Agreement, Canes Team Membership" at bounding box center [313, 97] width 214 height 7
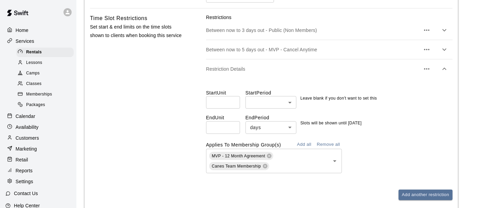
scroll to position [717, 0]
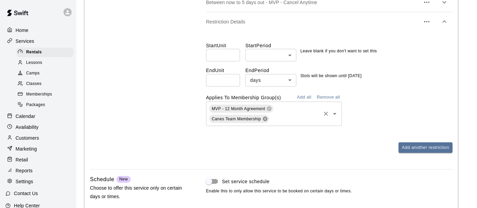
click at [266, 119] on icon at bounding box center [265, 119] width 4 height 4
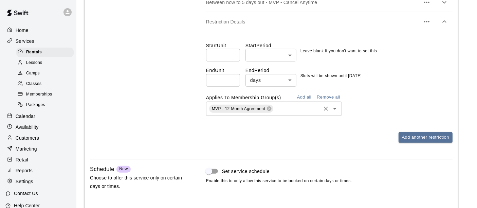
click at [293, 113] on div "MVP - 12 Month Agreement ​" at bounding box center [274, 108] width 136 height 14
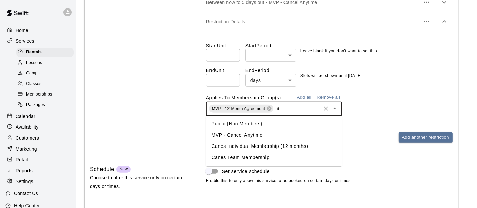
type input "**"
click at [276, 135] on li "Canes Individual Membership (12 months)" at bounding box center [274, 135] width 136 height 11
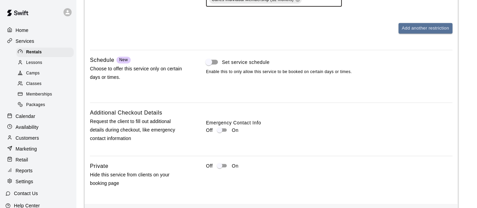
scroll to position [862, 0]
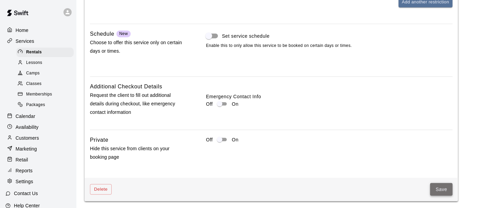
click at [438, 189] on button "Save" at bounding box center [441, 189] width 22 height 13
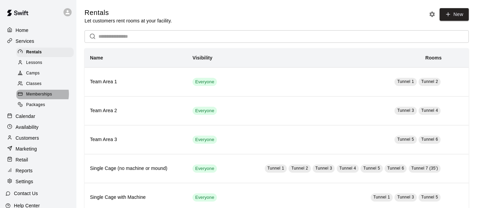
click at [38, 95] on span "Memberships" at bounding box center [39, 94] width 26 height 7
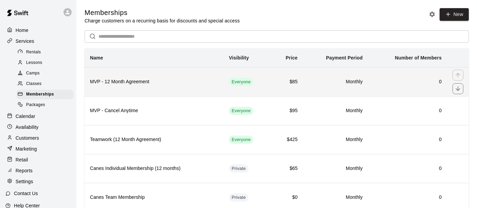
click at [138, 82] on h6 "MVP - 12 Month Agreement" at bounding box center [154, 81] width 128 height 7
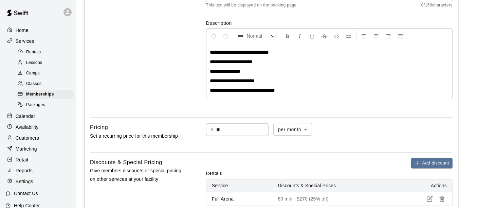
scroll to position [115, 0]
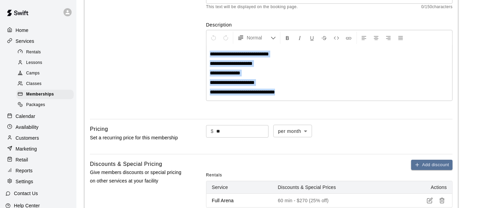
drag, startPoint x: 294, startPoint y: 94, endPoint x: 209, endPoint y: 55, distance: 94.3
click at [209, 55] on div "**********" at bounding box center [329, 72] width 246 height 55
copy div "**********"
click at [46, 98] on span "Memberships" at bounding box center [40, 94] width 28 height 7
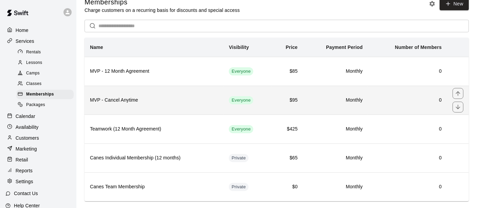
scroll to position [21, 0]
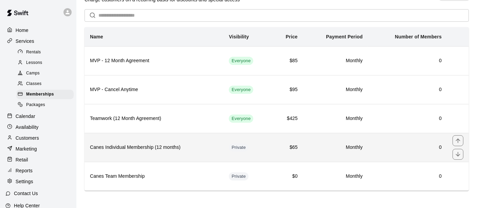
click at [180, 149] on h6 "Canes Individual Membership (12 months)" at bounding box center [154, 147] width 128 height 7
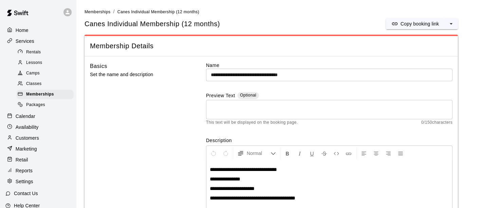
click at [240, 112] on textarea at bounding box center [329, 110] width 237 height 14
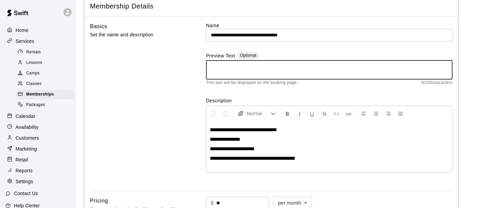
scroll to position [75, 0]
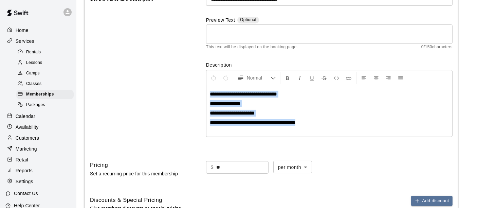
drag, startPoint x: 326, startPoint y: 122, endPoint x: 160, endPoint y: 86, distance: 169.9
click at [160, 86] on div "**********" at bounding box center [271, 67] width 362 height 163
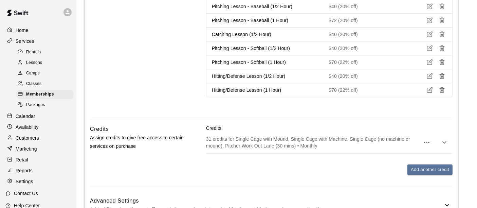
scroll to position [408, 0]
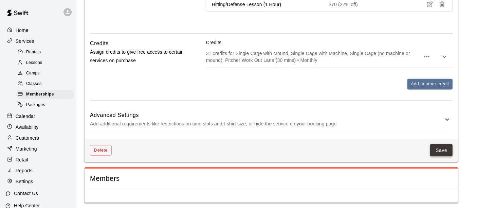
click at [443, 148] on button "Save" at bounding box center [441, 150] width 22 height 13
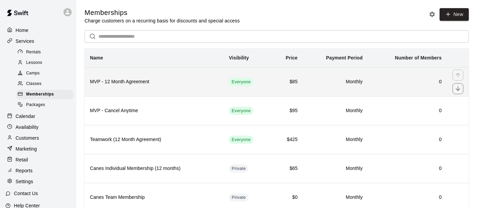
click at [170, 89] on th "MVP - 12 Month Agreement" at bounding box center [153, 81] width 139 height 29
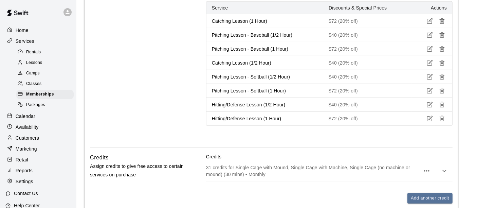
scroll to position [417, 0]
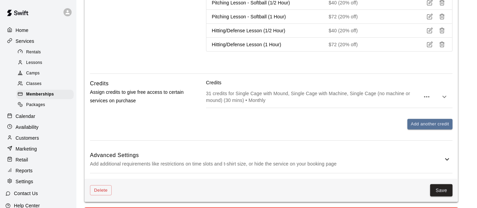
click at [454, 190] on div "Delete Save" at bounding box center [270, 189] width 373 height 23
click at [445, 187] on button "Save" at bounding box center [441, 190] width 22 height 13
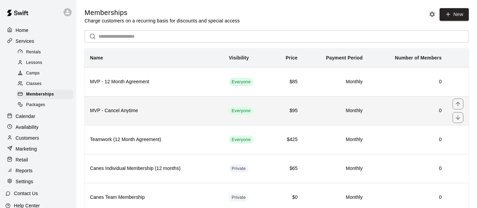
click at [176, 116] on th "MVP - Cancel Anytime" at bounding box center [153, 110] width 139 height 29
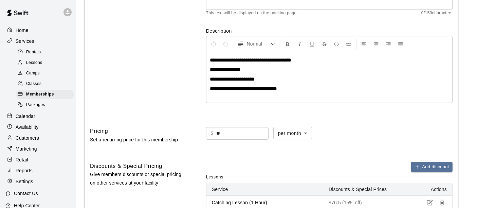
scroll to position [113, 0]
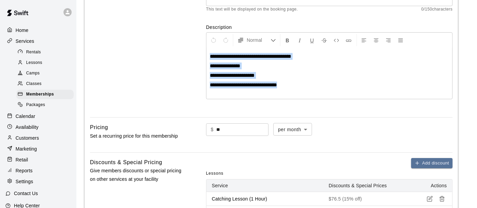
drag, startPoint x: 304, startPoint y: 90, endPoint x: 156, endPoint y: 33, distance: 158.8
click at [156, 33] on div "**********" at bounding box center [271, 30] width 362 height 163
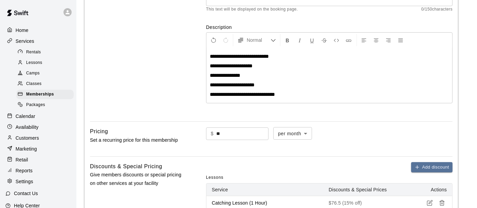
click at [211, 73] on span "**********" at bounding box center [225, 75] width 31 height 5
click at [211, 85] on span "**********" at bounding box center [232, 84] width 45 height 5
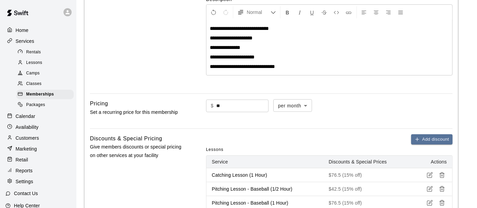
scroll to position [151, 0]
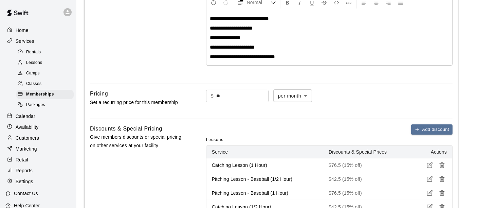
click at [211, 56] on span "**********" at bounding box center [242, 56] width 65 height 5
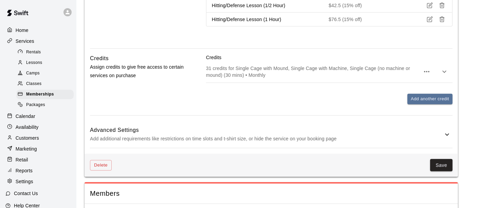
scroll to position [408, 0]
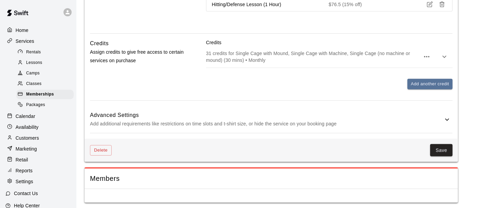
click at [330, 59] on p "31 credits for Single Cage with Mound, Single Cage with Machine, Single Cage (n…" at bounding box center [313, 57] width 214 height 14
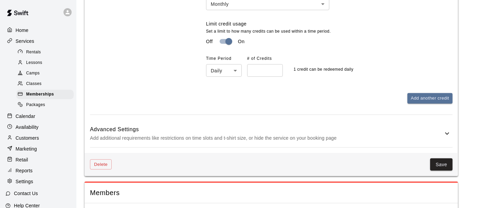
scroll to position [597, 0]
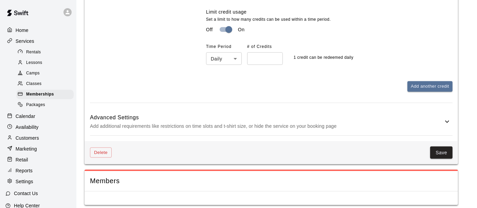
click at [437, 149] on button "Save" at bounding box center [441, 152] width 22 height 13
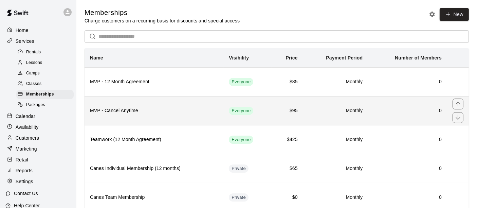
scroll to position [21, 0]
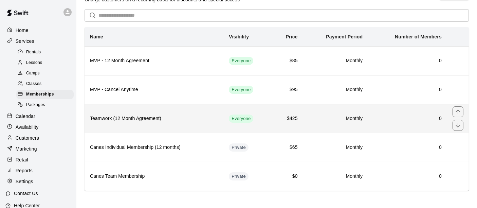
click at [203, 126] on th "Teamwork (12 Month Agreement)" at bounding box center [153, 118] width 139 height 29
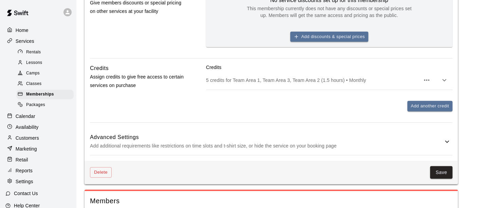
scroll to position [303, 0]
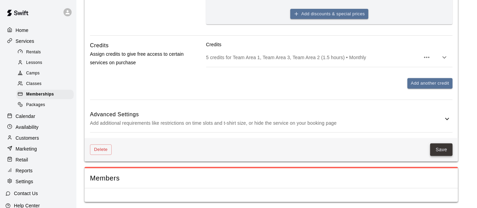
click at [442, 151] on button "Save" at bounding box center [441, 149] width 22 height 13
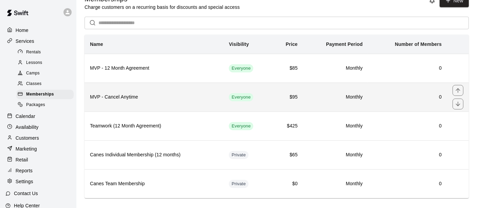
scroll to position [21, 0]
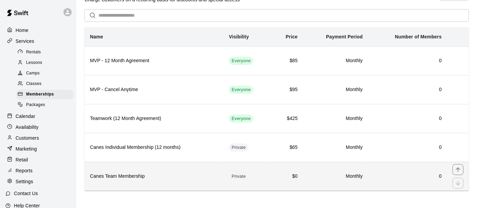
click at [202, 175] on h6 "Canes Team Membership" at bounding box center [154, 175] width 128 height 7
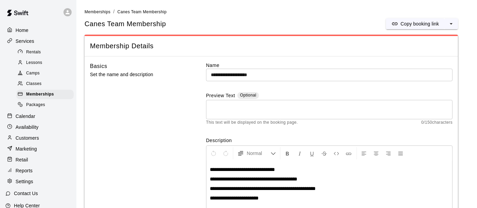
click at [32, 54] on span "Rentals" at bounding box center [33, 52] width 15 height 7
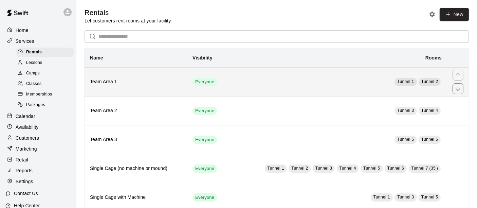
click at [146, 90] on th "Team Area 1" at bounding box center [135, 81] width 102 height 29
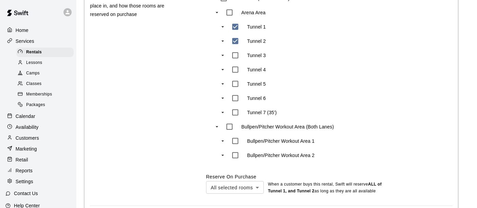
scroll to position [392, 0]
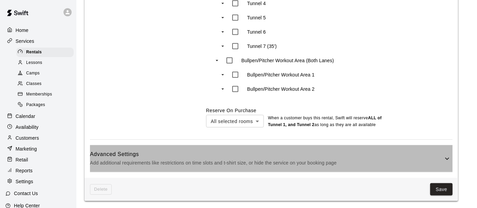
click at [351, 156] on h6 "Advanced Settings" at bounding box center [266, 154] width 353 height 9
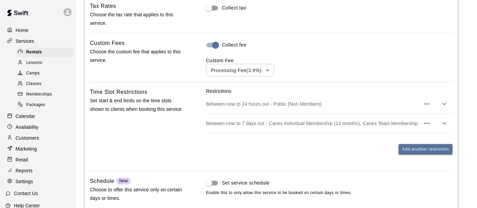
scroll to position [580, 0]
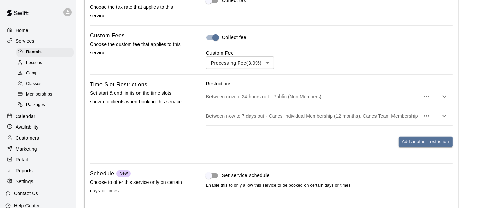
click at [358, 115] on p "Between now to 7 days out - Canes Individual Membership (12 months), Canes Team…" at bounding box center [313, 115] width 214 height 7
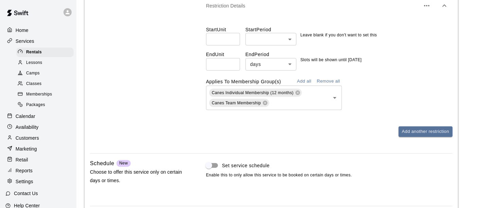
scroll to position [679, 0]
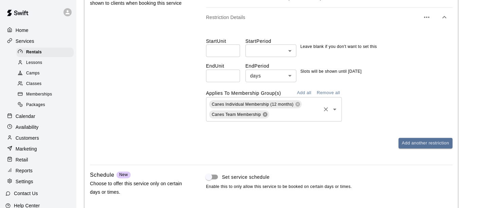
click at [265, 114] on icon at bounding box center [265, 114] width 4 height 4
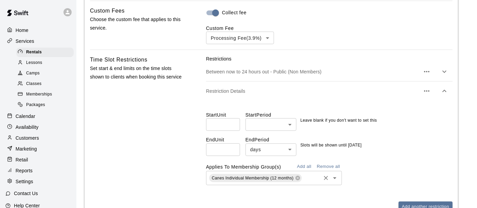
scroll to position [603, 0]
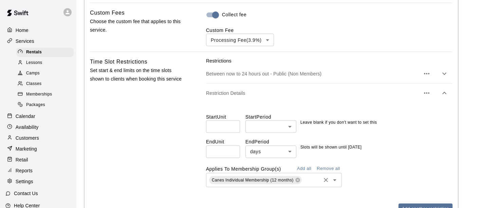
click at [345, 72] on p "Between now to 24 hours out - Public (Non Members)" at bounding box center [313, 73] width 214 height 7
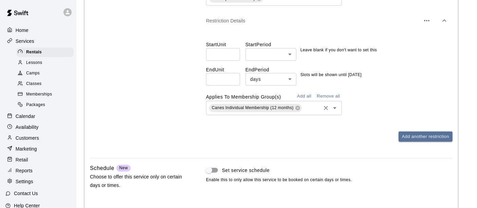
scroll to position [786, 0]
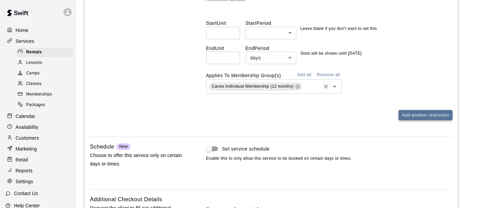
click at [430, 118] on button "Add another restriction" at bounding box center [425, 115] width 54 height 11
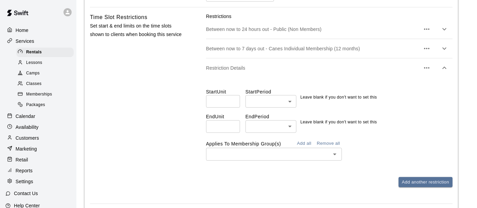
scroll to position [635, 0]
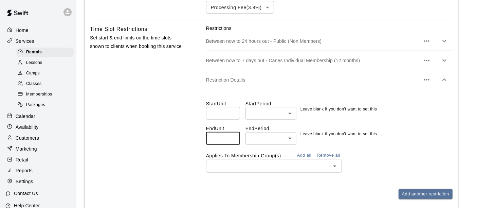
click at [220, 138] on input "number" at bounding box center [223, 138] width 34 height 13
type input "**"
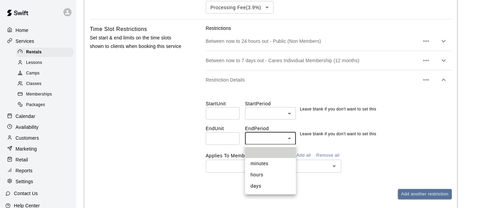
click at [260, 186] on li "days" at bounding box center [270, 185] width 51 height 11
type input "****"
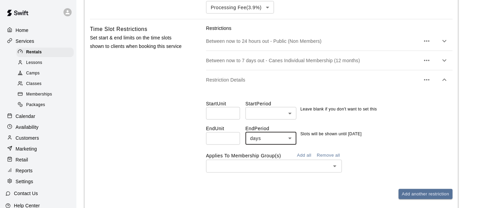
click at [253, 163] on input "text" at bounding box center [268, 165] width 120 height 8
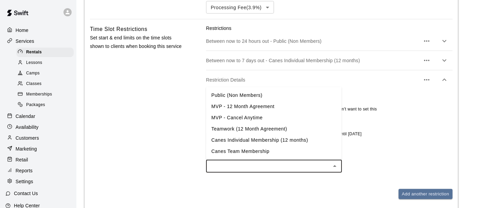
click at [272, 140] on li "Canes Individual Membership (12 months)" at bounding box center [274, 139] width 136 height 11
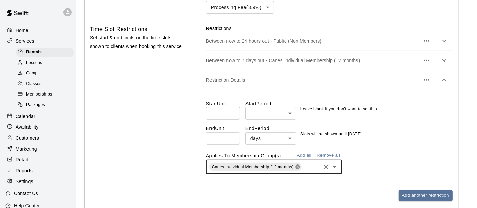
click at [298, 167] on icon at bounding box center [297, 167] width 4 height 4
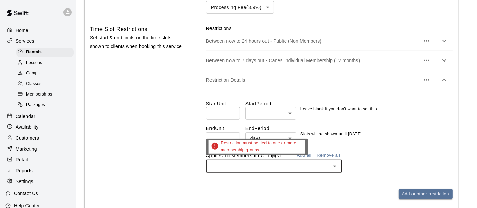
click at [297, 167] on input "text" at bounding box center [268, 165] width 120 height 8
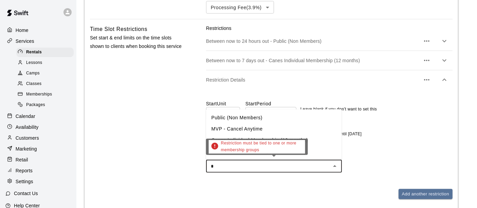
type input "**"
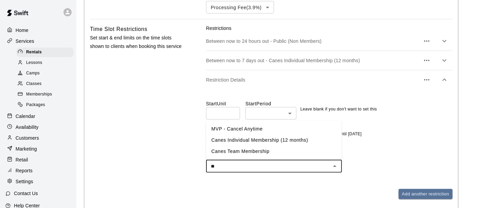
click at [270, 153] on li "Canes Team Membership" at bounding box center [274, 151] width 136 height 11
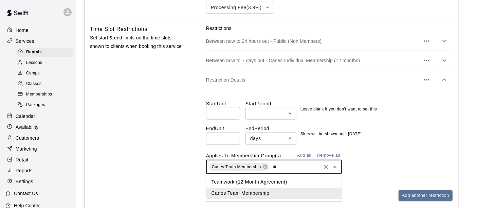
type input "***"
click at [273, 183] on li "Teamwork (12 Month Agreement)" at bounding box center [274, 181] width 136 height 11
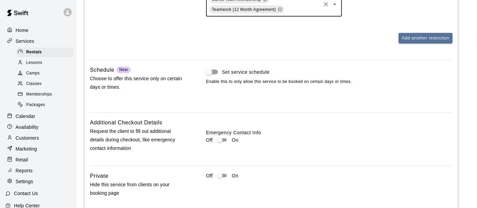
scroll to position [839, 0]
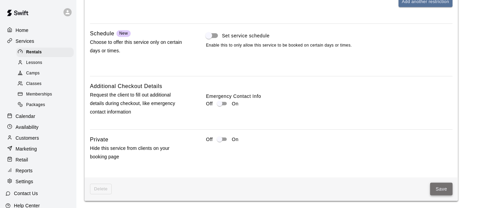
click at [443, 192] on button "Save" at bounding box center [441, 189] width 22 height 13
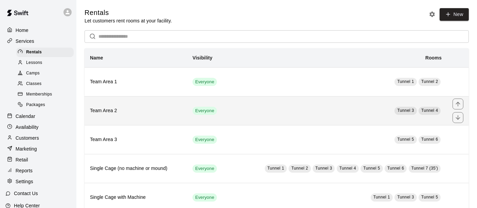
click at [261, 112] on td "Tunnel 3 Tunnel 4" at bounding box center [337, 110] width 219 height 29
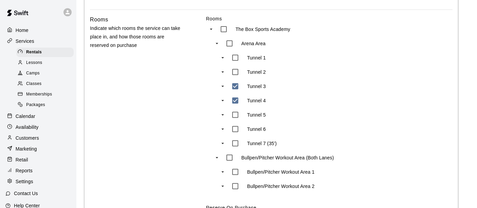
scroll to position [392, 0]
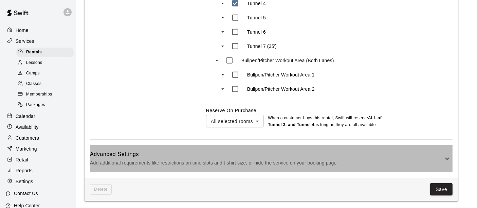
click at [346, 153] on h6 "Advanced Settings" at bounding box center [266, 154] width 353 height 9
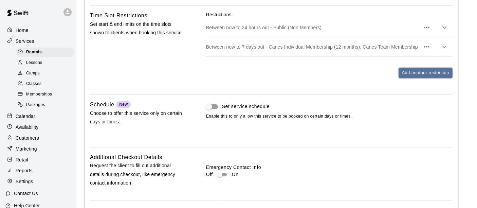
scroll to position [569, 0]
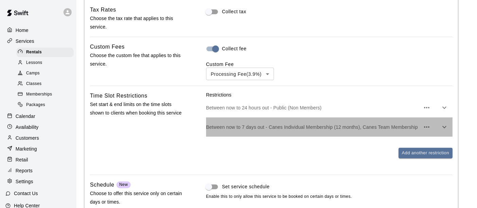
click at [303, 126] on p "Between now to 7 days out - Canes Individual Membership (12 months), Canes Team…" at bounding box center [313, 126] width 214 height 7
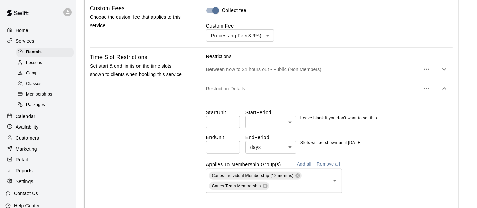
scroll to position [682, 0]
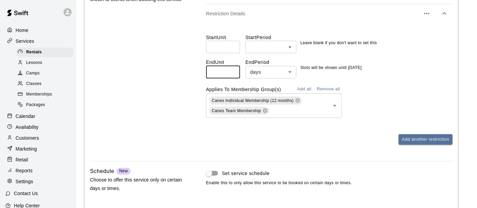
drag, startPoint x: 222, startPoint y: 68, endPoint x: 170, endPoint y: 61, distance: 52.7
click at [173, 62] on div "Time Slot Restrictions Set start & end limits on the time slots shown to client…" at bounding box center [271, 66] width 362 height 177
type input "**"
click at [383, 84] on div "Applies To Membership Group(s) Add all Remove all Canes Individual Membership (…" at bounding box center [329, 101] width 246 height 34
click at [297, 99] on icon at bounding box center [297, 100] width 5 height 5
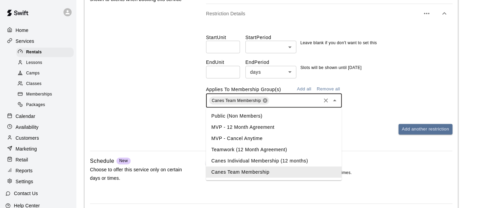
click at [297, 99] on input "text" at bounding box center [295, 100] width 50 height 8
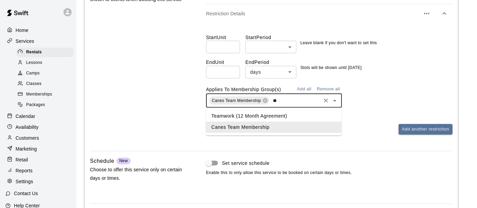
type input "***"
click at [271, 116] on li "Teamwork (12 Month Agreement)" at bounding box center [274, 115] width 136 height 11
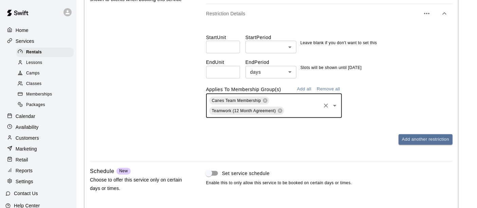
scroll to position [820, 0]
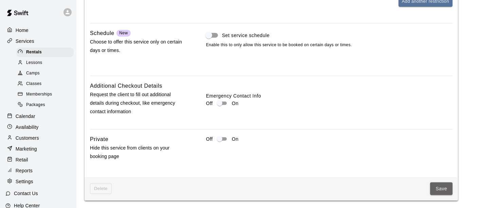
click at [440, 191] on button "Save" at bounding box center [441, 188] width 22 height 13
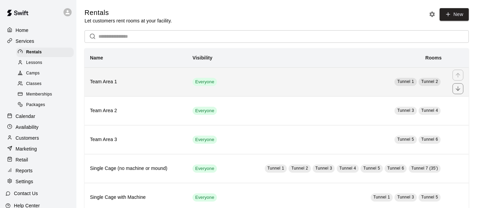
click at [236, 75] on td "Tunnel 1 Tunnel 2" at bounding box center [337, 81] width 219 height 29
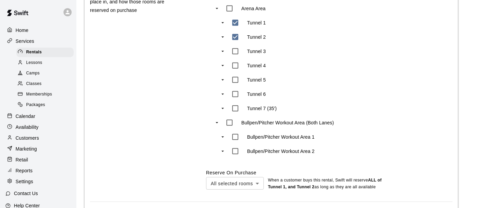
scroll to position [392, 0]
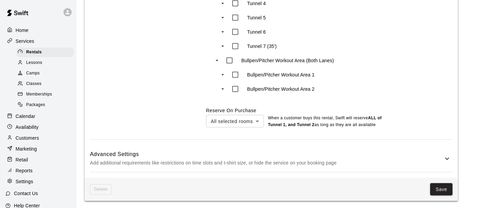
click at [337, 156] on h6 "Advanced Settings" at bounding box center [266, 154] width 353 height 9
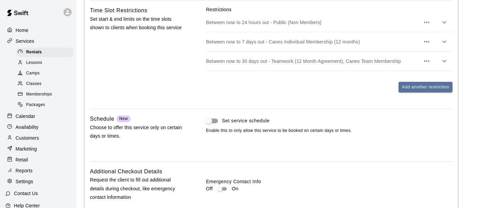
scroll to position [655, 0]
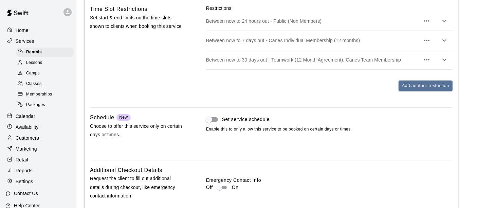
click at [307, 38] on p "Between now to 7 days out - Canes Individual Membership (12 months)" at bounding box center [313, 40] width 214 height 7
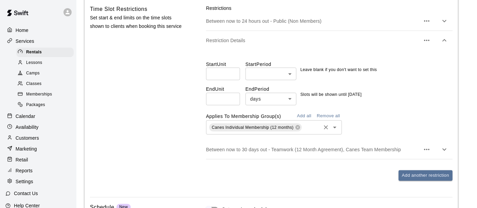
click at [312, 130] on input "text" at bounding box center [311, 127] width 17 height 8
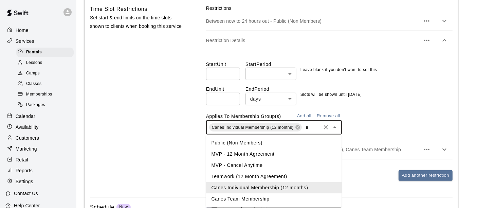
type input "**"
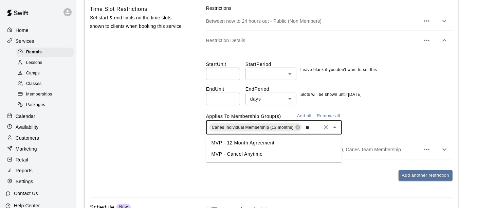
click at [263, 143] on li "MVP - 12 Month Agreement" at bounding box center [274, 142] width 136 height 11
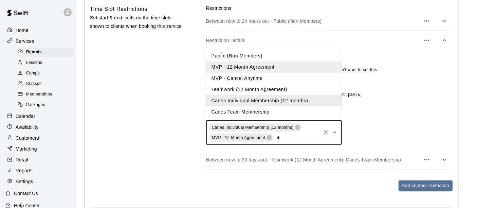
type input "**"
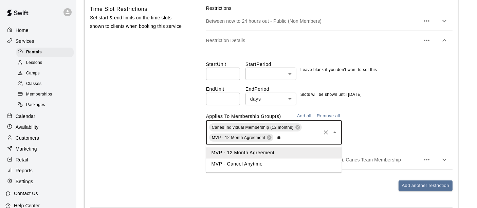
drag, startPoint x: 254, startPoint y: 161, endPoint x: 284, endPoint y: 160, distance: 30.2
click at [254, 162] on li "MVP - Cancel Anytime" at bounding box center [274, 163] width 136 height 11
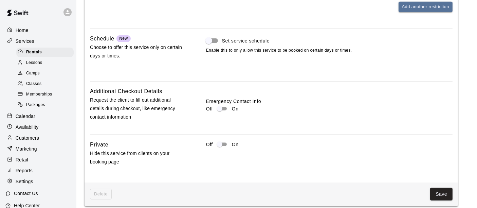
scroll to position [849, 0]
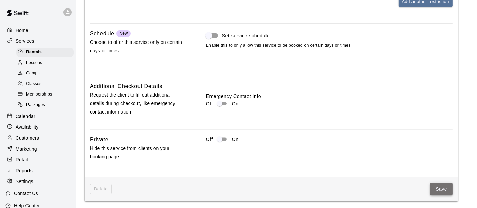
click at [443, 187] on button "Save" at bounding box center [441, 189] width 22 height 13
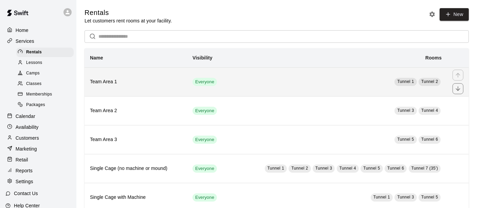
scroll to position [38, 0]
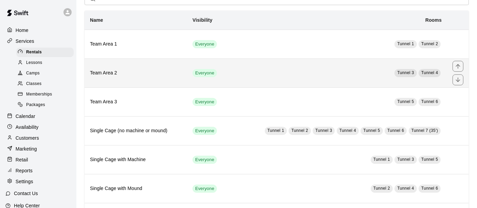
click at [263, 79] on td "Tunnel 3 Tunnel 4" at bounding box center [337, 72] width 219 height 29
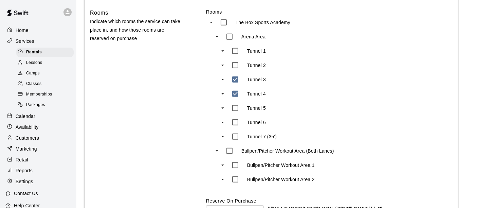
scroll to position [392, 0]
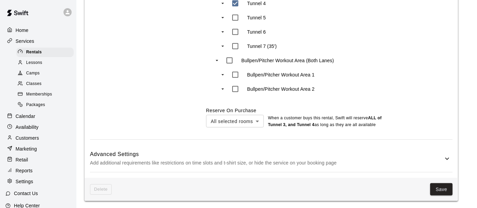
click at [334, 157] on h6 "Advanced Settings" at bounding box center [266, 154] width 353 height 9
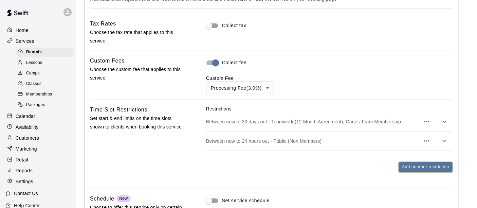
scroll to position [580, 0]
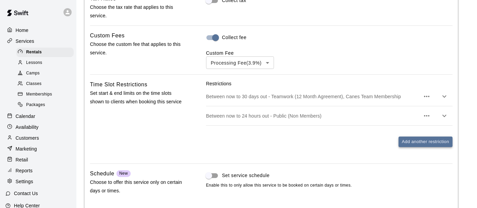
click at [419, 139] on button "Add another restriction" at bounding box center [425, 141] width 54 height 11
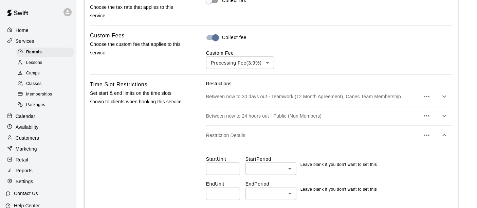
click at [216, 201] on div "Start Unit ​ Start Period ​ ​ Leave blank if you don't want to set this End Uni…" at bounding box center [329, 189] width 246 height 88
click at [218, 198] on input "number" at bounding box center [223, 193] width 34 height 13
type input "*"
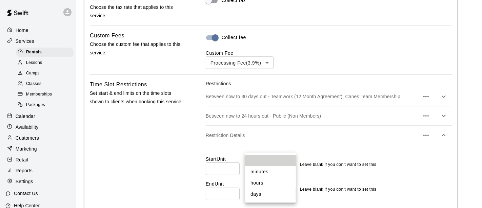
click at [257, 195] on li "days" at bounding box center [270, 193] width 51 height 11
type input "****"
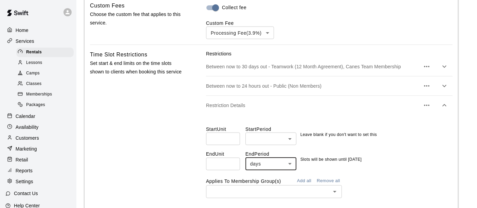
scroll to position [655, 0]
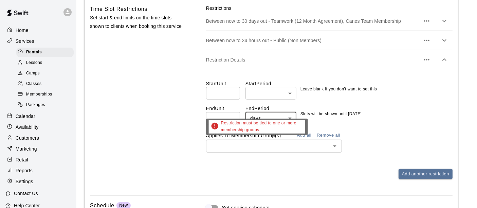
click at [229, 142] on input "text" at bounding box center [268, 145] width 120 height 8
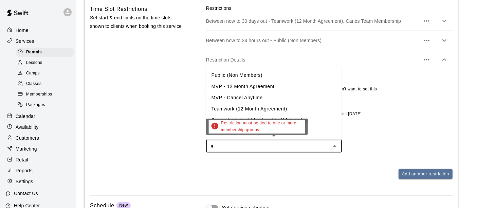
type input "**"
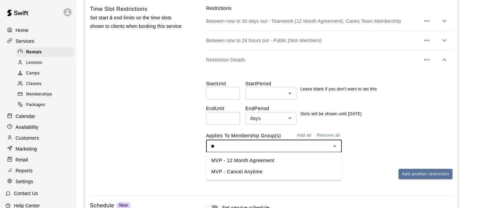
click at [237, 155] on li "MVP - 12 Month Agreement" at bounding box center [274, 160] width 136 height 11
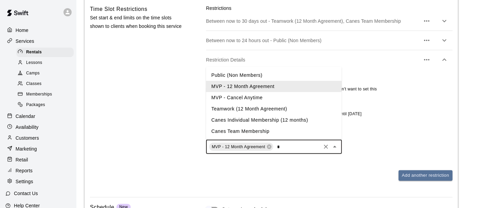
type input "**"
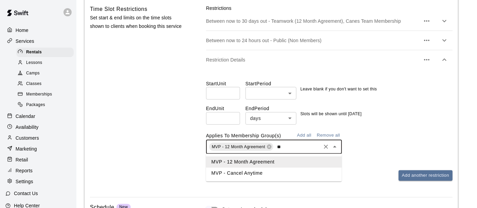
drag, startPoint x: 230, startPoint y: 172, endPoint x: 240, endPoint y: 169, distance: 10.3
click at [231, 172] on li "MVP - Cancel Anytime" at bounding box center [274, 172] width 136 height 11
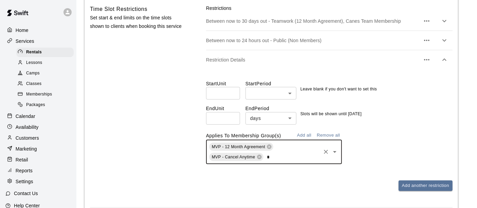
type input "**"
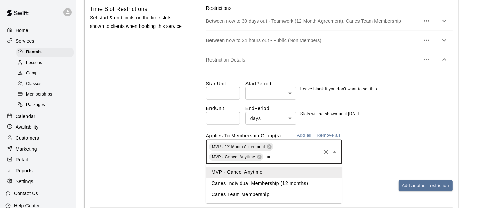
click at [280, 183] on li "Canes Individual Membership (12 months)" at bounding box center [274, 183] width 136 height 11
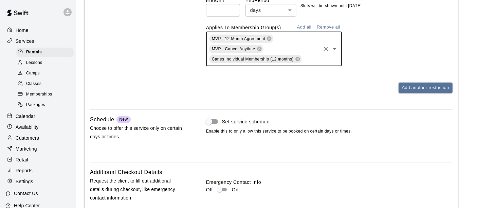
scroll to position [844, 0]
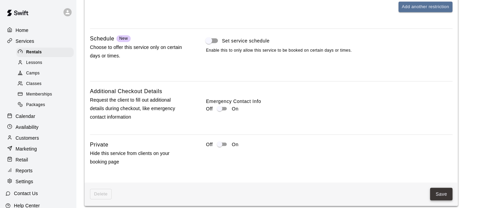
click at [444, 192] on button "Save" at bounding box center [441, 194] width 22 height 13
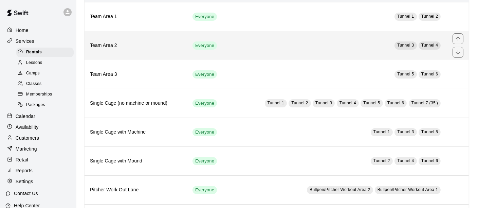
scroll to position [75, 0]
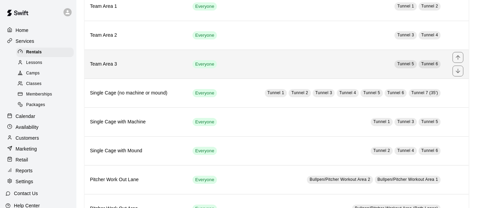
click at [252, 65] on td "Tunnel 5 Tunnel 6" at bounding box center [337, 64] width 219 height 29
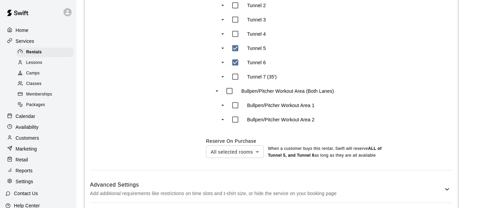
scroll to position [392, 0]
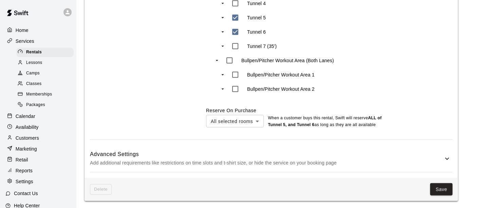
click at [391, 162] on p "Add additional requirements like restrictions on time slots and t-shirt size, o…" at bounding box center [266, 162] width 353 height 8
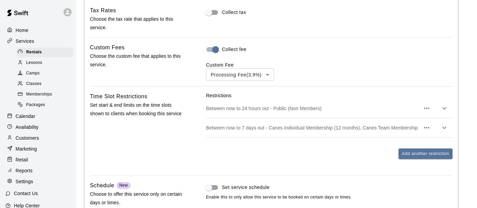
scroll to position [580, 0]
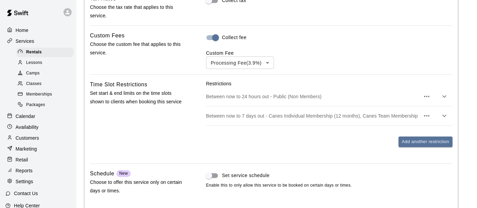
click at [340, 119] on div "Between now to 7 days out - Canes Individual Membership (12 months), Canes Team…" at bounding box center [329, 115] width 246 height 19
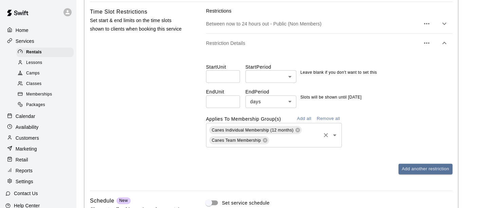
scroll to position [655, 0]
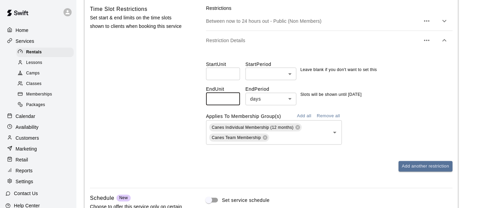
drag, startPoint x: 226, startPoint y: 98, endPoint x: 117, endPoint y: 100, distance: 108.3
click at [123, 101] on div "Time Slot Restrictions Set start & end limits on the time slots shown to client…" at bounding box center [271, 93] width 362 height 177
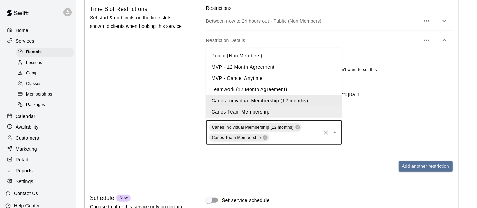
click at [292, 136] on input "text" at bounding box center [295, 137] width 50 height 8
click at [264, 138] on icon at bounding box center [265, 137] width 4 height 4
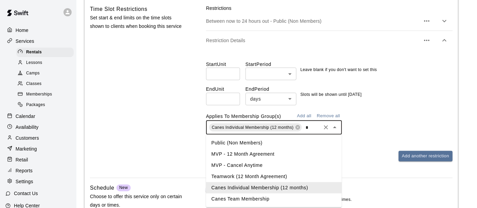
type input "**"
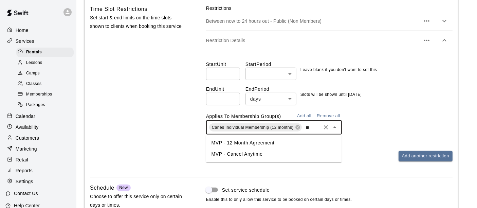
click at [265, 143] on li "MVP - 12 Month Agreement" at bounding box center [274, 142] width 136 height 11
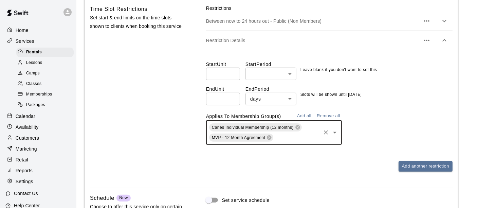
type input "*"
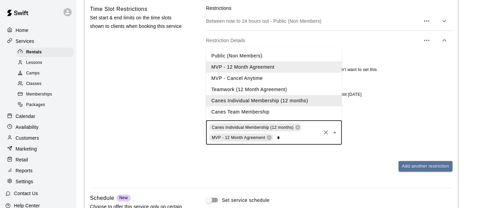
type input "**"
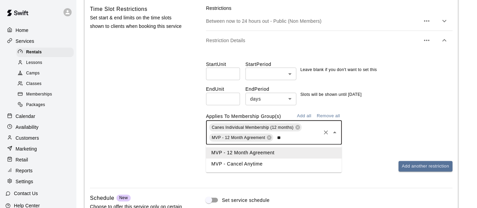
click at [246, 161] on li "MVP - Cancel Anytime" at bounding box center [274, 163] width 136 height 11
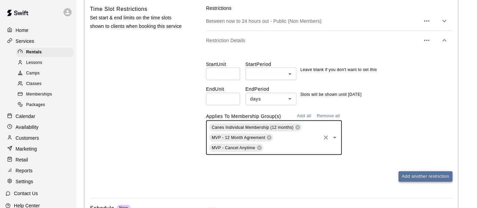
click at [413, 176] on button "Add another restriction" at bounding box center [425, 176] width 54 height 11
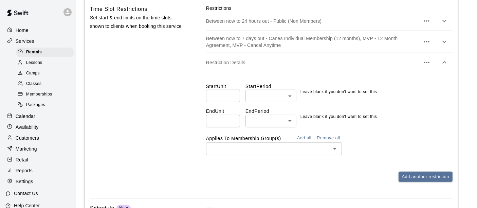
click at [213, 120] on input "number" at bounding box center [223, 121] width 34 height 13
type input "**"
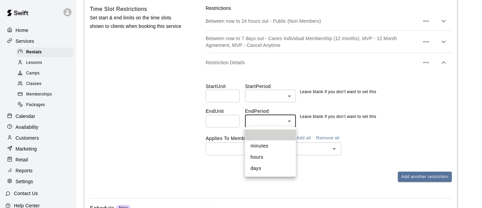
click at [260, 167] on li "days" at bounding box center [270, 168] width 51 height 11
type input "****"
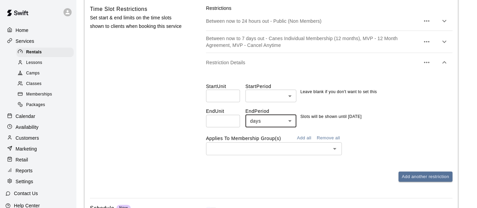
click at [244, 150] on input "text" at bounding box center [268, 148] width 120 height 8
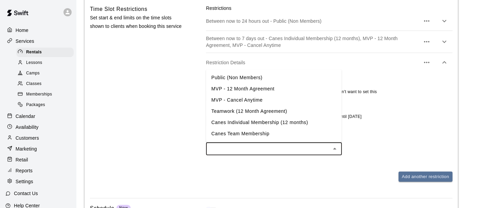
click at [258, 112] on li "Teamwork (12 Month Agreement)" at bounding box center [274, 111] width 136 height 11
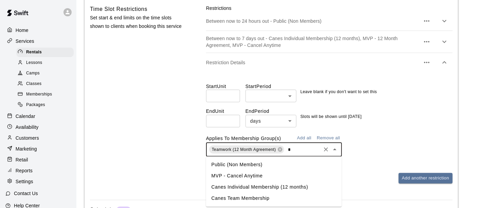
type input "**"
click at [269, 191] on li "Canes Team Membership" at bounding box center [274, 187] width 136 height 11
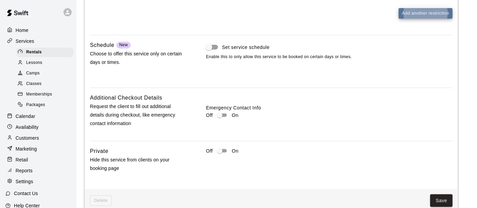
scroll to position [842, 0]
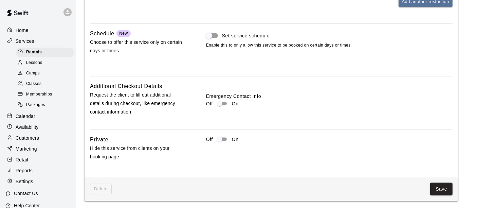
click at [297, 51] on div "Set service schedule Enable this to only allow this service to be booked on cer…" at bounding box center [329, 44] width 246 height 31
click at [433, 188] on button "Save" at bounding box center [441, 189] width 22 height 13
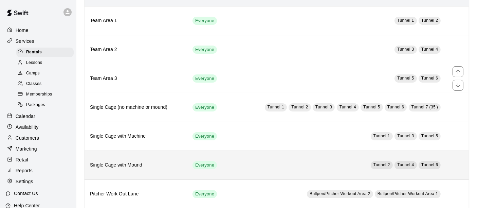
scroll to position [75, 0]
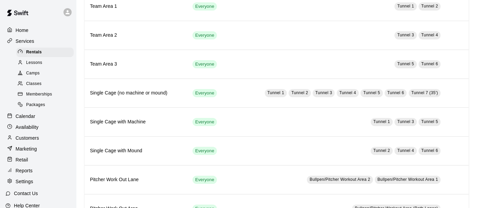
click at [37, 121] on div "Calendar" at bounding box center [37, 116] width 65 height 10
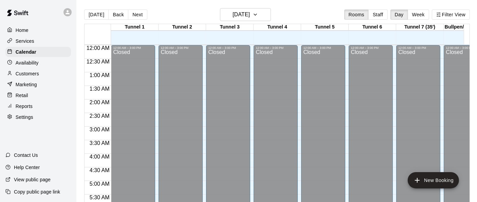
scroll to position [452, 0]
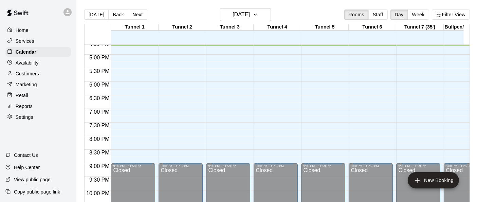
click at [37, 129] on div "Home Services Calendar Availability Customers Marketing Retail Reports Settings…" at bounding box center [38, 101] width 76 height 202
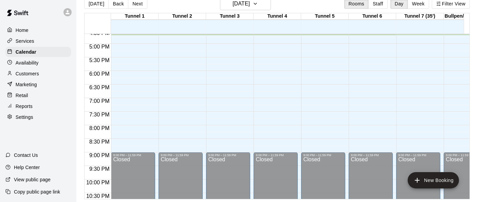
scroll to position [16, 0]
click at [27, 117] on p "Settings" at bounding box center [25, 117] width 18 height 7
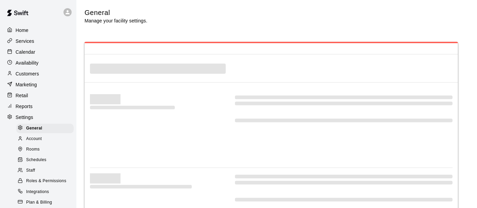
select select "**"
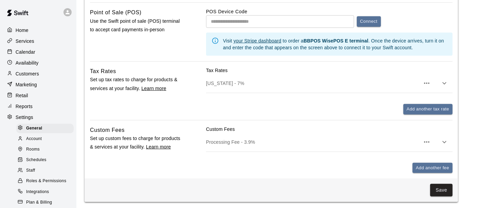
scroll to position [415, 0]
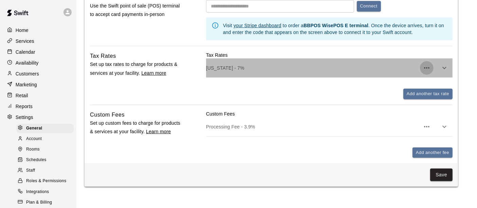
click at [424, 70] on icon "button" at bounding box center [426, 68] width 8 height 8
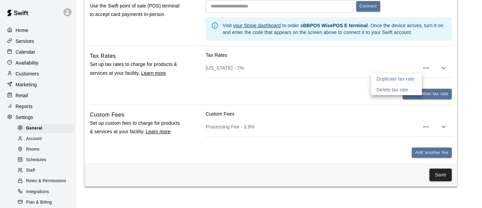
click at [309, 98] on div at bounding box center [241, 104] width 482 height 208
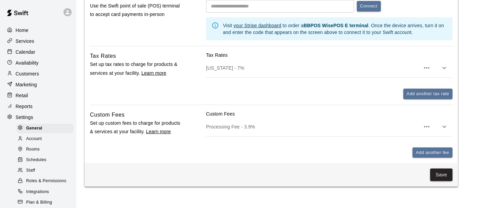
click at [153, 73] on u "Learn more" at bounding box center [153, 72] width 25 height 5
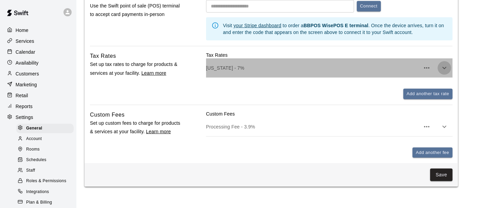
click at [449, 69] on button "button" at bounding box center [444, 68] width 14 height 14
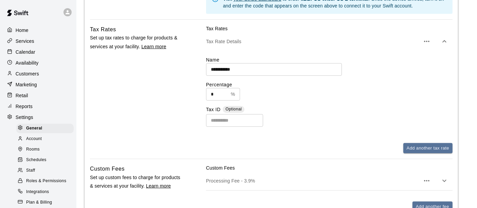
scroll to position [452, 0]
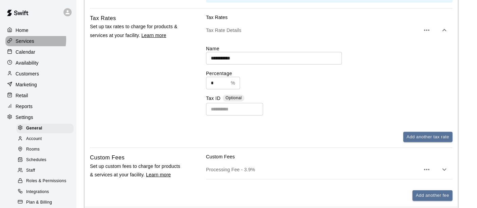
click at [25, 40] on p "Services" at bounding box center [25, 41] width 19 height 7
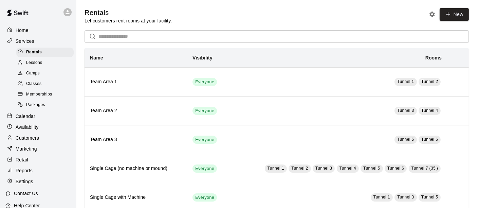
click at [45, 103] on div "Packages" at bounding box center [44, 104] width 57 height 9
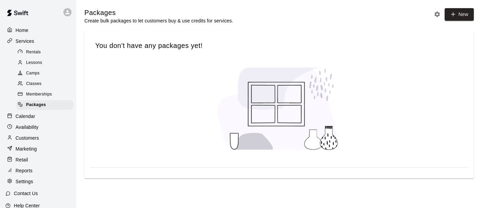
click at [44, 91] on link "Memberships" at bounding box center [46, 94] width 60 height 11
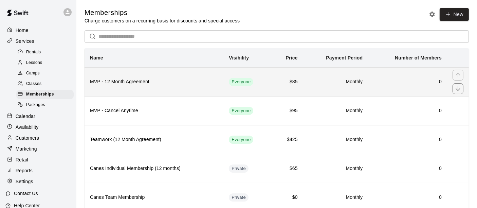
click at [190, 89] on th "MVP - 12 Month Agreement" at bounding box center [153, 81] width 139 height 29
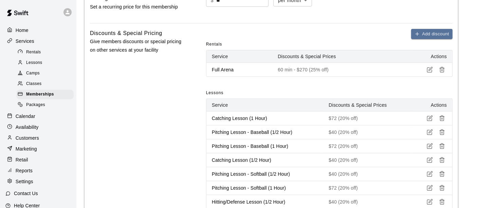
scroll to position [379, 0]
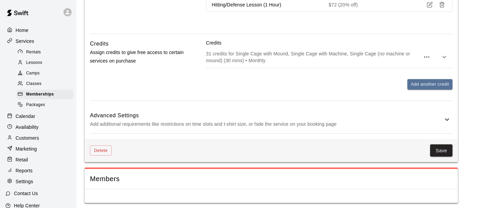
click at [264, 122] on p "Add additional requirements like restrictions on time slots and t-shirt size, o…" at bounding box center [266, 124] width 353 height 8
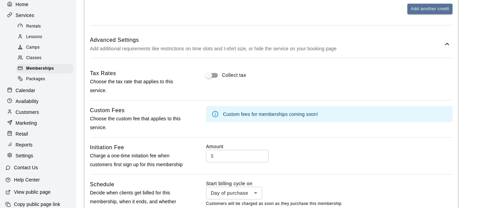
scroll to position [36, 0]
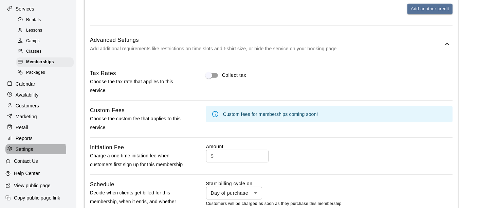
click at [28, 151] on p "Settings" at bounding box center [25, 149] width 18 height 7
select select "**"
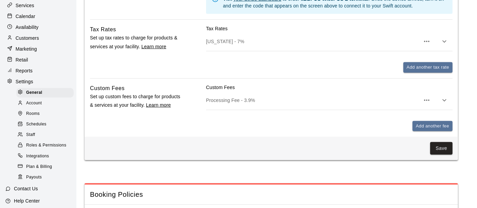
scroll to position [452, 0]
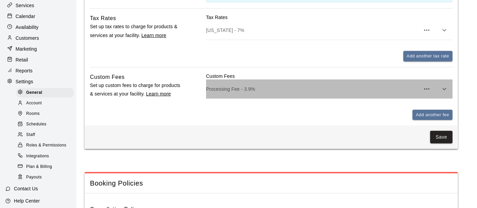
drag, startPoint x: 275, startPoint y: 87, endPoint x: 292, endPoint y: 90, distance: 17.6
click at [275, 87] on p "Processing Fee - 3.9%" at bounding box center [313, 88] width 214 height 7
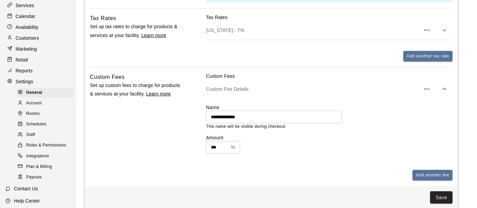
click at [330, 145] on div "*** % ​" at bounding box center [329, 147] width 246 height 13
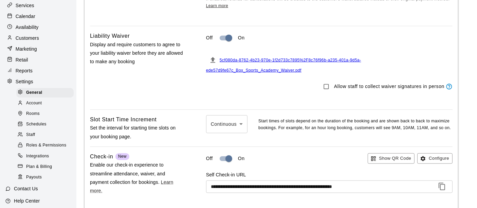
scroll to position [829, 0]
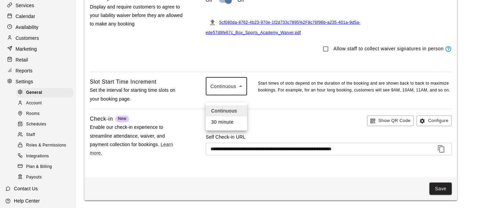
click at [241, 92] on div at bounding box center [241, 104] width 482 height 208
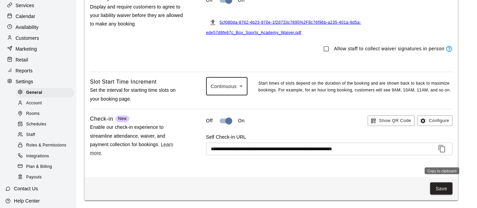
click at [443, 153] on icon "Copy to clipboard" at bounding box center [442, 149] width 8 height 8
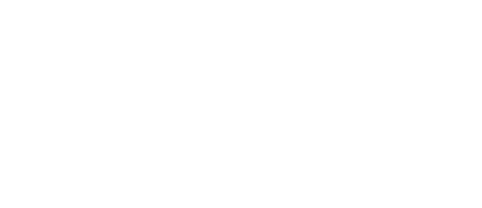
scroll to position [0, 0]
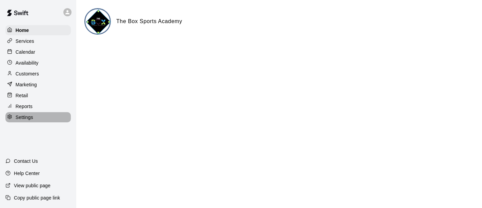
click at [31, 120] on p "Settings" at bounding box center [25, 117] width 18 height 7
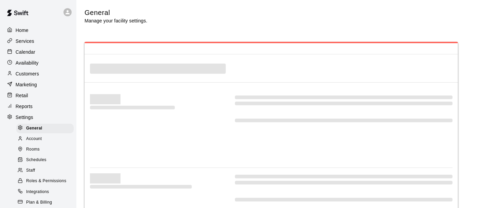
select select "**"
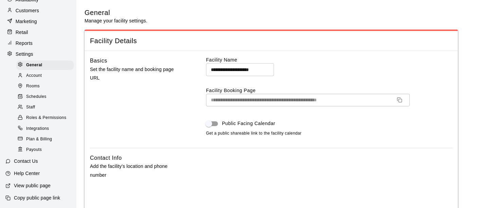
scroll to position [68, 0]
click at [30, 95] on span "Schedules" at bounding box center [36, 96] width 20 height 7
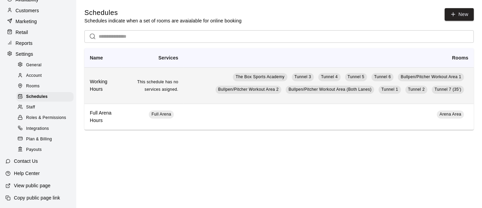
click at [184, 94] on td "The Box Sports Academy Tunnel 3 Tunnel 4 Tunnel 5 Tunnel 6 Bullpen/Pitcher Work…" at bounding box center [329, 85] width 290 height 36
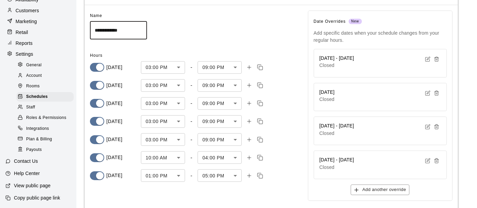
scroll to position [68, 0]
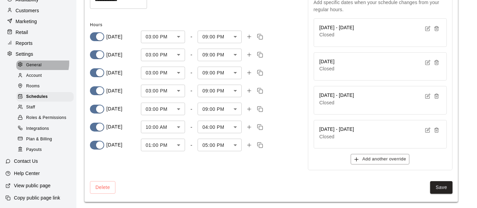
click at [38, 62] on span "General" at bounding box center [34, 65] width 16 height 7
select select "**"
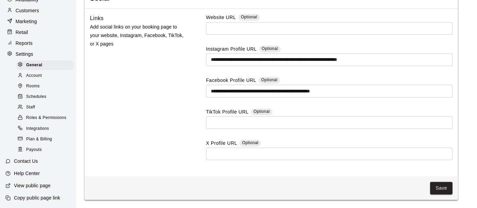
scroll to position [1922, 0]
click at [446, 191] on button "Save" at bounding box center [441, 188] width 22 height 13
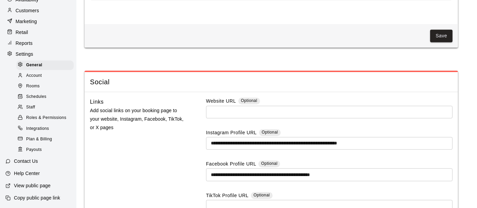
scroll to position [1734, 0]
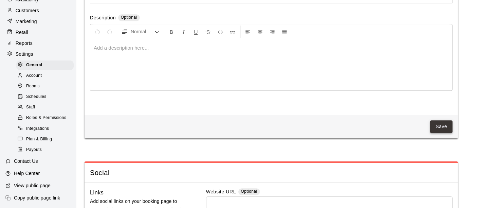
click at [452, 138] on div "Save" at bounding box center [270, 126] width 373 height 23
click at [442, 133] on button "Save" at bounding box center [441, 126] width 22 height 13
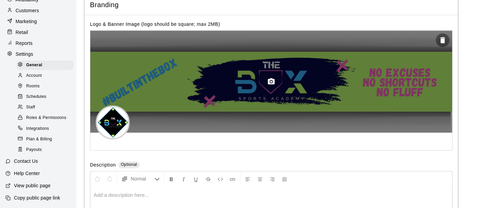
scroll to position [1545, 0]
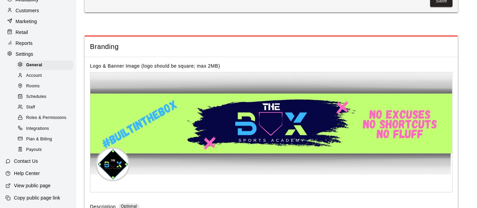
click at [40, 74] on span "Account" at bounding box center [34, 75] width 16 height 7
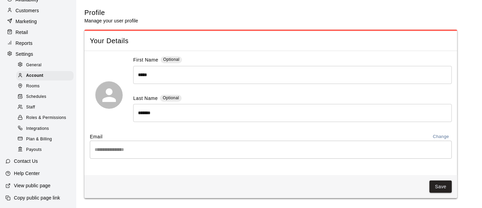
click at [39, 83] on span "Rooms" at bounding box center [33, 86] width 14 height 7
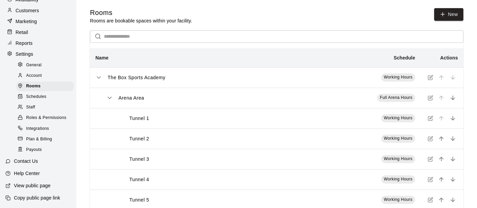
click at [39, 94] on span "Schedules" at bounding box center [36, 96] width 20 height 7
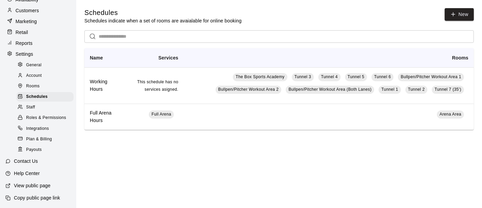
click at [32, 107] on span "Staff" at bounding box center [30, 107] width 9 height 7
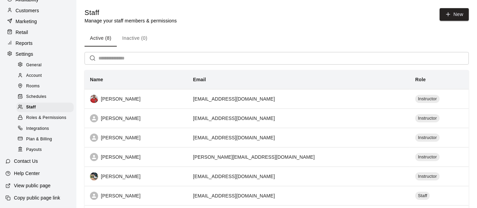
click at [38, 115] on span "Roles & Permissions" at bounding box center [46, 117] width 40 height 7
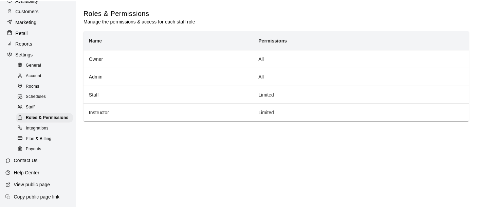
scroll to position [74, 0]
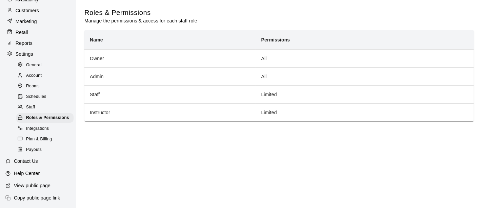
click at [26, 51] on p "Settings" at bounding box center [25, 54] width 18 height 7
select select "**"
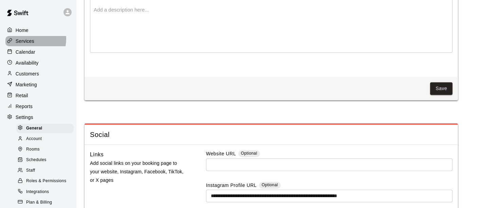
click at [25, 39] on p "Services" at bounding box center [25, 41] width 19 height 7
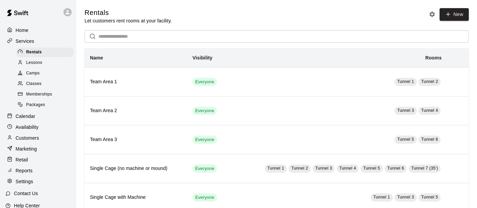
click at [28, 119] on p "Calendar" at bounding box center [26, 116] width 20 height 7
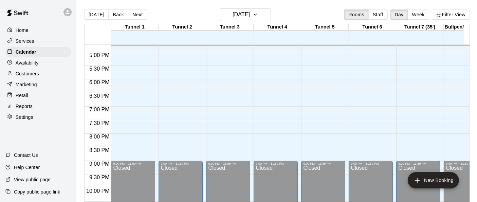
scroll to position [16, 0]
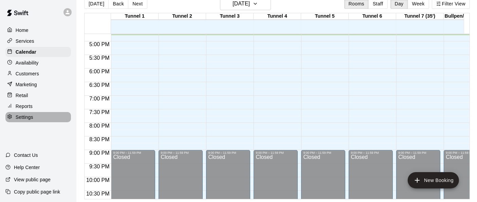
click at [19, 122] on div "Settings" at bounding box center [37, 117] width 65 height 10
select select "**"
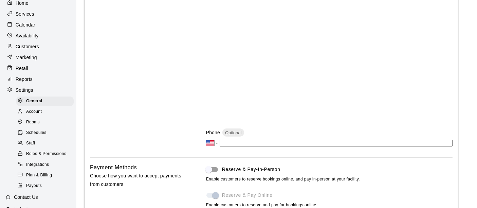
scroll to position [38, 0]
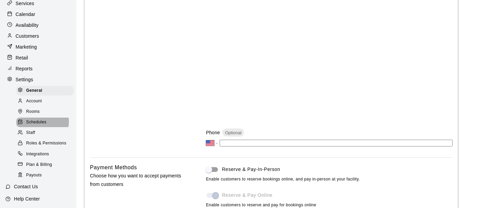
click at [41, 125] on span "Schedules" at bounding box center [36, 122] width 20 height 7
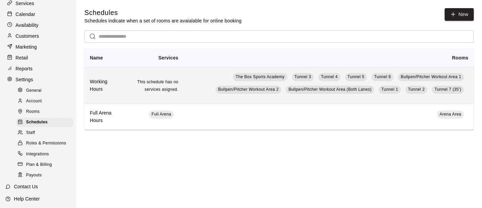
click at [177, 95] on td "This schedule has no services asigned." at bounding box center [152, 85] width 62 height 36
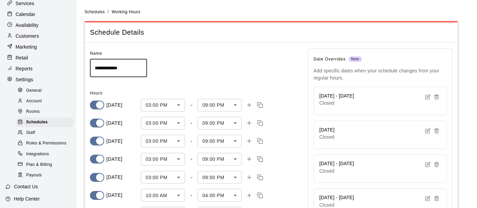
click at [44, 135] on div "Staff" at bounding box center [44, 132] width 57 height 9
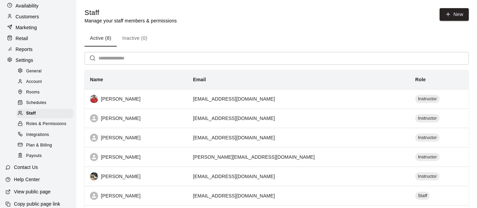
scroll to position [68, 0]
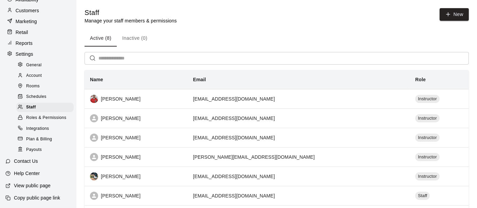
click at [32, 172] on p "Help Center" at bounding box center [27, 173] width 26 height 7
click at [32, 67] on div "General" at bounding box center [44, 64] width 57 height 9
select select "**"
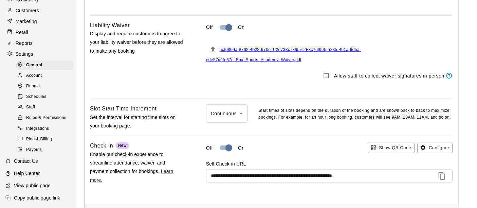
scroll to position [754, 0]
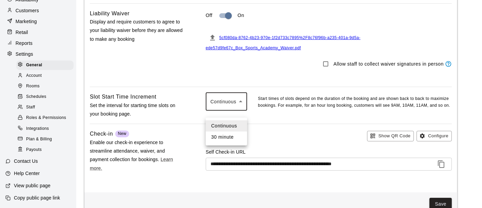
click at [230, 114] on div at bounding box center [241, 104] width 482 height 208
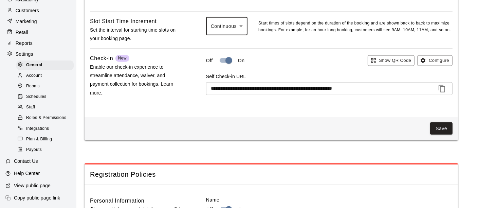
scroll to position [905, 0]
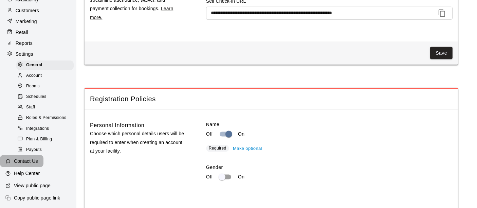
click at [31, 164] on p "Contact Us" at bounding box center [26, 160] width 24 height 7
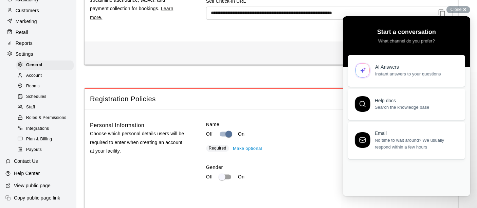
scroll to position [0, 0]
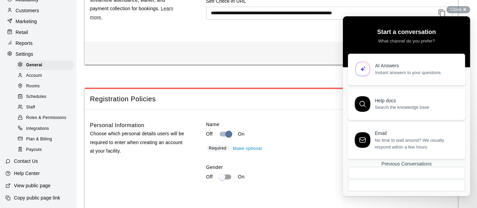
click at [425, 78] on link "AI Answers Instant answers to your questions" at bounding box center [405, 70] width 117 height 32
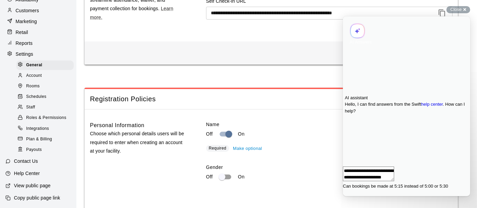
scroll to position [1, 0]
type textarea "**********"
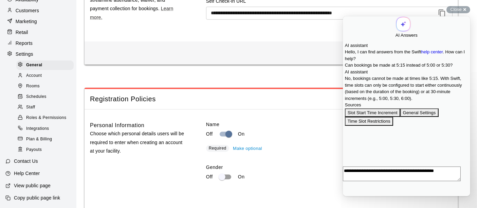
scroll to position [44, 0]
click at [385, 117] on button "Slot Start Time Increment" at bounding box center [371, 112] width 55 height 9
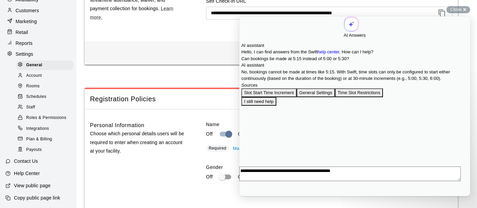
scroll to position [0, 0]
click at [245, 196] on button "Close" at bounding box center [241, 200] width 5 height 9
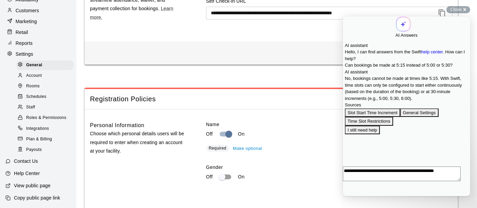
scroll to position [44, 0]
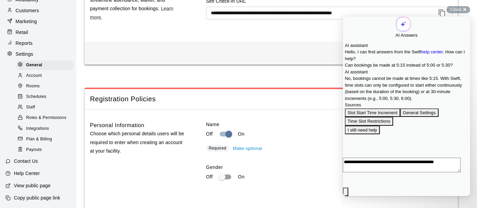
click at [395, 25] on span "Go back" at bounding box center [395, 27] width 0 height 5
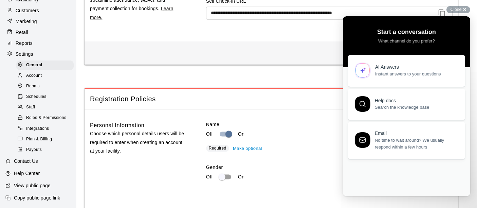
scroll to position [0, 0]
click at [454, 9] on span "Close" at bounding box center [455, 9] width 11 height 5
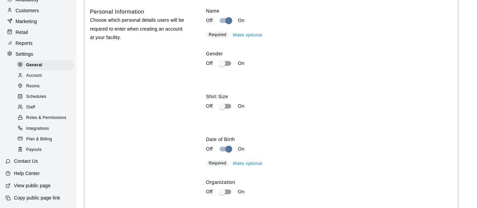
scroll to position [754, 0]
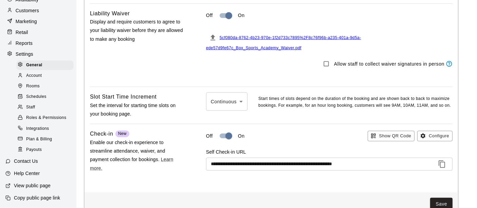
click at [292, 40] on div "5cf080da-8762-4b23-970e-1f2d733c7895%2F8c76f96b-a235-401a-9d5a-ede57d9fe67c_Box…" at bounding box center [329, 41] width 246 height 21
click at [296, 42] on span "5cf080da-8762-4b23-970e-1f2d733c7895%2F8c76f96b-a235-401a-9d5a-ede57d9fe67c_Box…" at bounding box center [283, 42] width 155 height 15
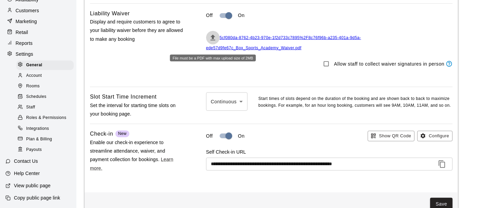
click at [214, 40] on icon "File must be a PDF with max upload size of 2MB" at bounding box center [212, 38] width 5 height 6
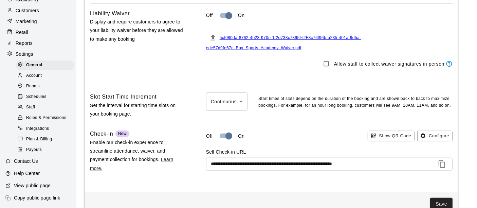
click at [28, 172] on p "Help Center" at bounding box center [27, 173] width 26 height 7
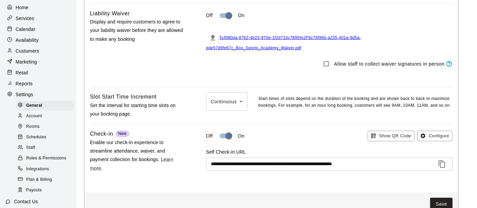
scroll to position [0, 0]
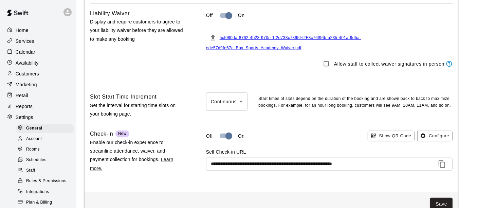
click at [21, 40] on p "Services" at bounding box center [25, 41] width 19 height 7
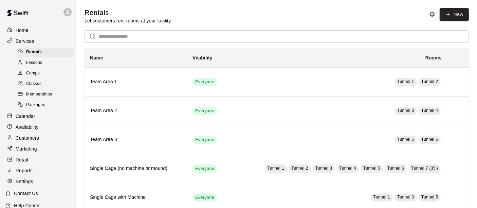
click at [38, 95] on span "Memberships" at bounding box center [39, 94] width 26 height 7
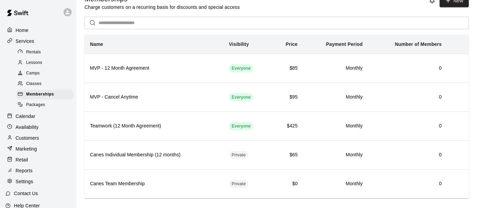
scroll to position [21, 0]
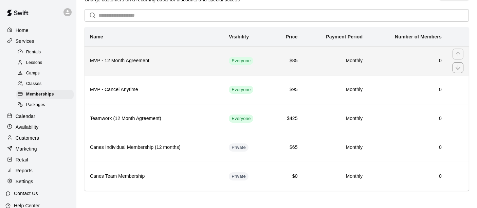
click at [394, 64] on h6 "0" at bounding box center [407, 60] width 68 height 7
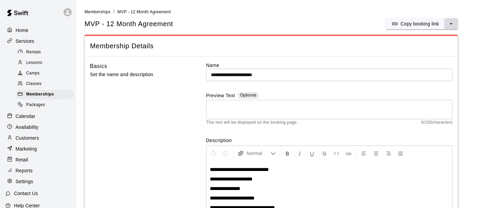
click at [455, 24] on button "select merge strategy" at bounding box center [451, 23] width 14 height 11
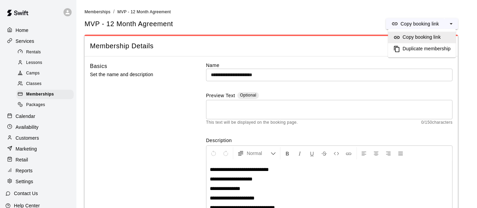
click at [418, 50] on h6 "Duplicate membership" at bounding box center [426, 48] width 48 height 7
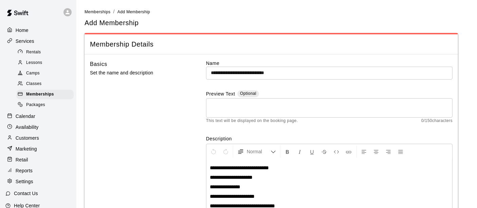
scroll to position [1, 0]
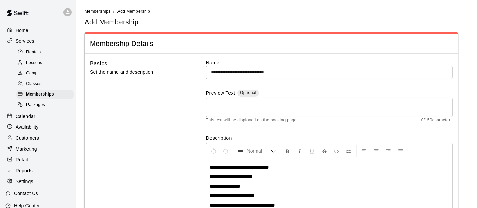
click at [311, 70] on input "**********" at bounding box center [329, 72] width 246 height 13
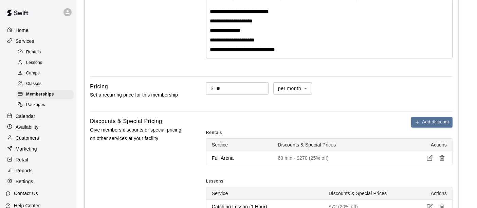
scroll to position [156, 0]
type input "**********"
drag, startPoint x: 261, startPoint y: 85, endPoint x: 182, endPoint y: 85, distance: 78.7
click at [188, 85] on div "Pricing Set a recurring price for this membership $ ** ​ per month ******* ​" at bounding box center [271, 94] width 362 height 24
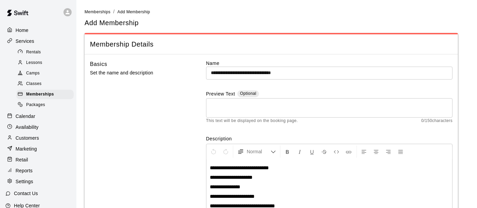
type input "***"
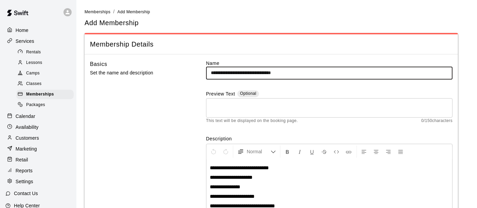
drag, startPoint x: 310, startPoint y: 71, endPoint x: 277, endPoint y: 71, distance: 32.9
click at [277, 71] on input "**********" at bounding box center [329, 72] width 246 height 13
type input "**********"
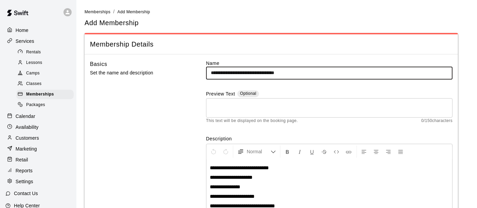
click at [336, 84] on div "**********" at bounding box center [329, 143] width 246 height 167
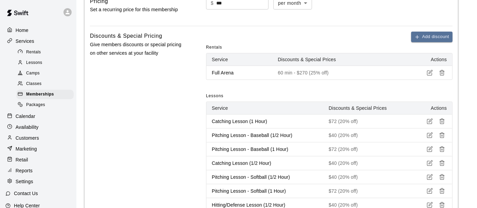
scroll to position [420, 0]
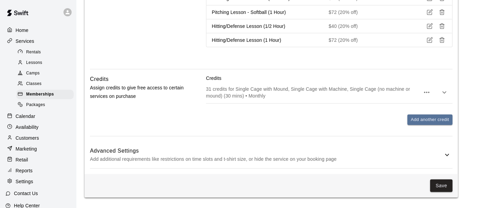
click at [321, 114] on div "Add another credit" at bounding box center [329, 119] width 246 height 11
click at [330, 96] on div "31 credits for Single Cage with Mound, Single Cage with Machine, Single Cage (n…" at bounding box center [329, 92] width 246 height 22
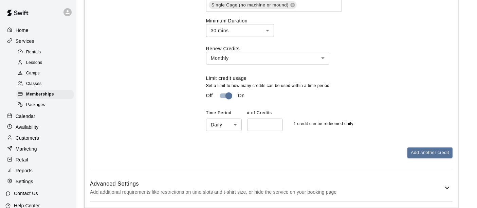
scroll to position [612, 0]
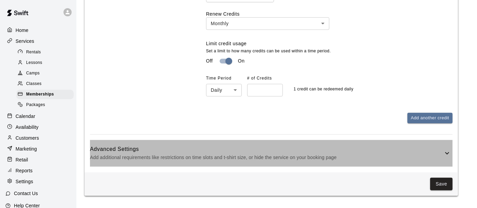
click at [343, 145] on h6 "Advanced Settings" at bounding box center [266, 149] width 353 height 9
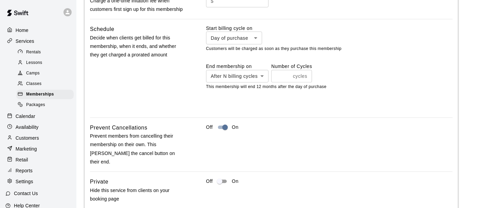
scroll to position [914, 0]
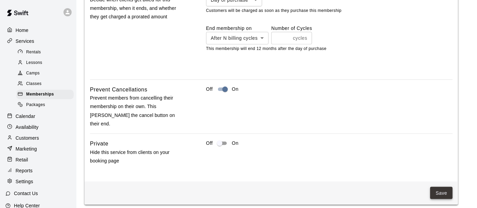
click at [447, 187] on button "Save" at bounding box center [441, 193] width 22 height 13
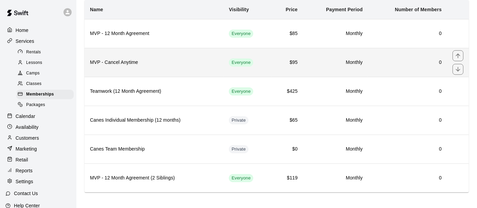
scroll to position [49, 0]
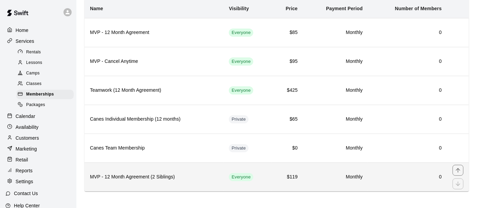
click at [392, 179] on td "0" at bounding box center [407, 176] width 79 height 29
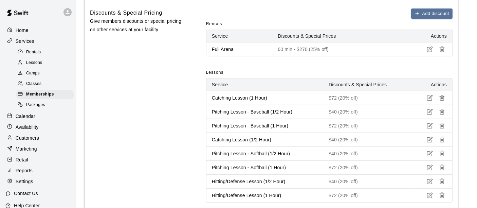
scroll to position [457, 0]
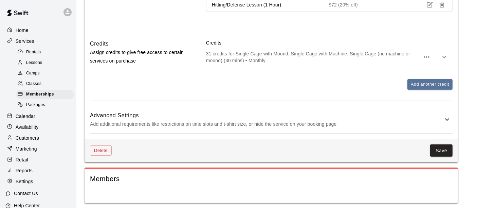
click at [326, 122] on p "Add additional requirements like restrictions on time slots and t-shirt size, o…" at bounding box center [266, 124] width 353 height 8
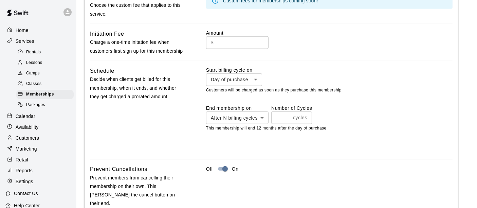
scroll to position [758, 0]
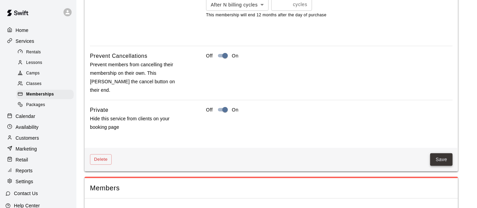
drag, startPoint x: 447, startPoint y: 157, endPoint x: 440, endPoint y: 148, distance: 11.2
click at [446, 157] on div "Delete Save" at bounding box center [270, 159] width 373 height 23
click at [441, 153] on button "Save" at bounding box center [441, 159] width 22 height 13
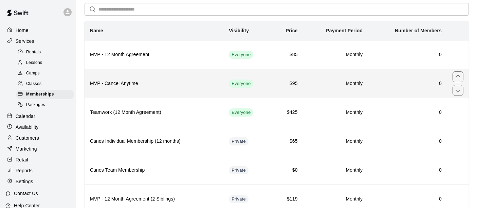
scroll to position [49, 0]
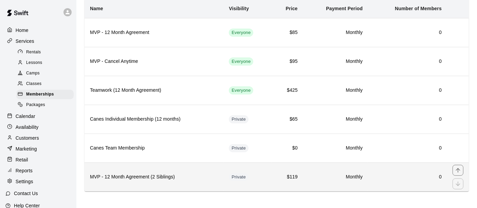
click at [394, 178] on h6 "0" at bounding box center [407, 176] width 68 height 7
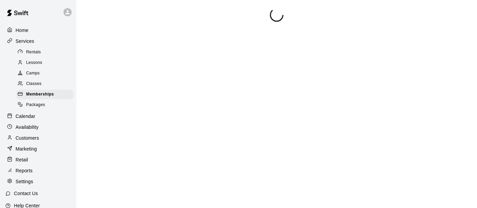
scroll to position [2, 0]
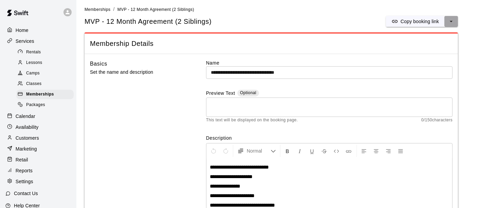
click at [448, 22] on icon "select merge strategy" at bounding box center [451, 21] width 7 height 7
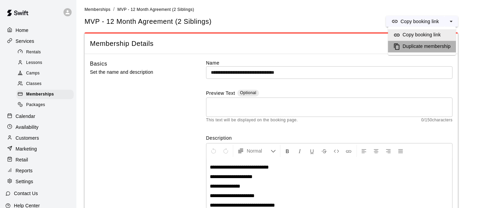
click at [410, 46] on h6 "Duplicate membership" at bounding box center [426, 46] width 48 height 7
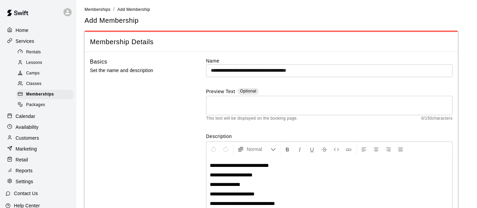
scroll to position [1, 0]
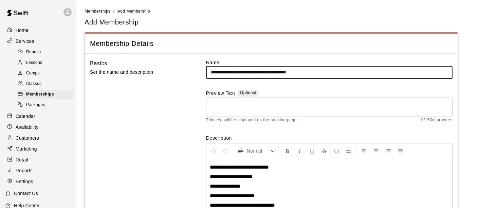
drag, startPoint x: 330, startPoint y: 73, endPoint x: 278, endPoint y: 73, distance: 51.9
click at [278, 73] on input "**********" at bounding box center [329, 72] width 246 height 13
type input "**********"
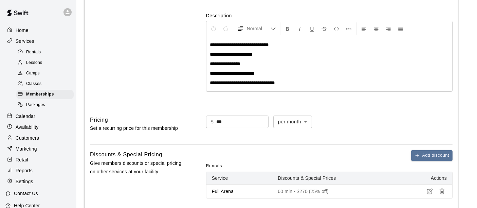
scroll to position [151, 0]
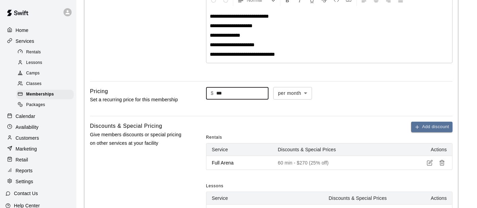
drag, startPoint x: 247, startPoint y: 94, endPoint x: 100, endPoint y: 63, distance: 149.8
click at [103, 65] on div "**********" at bounding box center [270, 172] width 373 height 539
type input "***"
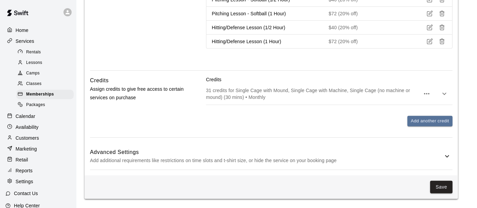
scroll to position [420, 0]
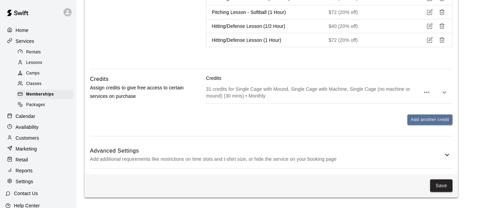
drag, startPoint x: 236, startPoint y: 165, endPoint x: 286, endPoint y: 149, distance: 52.4
click at [236, 165] on div "Advanced Settings Add additional requirements like restrictions on time slots a…" at bounding box center [271, 154] width 362 height 27
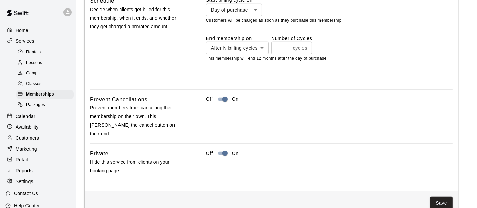
scroll to position [722, 0]
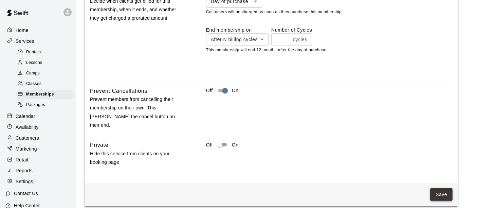
click at [436, 188] on button "Save" at bounding box center [441, 194] width 22 height 13
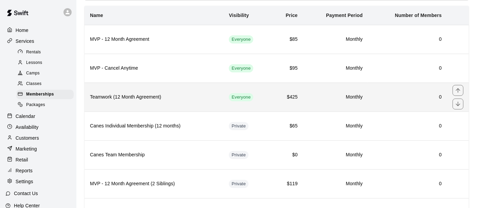
scroll to position [78, 0]
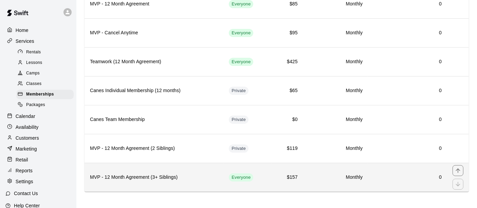
click at [197, 173] on h6 "MVP - 12 Month Agreement (3+ Siblings)" at bounding box center [154, 176] width 128 height 7
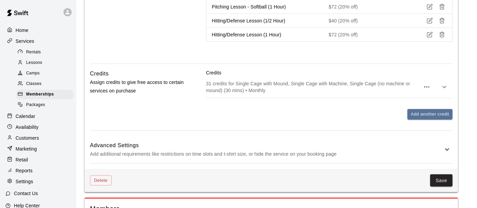
scroll to position [457, 0]
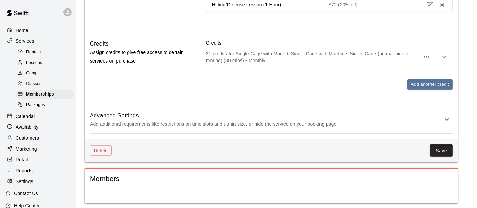
click at [402, 120] on p "Add additional requirements like restrictions on time slots and t-shirt size, o…" at bounding box center [266, 124] width 353 height 8
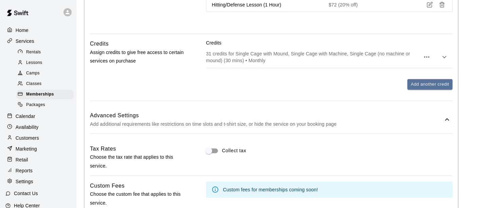
scroll to position [758, 0]
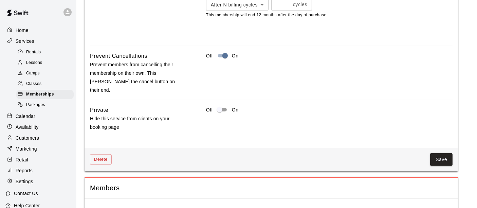
click at [217, 106] on div "Off On" at bounding box center [329, 113] width 246 height 14
click at [443, 153] on button "Save" at bounding box center [441, 159] width 22 height 13
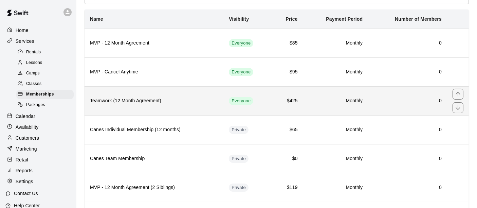
scroll to position [78, 0]
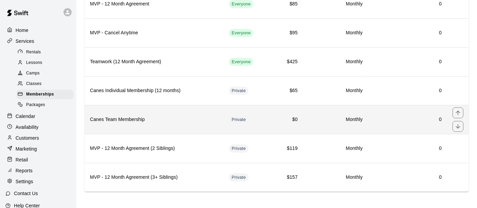
click at [359, 131] on td "Monthly" at bounding box center [335, 119] width 65 height 29
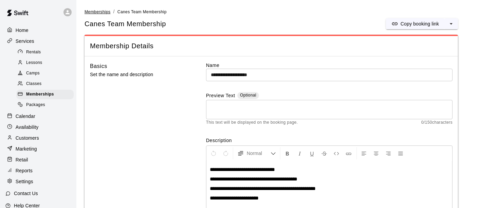
click at [90, 13] on span "Memberships" at bounding box center [97, 11] width 26 height 5
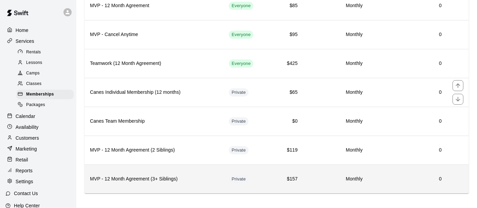
scroll to position [78, 0]
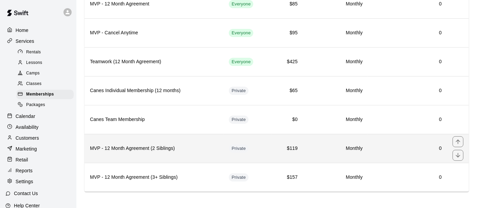
click at [387, 147] on h6 "0" at bounding box center [407, 148] width 68 height 7
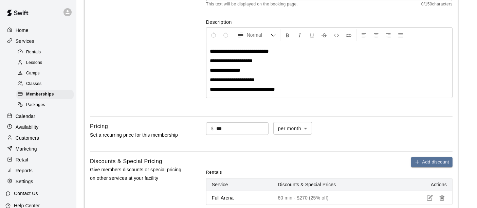
scroll to position [115, 0]
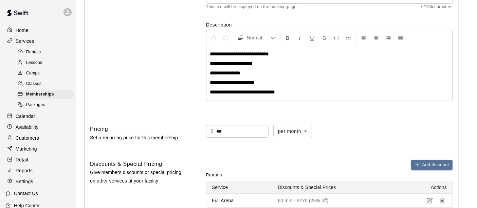
click at [244, 131] on input "***" at bounding box center [242, 131] width 52 height 13
type input "***"
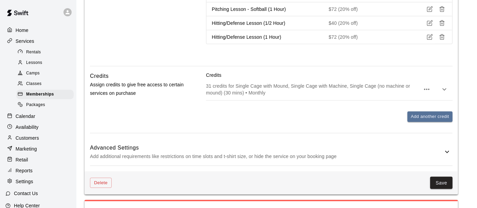
scroll to position [457, 0]
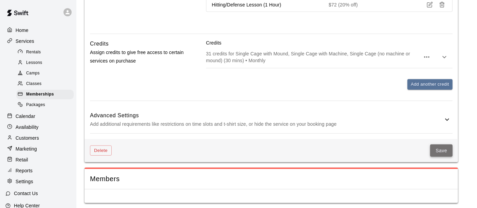
click at [439, 148] on button "Save" at bounding box center [441, 150] width 22 height 13
